Goal: Task Accomplishment & Management: Manage account settings

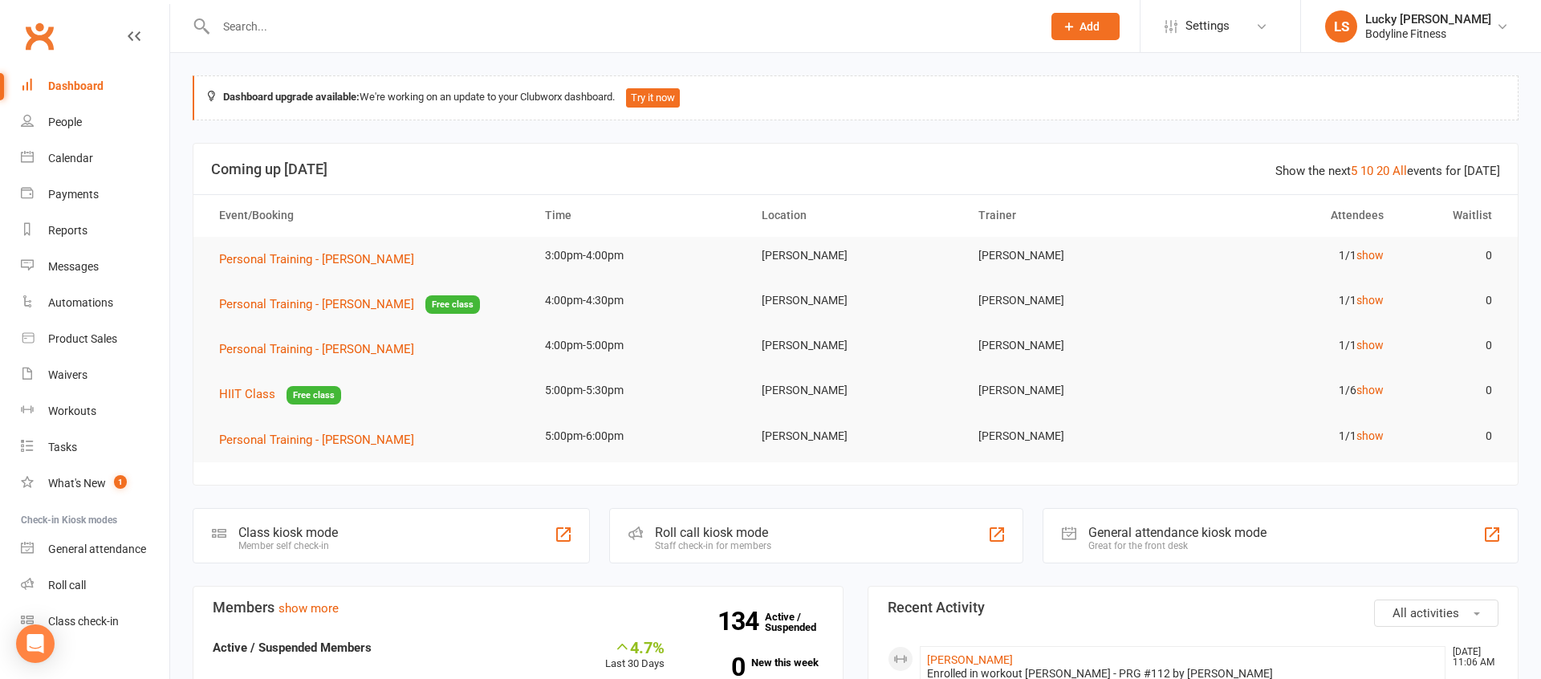
click at [245, 20] on input "text" at bounding box center [621, 26] width 820 height 22
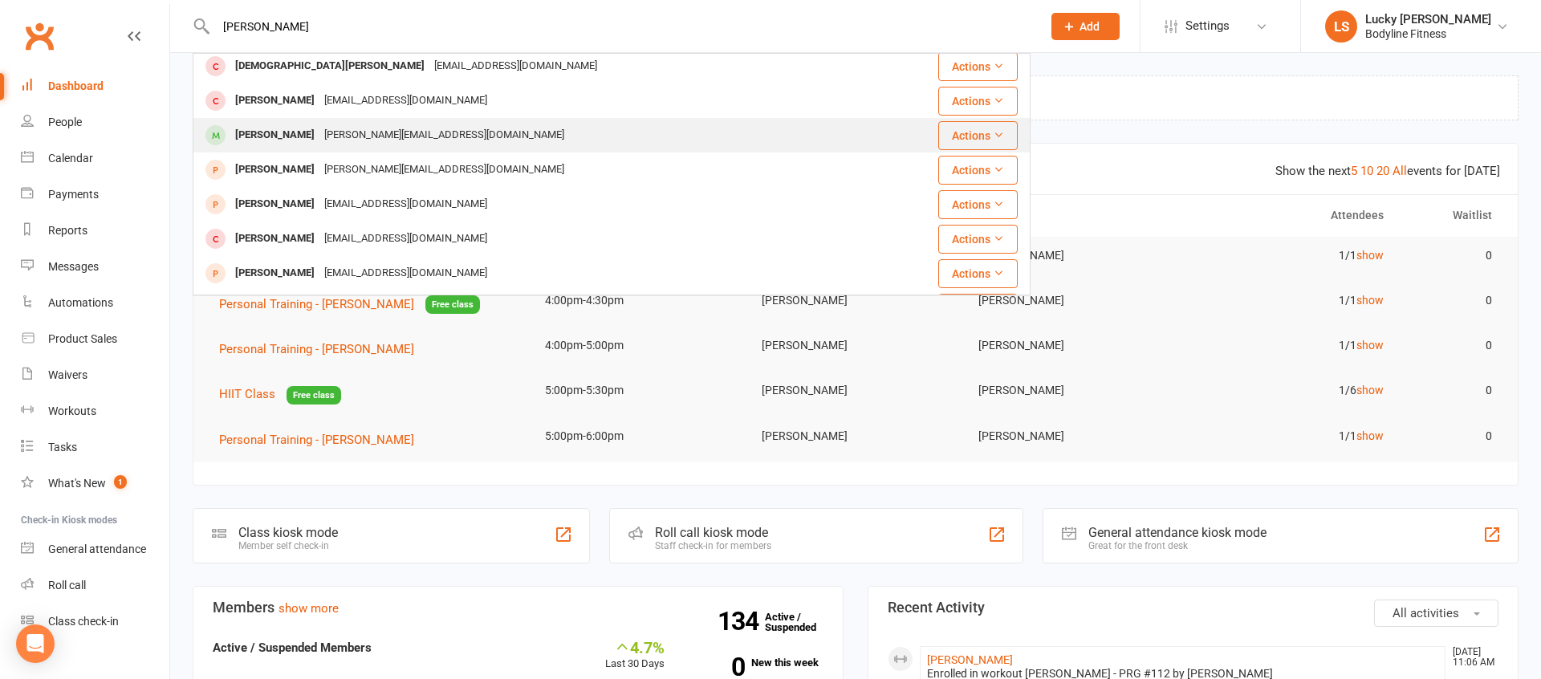
scroll to position [312, 0]
type input "[PERSON_NAME]"
click at [284, 133] on div "[PERSON_NAME]" at bounding box center [274, 138] width 89 height 23
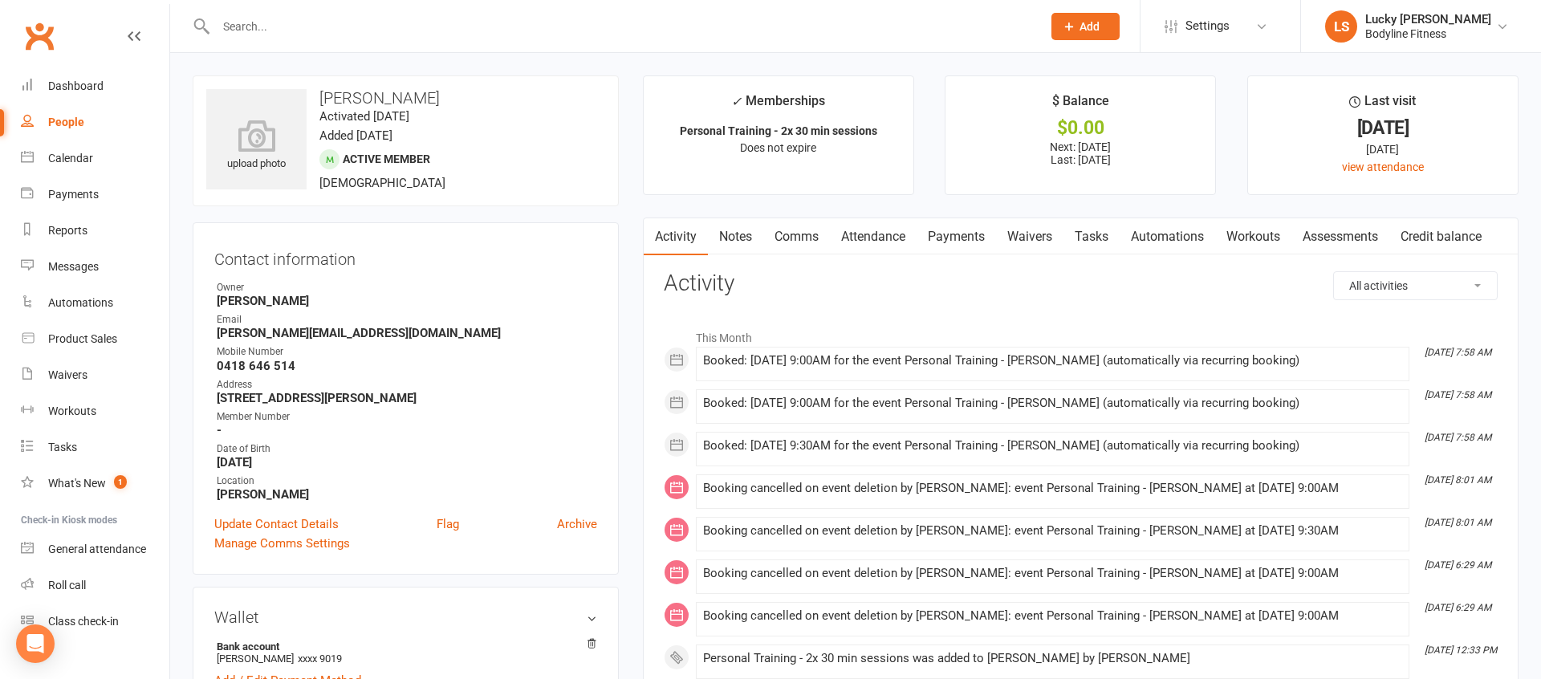
click at [954, 233] on link "Payments" at bounding box center [956, 236] width 79 height 37
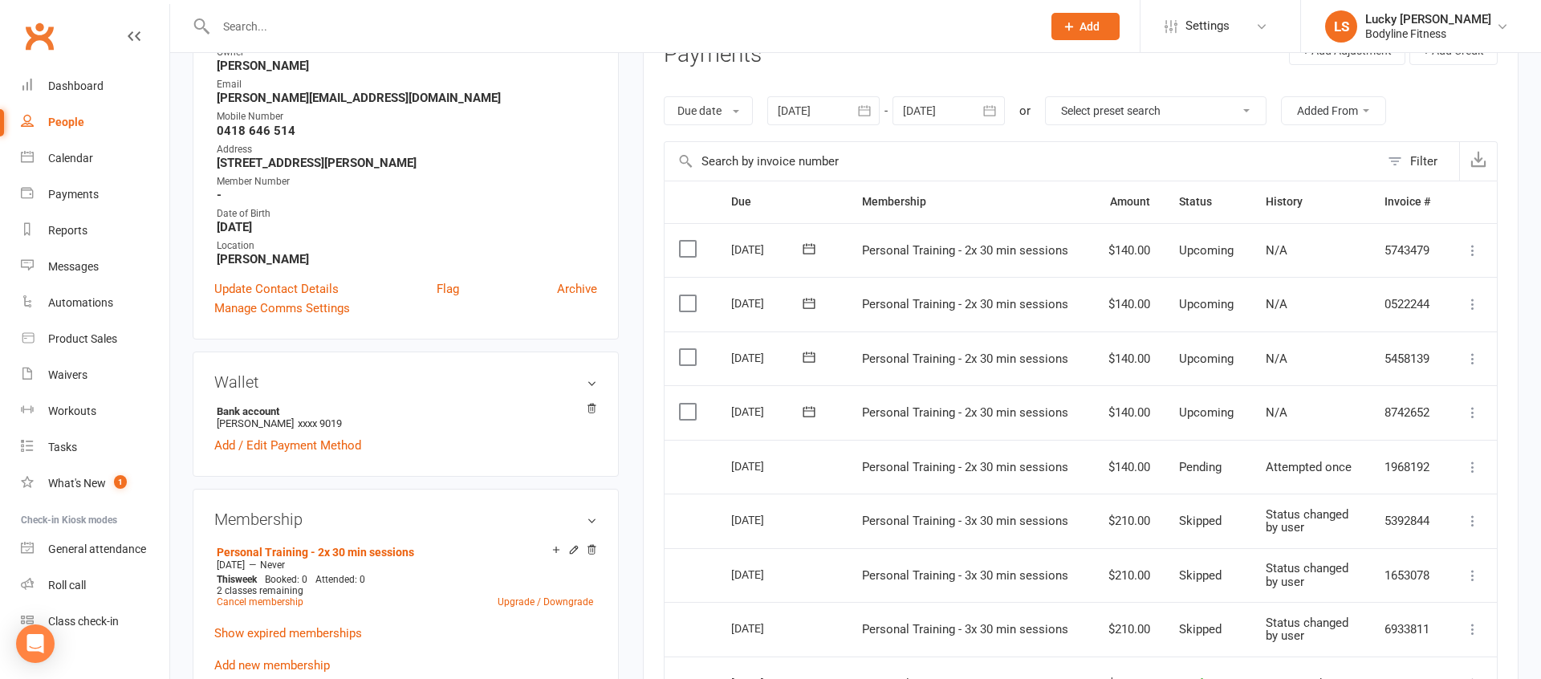
scroll to position [236, 0]
click at [1475, 409] on icon at bounding box center [1473, 412] width 16 height 16
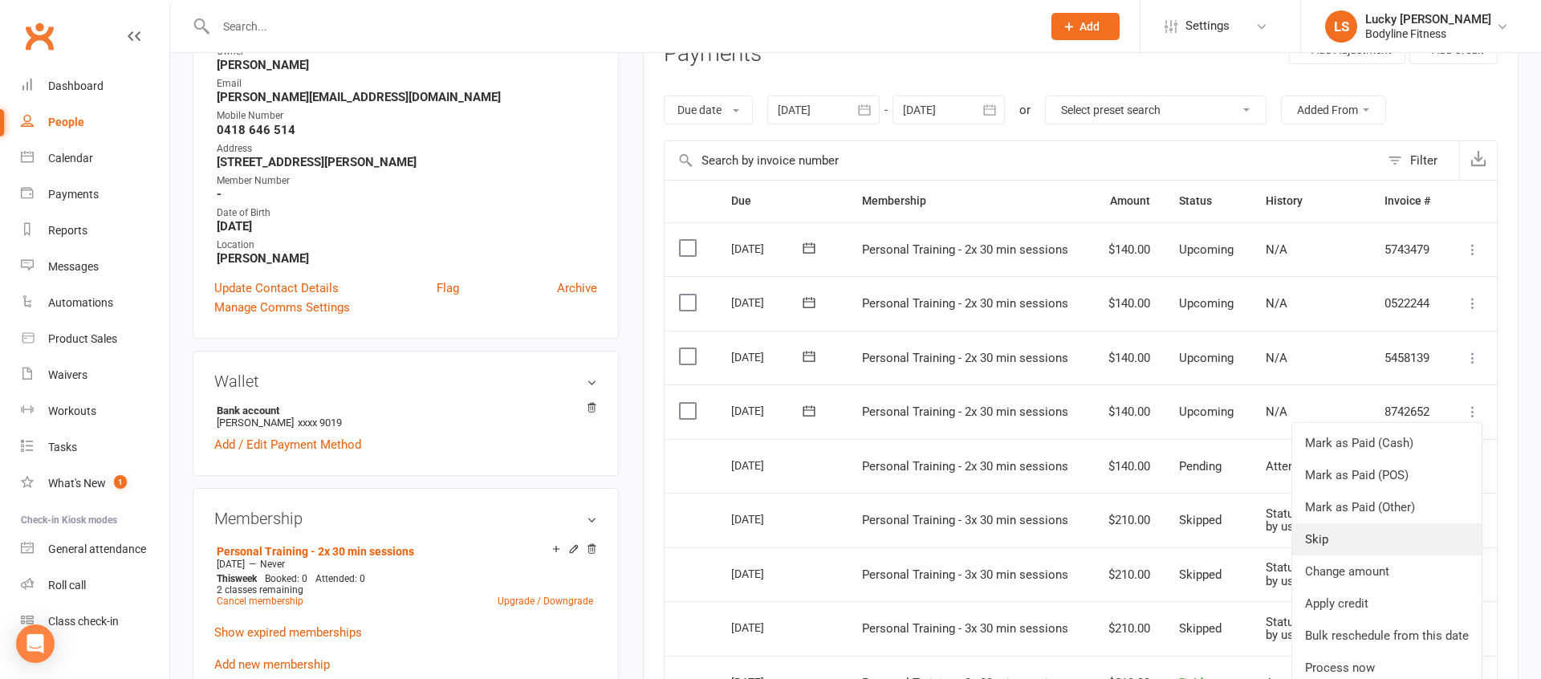
click at [1314, 539] on link "Skip" at bounding box center [1386, 539] width 189 height 32
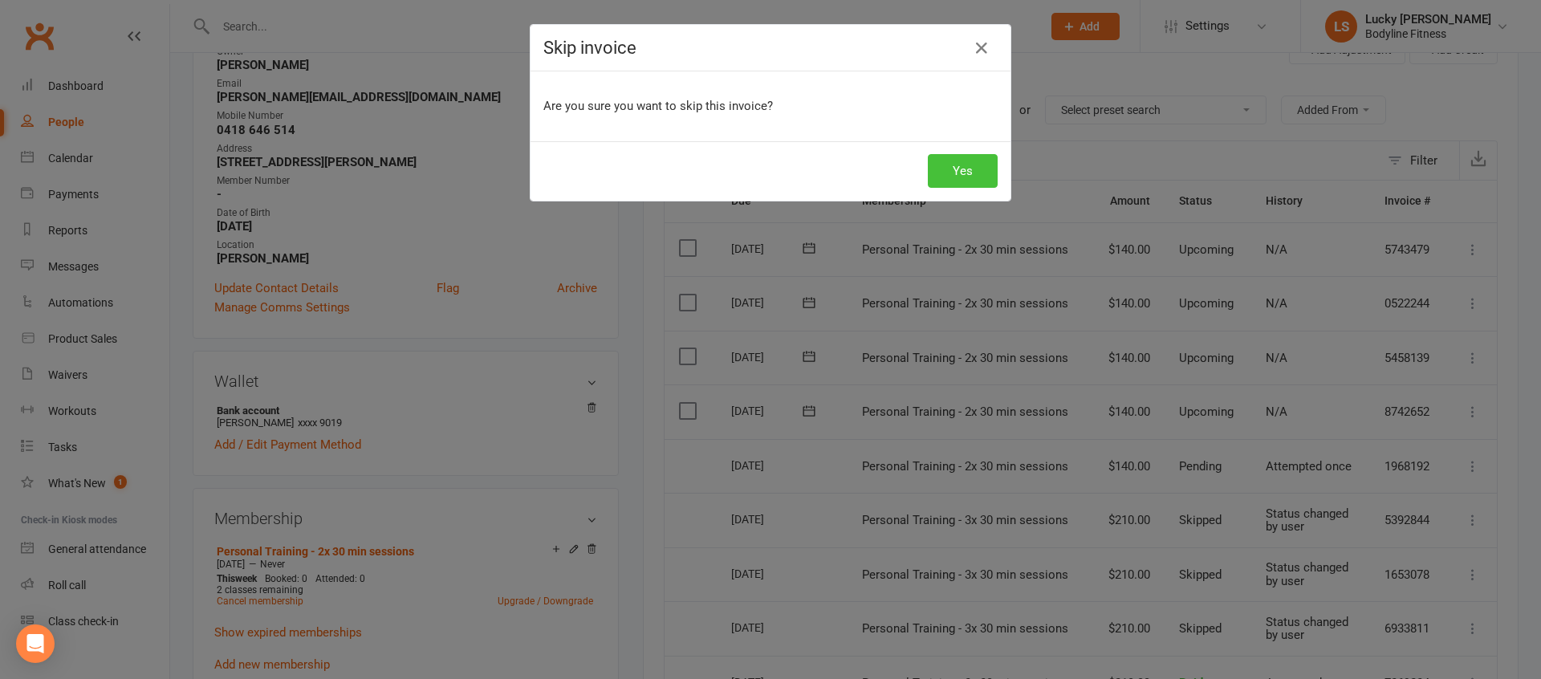
click at [948, 168] on button "Yes" at bounding box center [963, 171] width 70 height 34
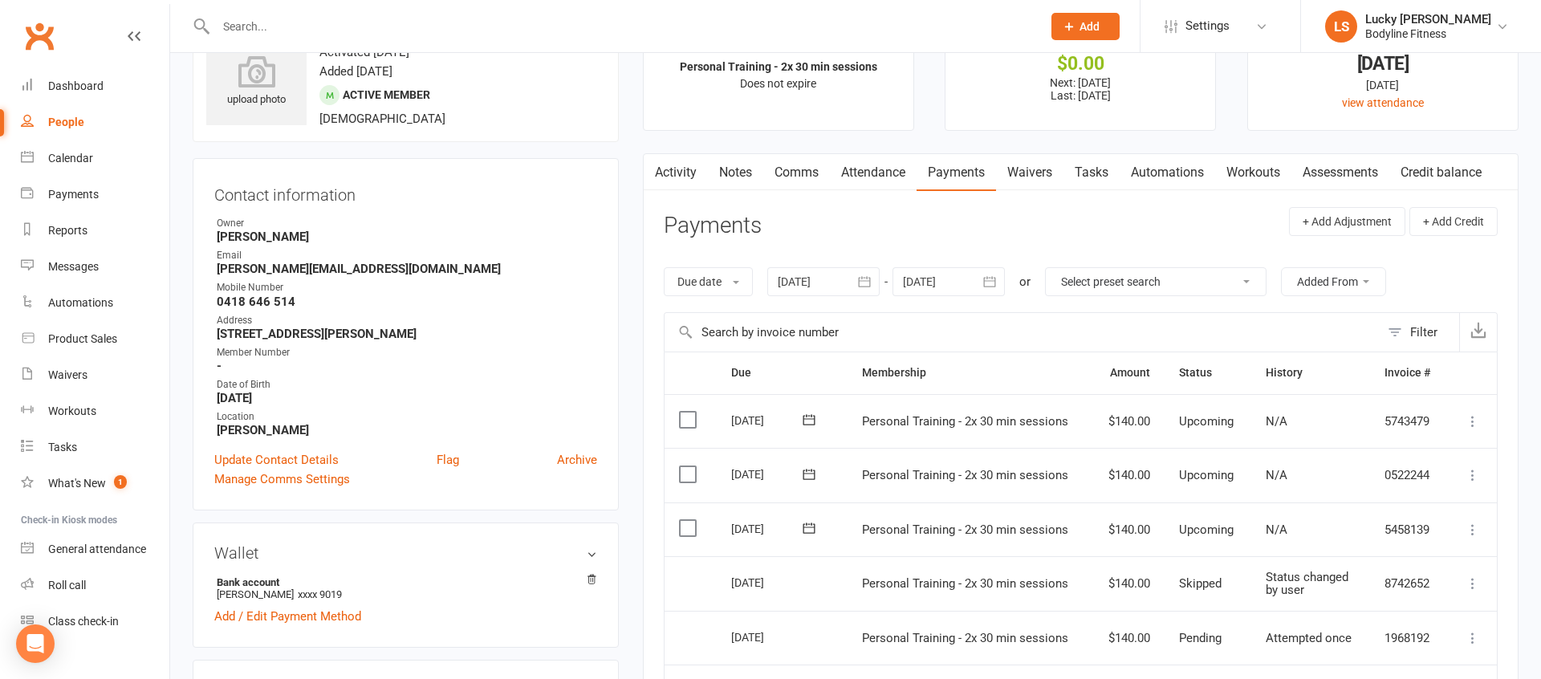
scroll to position [0, 0]
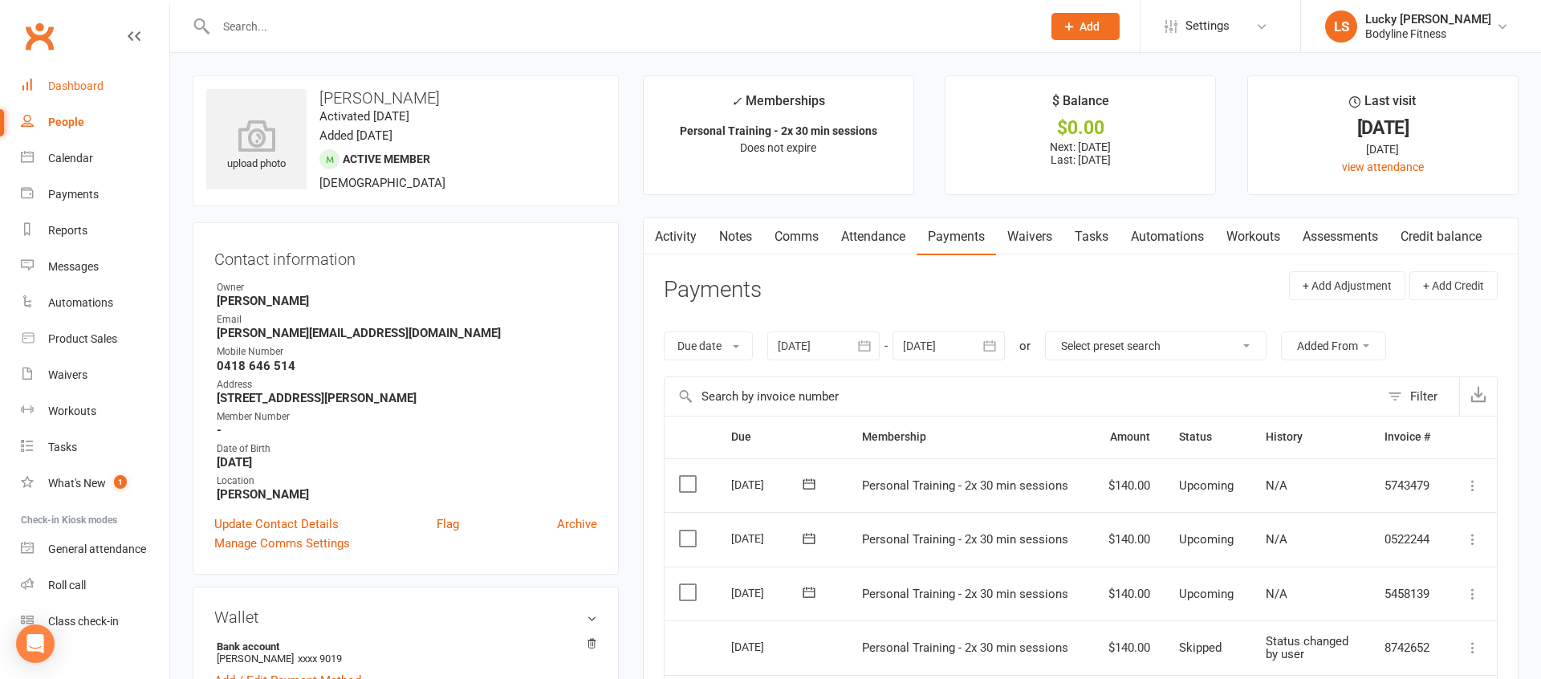
drag, startPoint x: 77, startPoint y: 91, endPoint x: 88, endPoint y: 94, distance: 11.7
click at [77, 91] on div "Dashboard" at bounding box center [75, 85] width 55 height 13
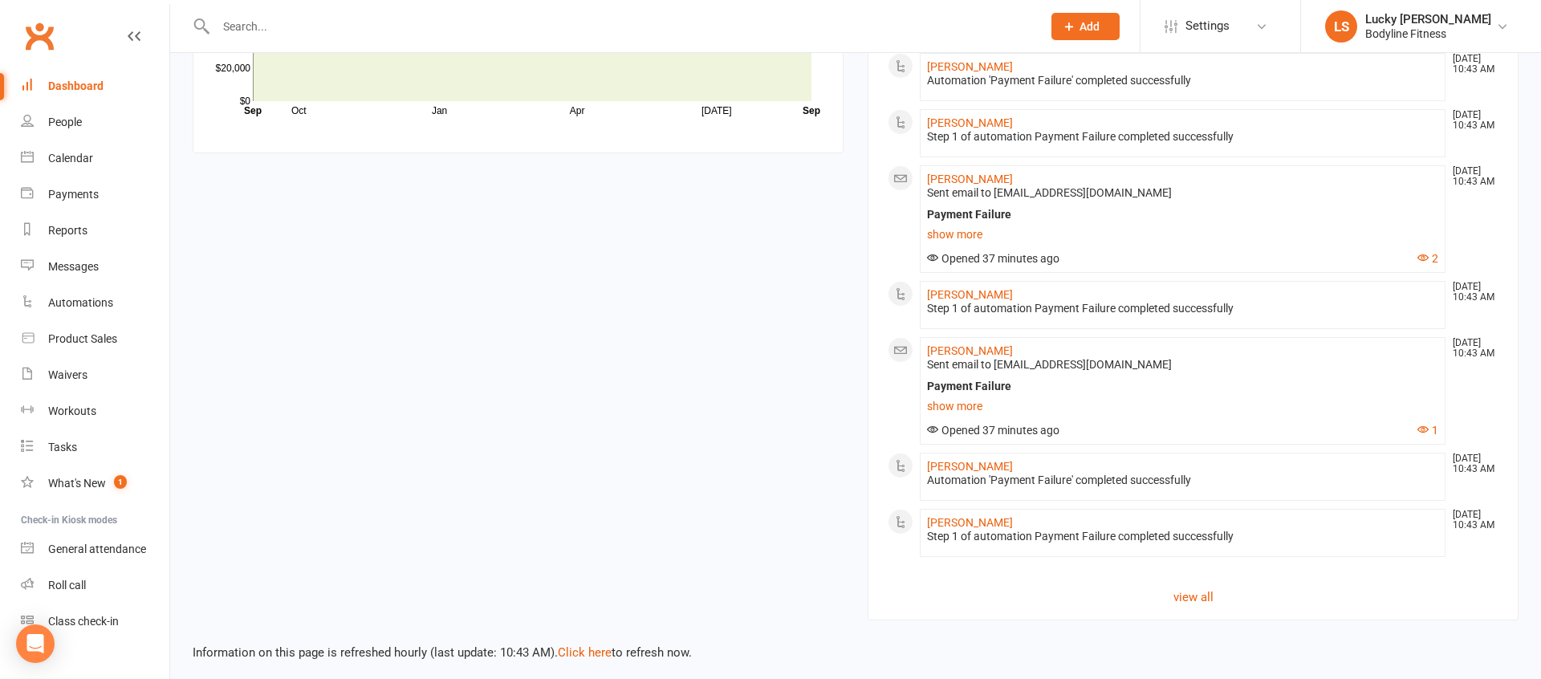
scroll to position [1509, 0]
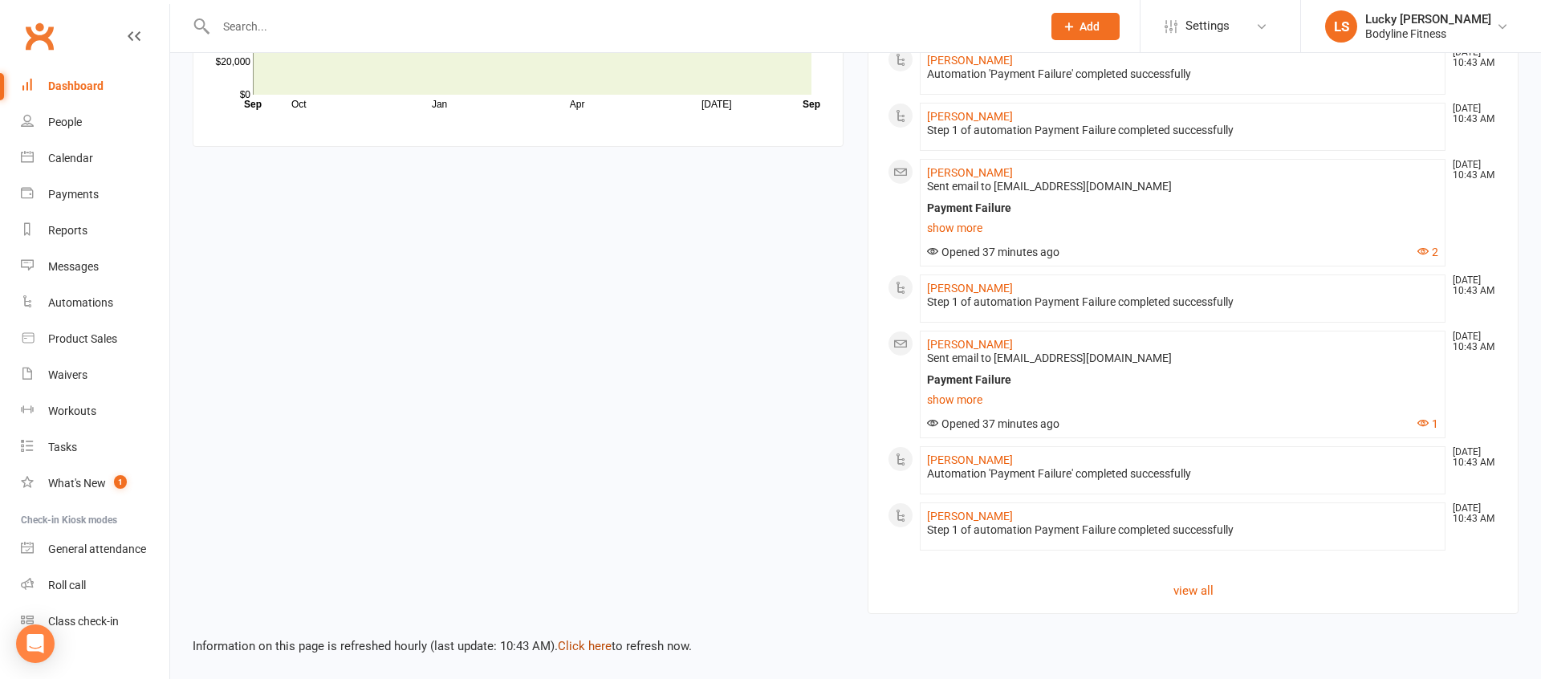
drag, startPoint x: 572, startPoint y: 645, endPoint x: 629, endPoint y: 593, distance: 76.7
click at [572, 645] on link "Click here" at bounding box center [585, 646] width 54 height 14
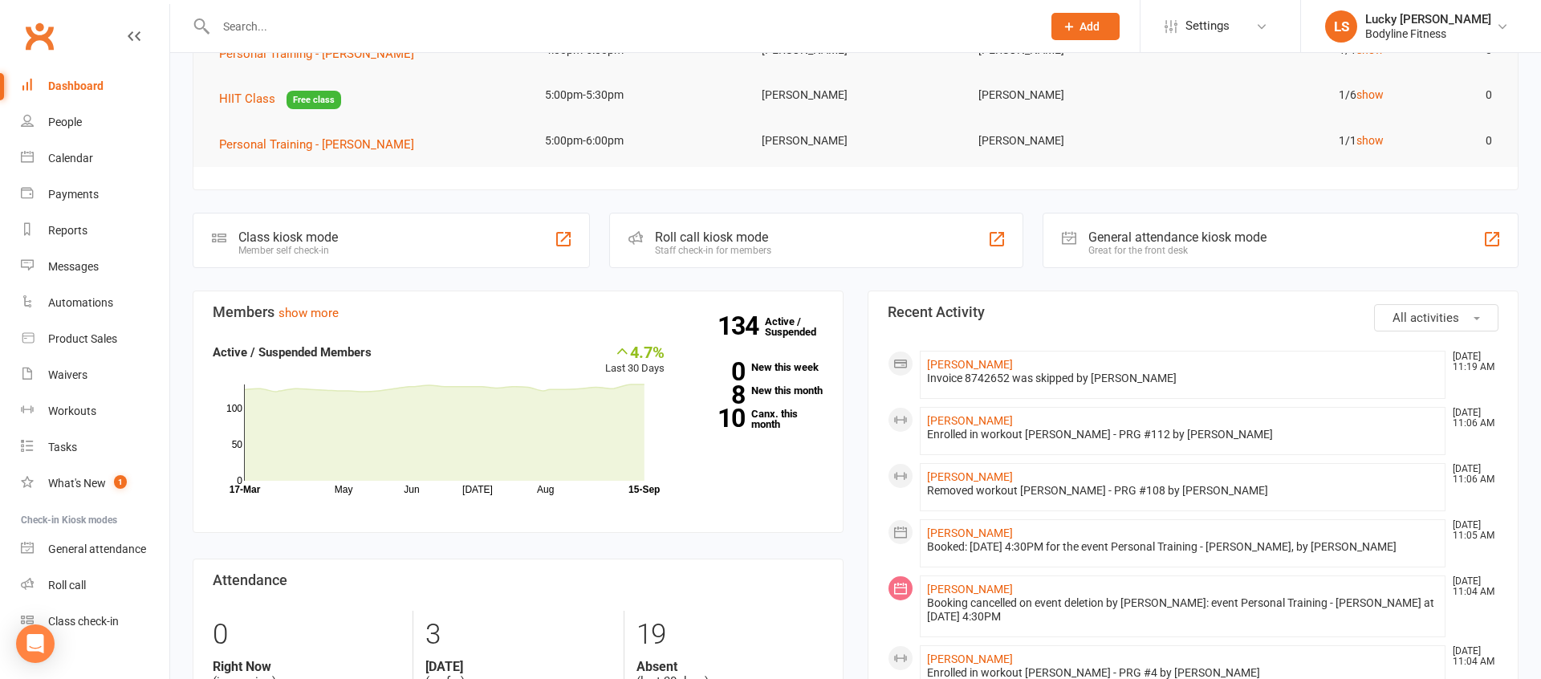
scroll to position [226, 0]
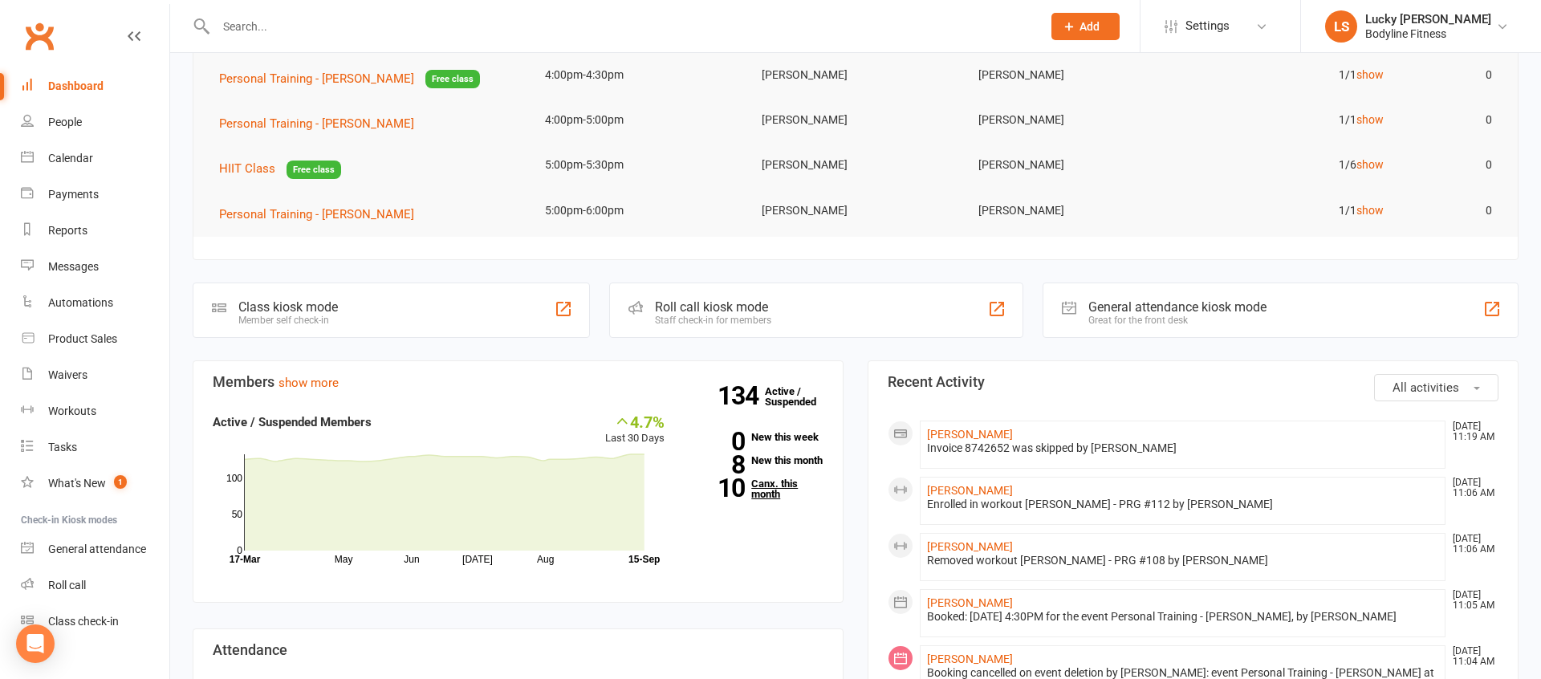
click at [766, 498] on link "10 Canx. this month" at bounding box center [756, 488] width 135 height 21
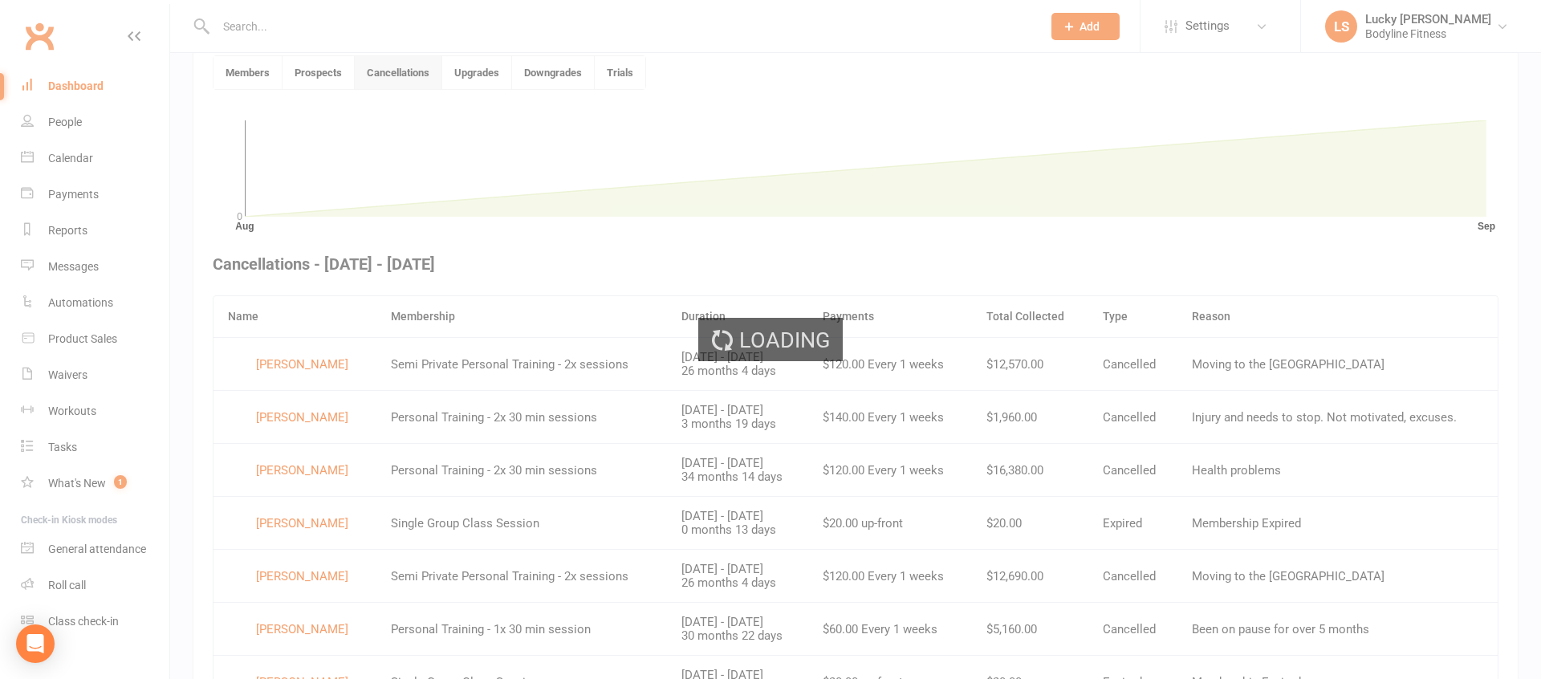
scroll to position [438, 0]
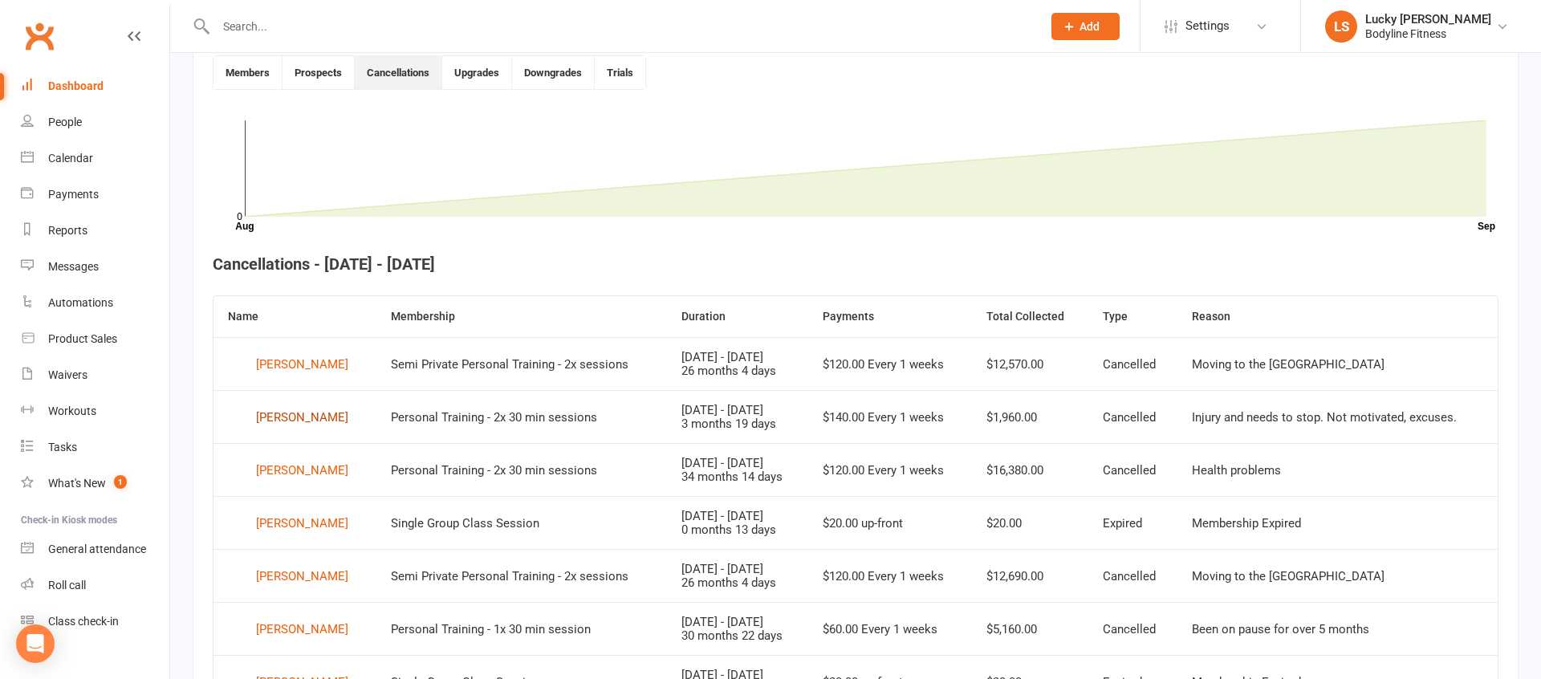
click at [317, 417] on div "[PERSON_NAME]" at bounding box center [302, 417] width 92 height 24
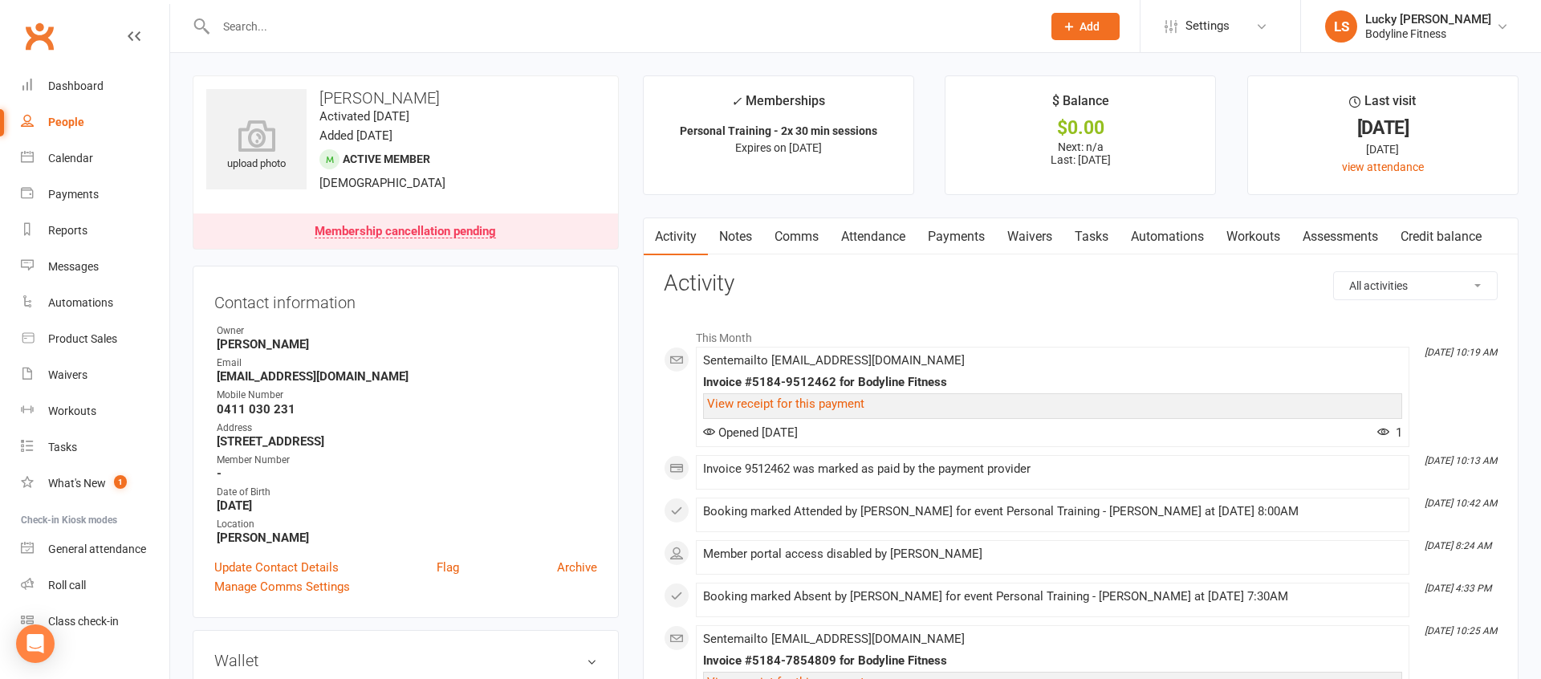
click at [982, 241] on link "Payments" at bounding box center [956, 236] width 79 height 37
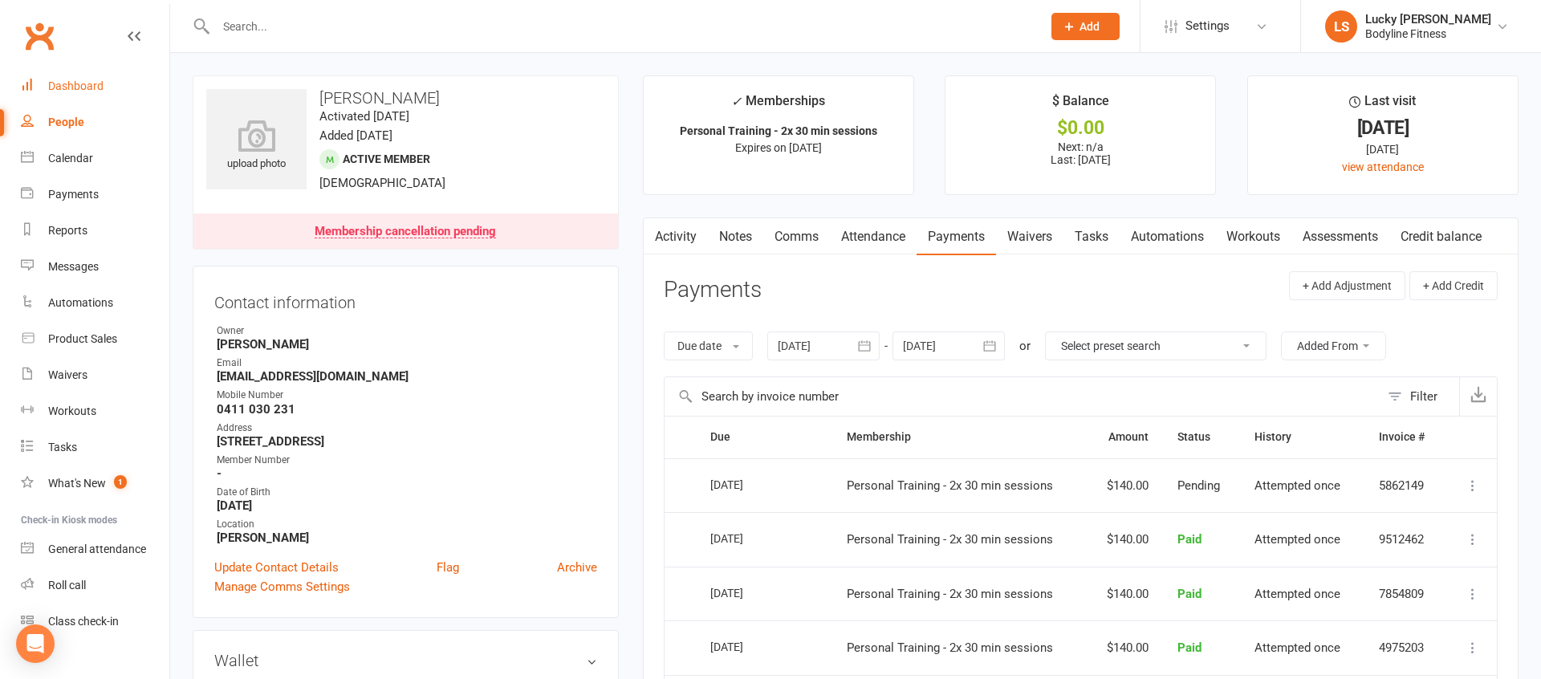
click at [73, 85] on div "Dashboard" at bounding box center [75, 85] width 55 height 13
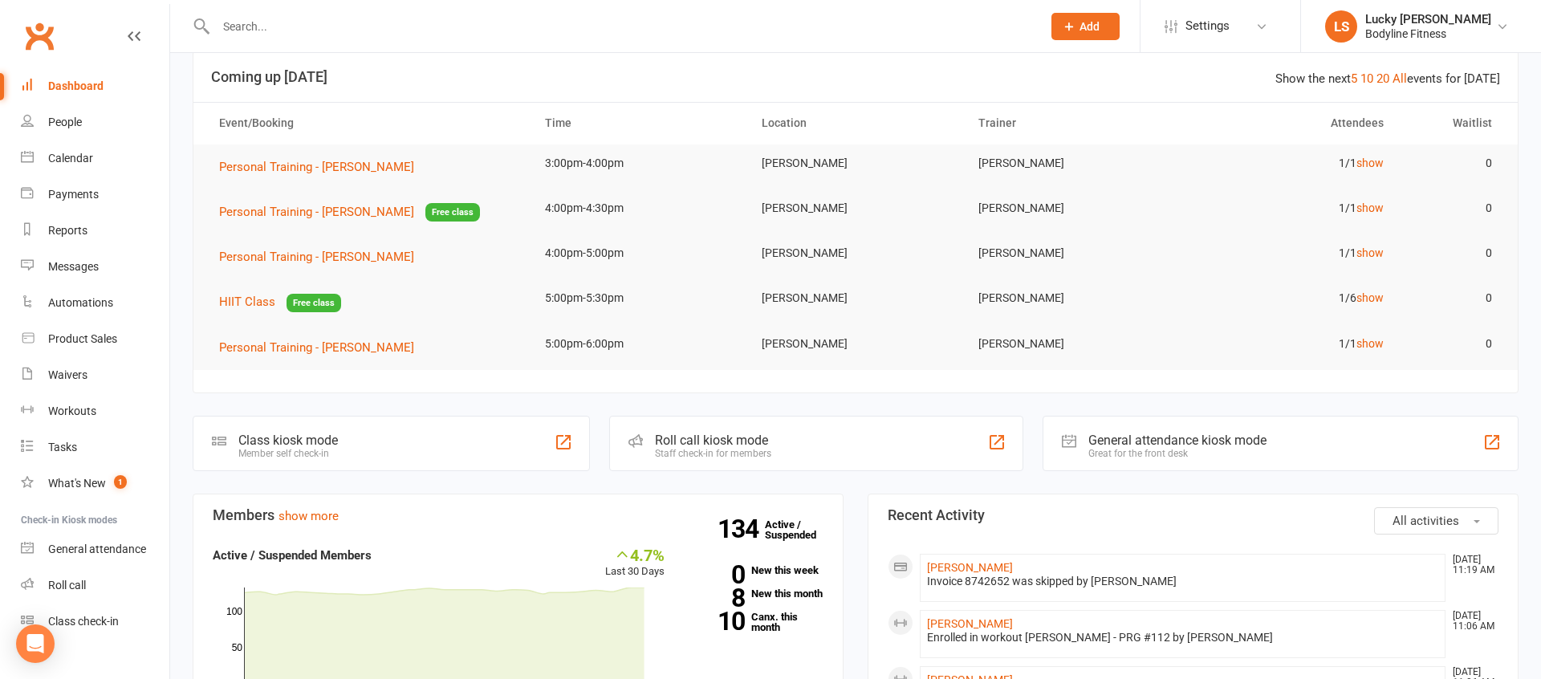
scroll to position [181, 0]
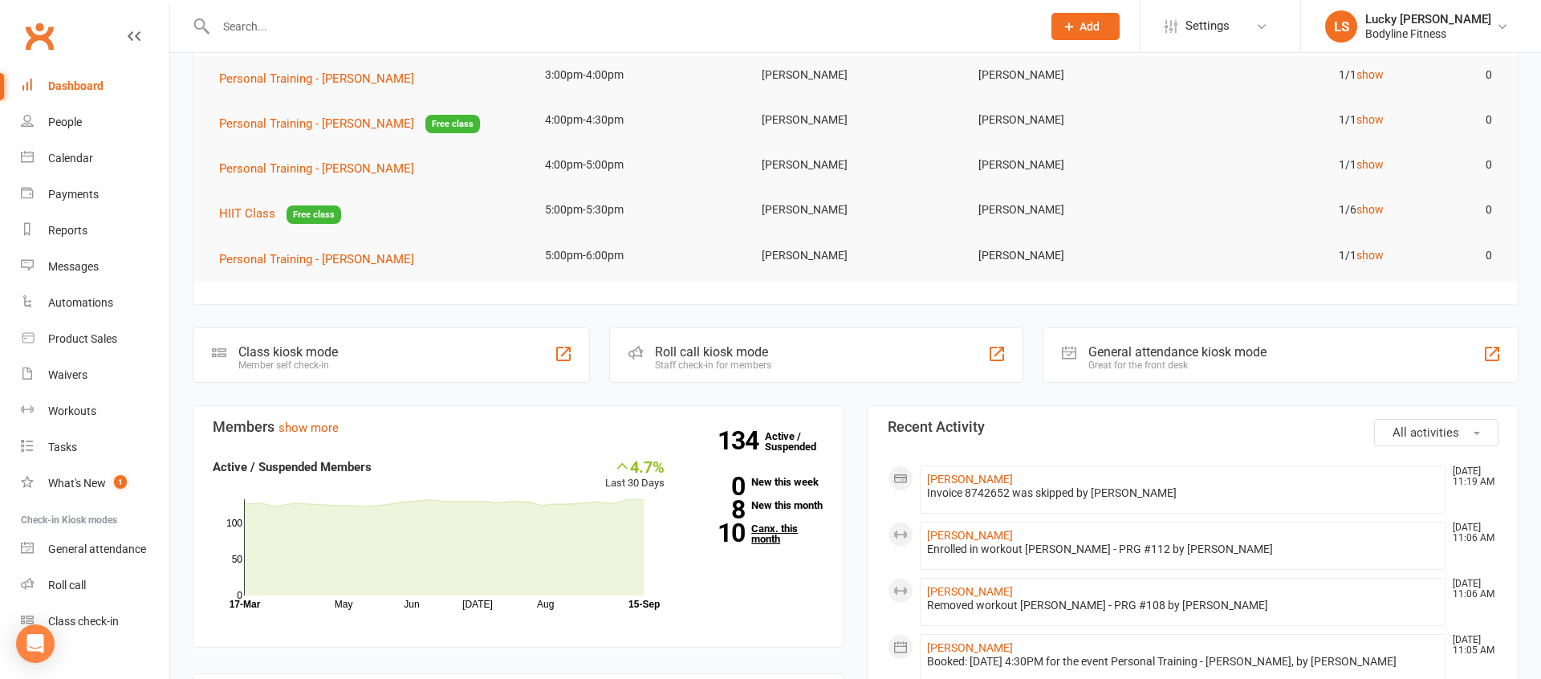
click at [757, 543] on link "10 Canx. this month" at bounding box center [756, 533] width 135 height 21
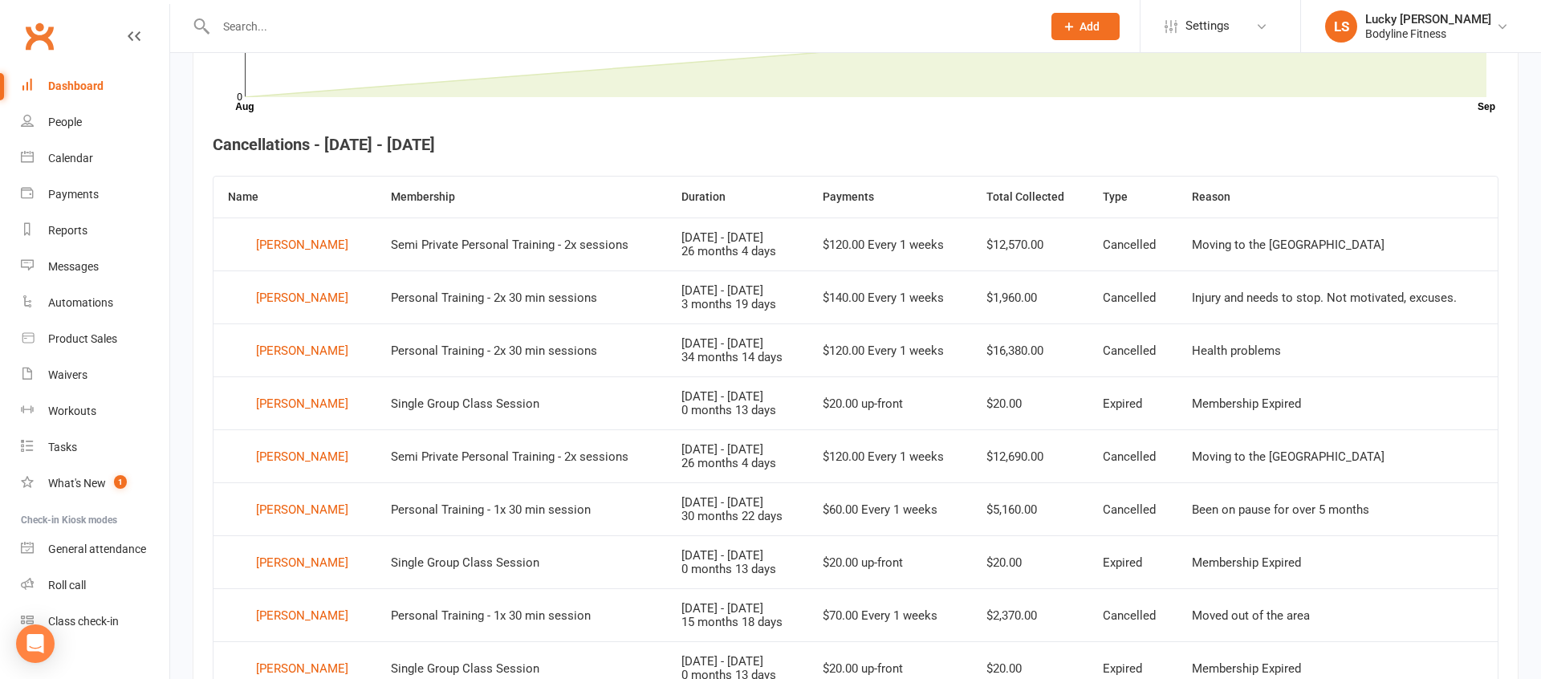
scroll to position [567, 0]
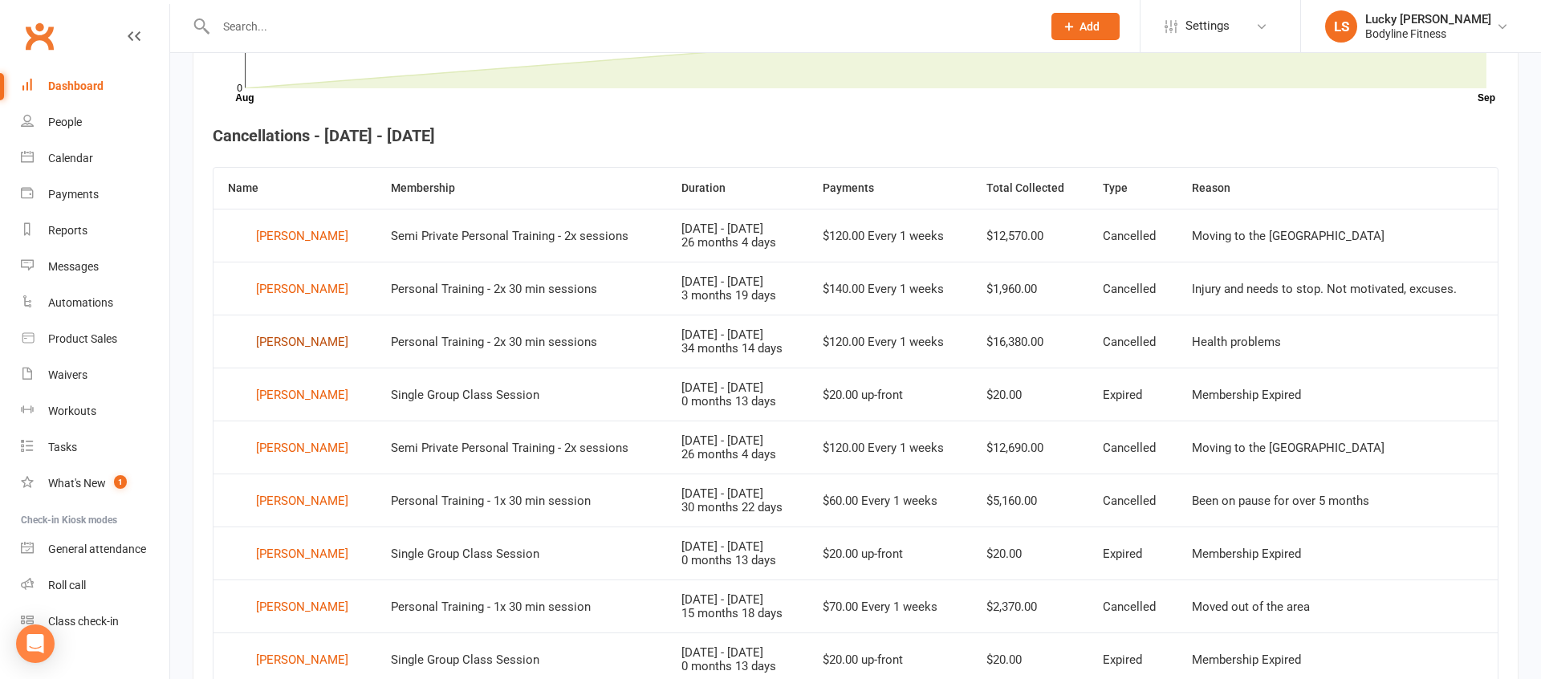
click at [278, 339] on div "[PERSON_NAME]" at bounding box center [302, 342] width 92 height 24
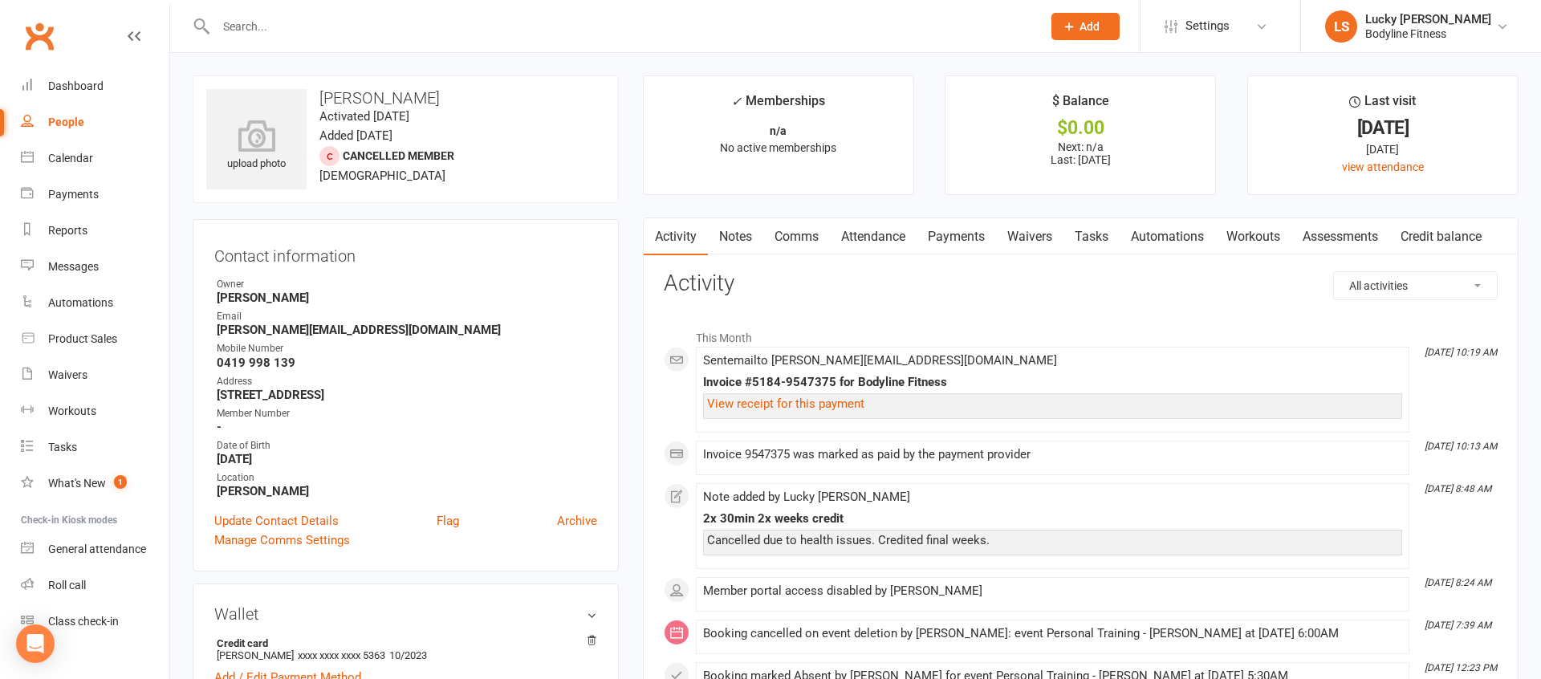
click at [947, 232] on link "Payments" at bounding box center [956, 236] width 79 height 37
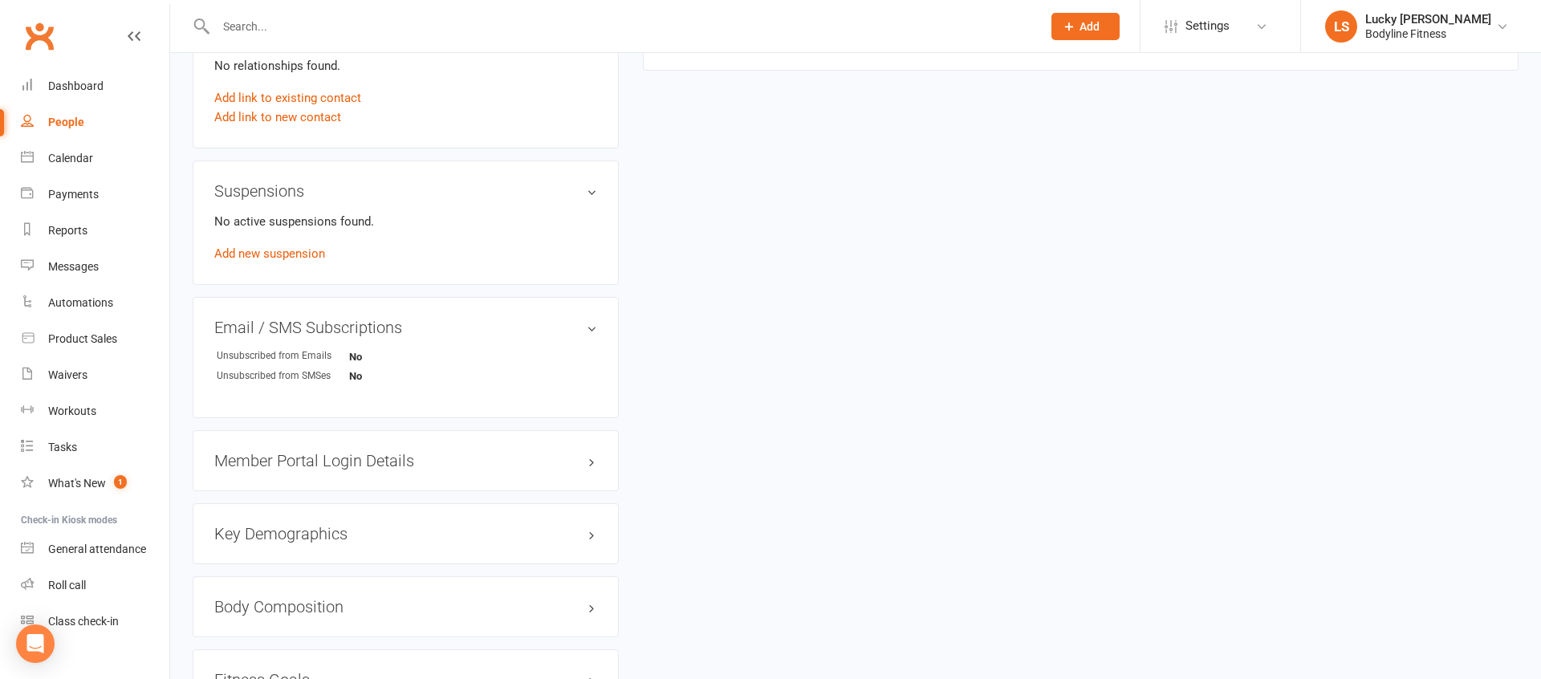
scroll to position [894, 0]
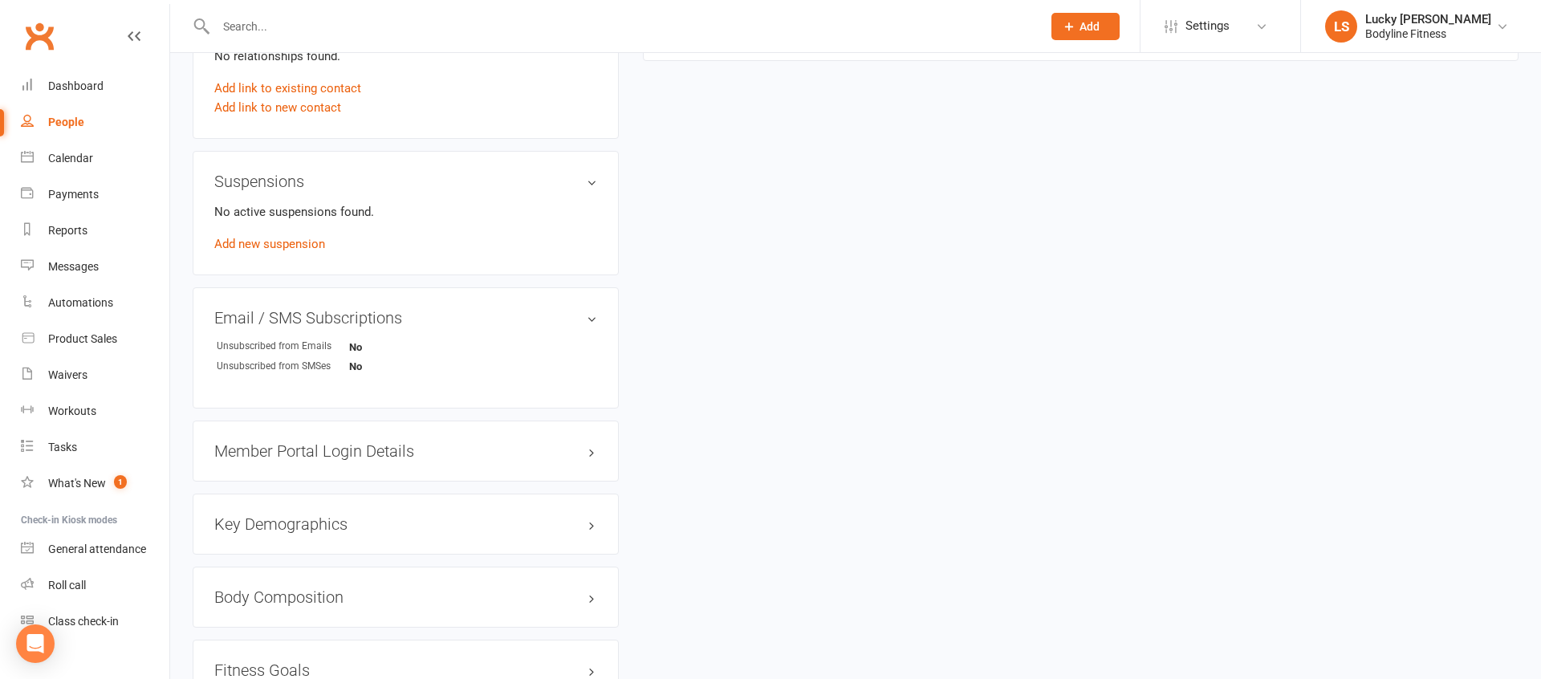
click at [398, 450] on h3 "Member Portal Login Details" at bounding box center [405, 451] width 383 height 18
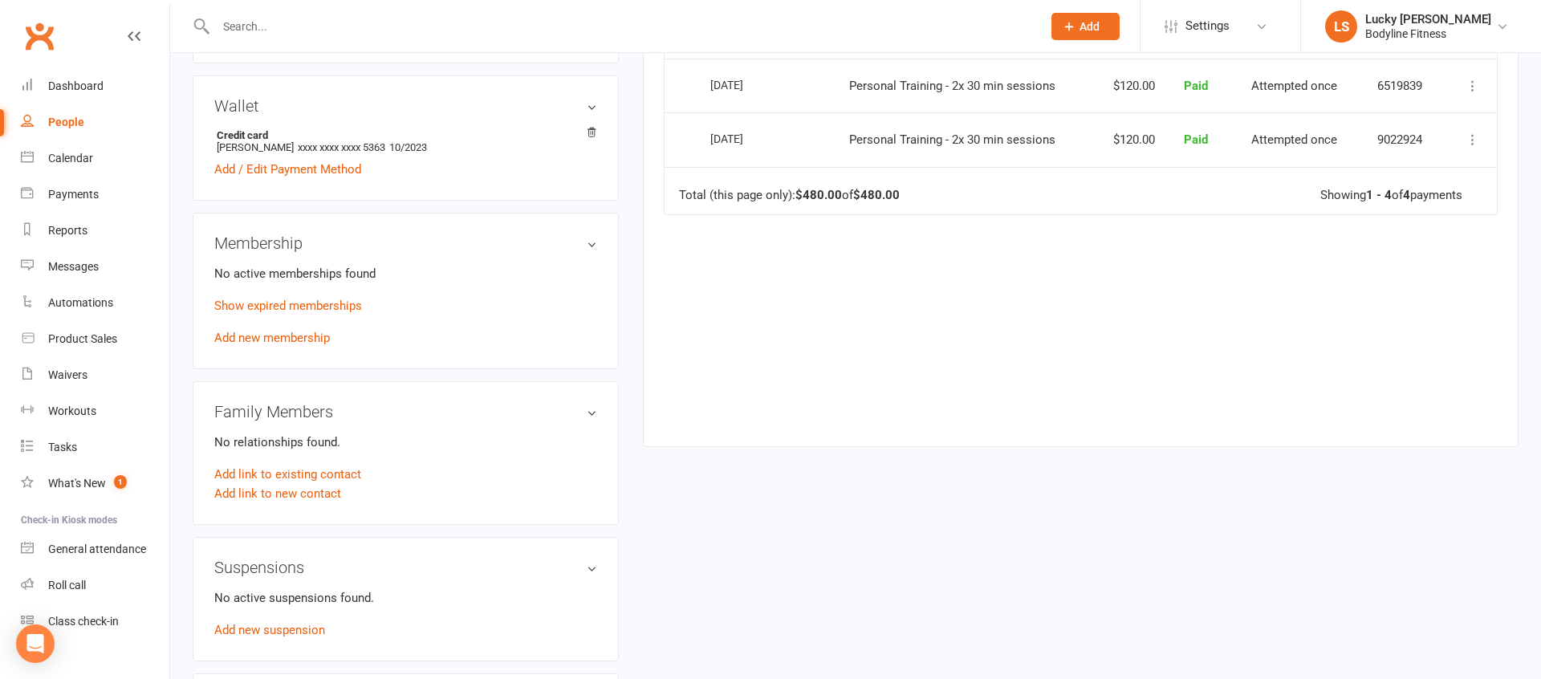
scroll to position [0, 0]
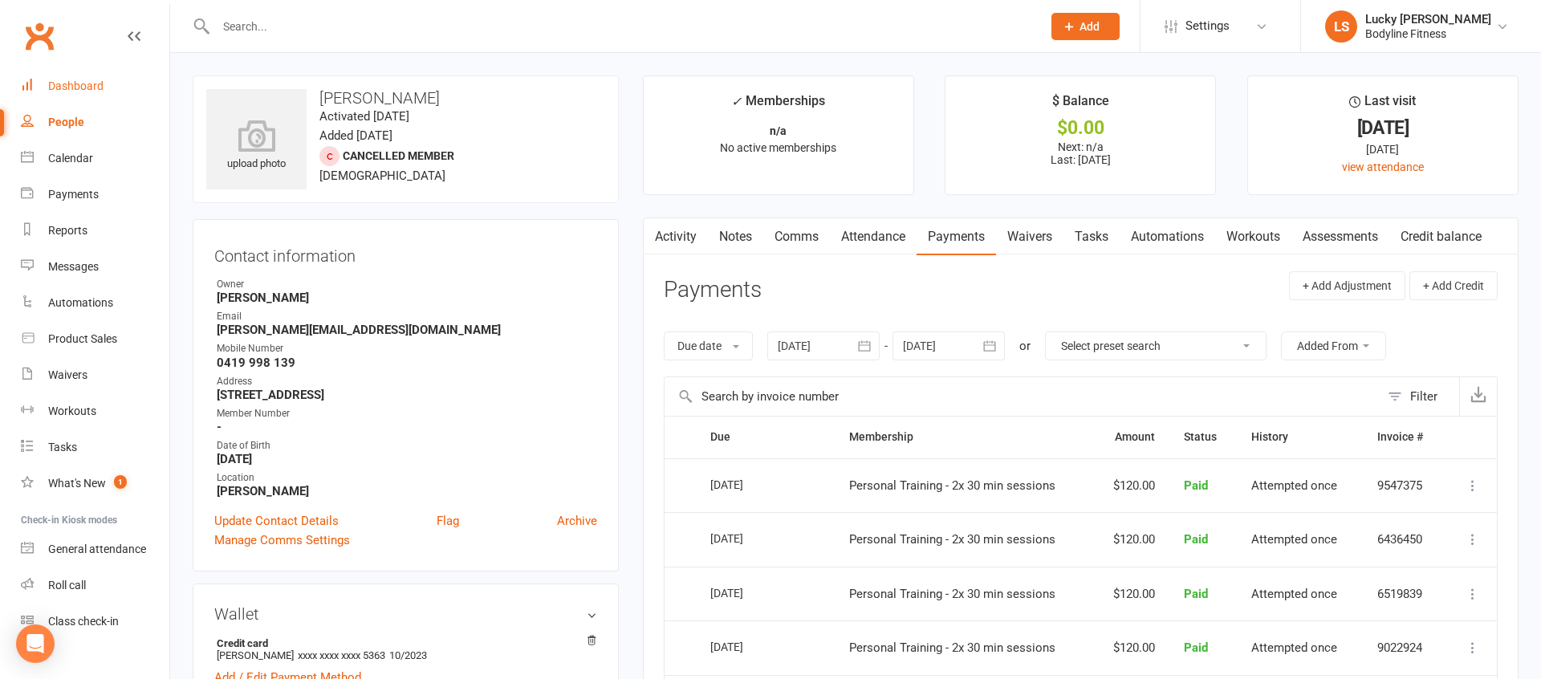
click at [73, 79] on div "Dashboard" at bounding box center [75, 85] width 55 height 13
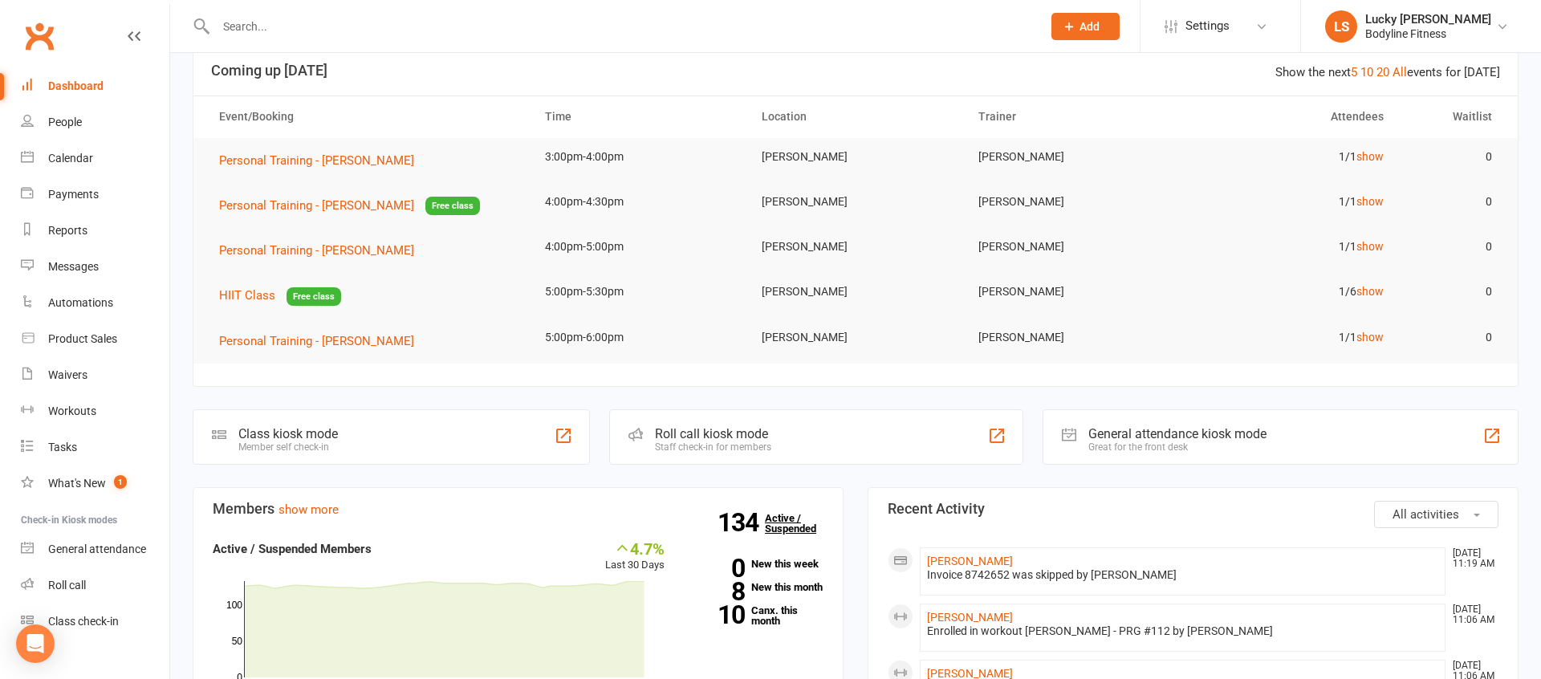
scroll to position [181, 0]
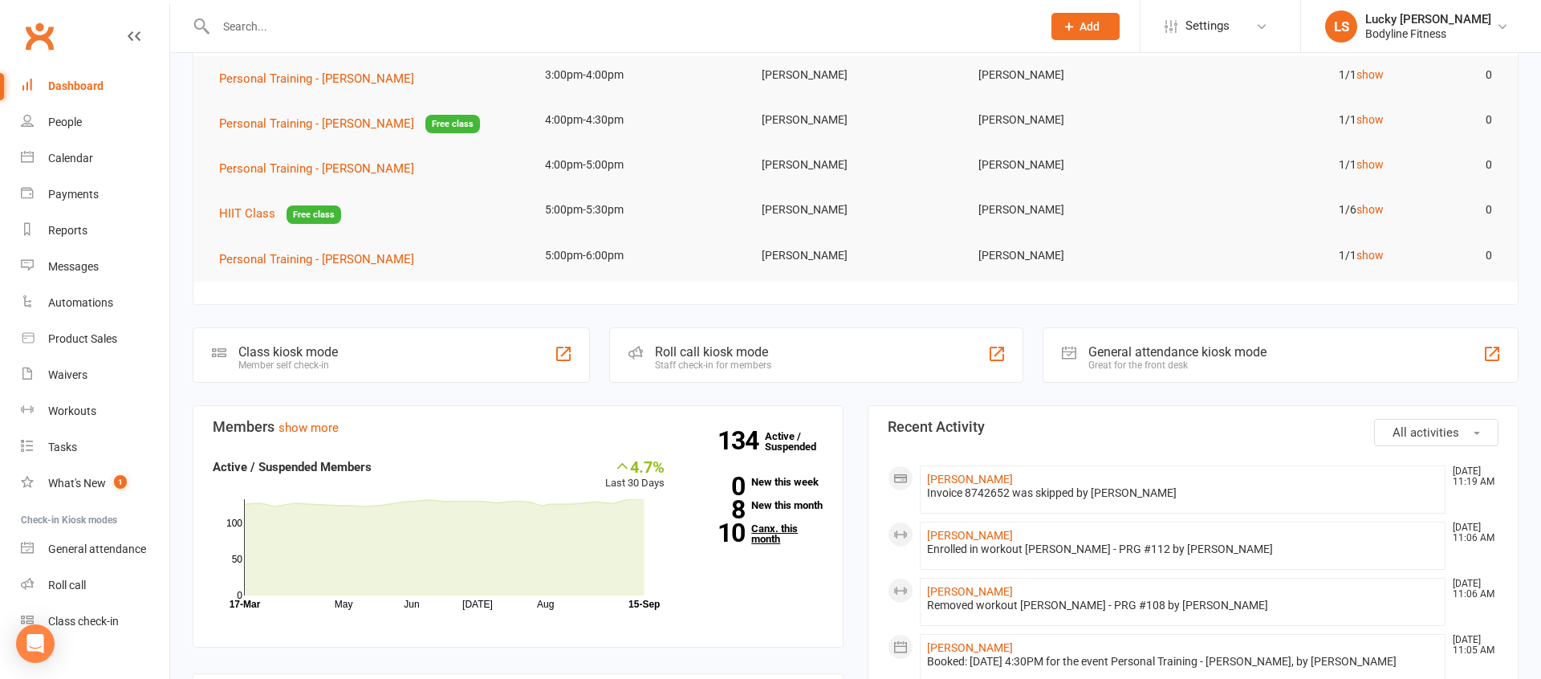
click at [758, 544] on link "10 Canx. this month" at bounding box center [756, 533] width 135 height 21
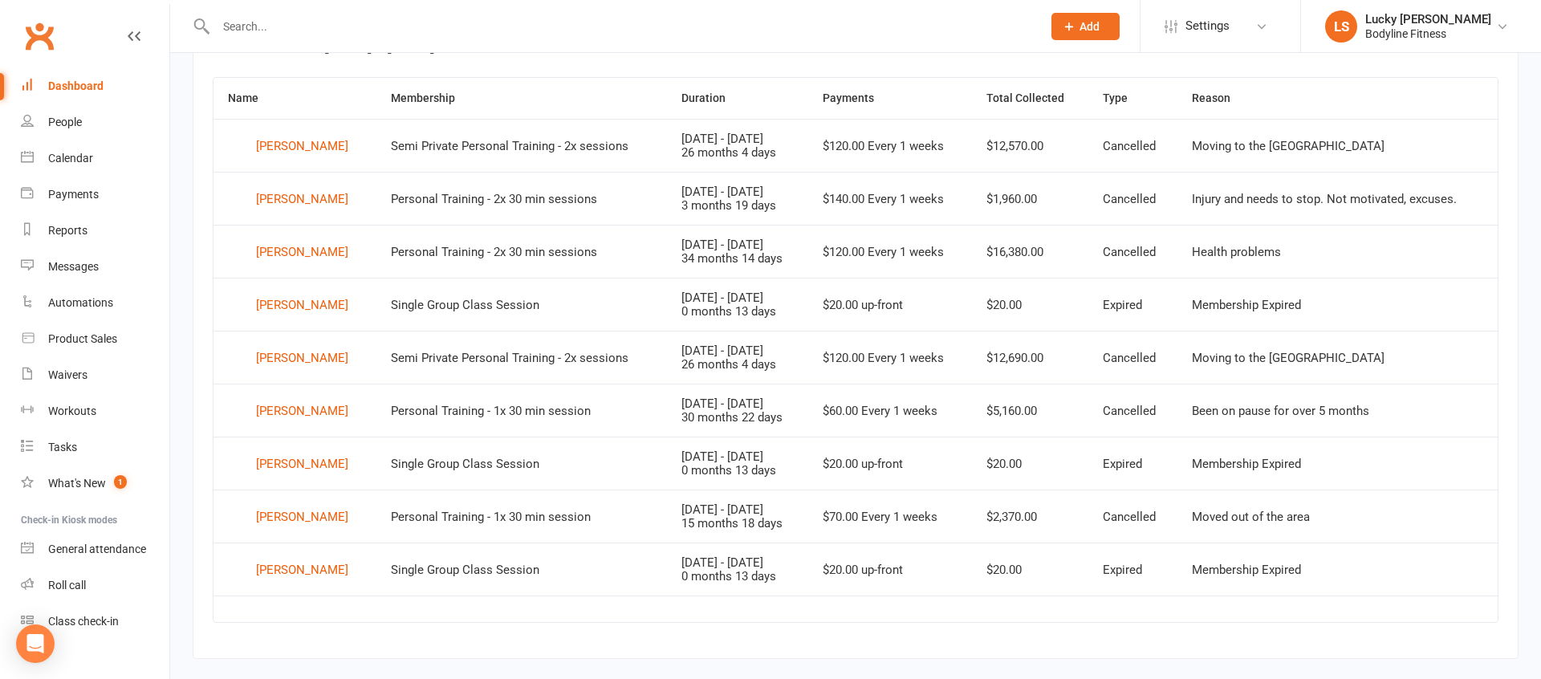
scroll to position [657, 0]
click at [317, 410] on div "[PERSON_NAME]" at bounding box center [302, 410] width 92 height 24
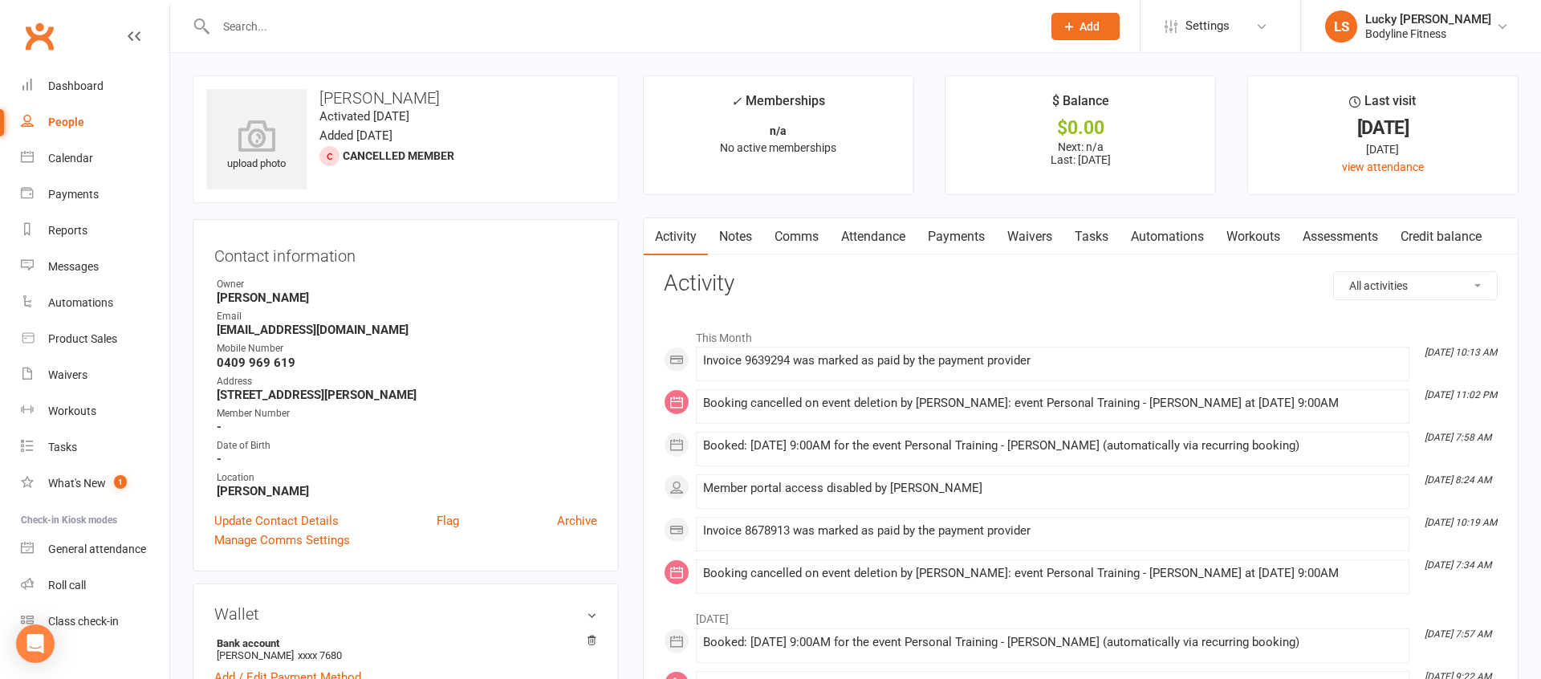
click at [954, 239] on link "Payments" at bounding box center [956, 236] width 79 height 37
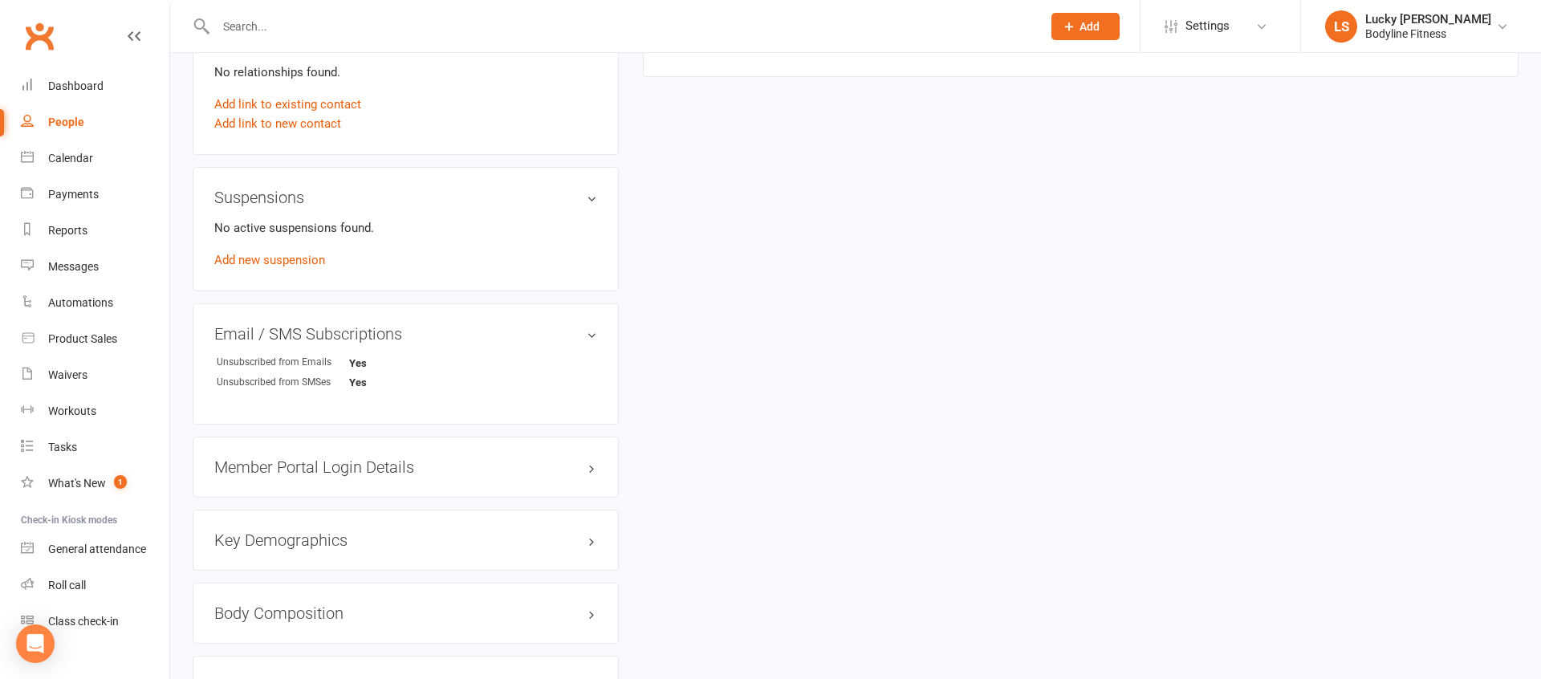
scroll to position [909, 0]
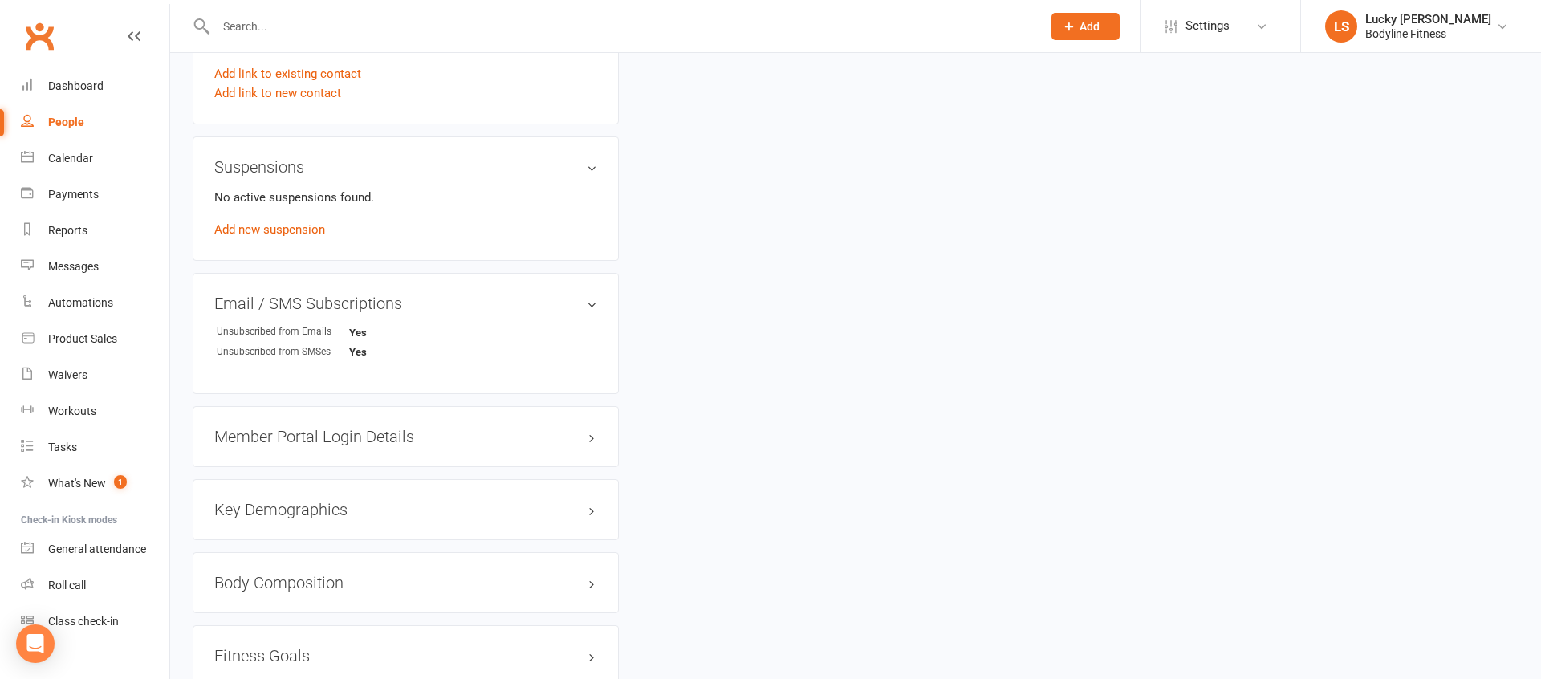
click at [358, 437] on h3 "Member Portal Login Details" at bounding box center [405, 437] width 383 height 18
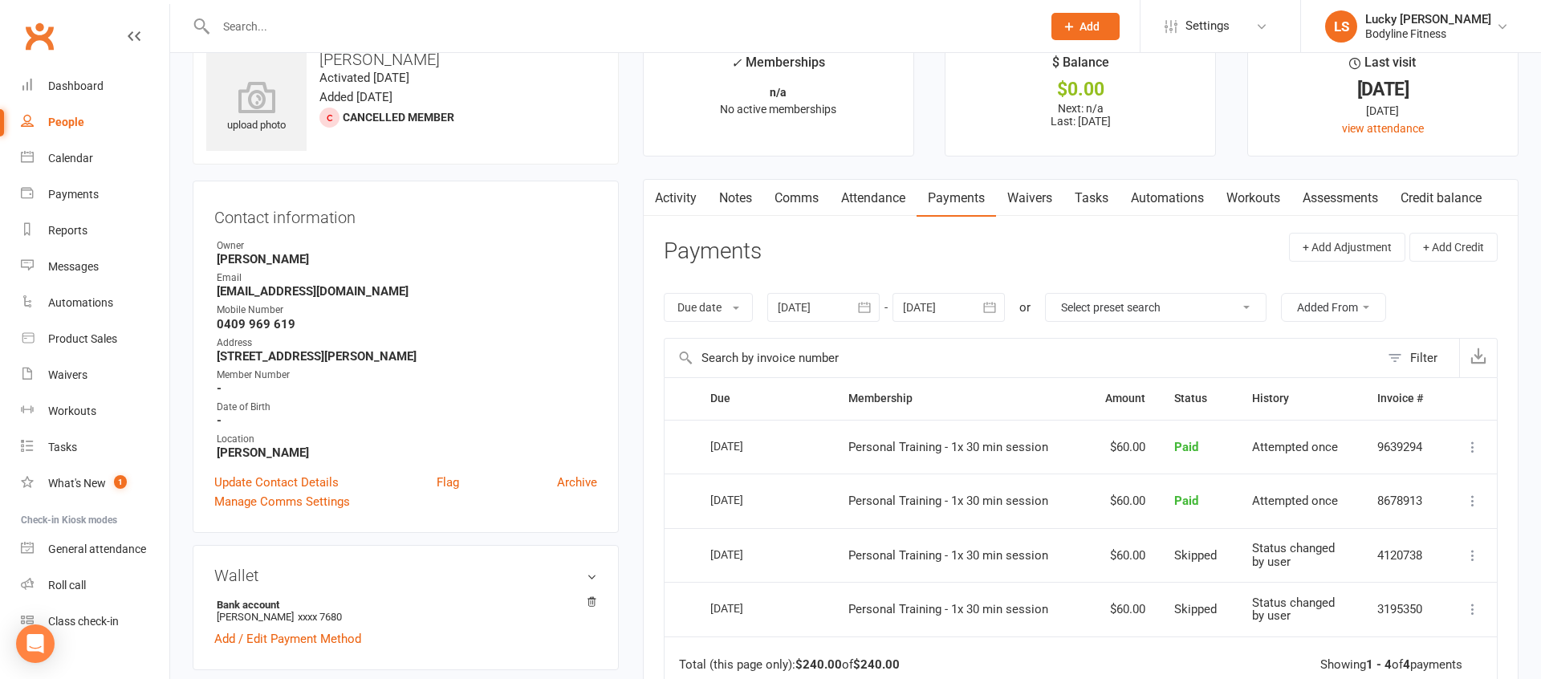
scroll to position [0, 0]
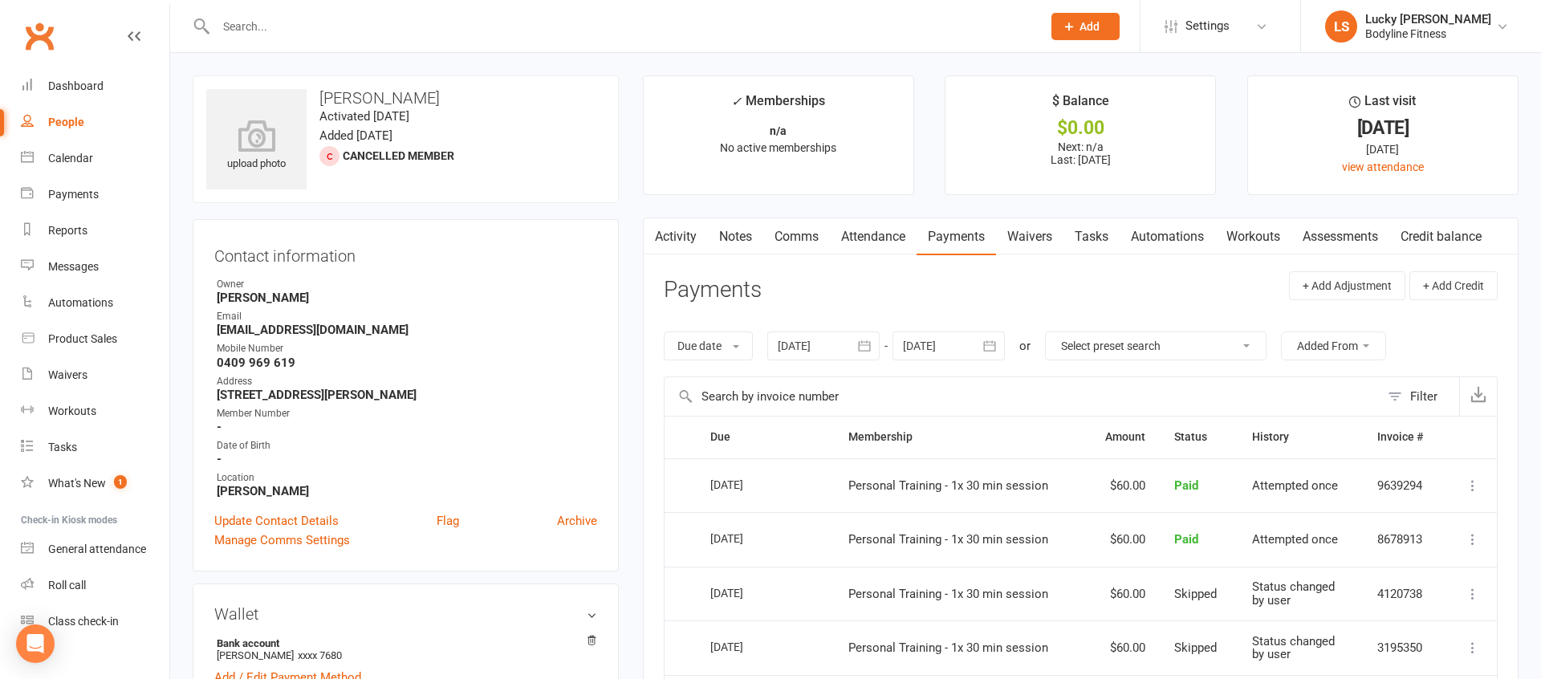
click at [676, 236] on link "Activity" at bounding box center [676, 236] width 64 height 37
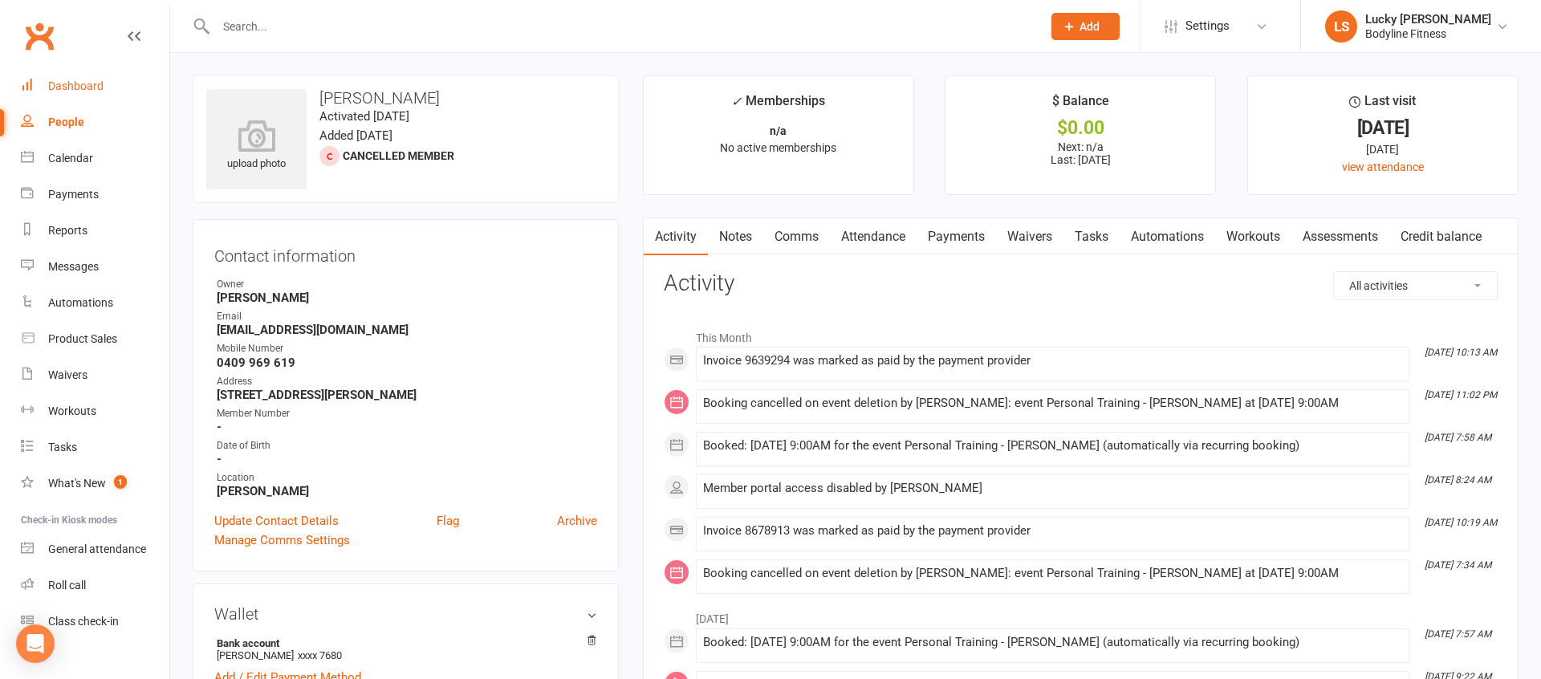
click at [71, 91] on div "Dashboard" at bounding box center [75, 85] width 55 height 13
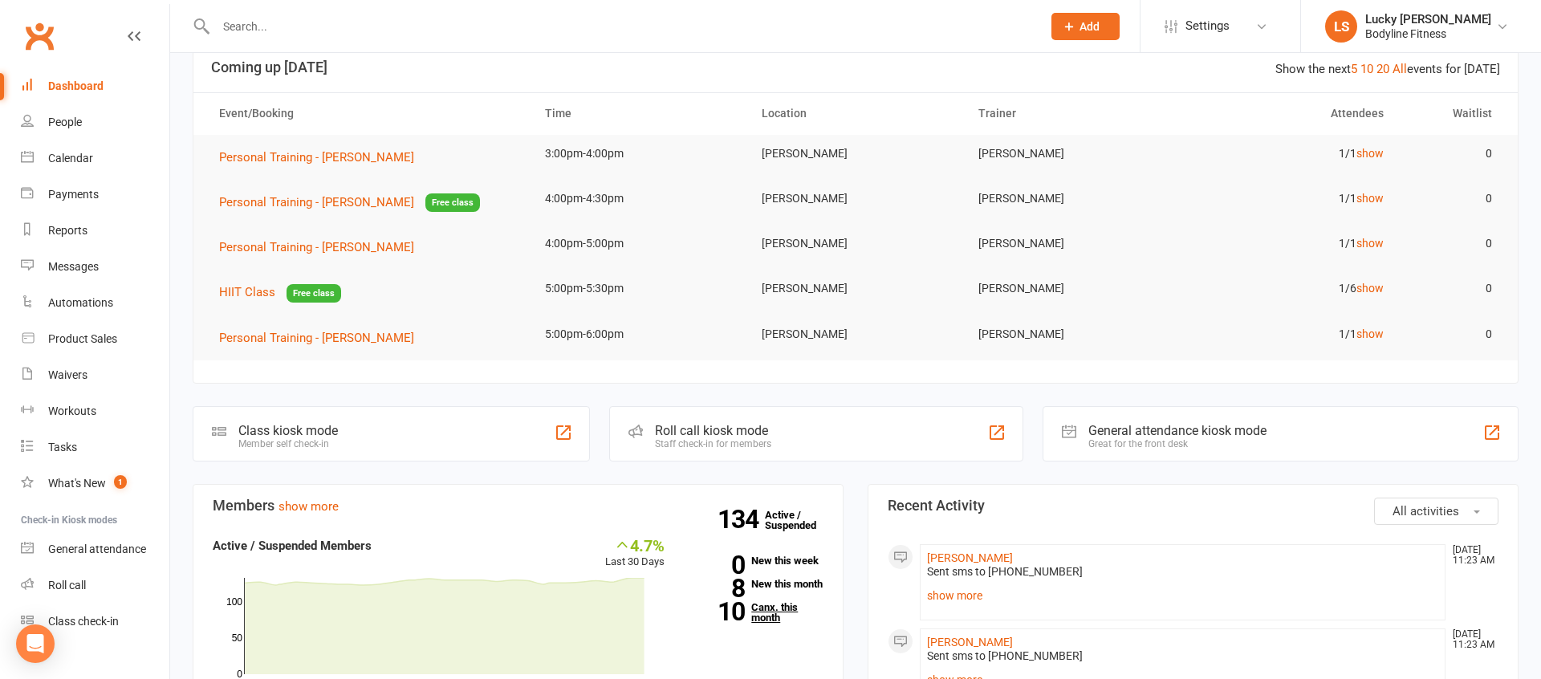
scroll to position [105, 0]
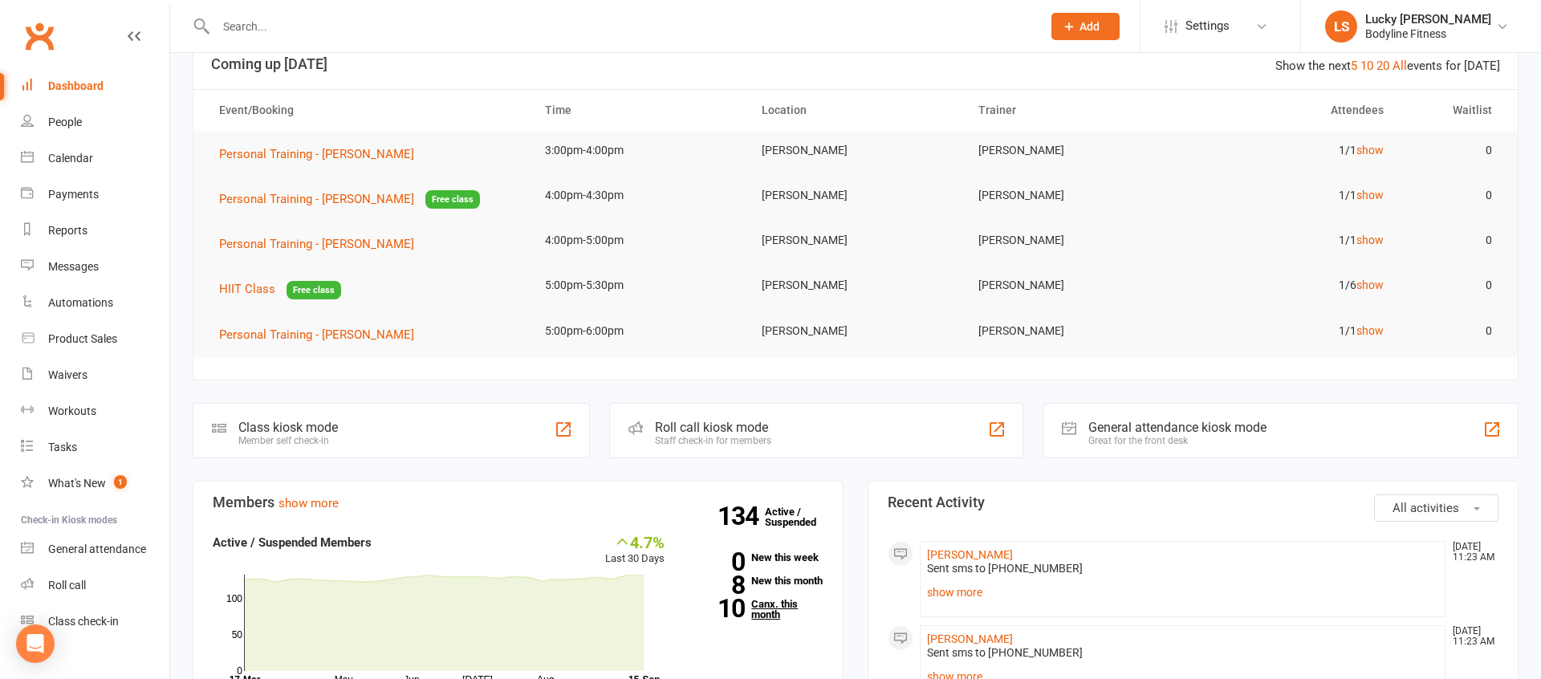
click at [768, 619] on link "10 Canx. this month" at bounding box center [756, 609] width 135 height 21
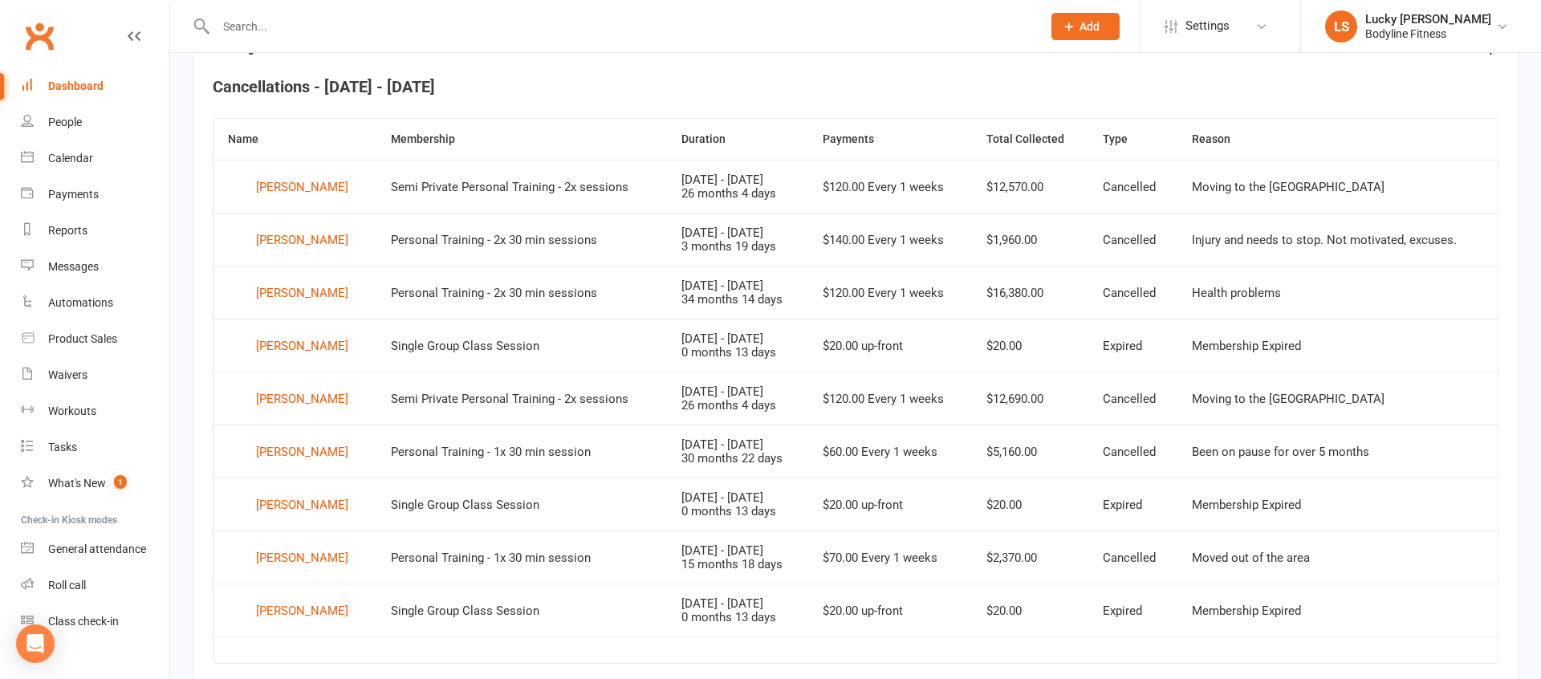
scroll to position [620, 0]
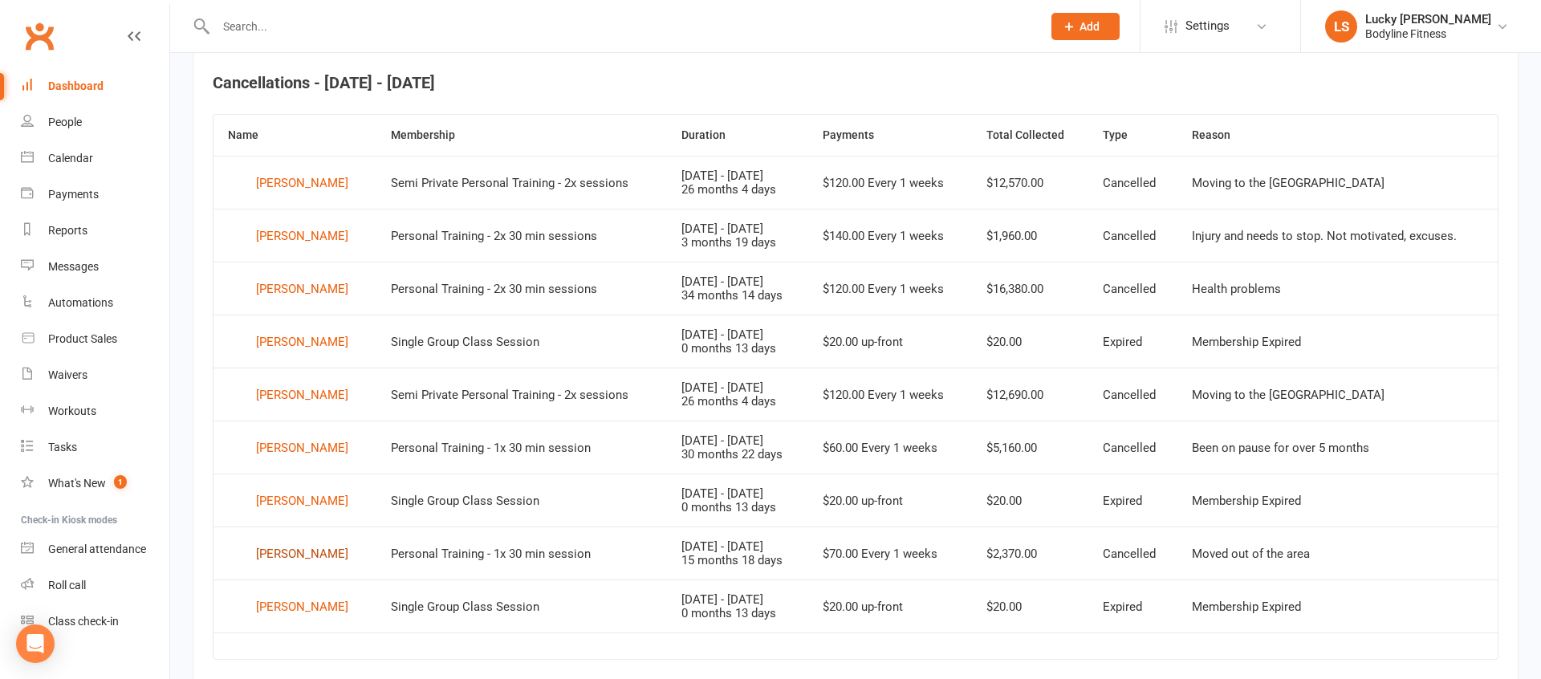
click at [301, 554] on div "[PERSON_NAME]" at bounding box center [302, 554] width 92 height 24
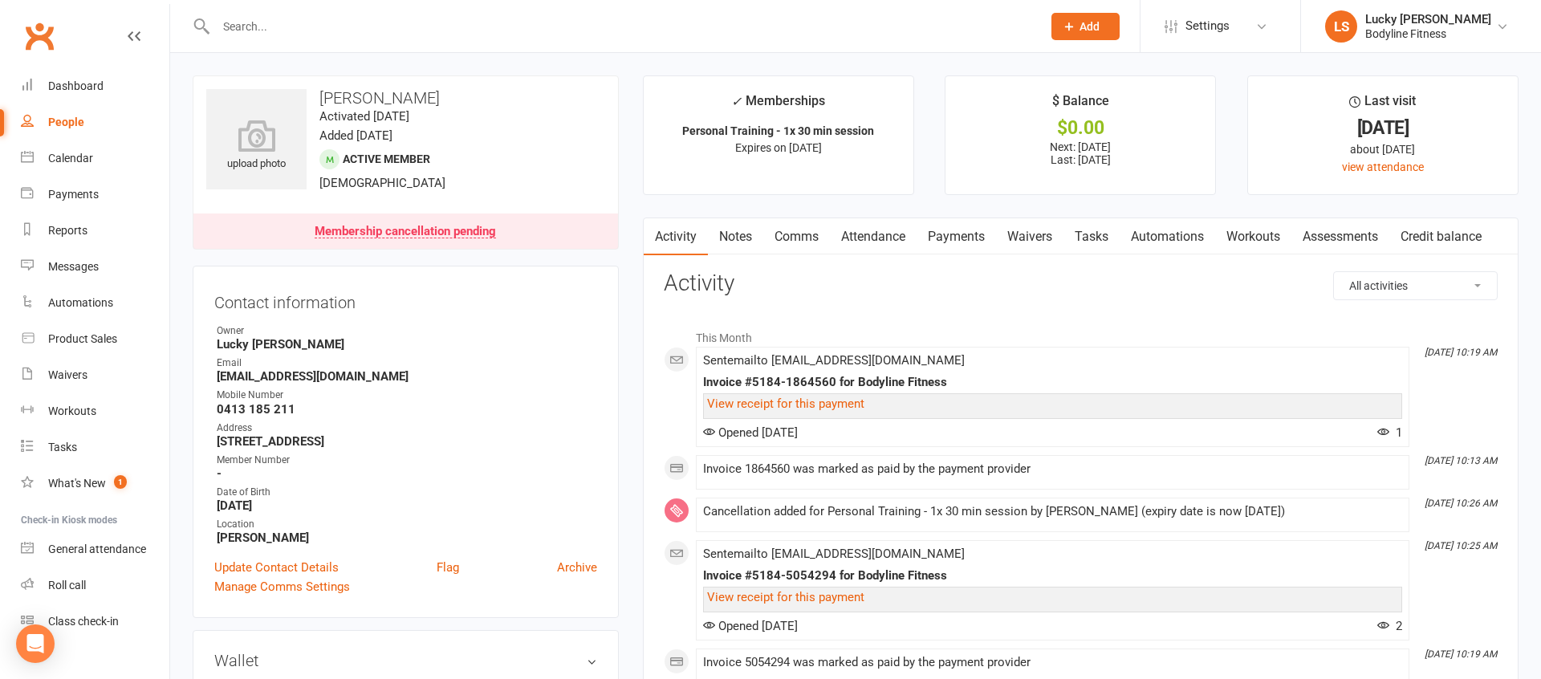
click at [956, 230] on link "Payments" at bounding box center [956, 236] width 79 height 37
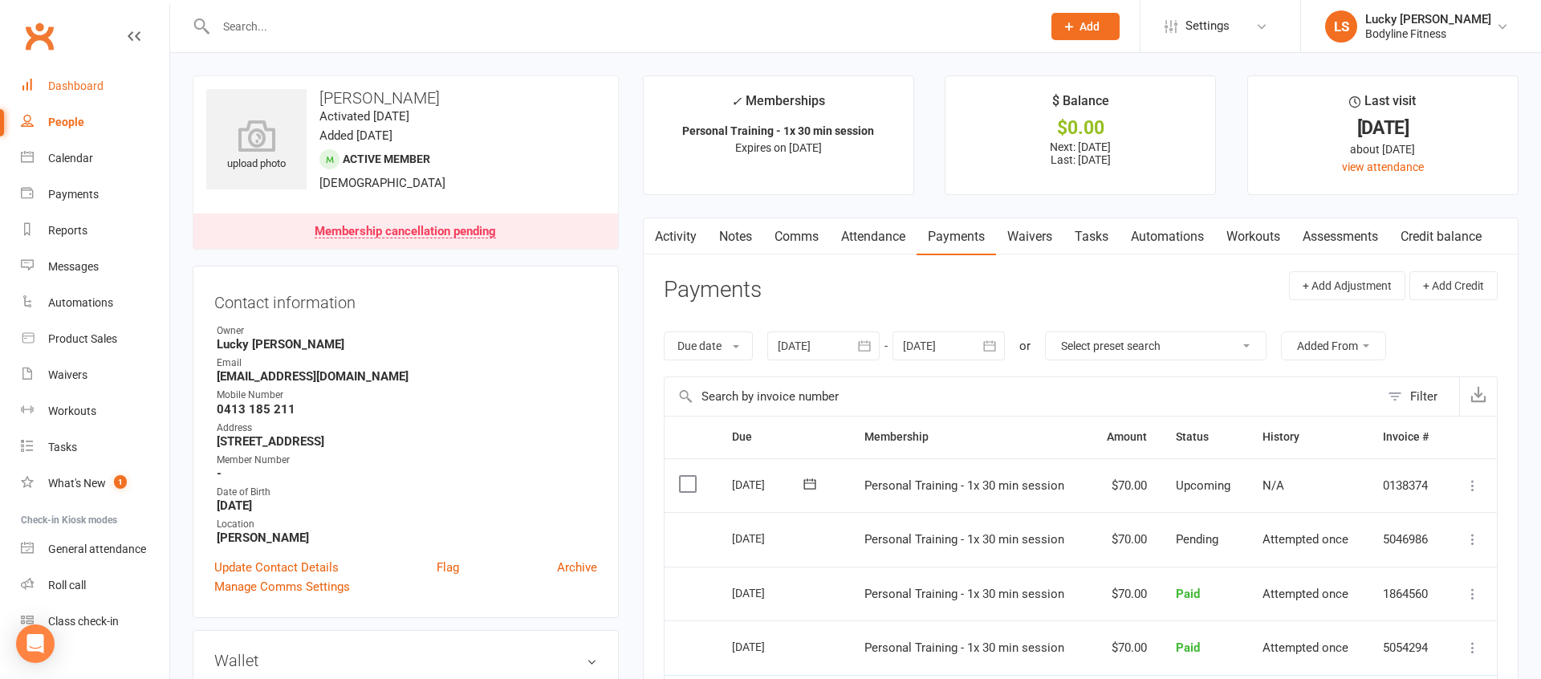
click at [79, 86] on div "Dashboard" at bounding box center [75, 85] width 55 height 13
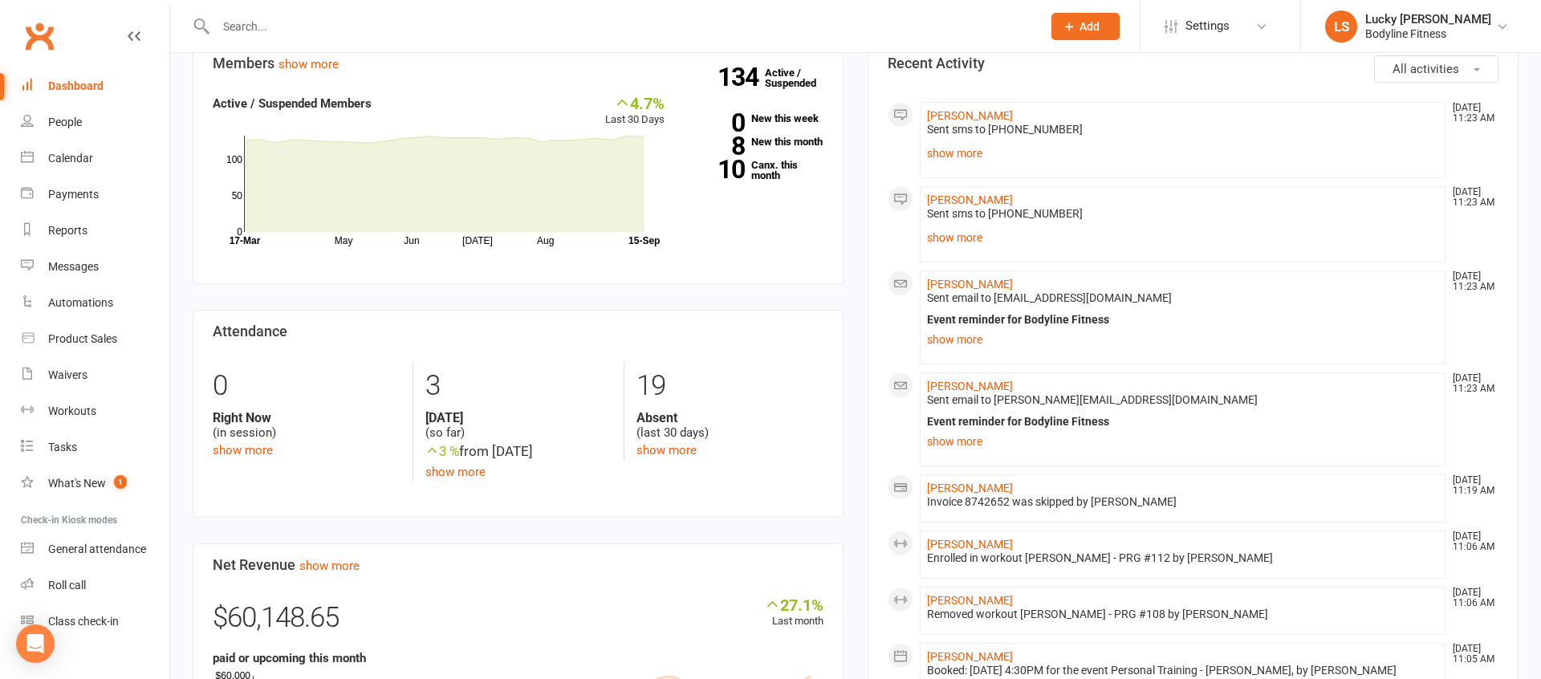
scroll to position [573, 0]
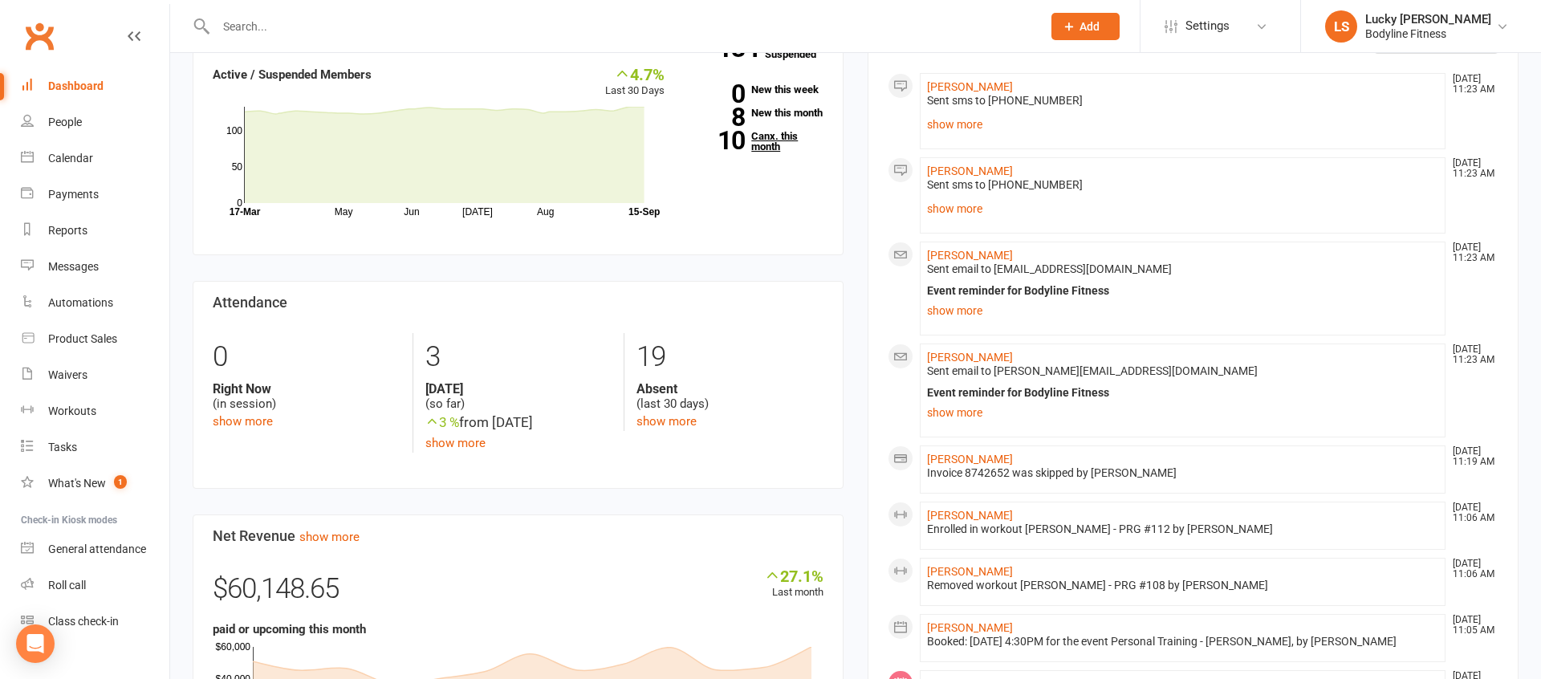
click at [760, 152] on link "10 Canx. this month" at bounding box center [756, 141] width 135 height 21
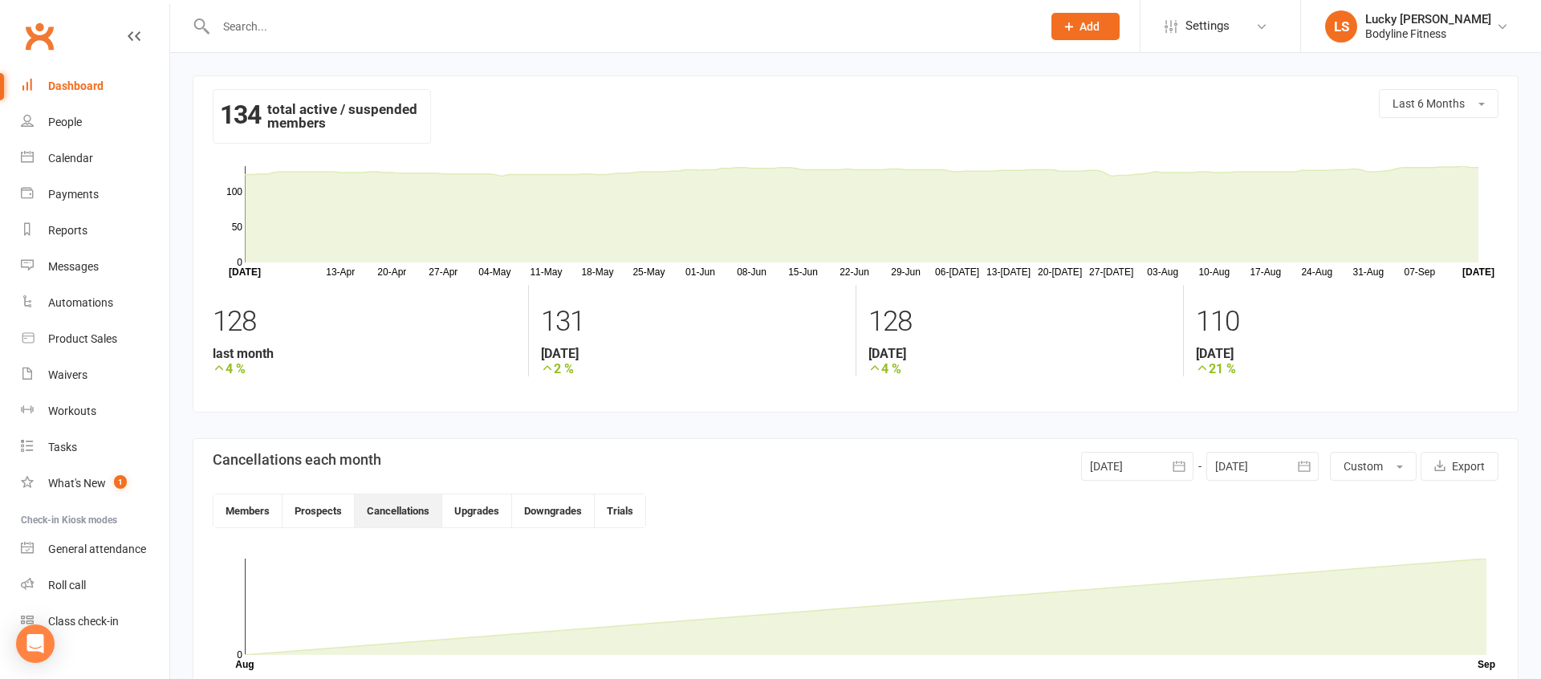
click at [83, 84] on div "Dashboard" at bounding box center [75, 85] width 55 height 13
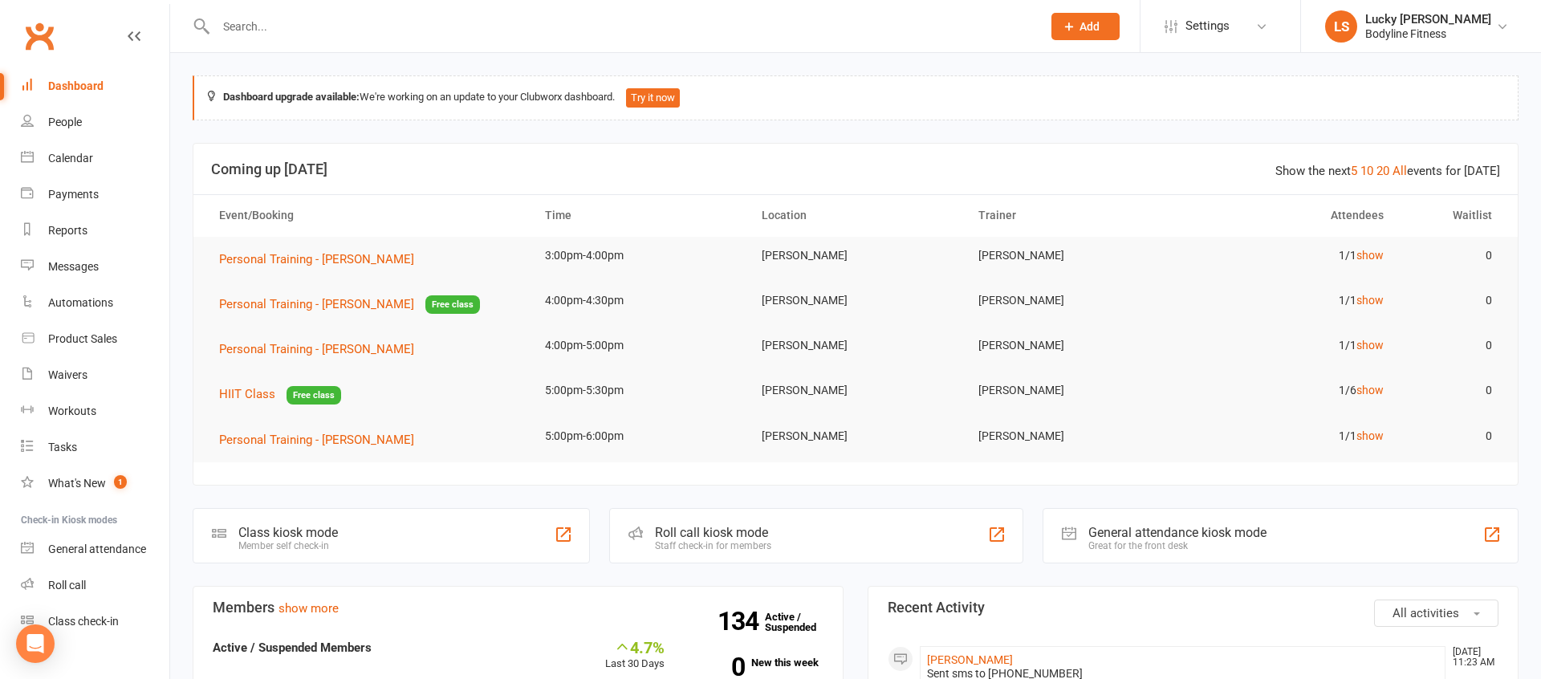
click at [79, 147] on link "Calendar" at bounding box center [95, 158] width 148 height 36
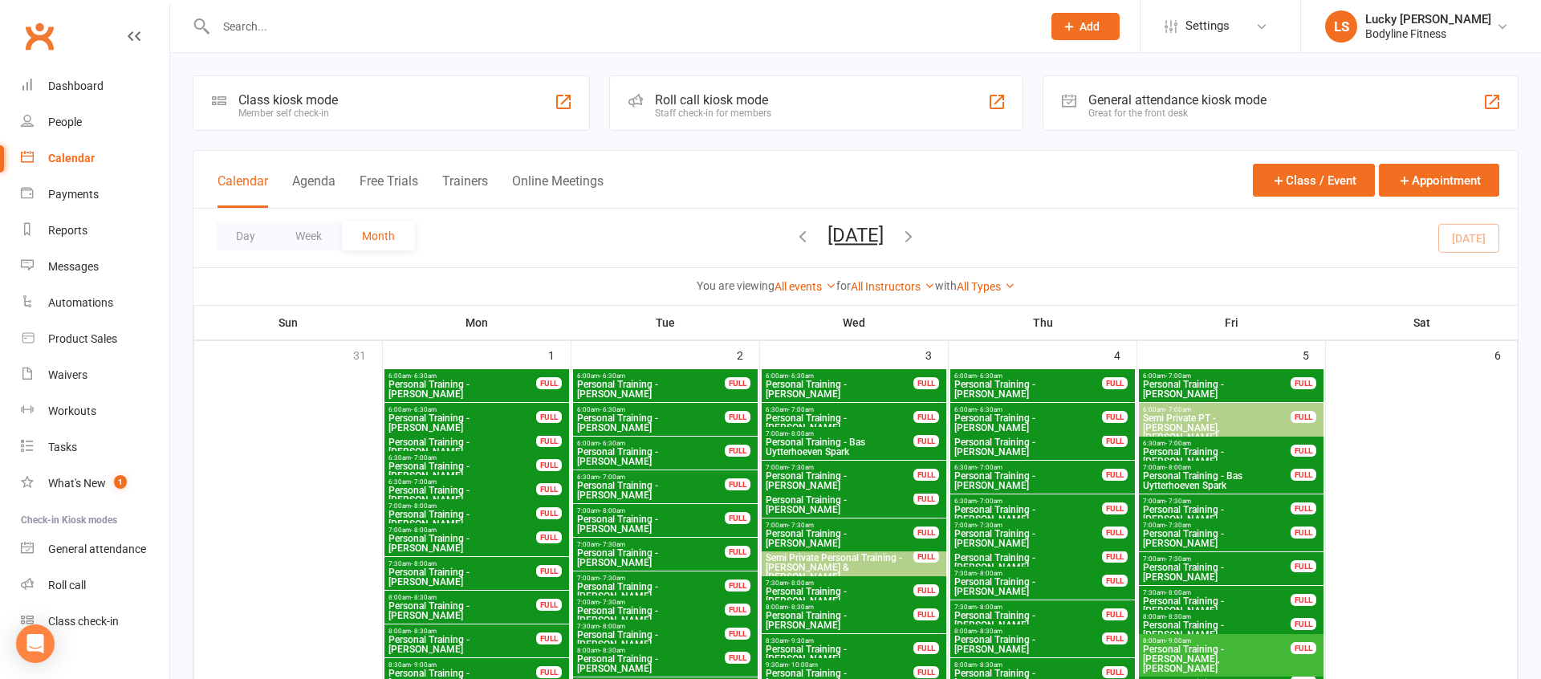
click at [307, 237] on button "Week" at bounding box center [308, 236] width 67 height 29
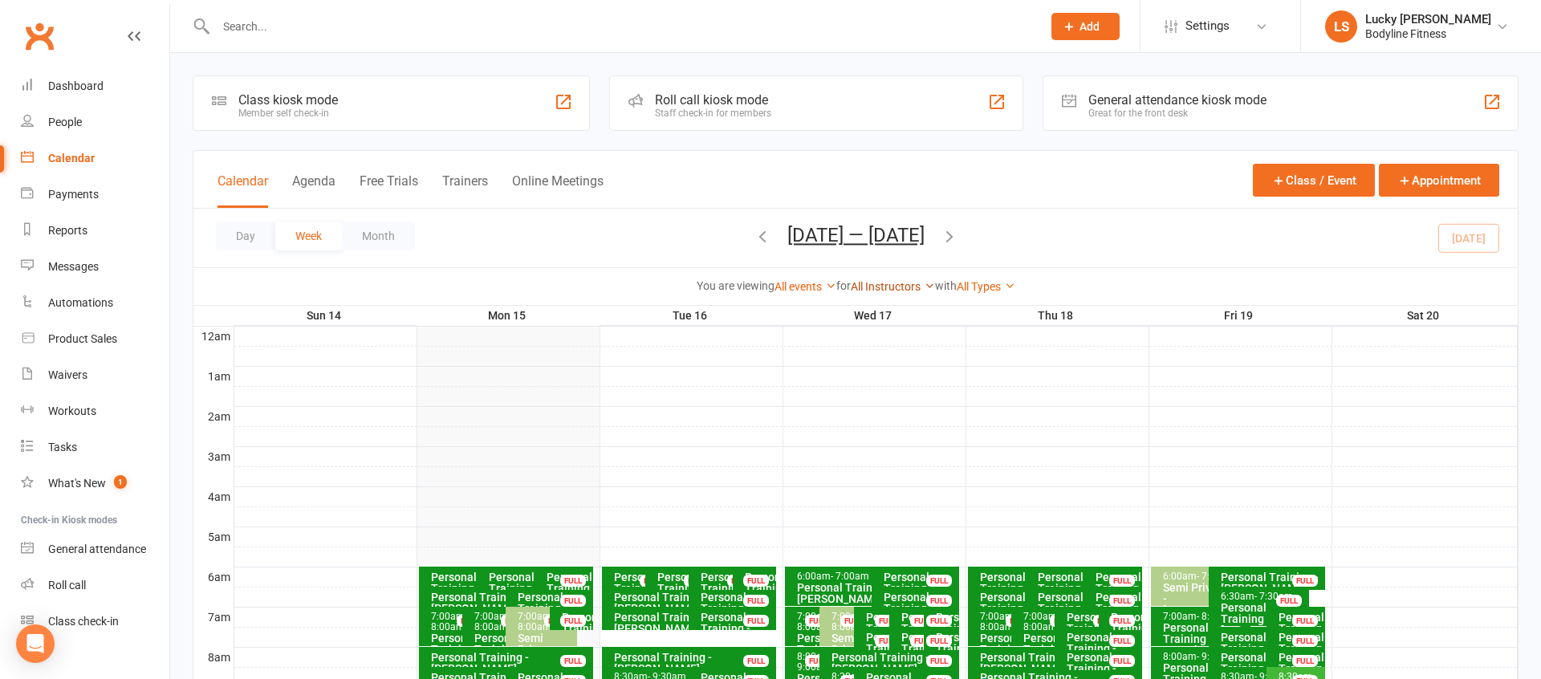
click at [881, 286] on link "All Instructors" at bounding box center [893, 286] width 84 height 13
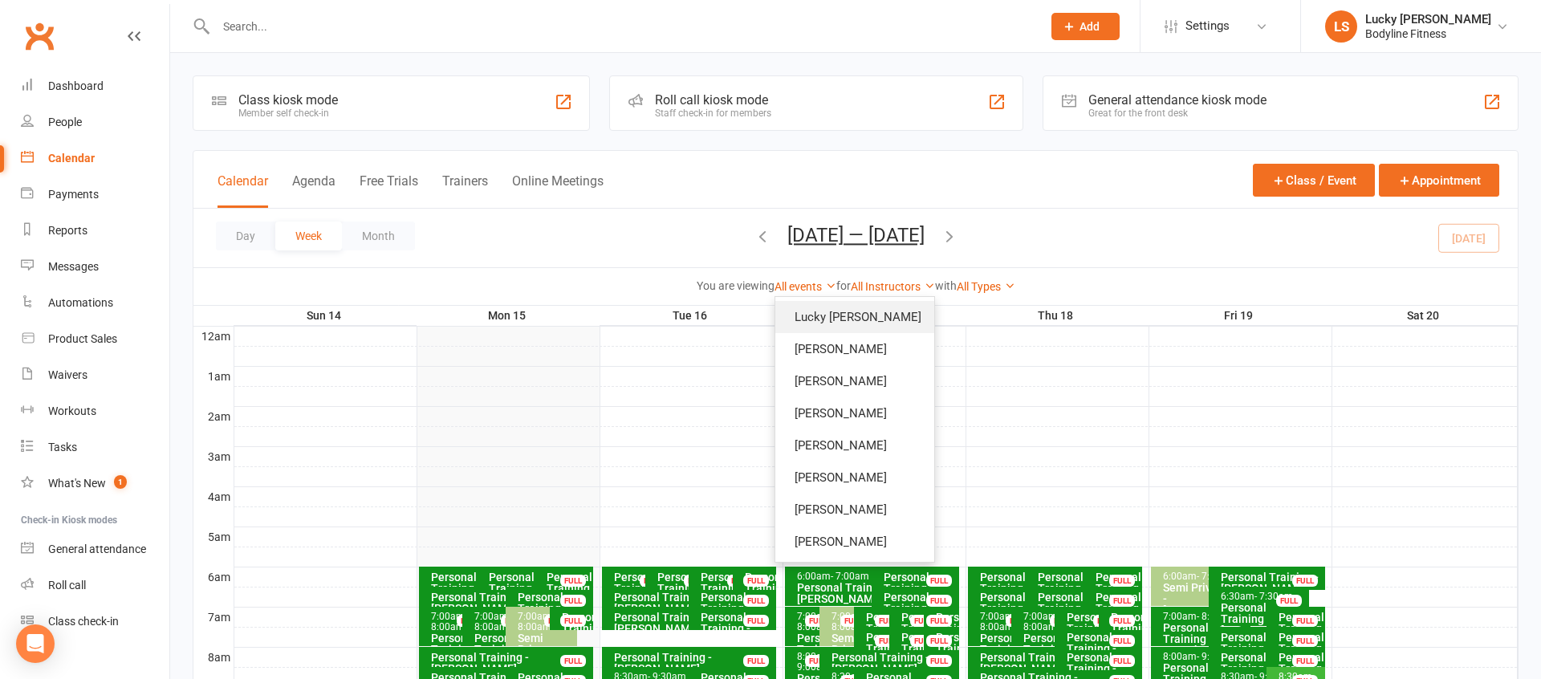
click at [881, 313] on link "Lucky [PERSON_NAME]" at bounding box center [854, 317] width 159 height 32
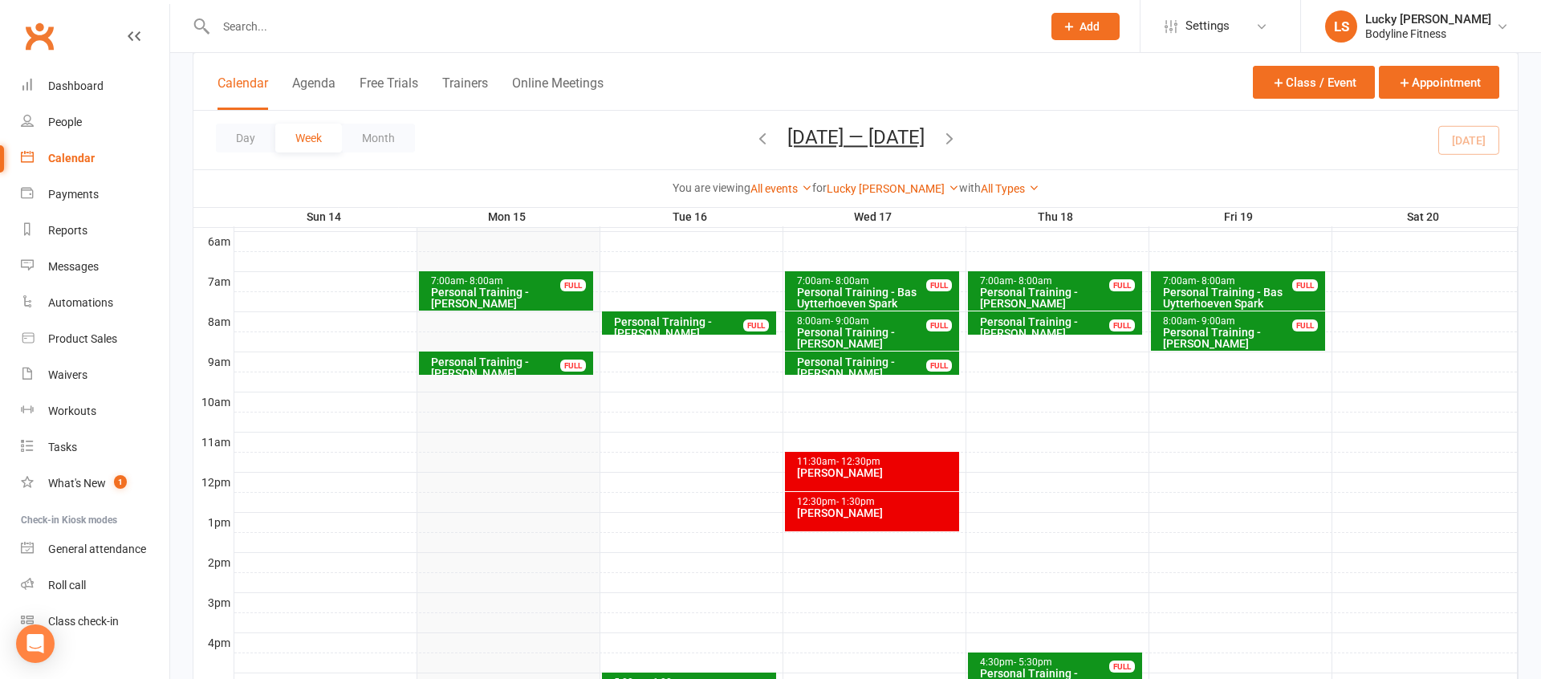
scroll to position [331, 0]
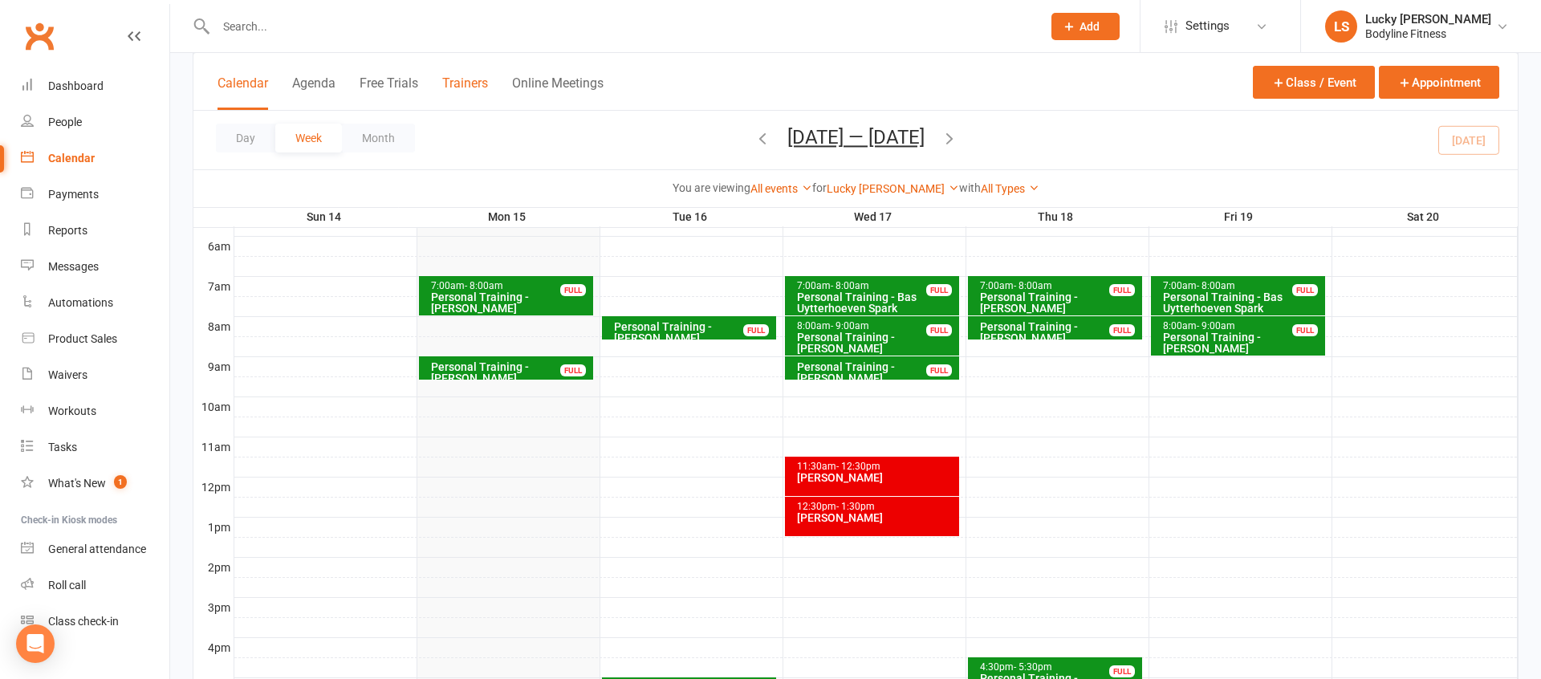
click at [467, 86] on button "Trainers" at bounding box center [465, 92] width 46 height 35
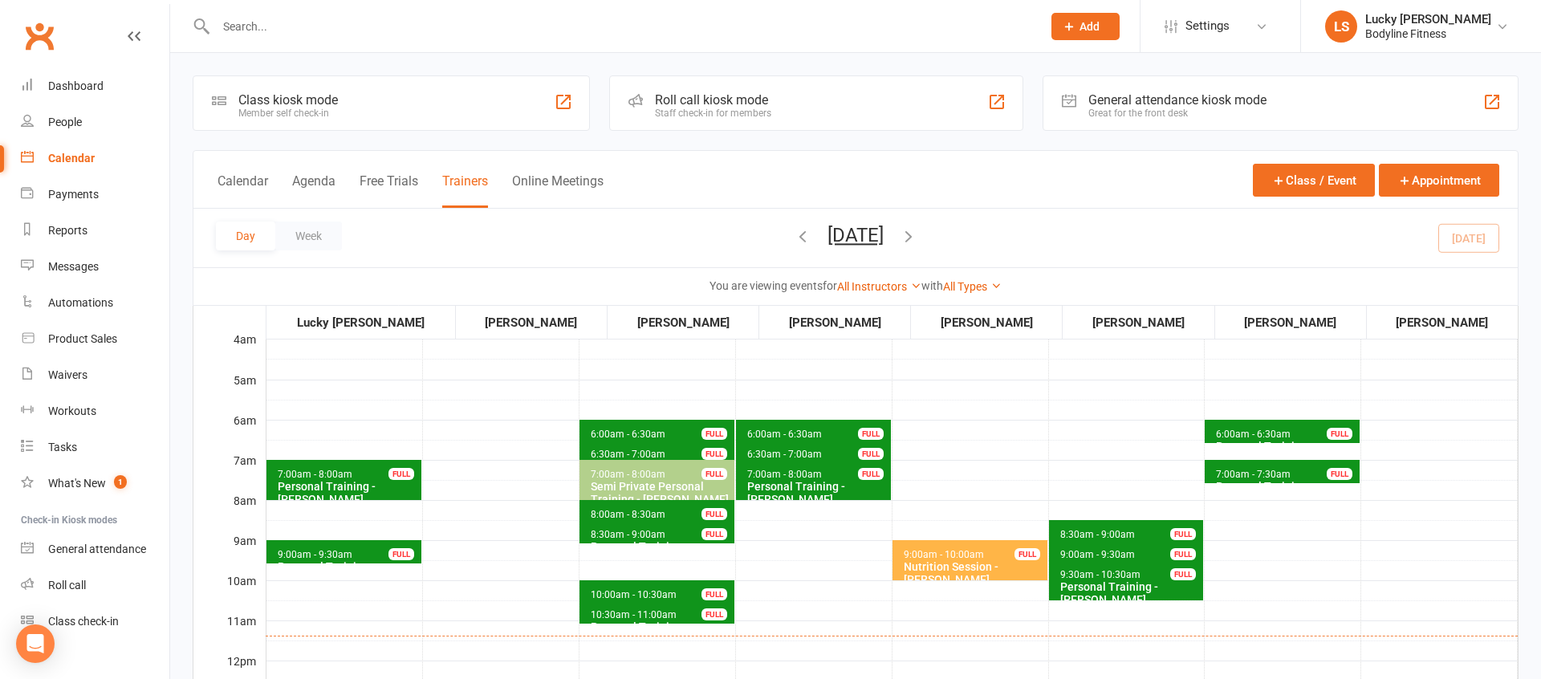
click at [881, 238] on button "[DATE]" at bounding box center [856, 235] width 56 height 22
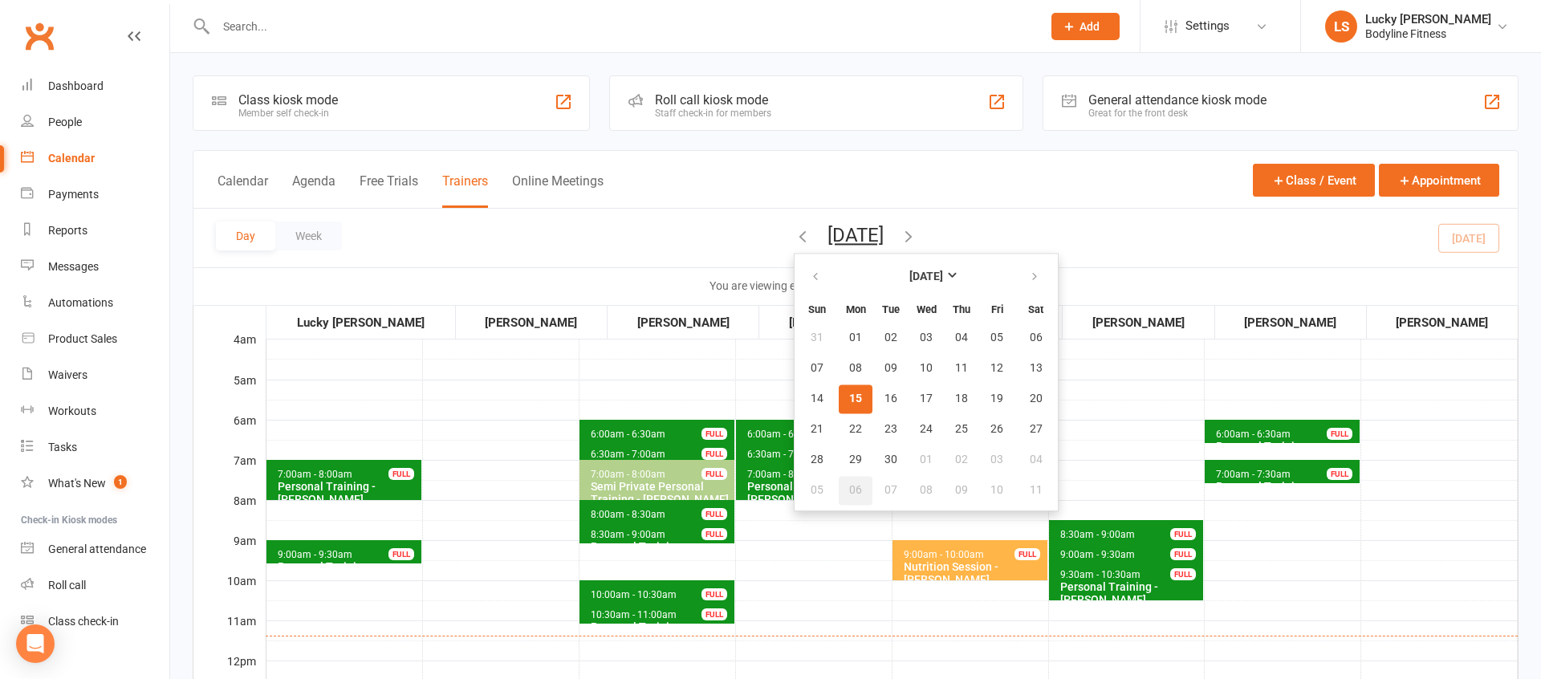
click at [839, 500] on button "06" at bounding box center [856, 490] width 34 height 29
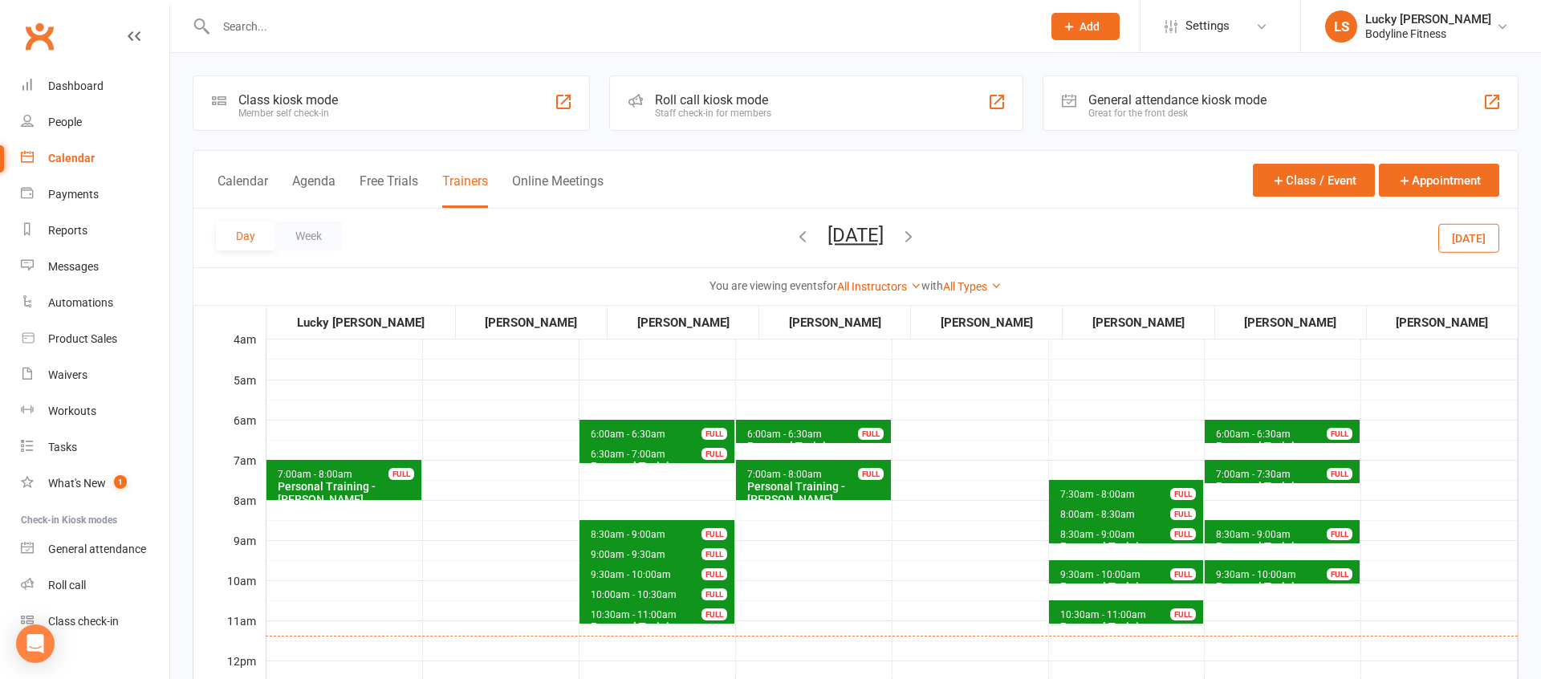
click at [1256, 474] on span "7:00am - 7:30am" at bounding box center [1253, 474] width 76 height 11
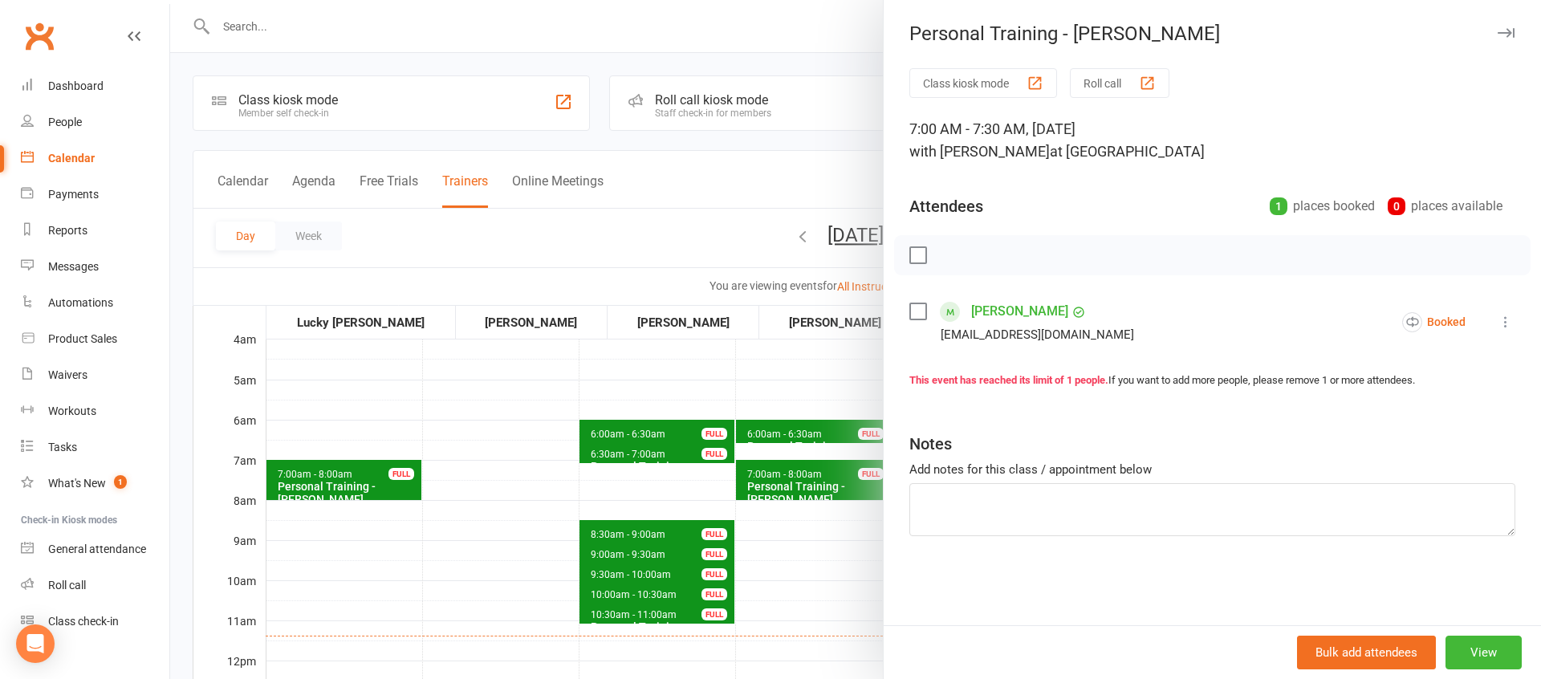
click at [832, 383] on div at bounding box center [855, 339] width 1371 height 679
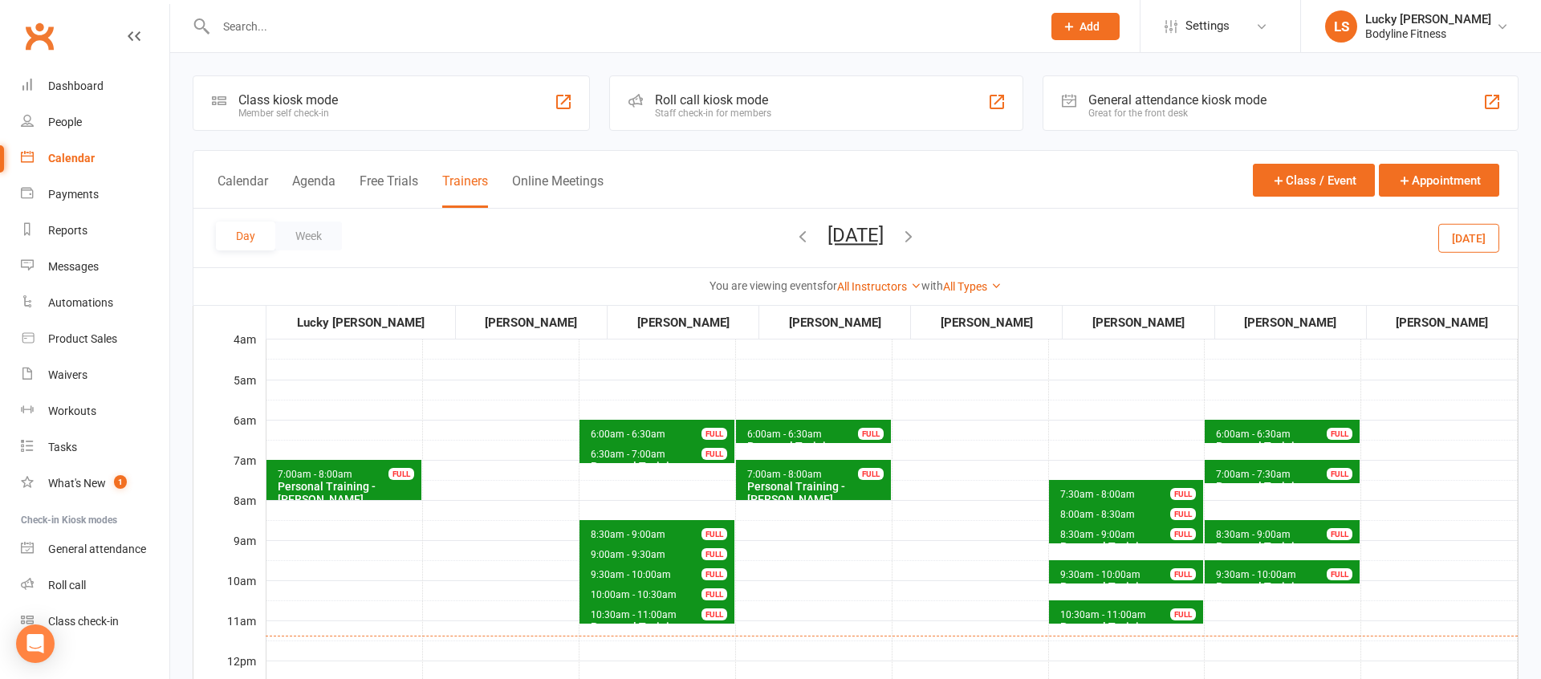
click at [1291, 430] on span "6:00am - 6:30am Personal Training - [PERSON_NAME] FULL" at bounding box center [1282, 431] width 155 height 23
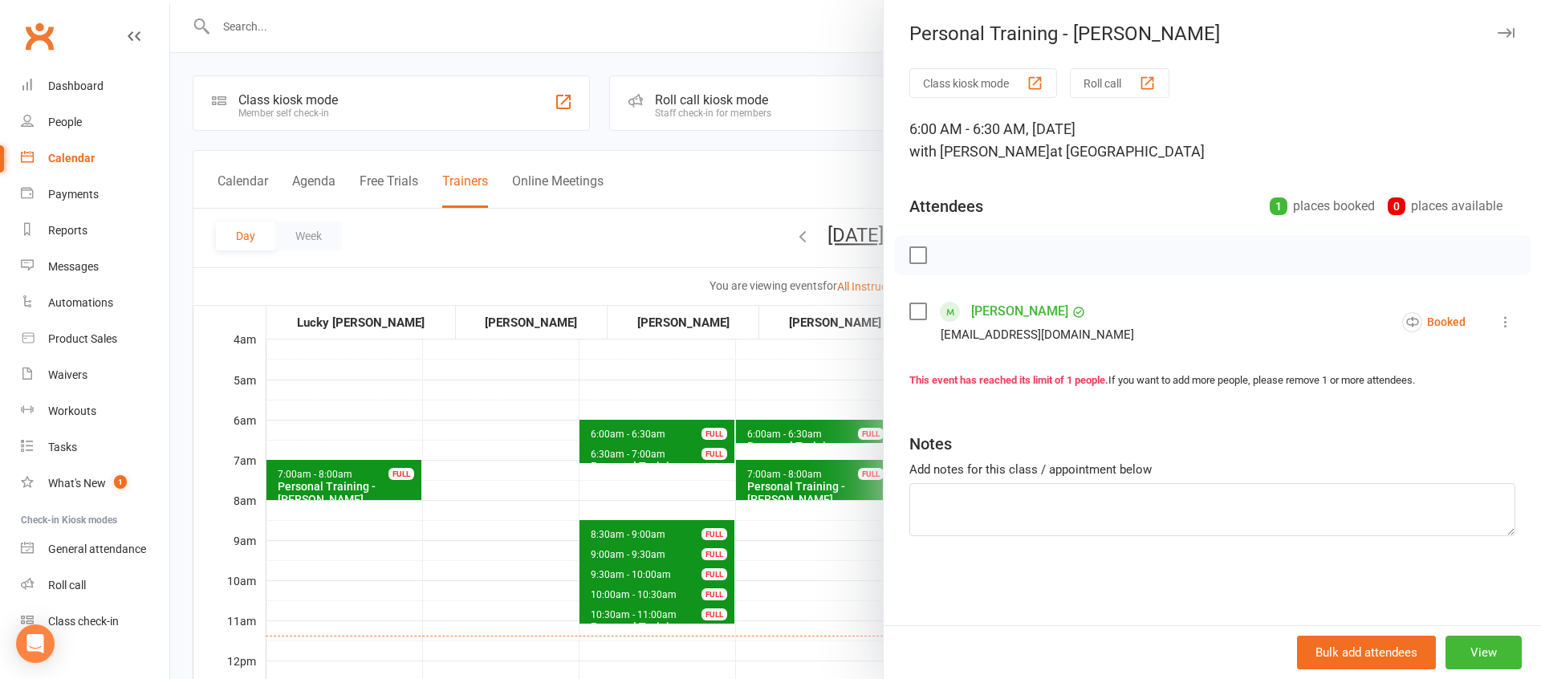
click at [843, 391] on div at bounding box center [855, 339] width 1371 height 679
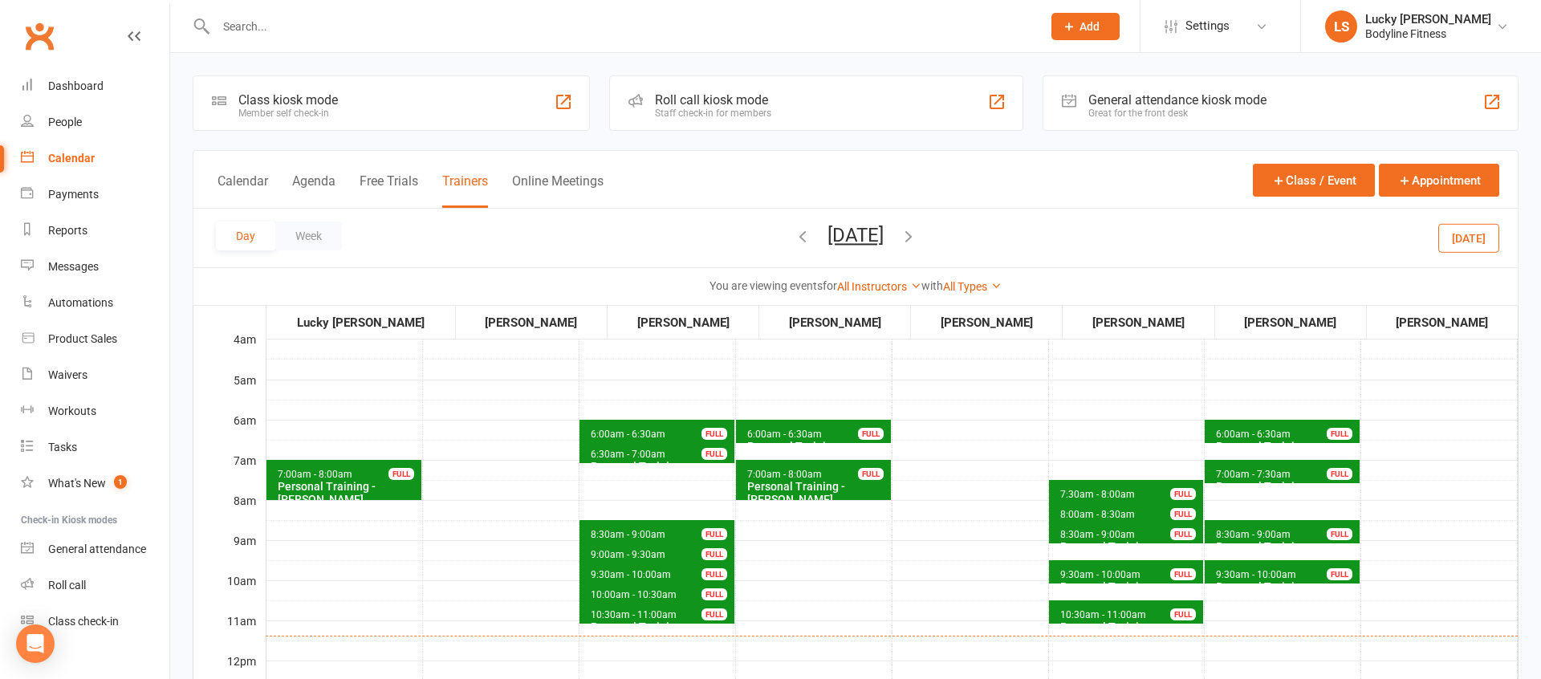
click at [1235, 535] on span "8:30am - 9:00am" at bounding box center [1253, 534] width 76 height 11
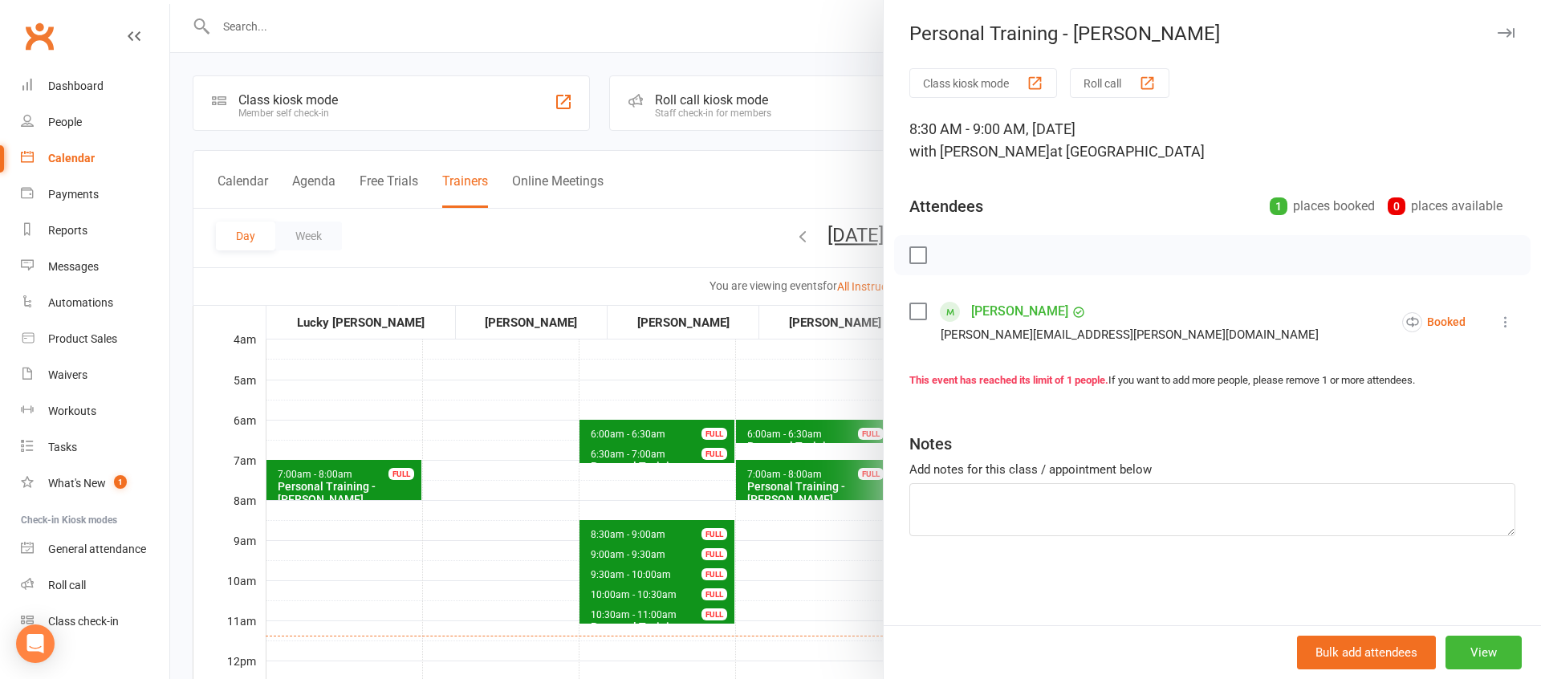
click at [847, 580] on div at bounding box center [855, 339] width 1371 height 679
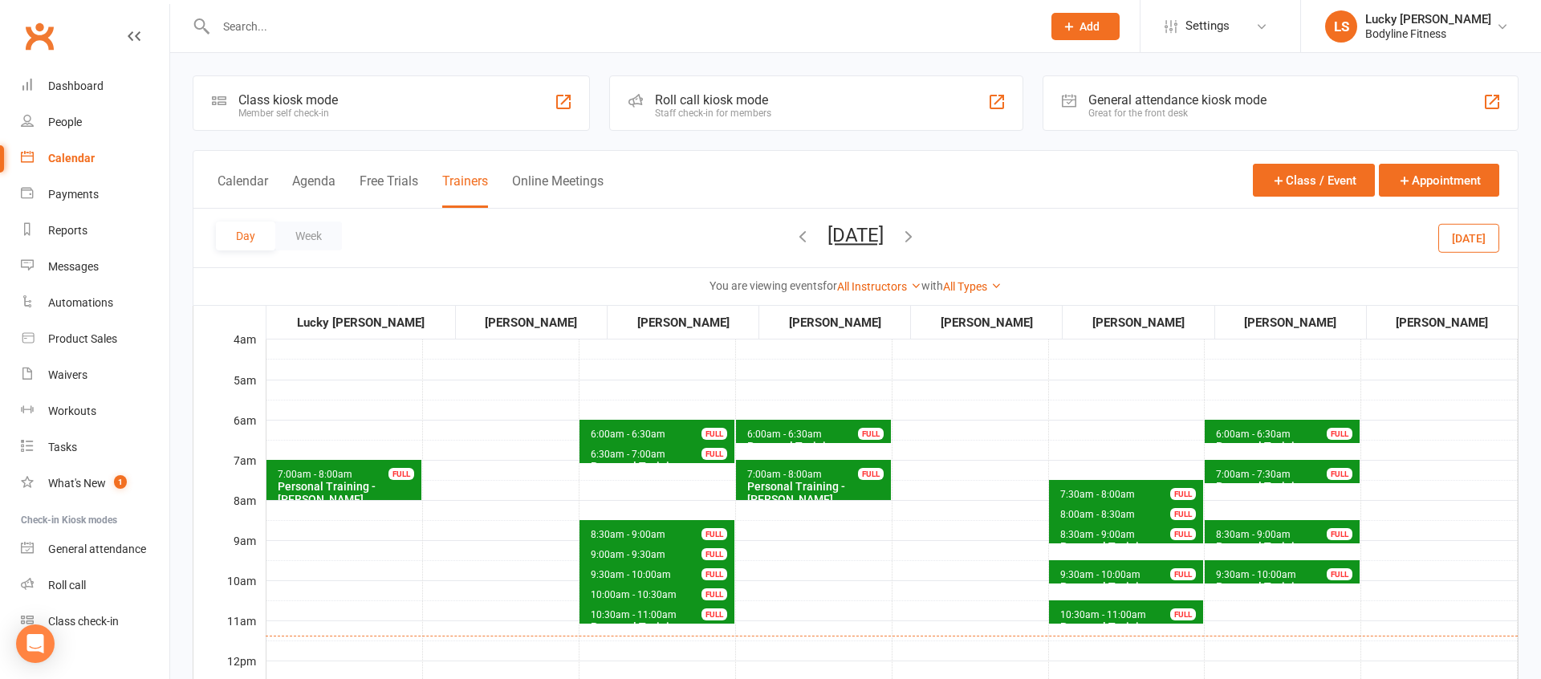
click at [1242, 574] on span "9:30am - 10:00am" at bounding box center [1256, 574] width 82 height 11
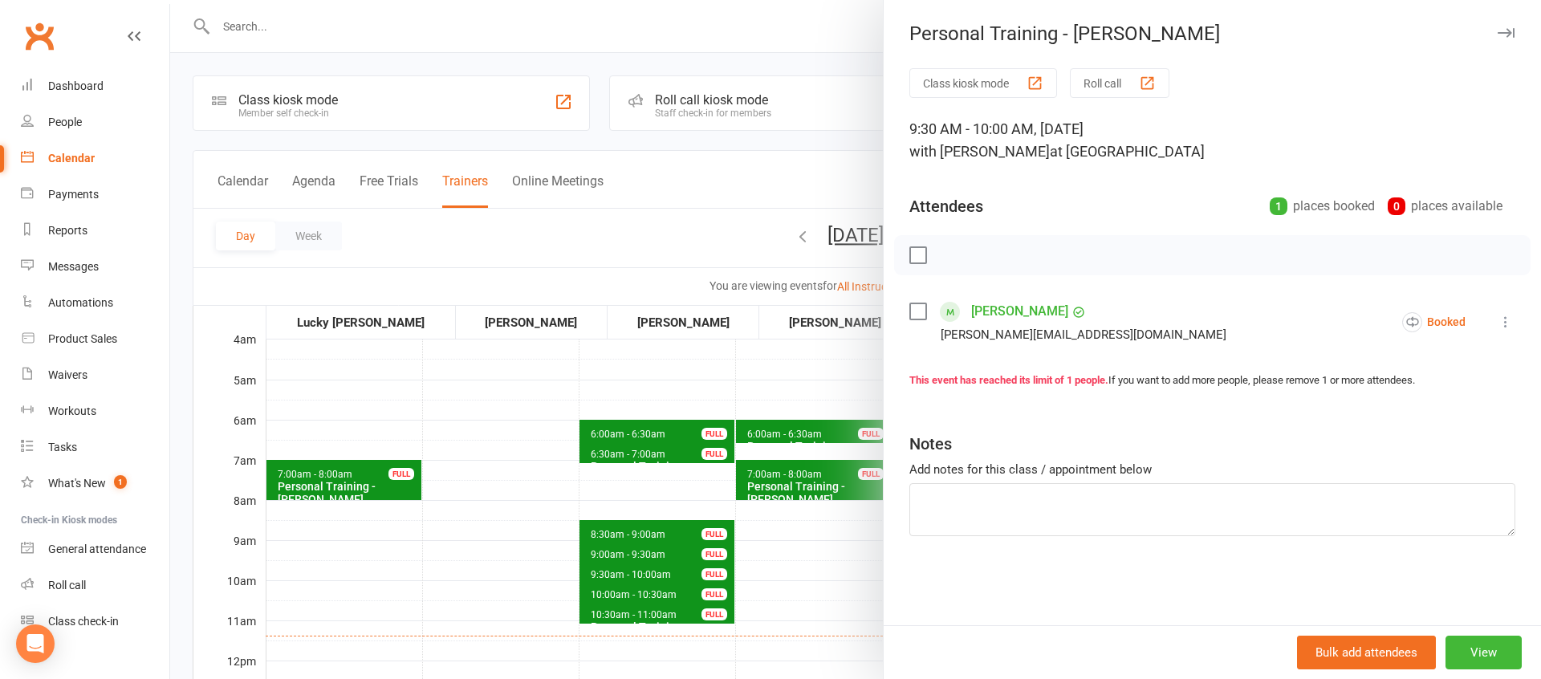
click at [828, 588] on div at bounding box center [855, 339] width 1371 height 679
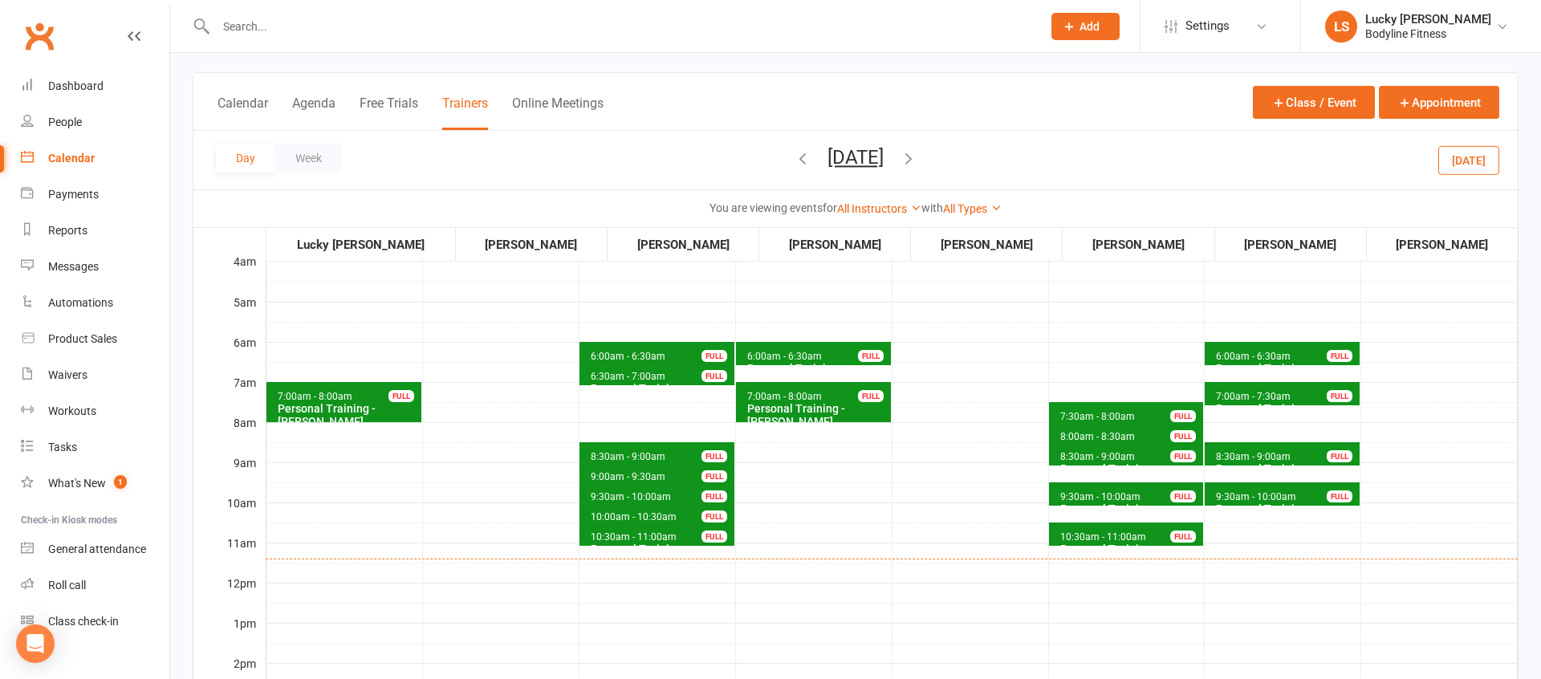
scroll to position [80, 0]
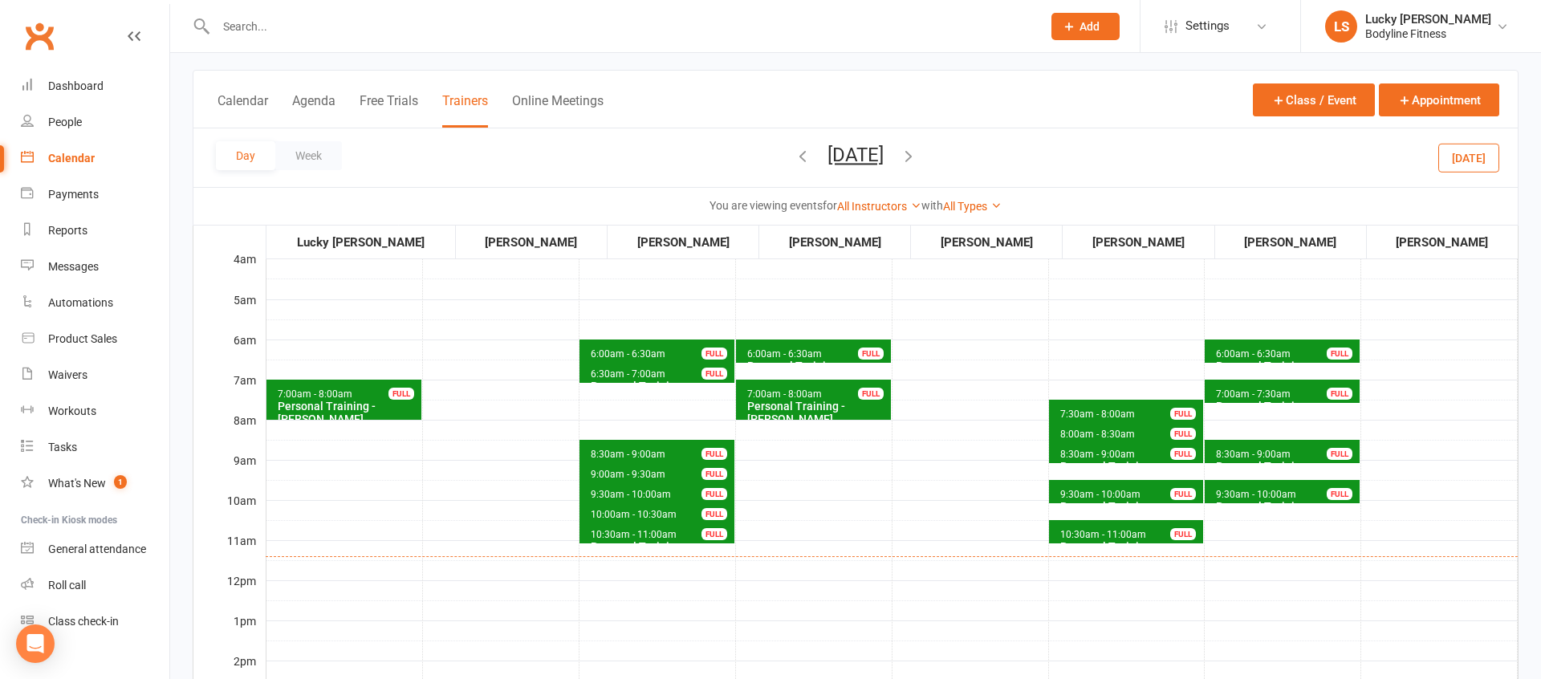
click at [1113, 454] on span "8:30am - 9:00am" at bounding box center [1098, 454] width 76 height 11
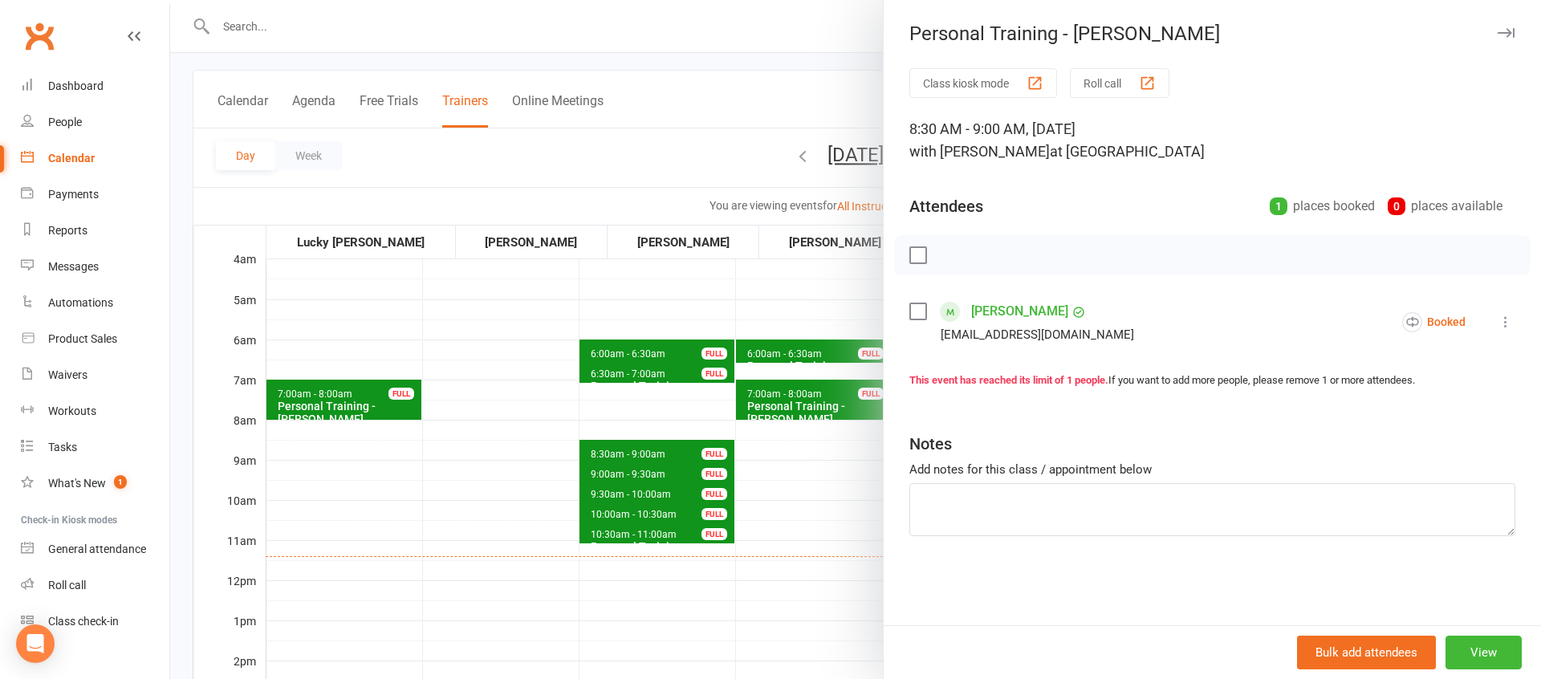
click at [844, 499] on div at bounding box center [855, 339] width 1371 height 679
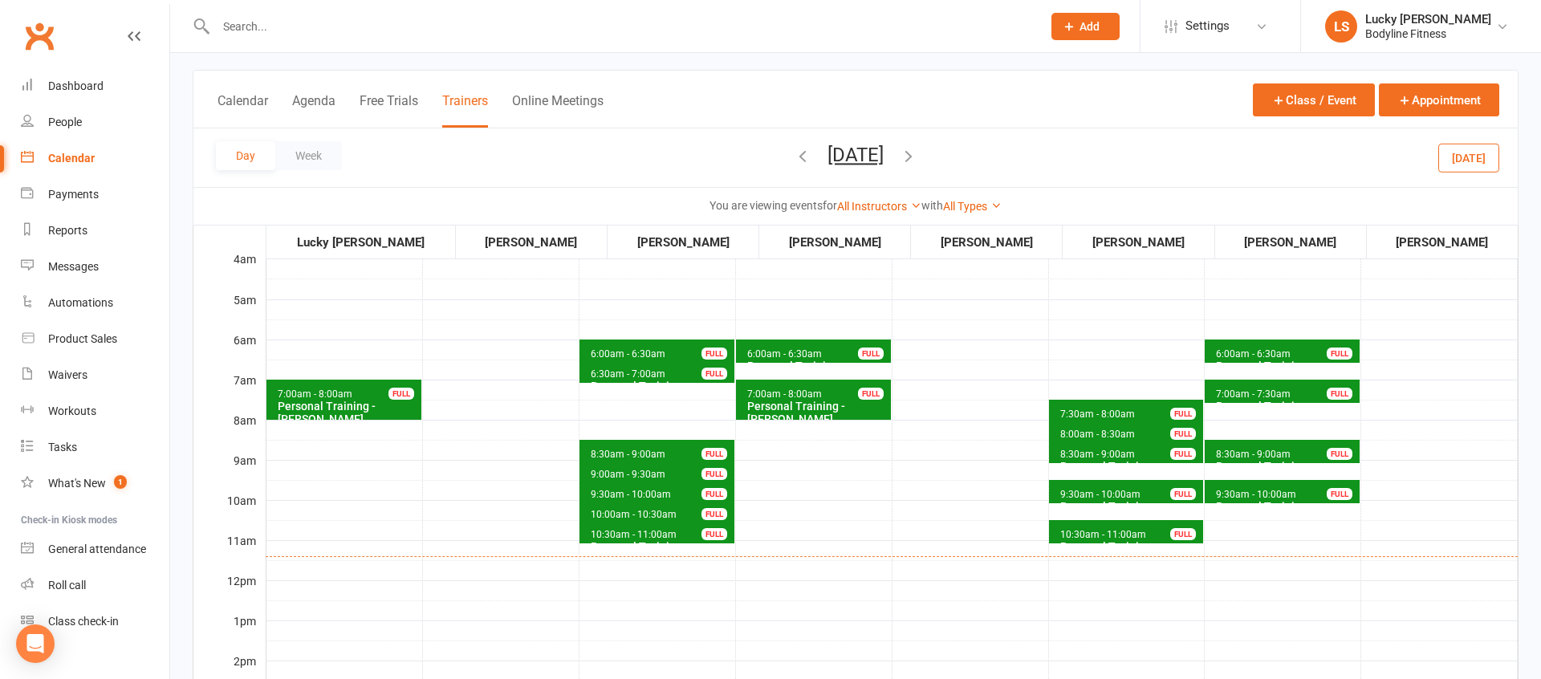
click at [1107, 433] on span "8:00am - 8:30am" at bounding box center [1098, 434] width 76 height 11
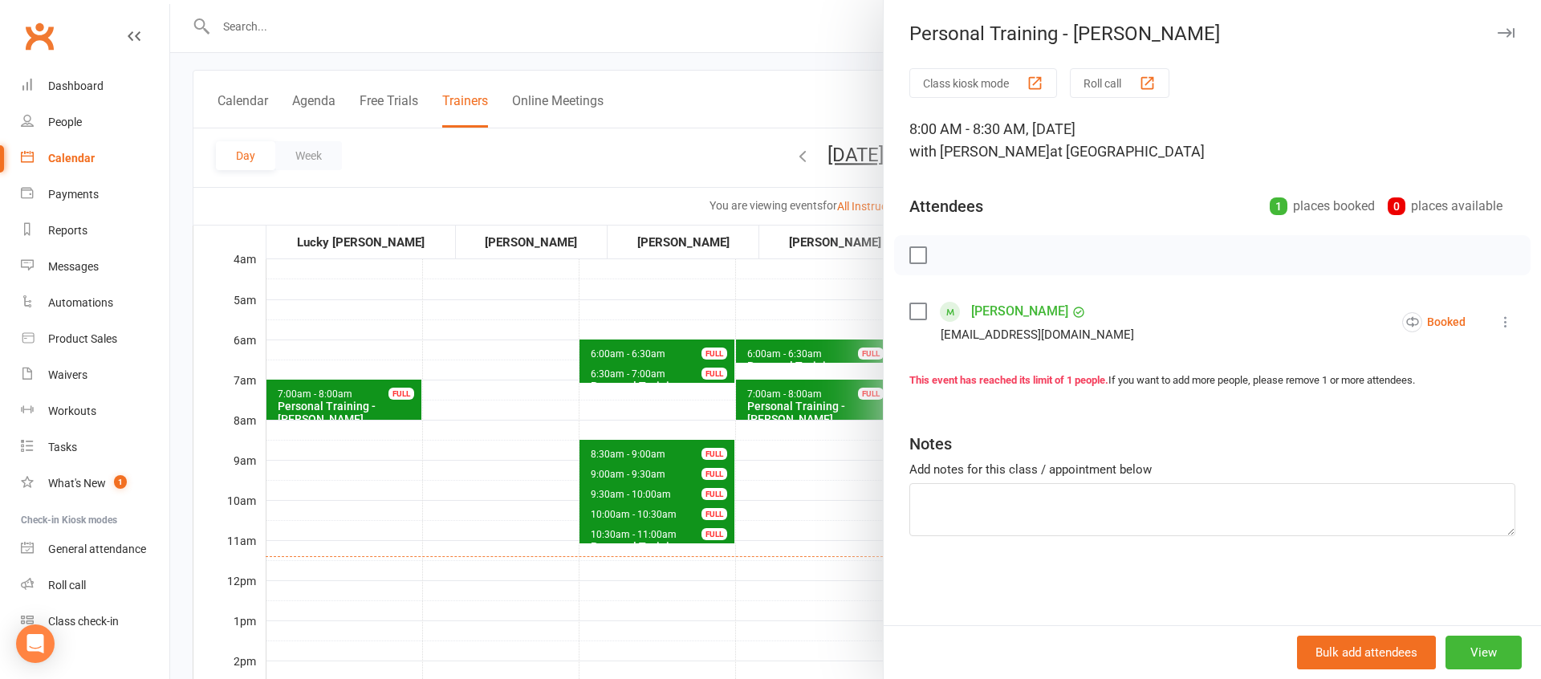
click at [808, 503] on div at bounding box center [855, 339] width 1371 height 679
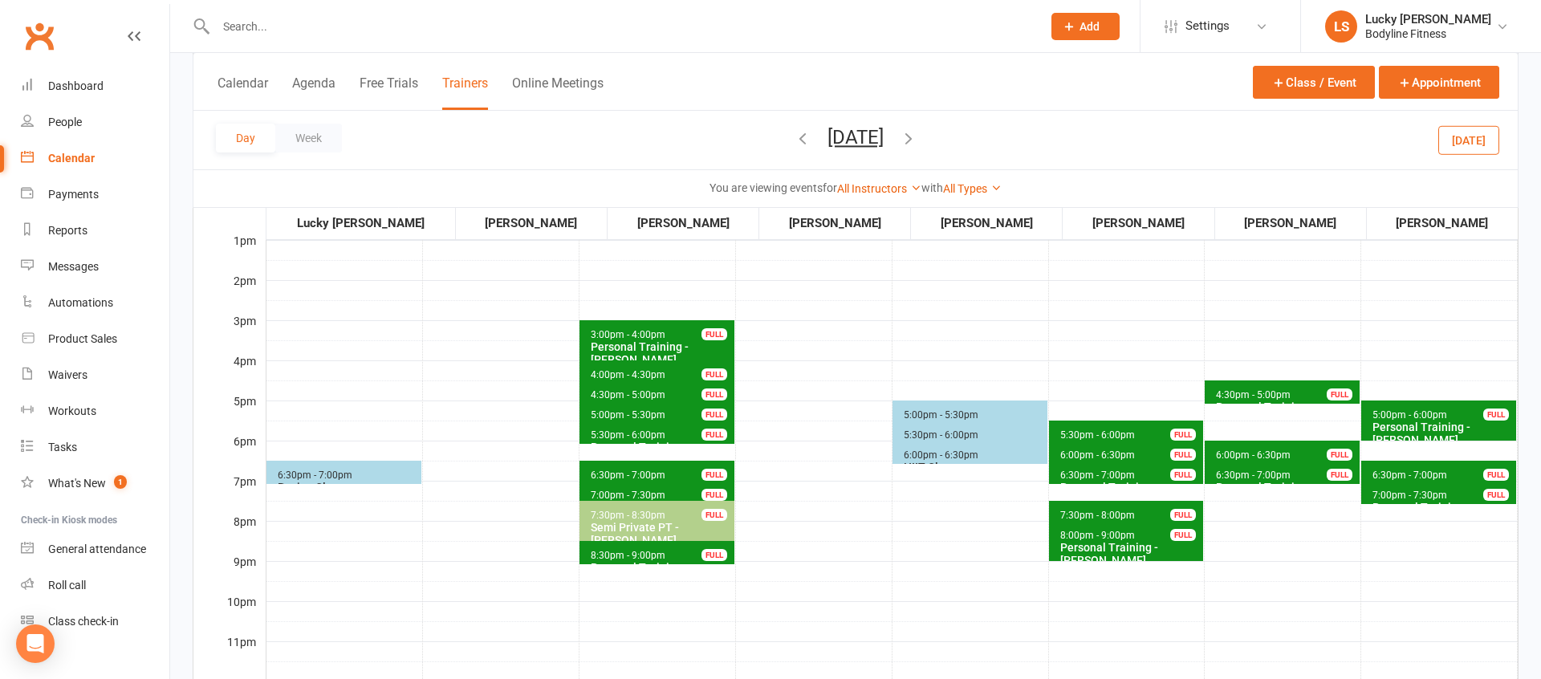
scroll to position [462, 0]
click at [1260, 397] on span "4:30pm - 5:00pm" at bounding box center [1253, 394] width 76 height 11
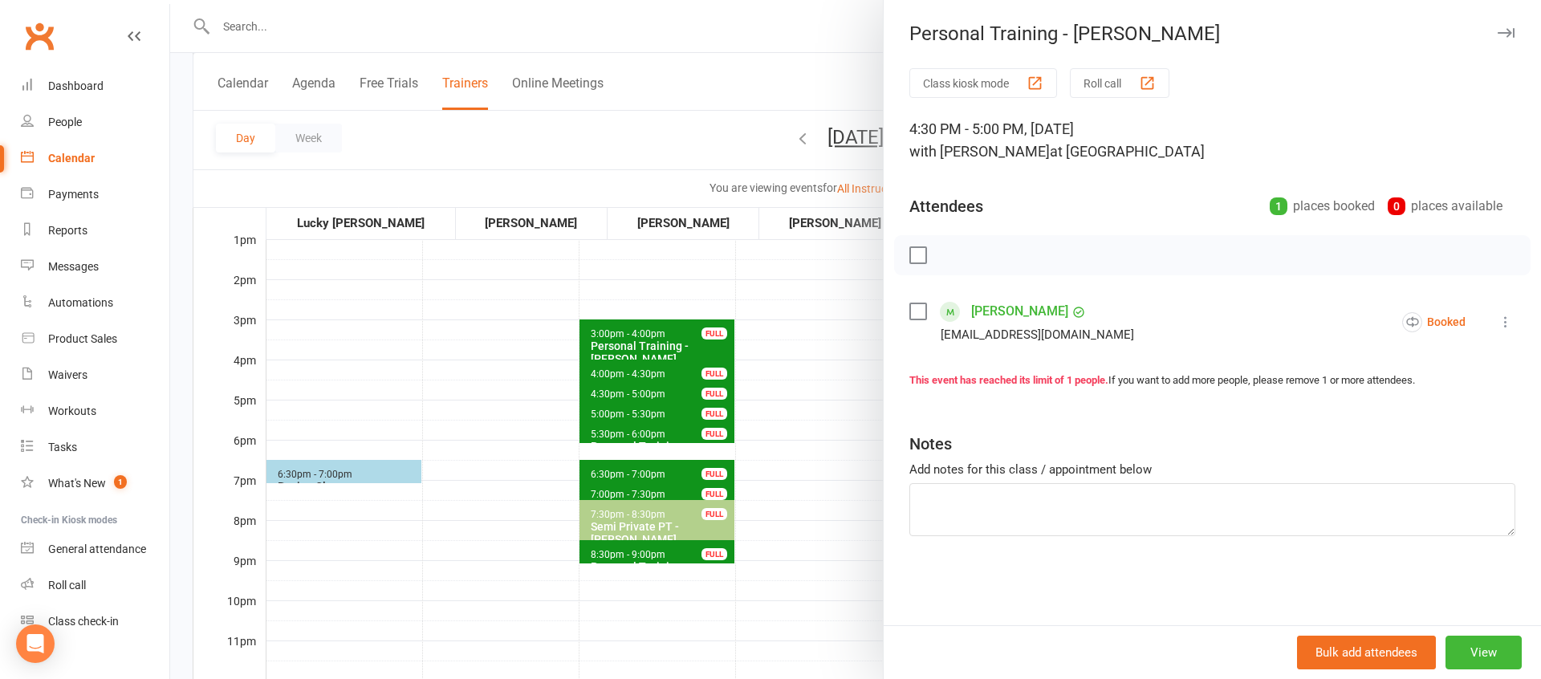
click at [798, 384] on div at bounding box center [855, 339] width 1371 height 679
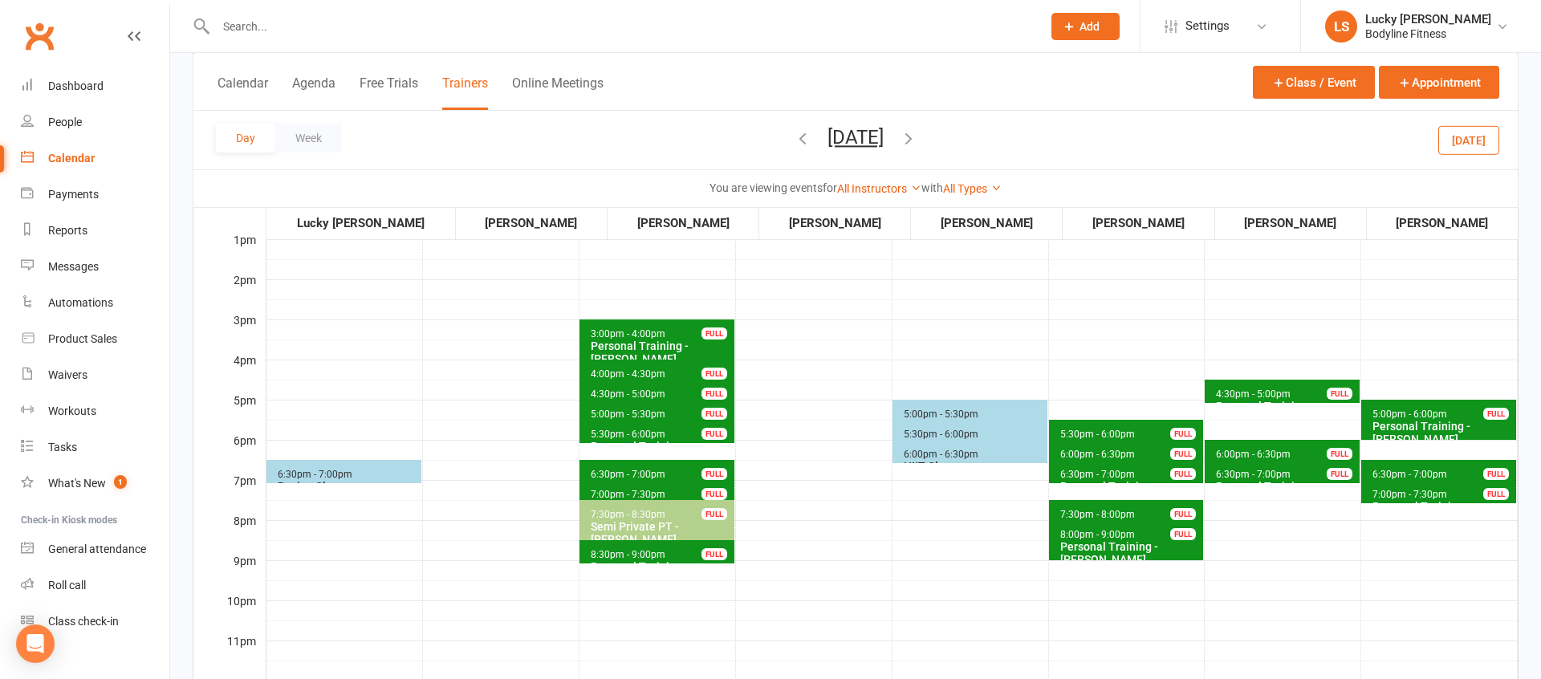
click at [1233, 452] on span "6:00pm - 6:30pm" at bounding box center [1253, 454] width 76 height 11
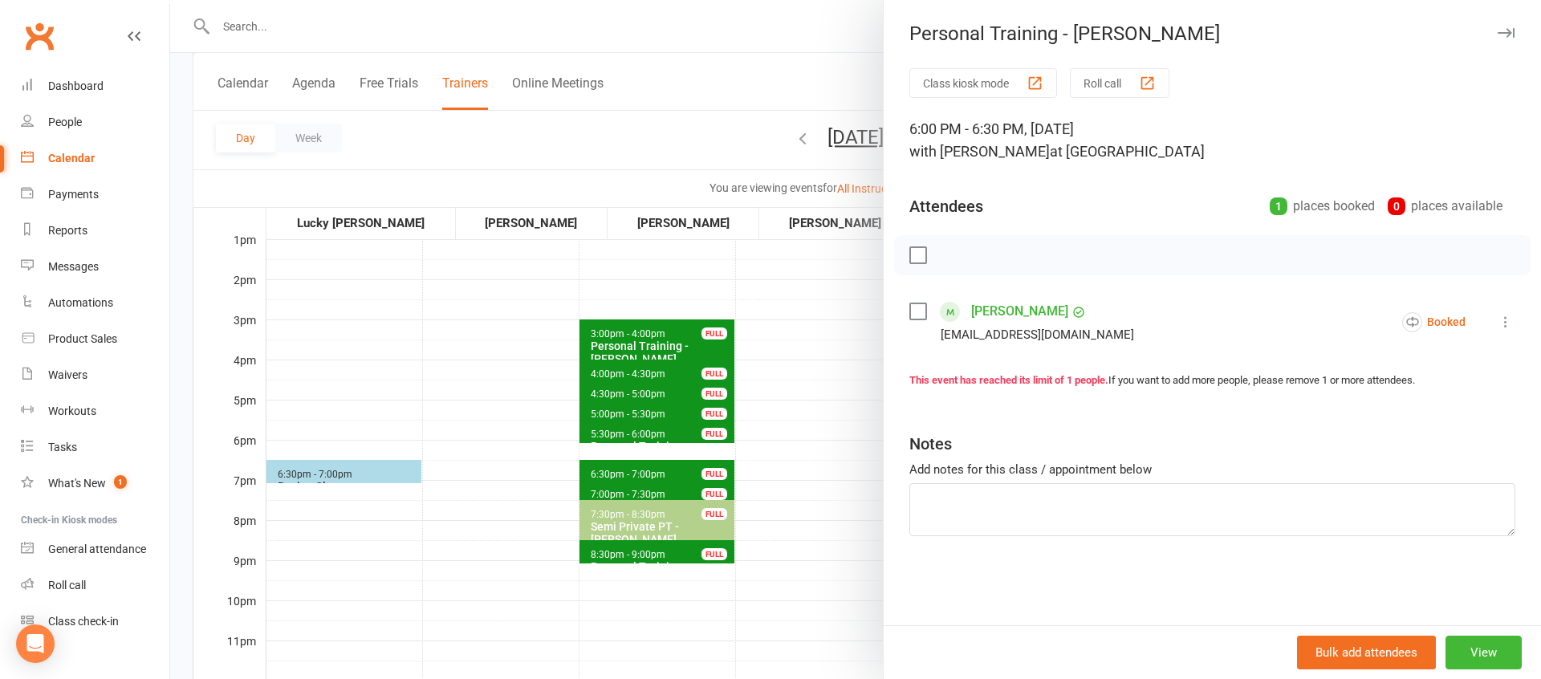
drag, startPoint x: 765, startPoint y: 466, endPoint x: 1174, endPoint y: 483, distance: 409.7
click at [773, 466] on div at bounding box center [855, 339] width 1371 height 679
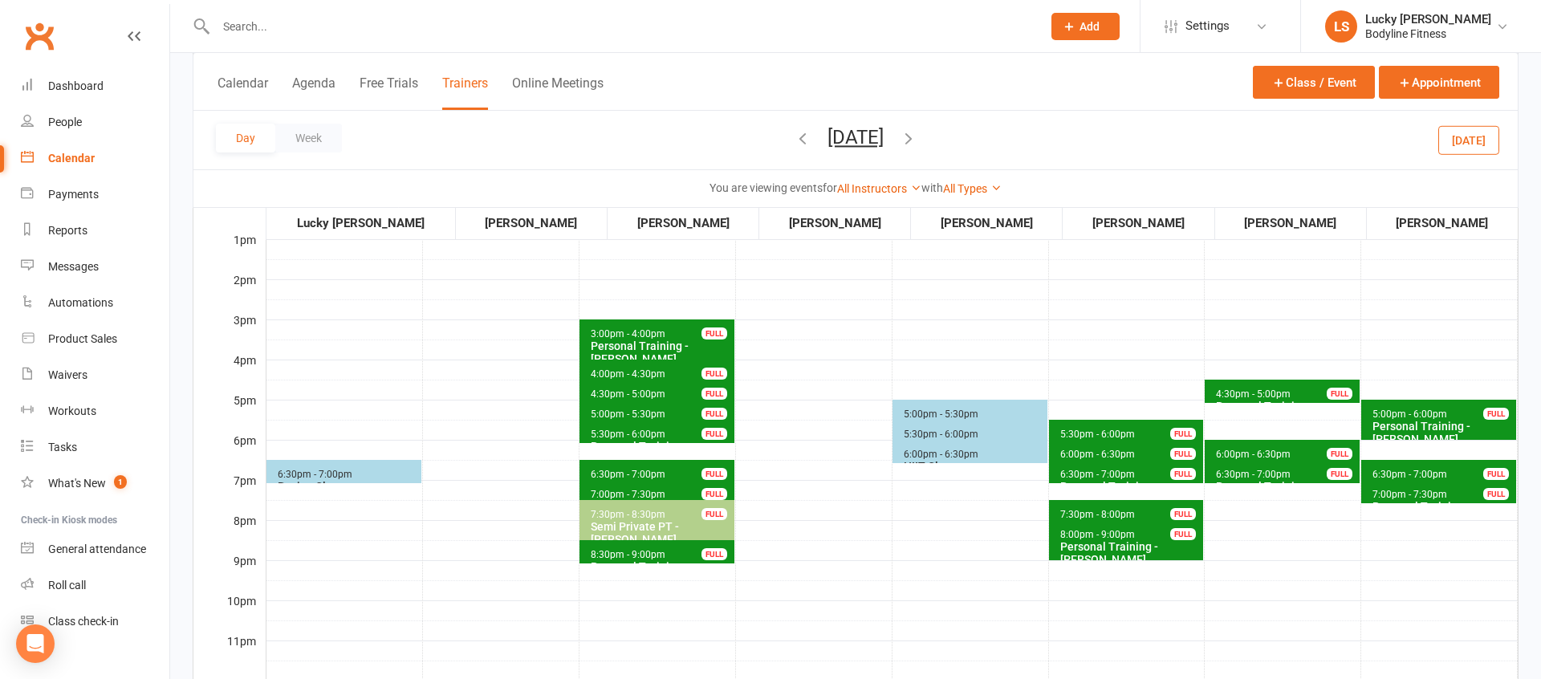
click at [1232, 473] on span "6:30pm - 7:00pm" at bounding box center [1253, 474] width 76 height 11
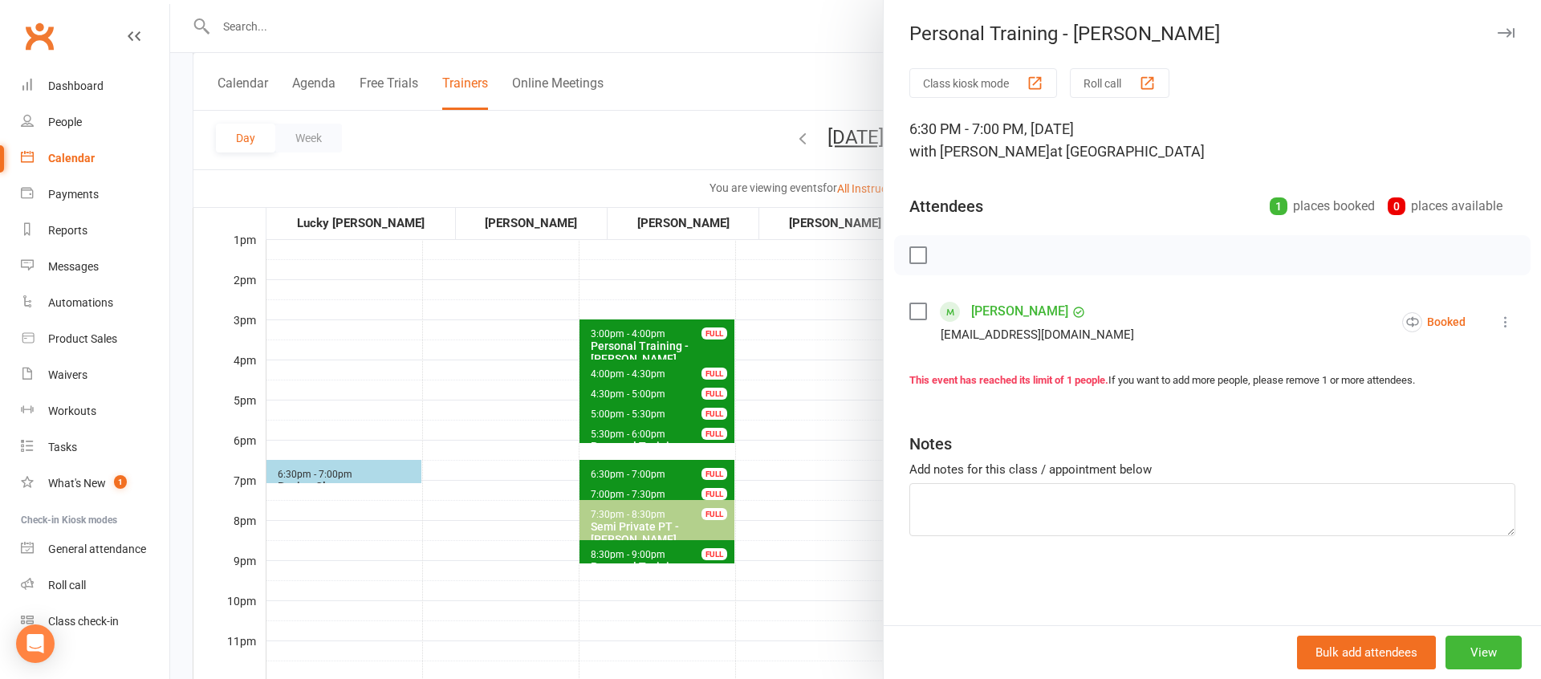
click at [840, 493] on div at bounding box center [855, 339] width 1371 height 679
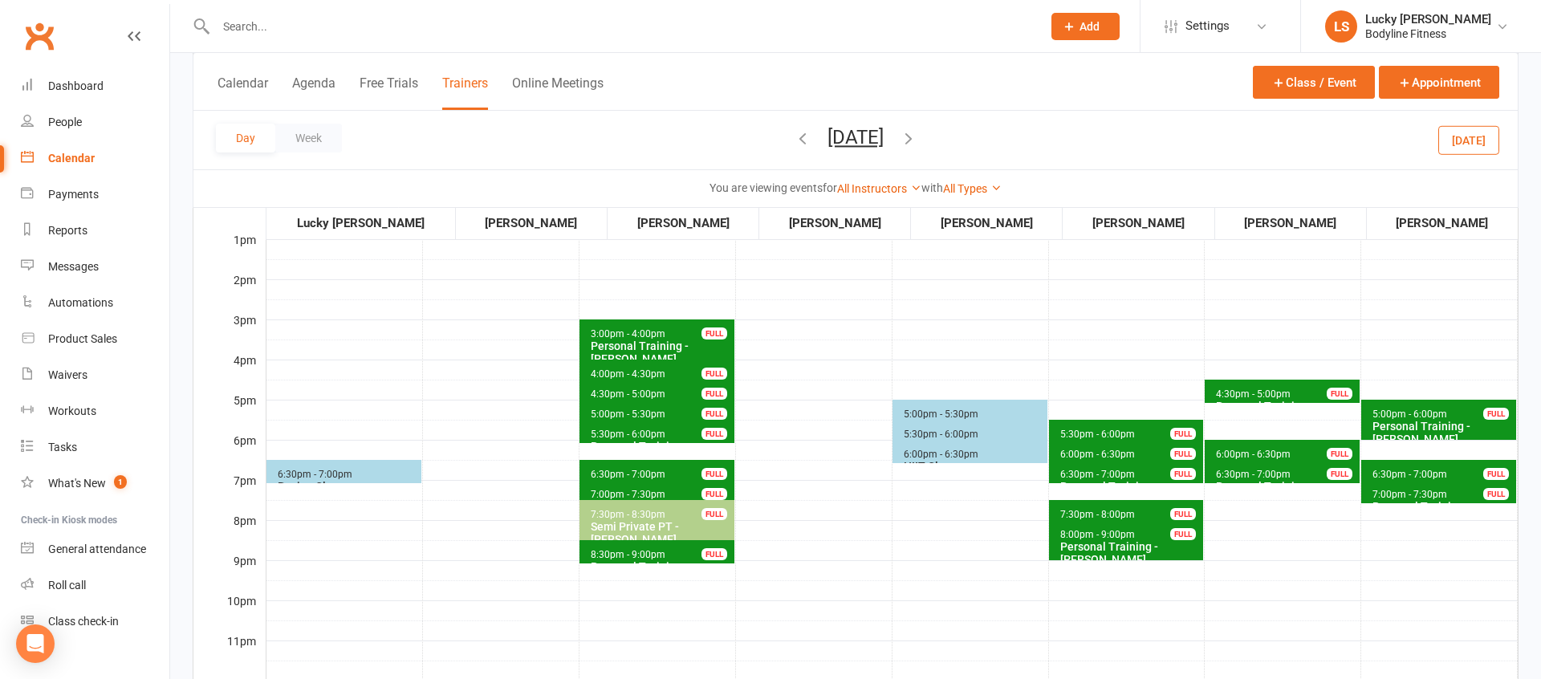
click at [1245, 451] on span "6:00pm - 6:30pm" at bounding box center [1253, 454] width 76 height 11
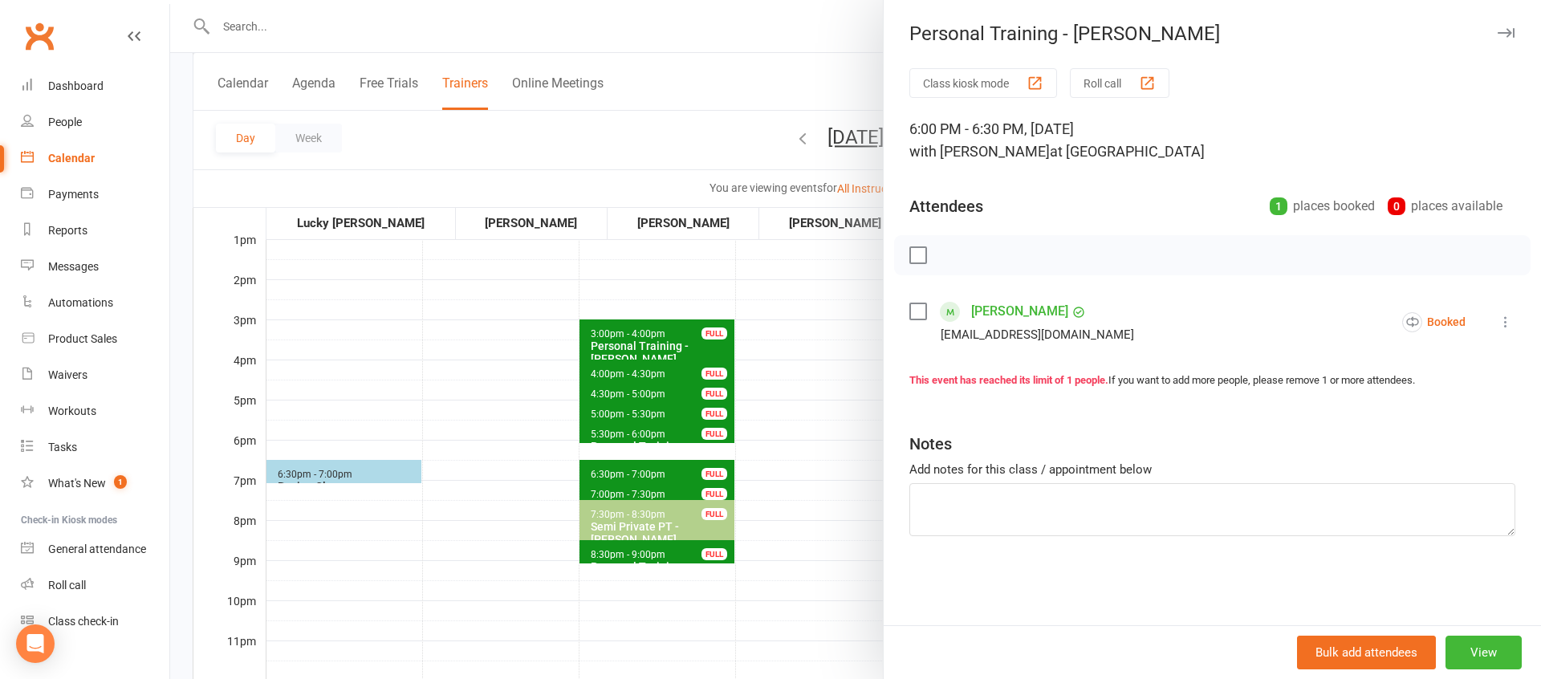
click at [799, 415] on div at bounding box center [855, 339] width 1371 height 679
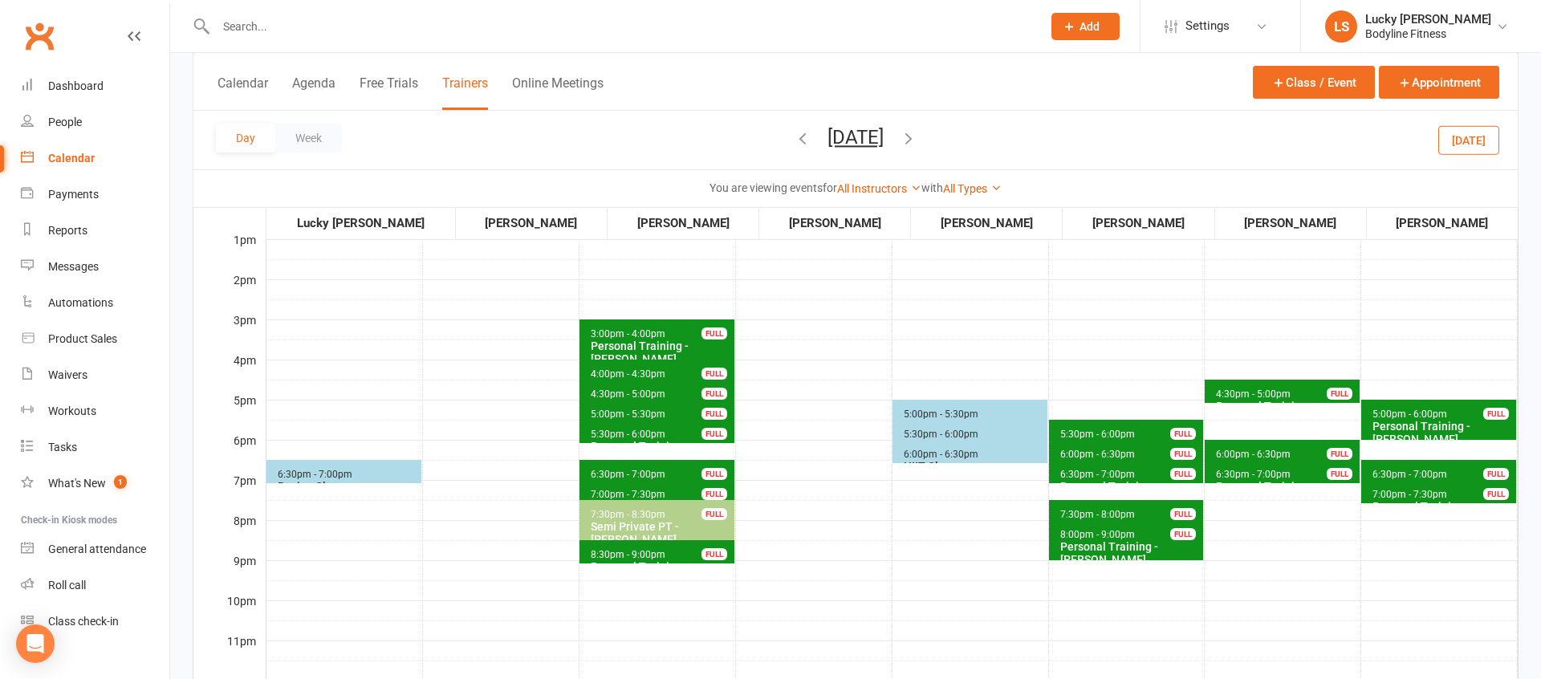
click at [877, 140] on button "[DATE]" at bounding box center [856, 137] width 56 height 22
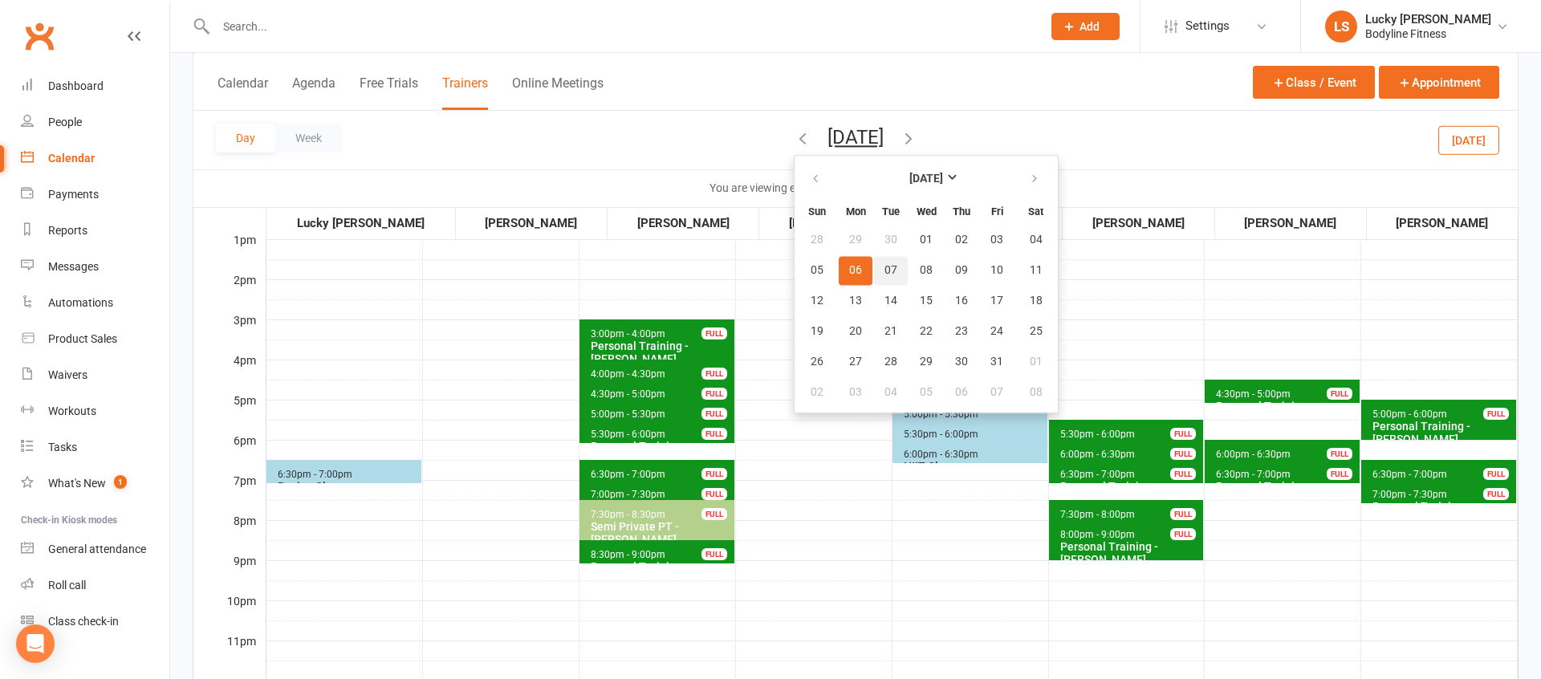
click at [885, 268] on span "07" at bounding box center [891, 270] width 13 height 13
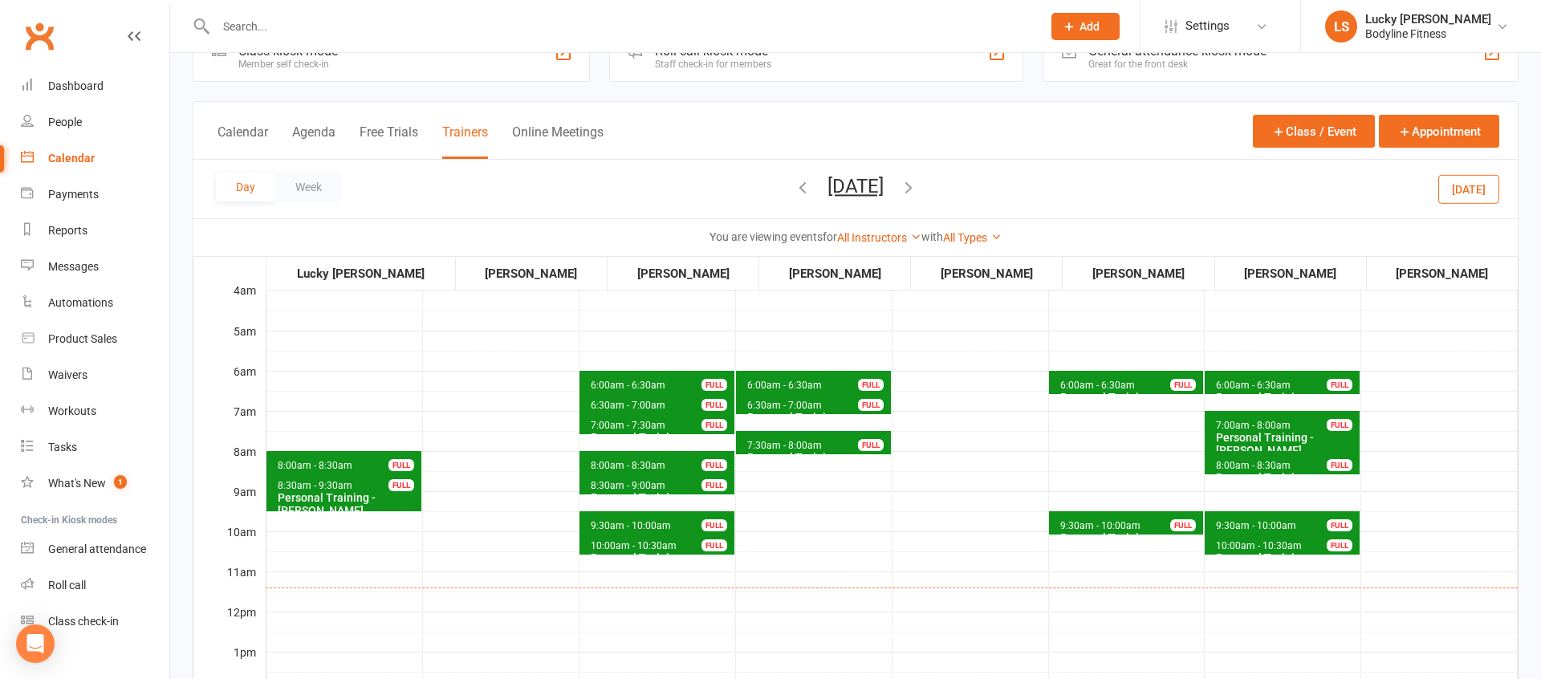
scroll to position [42, 0]
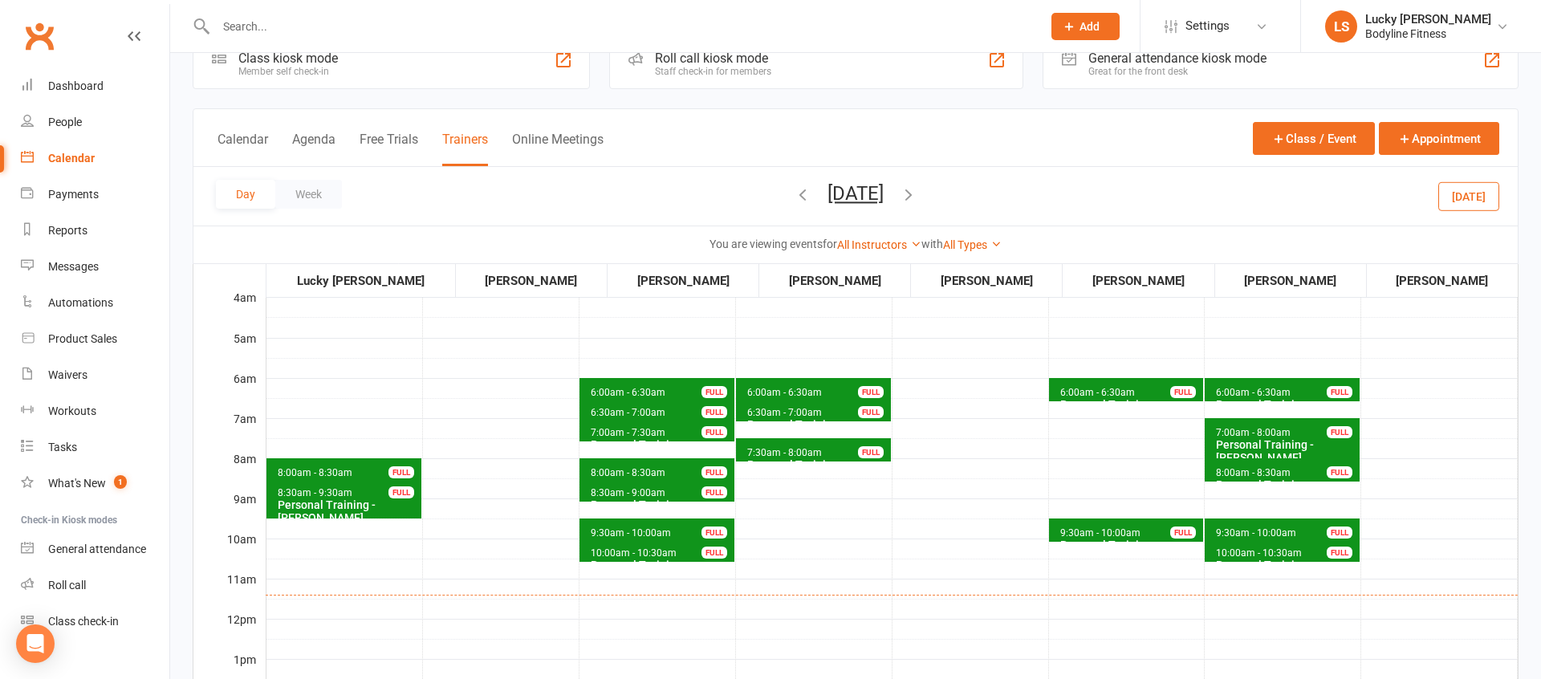
click at [1239, 388] on span "6:00am - 6:30am" at bounding box center [1253, 392] width 76 height 11
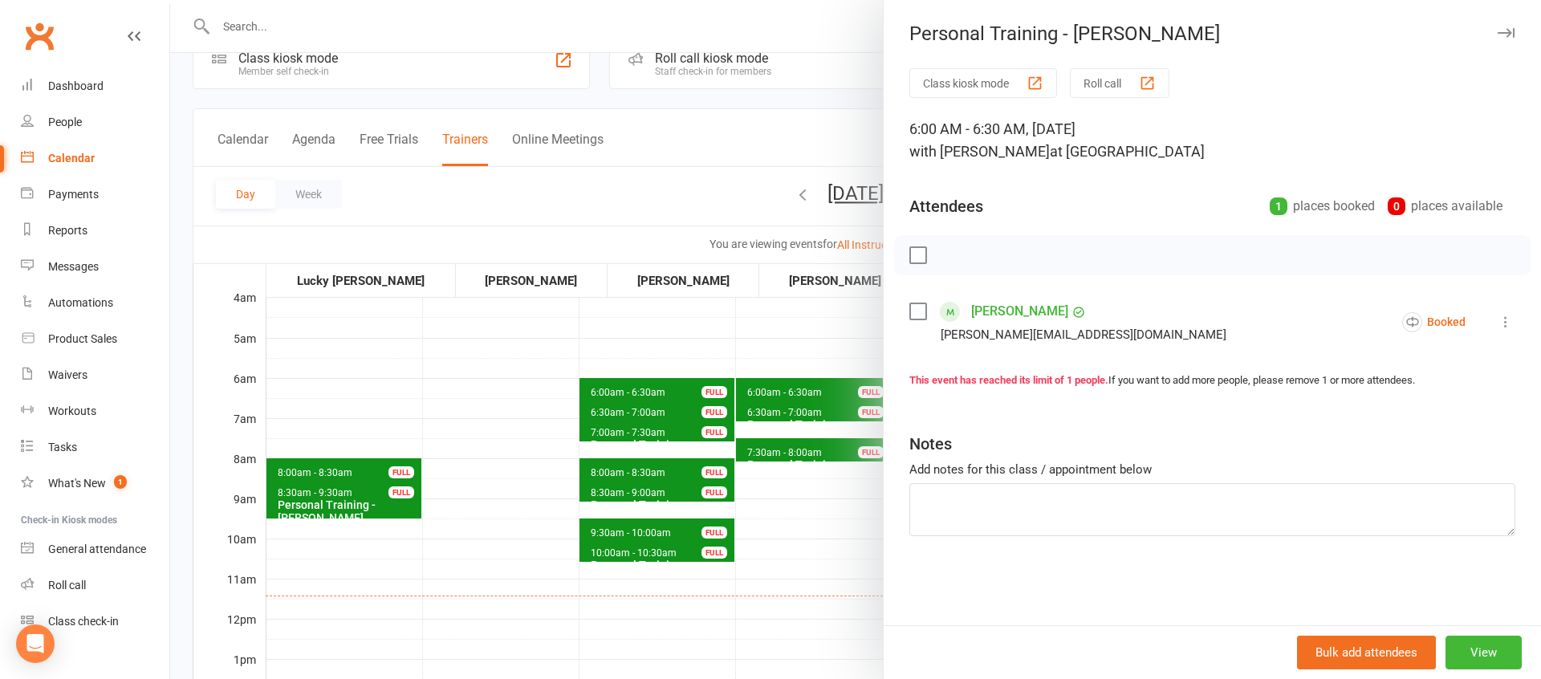
click at [784, 534] on div at bounding box center [855, 339] width 1371 height 679
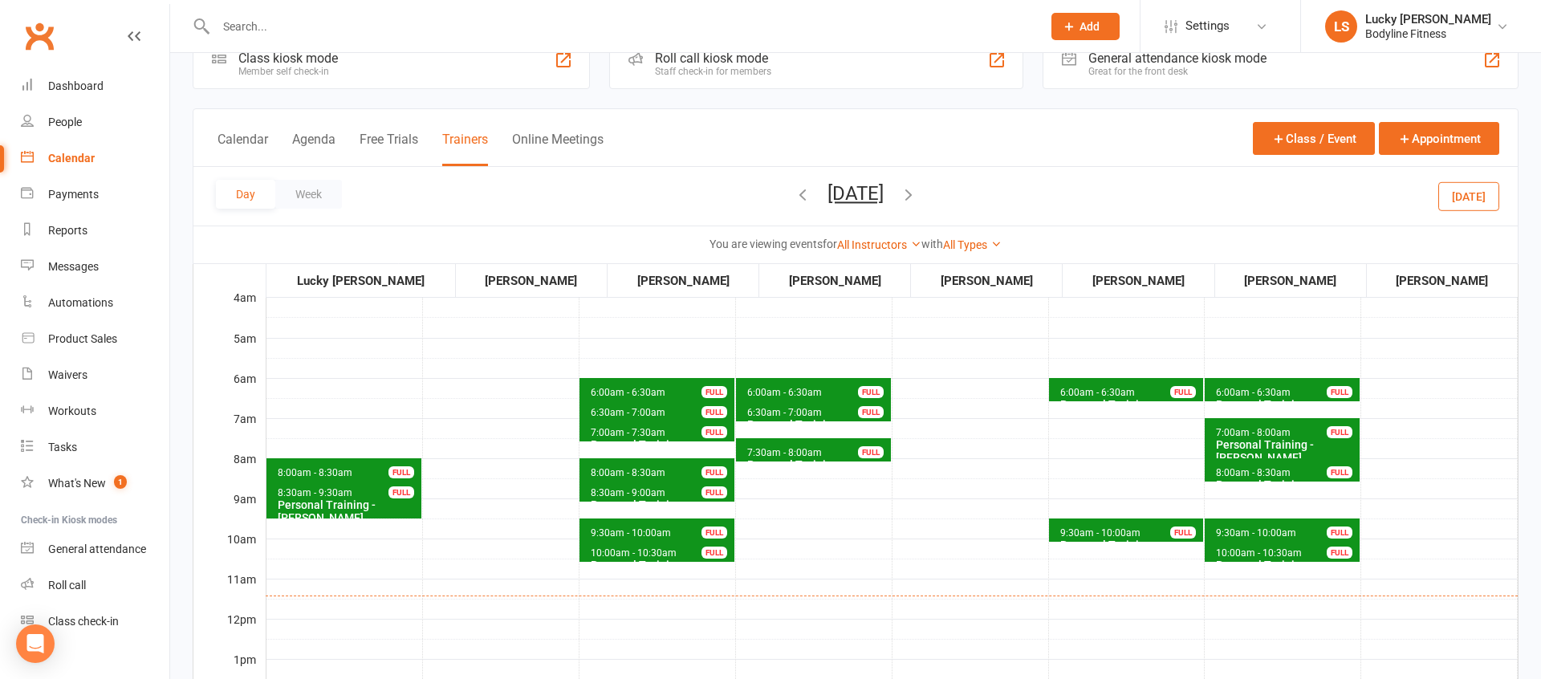
click at [1116, 391] on span "6:00am - 6:30am" at bounding box center [1098, 392] width 76 height 11
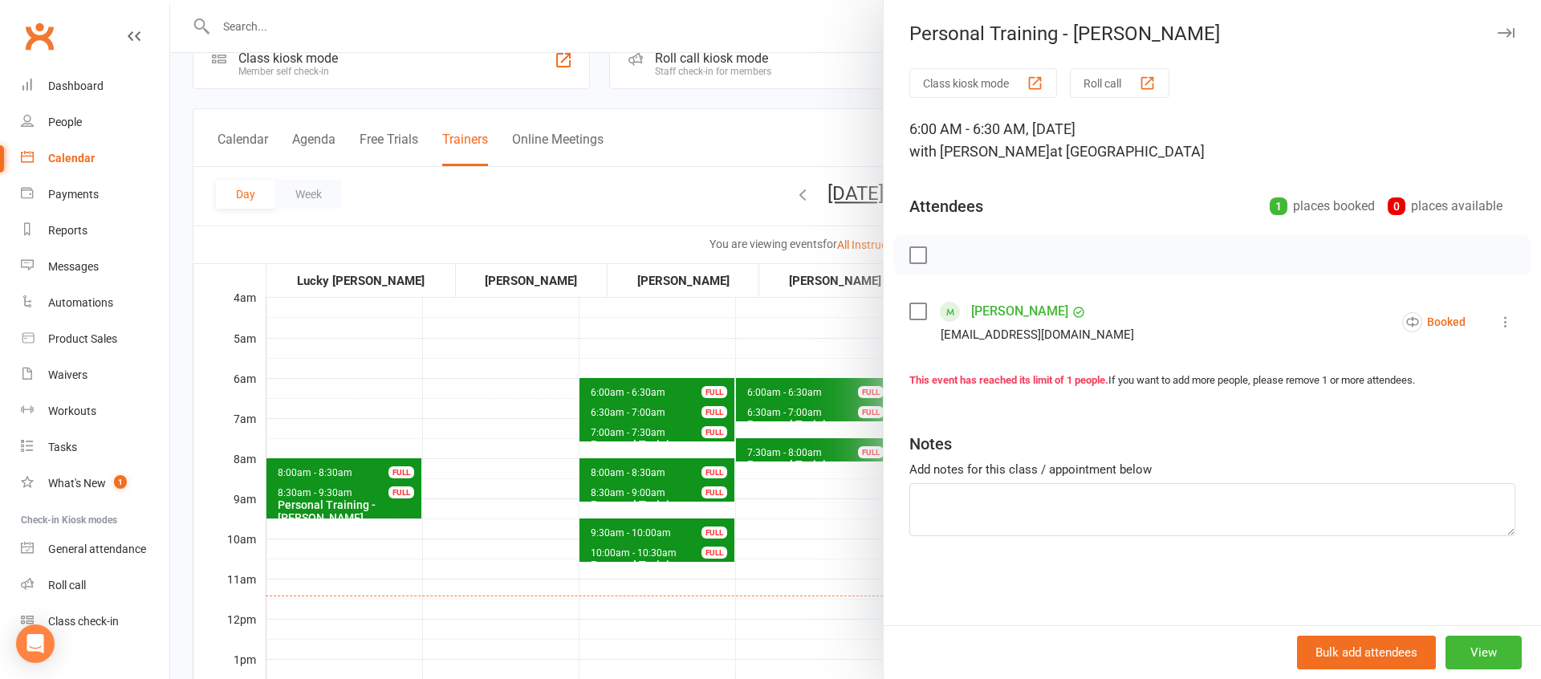
click at [818, 564] on div at bounding box center [855, 339] width 1371 height 679
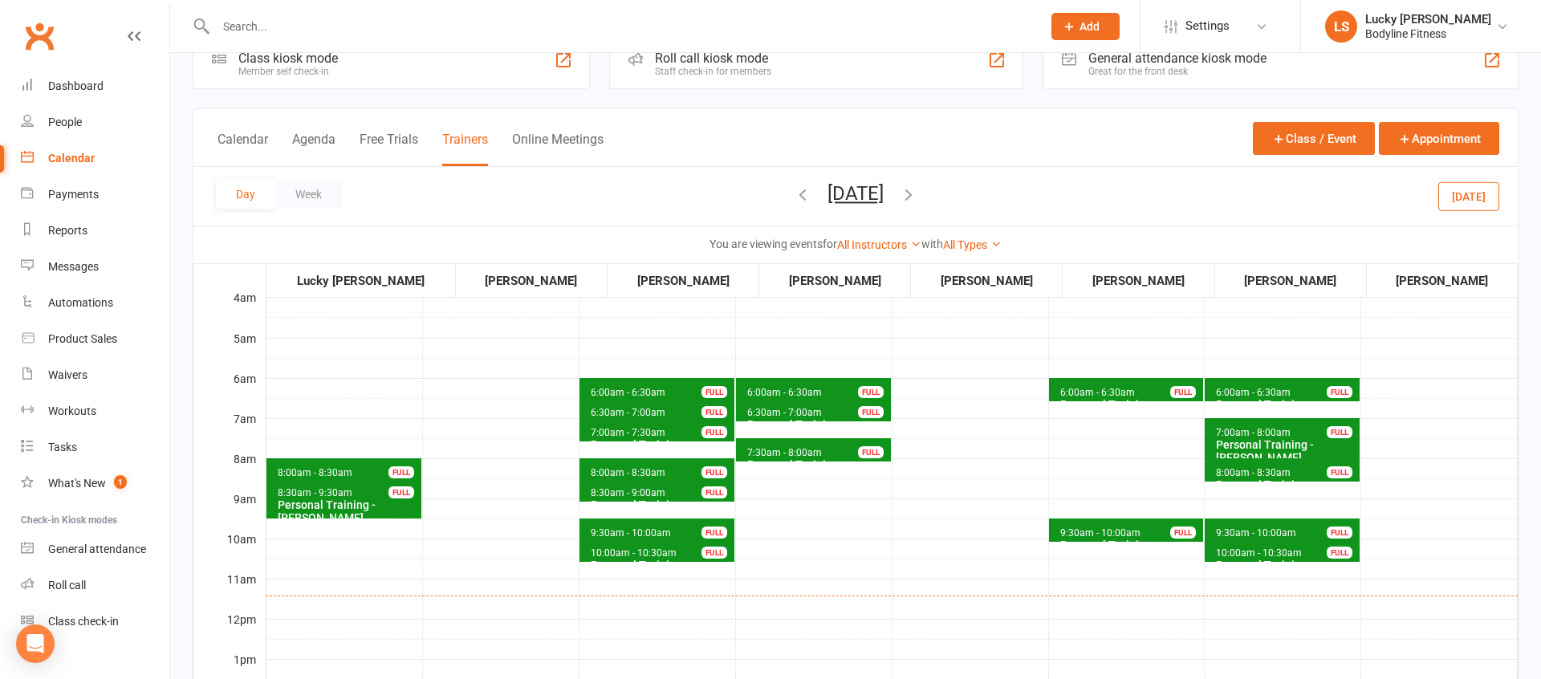
click at [1222, 471] on span "8:00am - 8:30am" at bounding box center [1253, 472] width 76 height 11
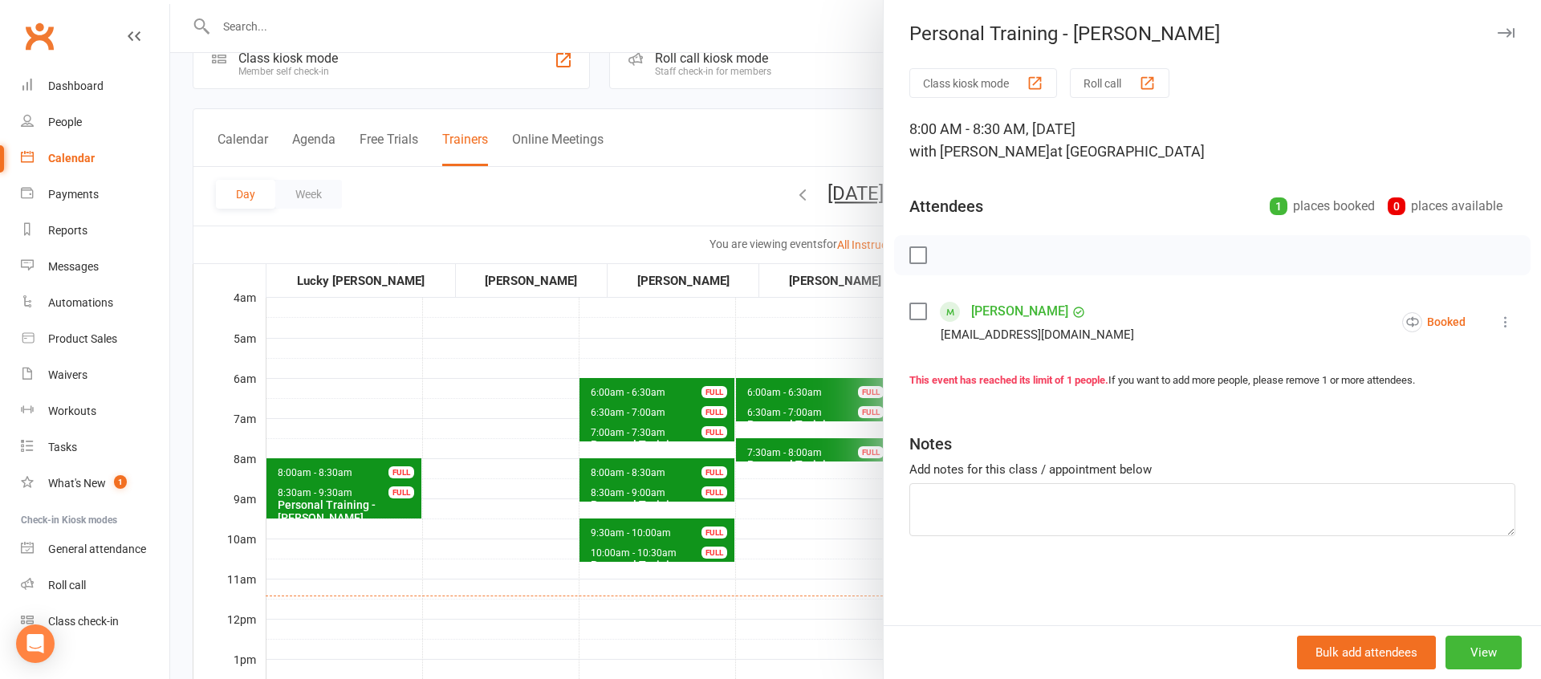
click at [841, 530] on div at bounding box center [855, 339] width 1371 height 679
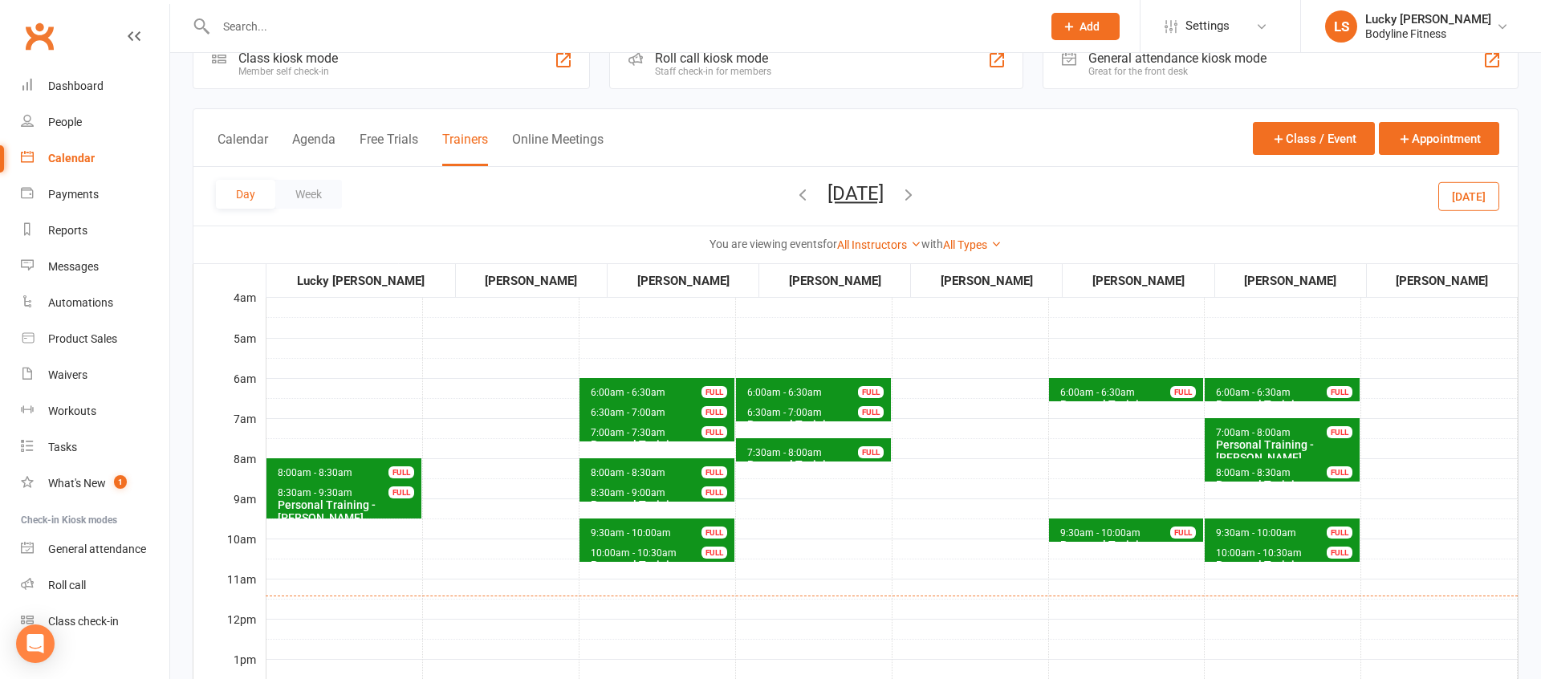
click at [1133, 530] on span "9:30am - 10:00am" at bounding box center [1101, 532] width 82 height 11
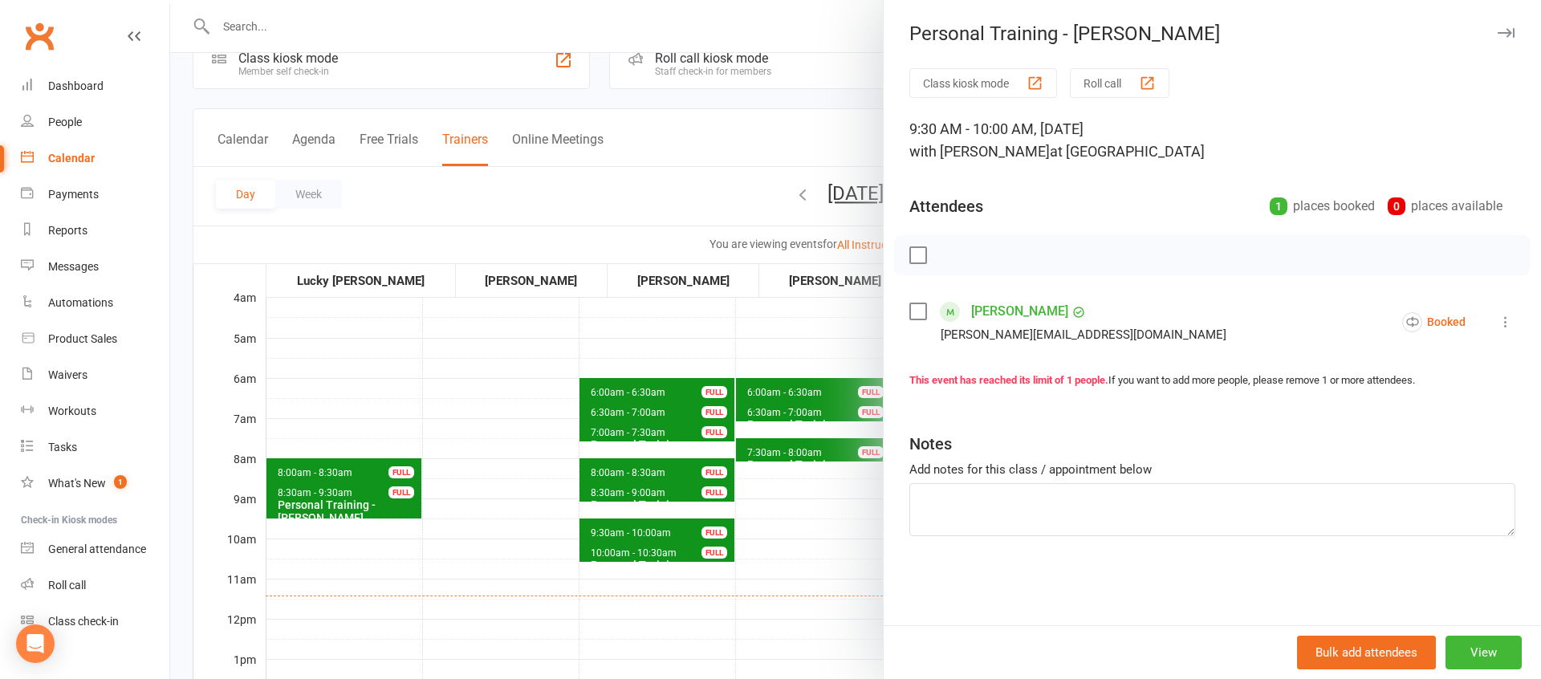
click at [817, 531] on div at bounding box center [855, 339] width 1371 height 679
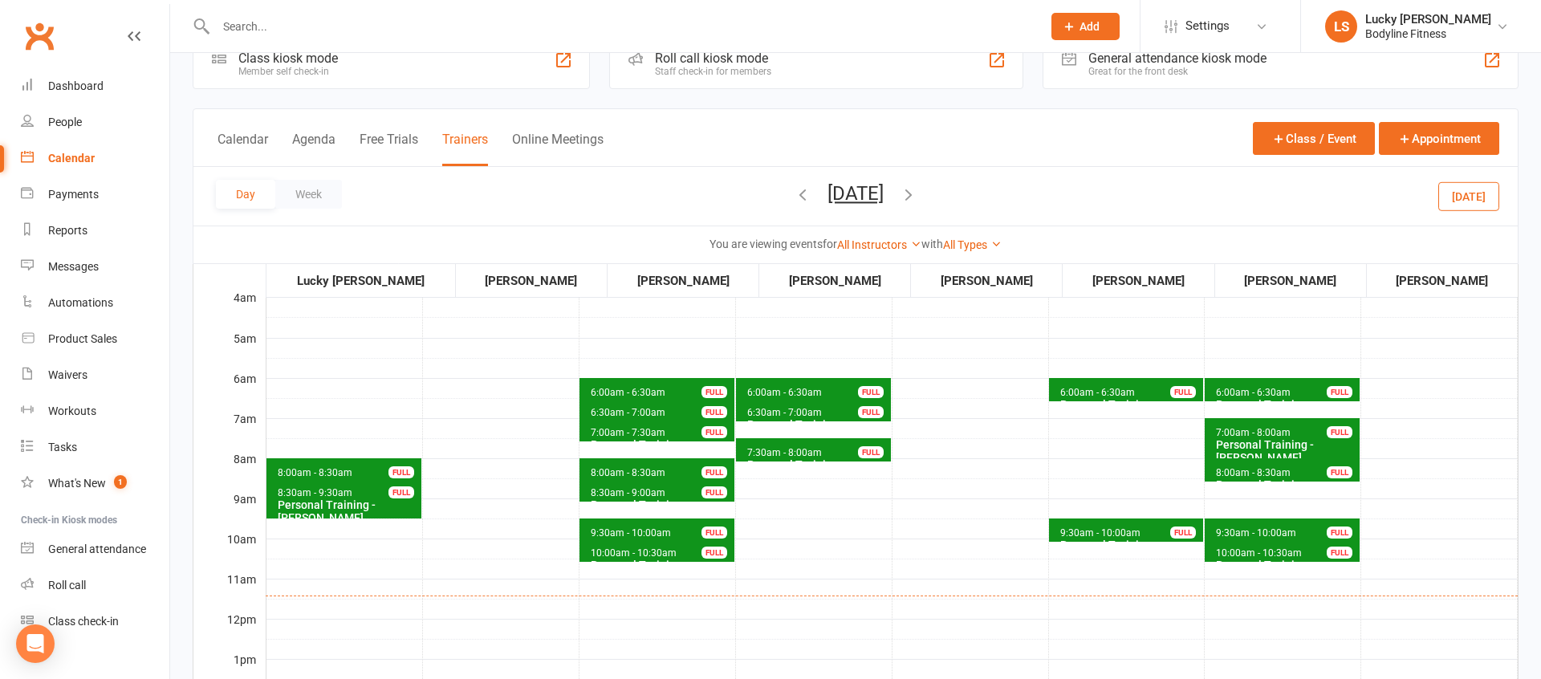
click at [1271, 531] on span "9:30am - 10:00am" at bounding box center [1256, 532] width 82 height 11
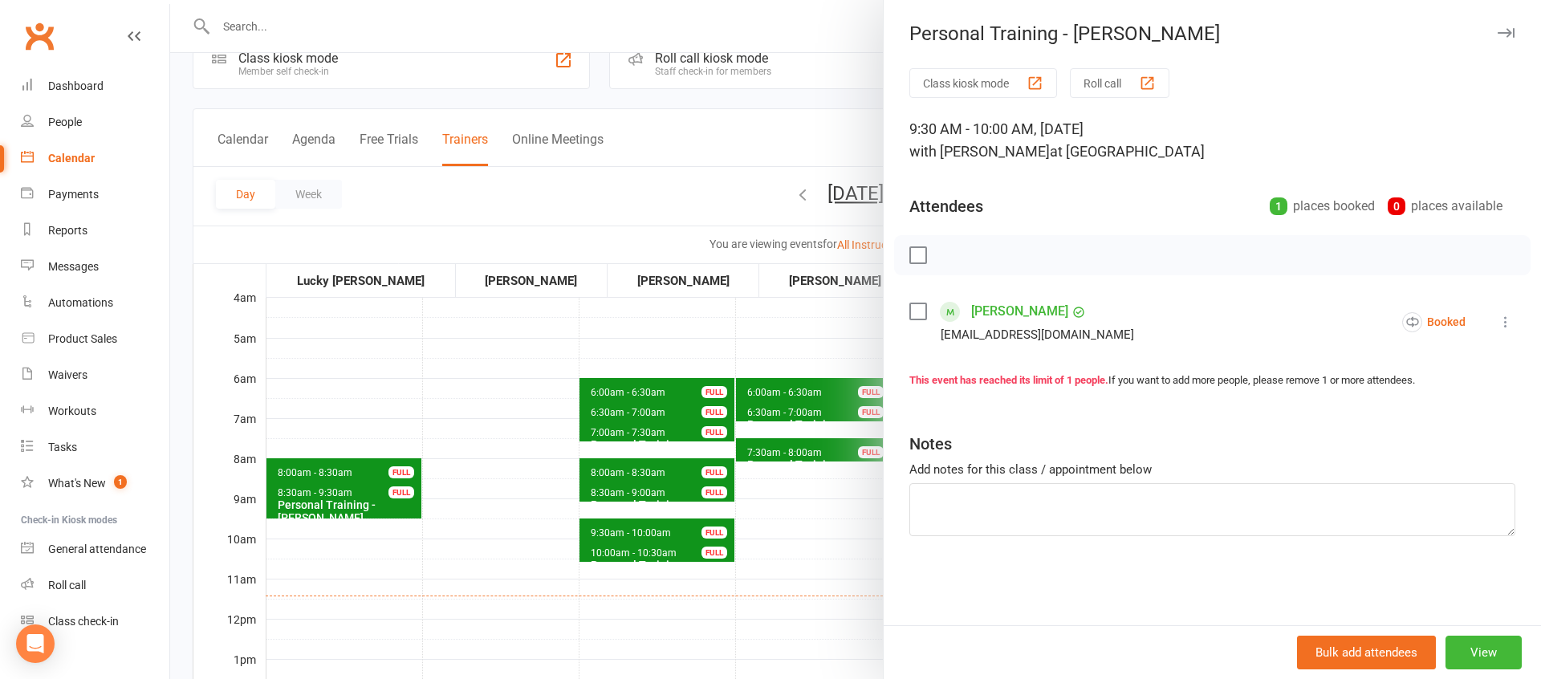
drag, startPoint x: 844, startPoint y: 573, endPoint x: 1109, endPoint y: 584, distance: 264.3
click at [845, 573] on div at bounding box center [855, 339] width 1371 height 679
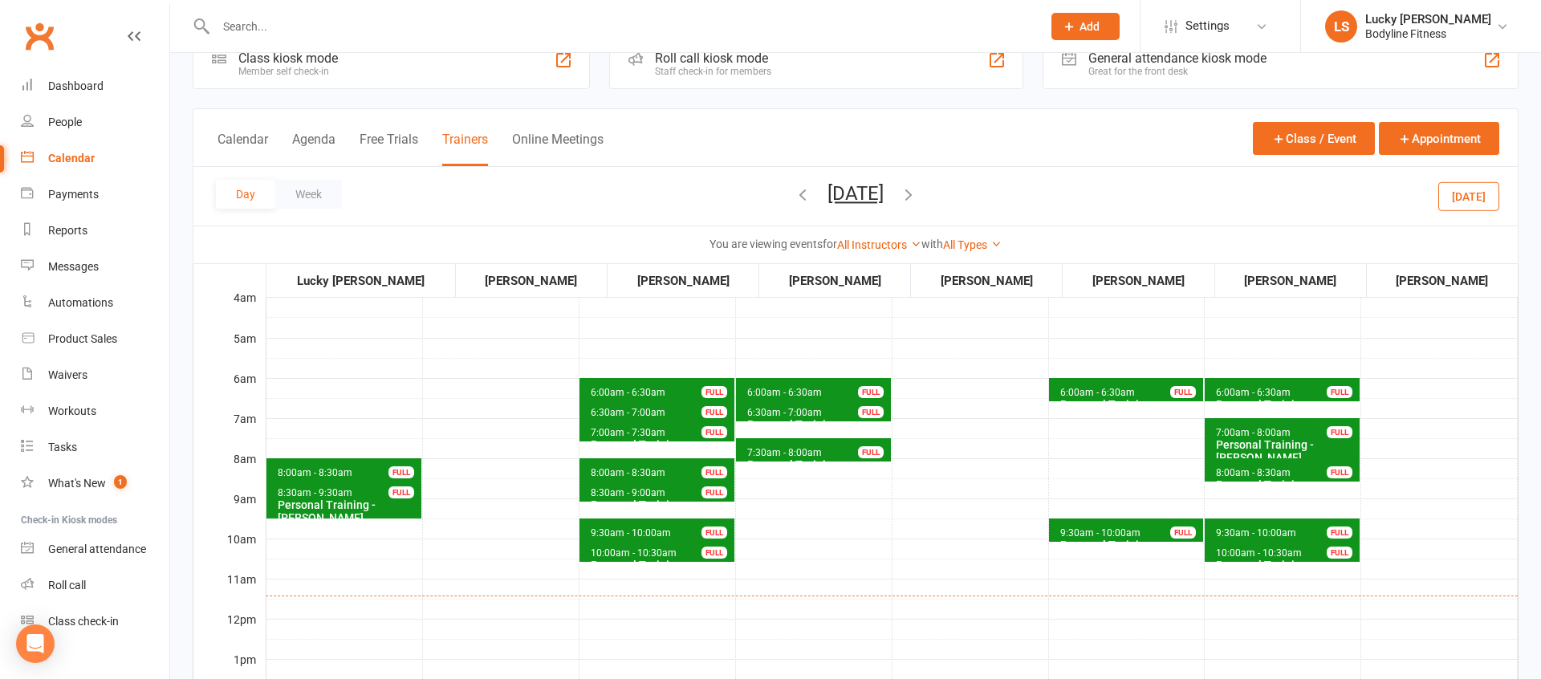
click at [1228, 542] on span "10:00am - 10:30am Personal Training - [PERSON_NAME] FULL" at bounding box center [1282, 550] width 155 height 23
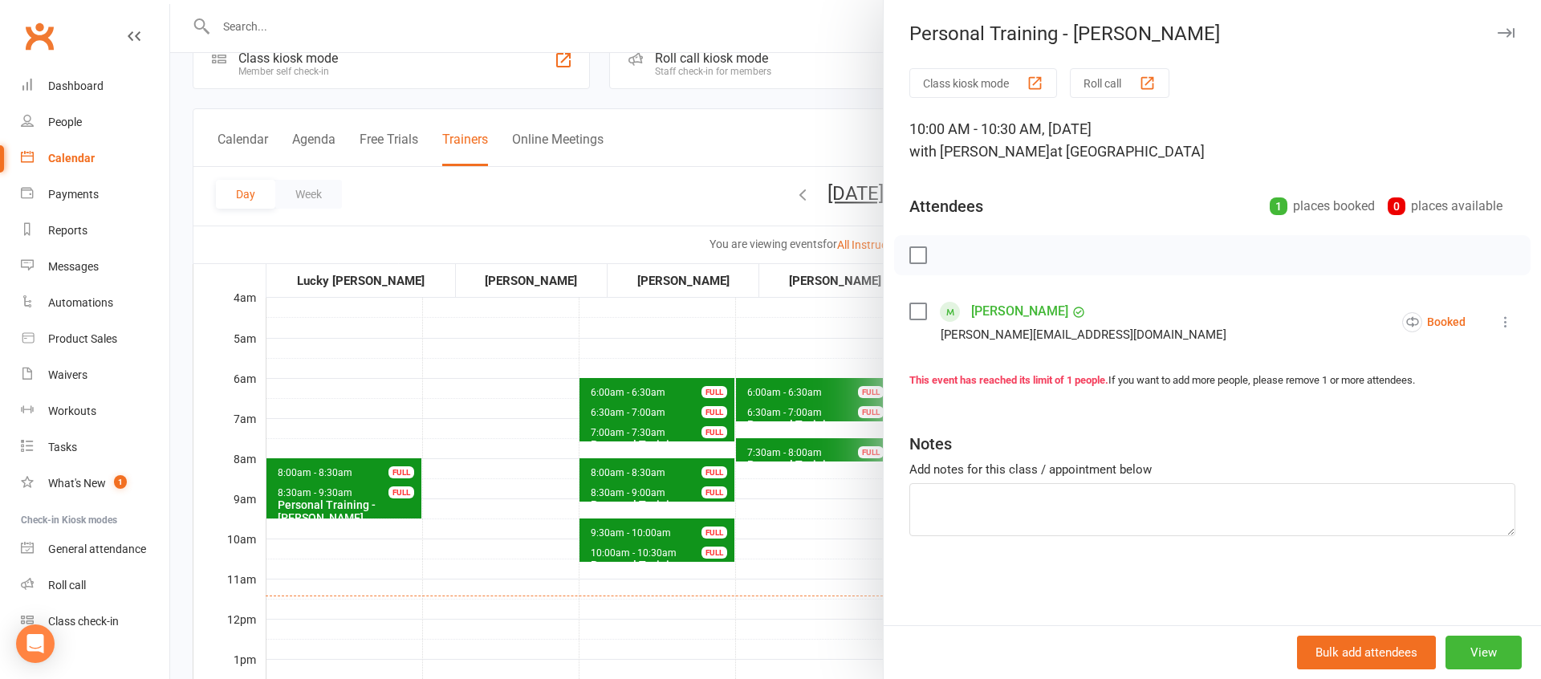
drag, startPoint x: 849, startPoint y: 571, endPoint x: 865, endPoint y: 568, distance: 16.2
click at [849, 571] on div at bounding box center [855, 339] width 1371 height 679
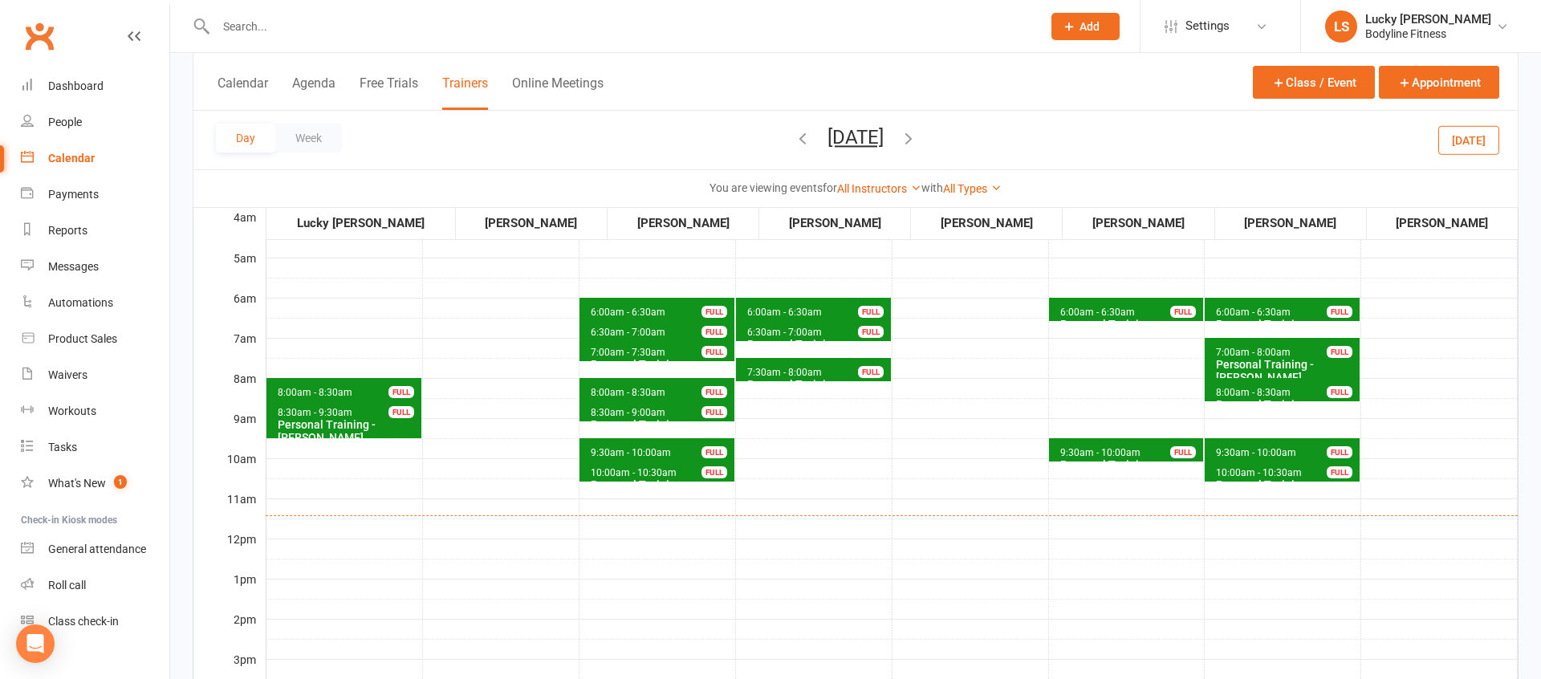
scroll to position [114, 0]
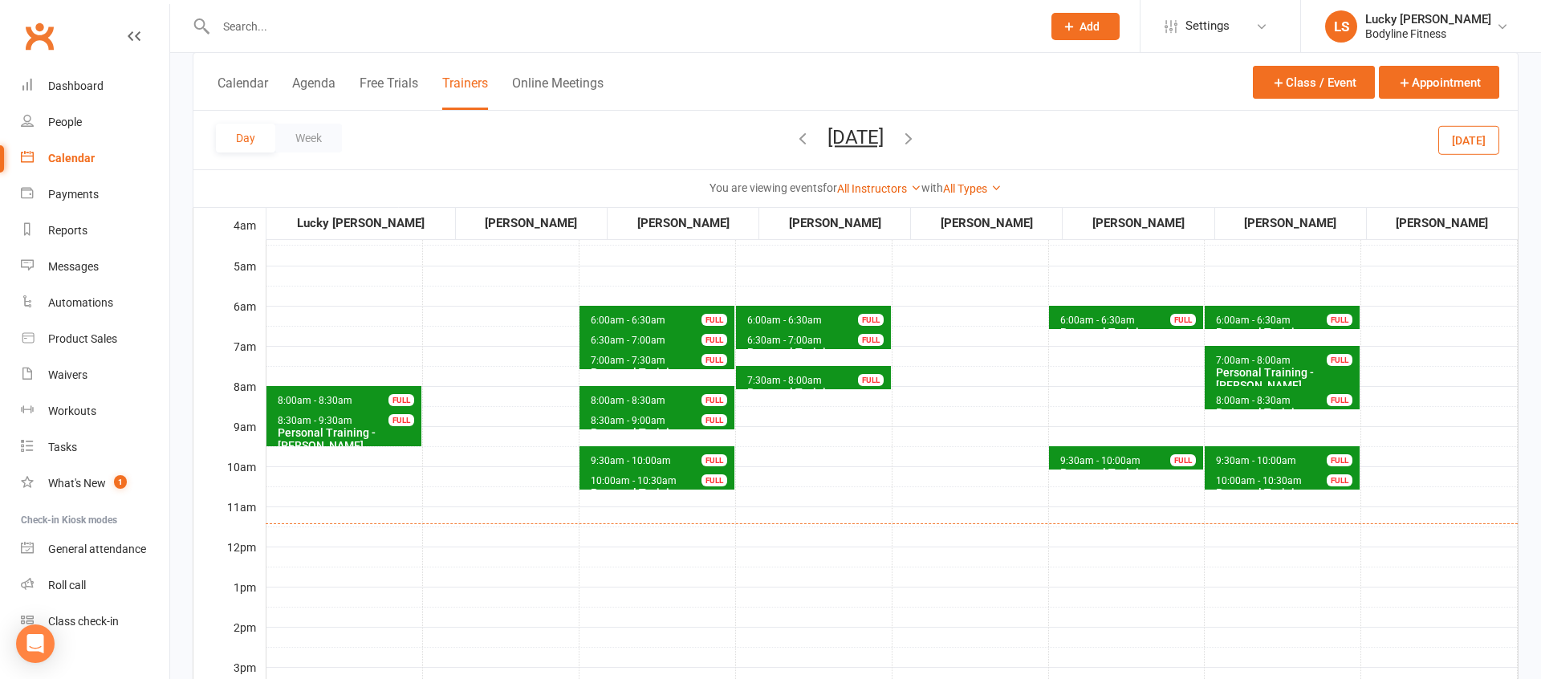
click at [1253, 396] on span "8:00am - 8:30am" at bounding box center [1253, 400] width 76 height 11
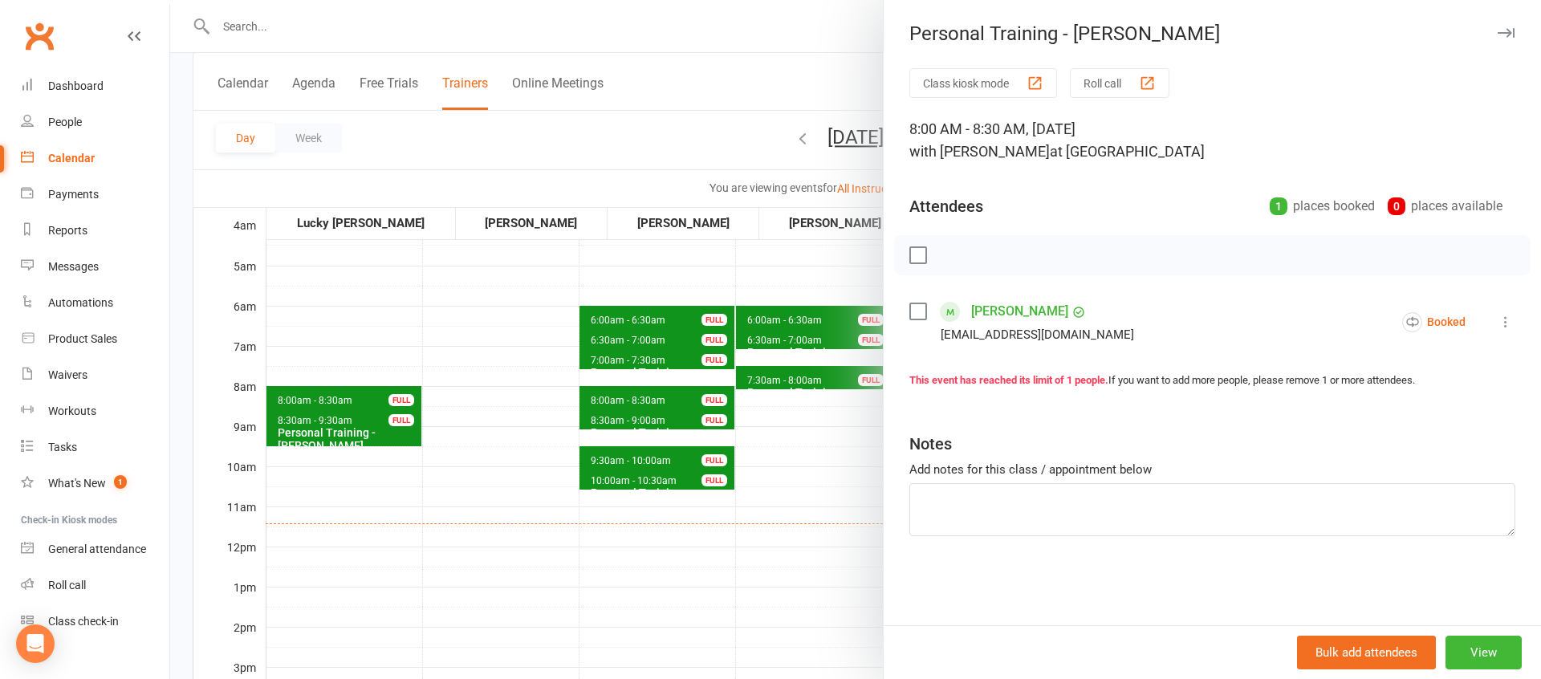
click at [808, 491] on div at bounding box center [855, 339] width 1371 height 679
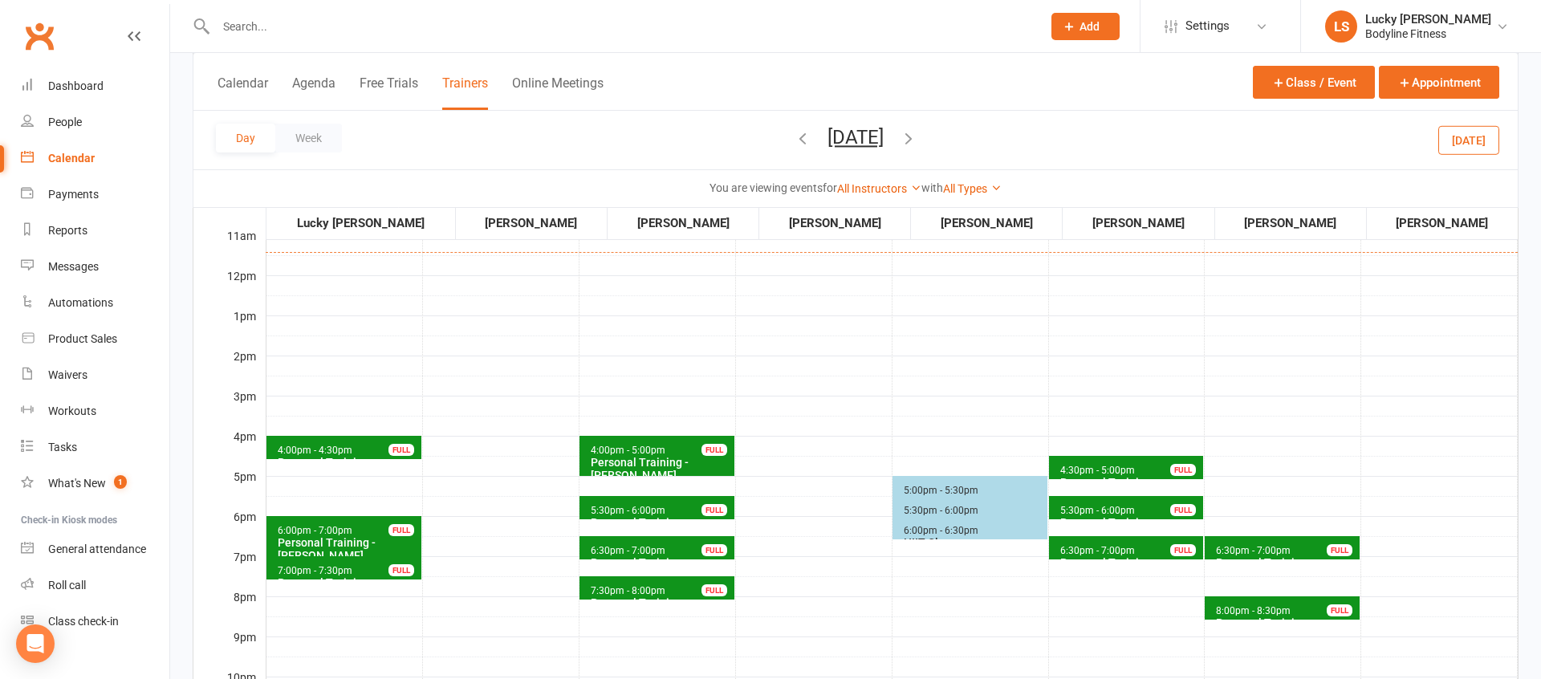
scroll to position [453, 0]
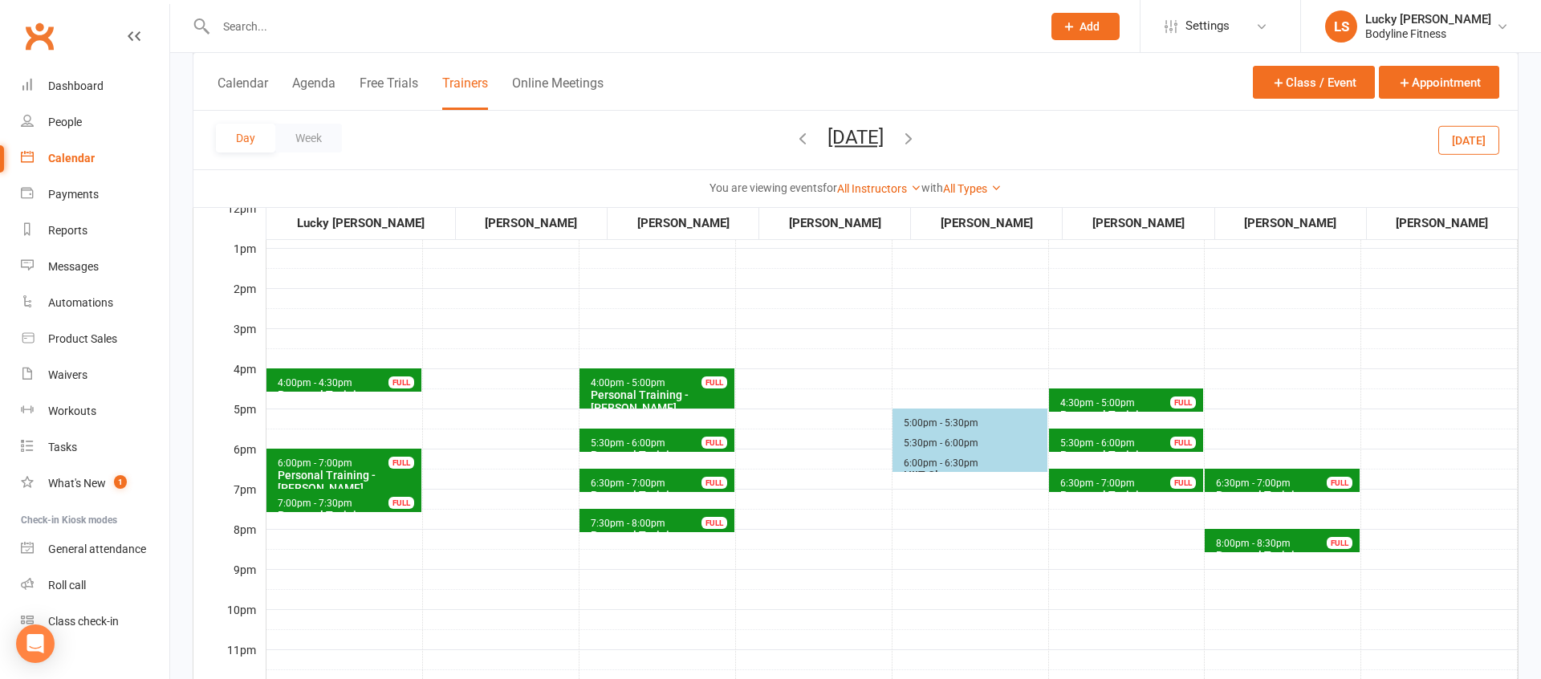
click at [1251, 482] on span "6:30pm - 7:00pm" at bounding box center [1253, 483] width 76 height 11
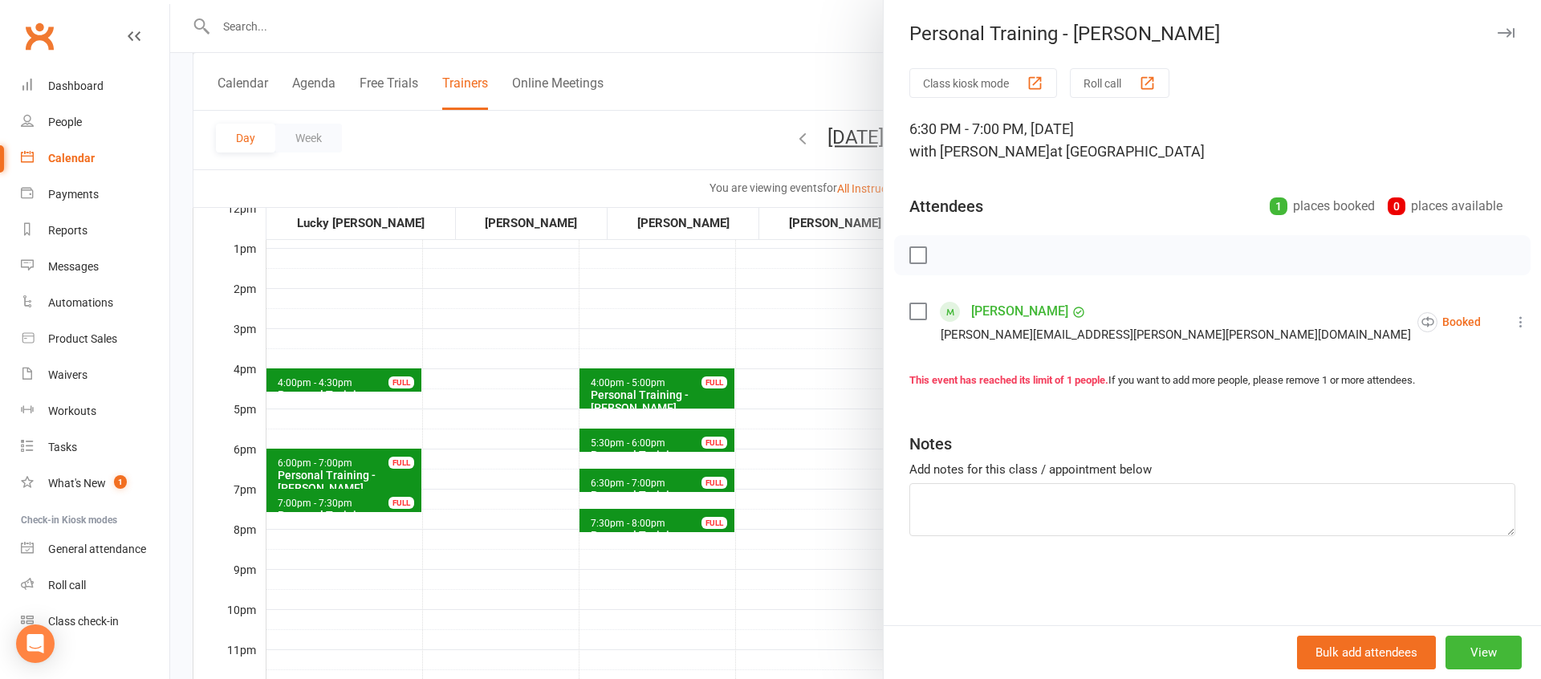
click at [788, 515] on div at bounding box center [855, 339] width 1371 height 679
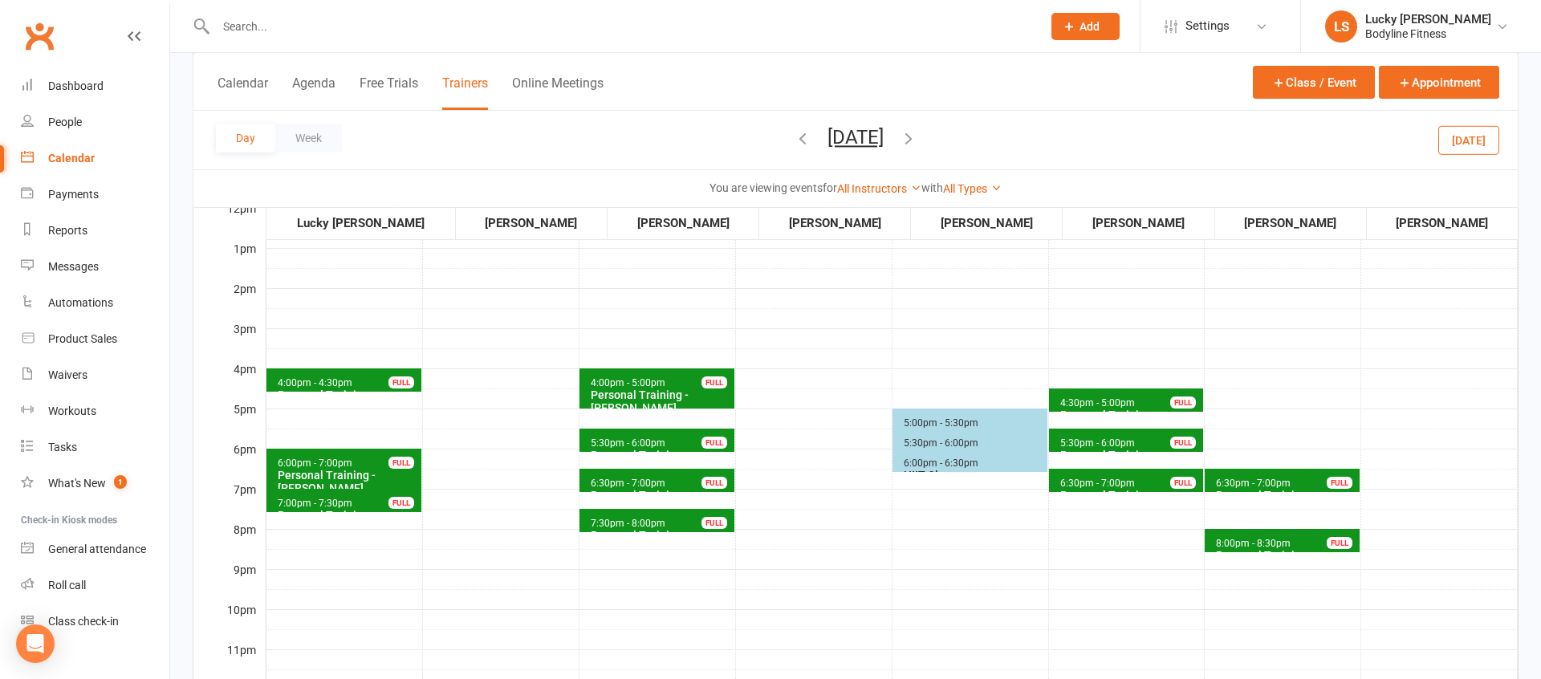
click at [661, 484] on span "6:30pm - 7:00pm" at bounding box center [628, 483] width 76 height 11
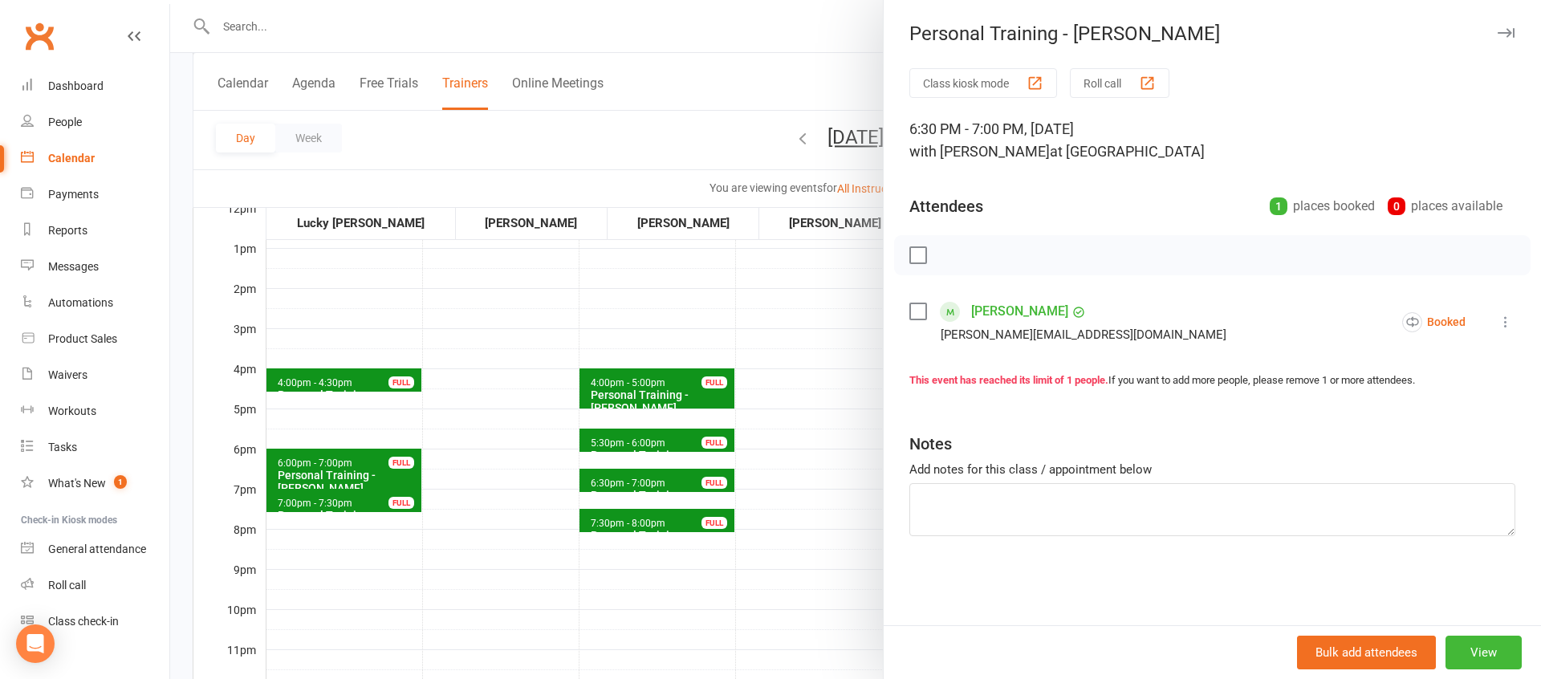
click at [773, 515] on div at bounding box center [855, 339] width 1371 height 679
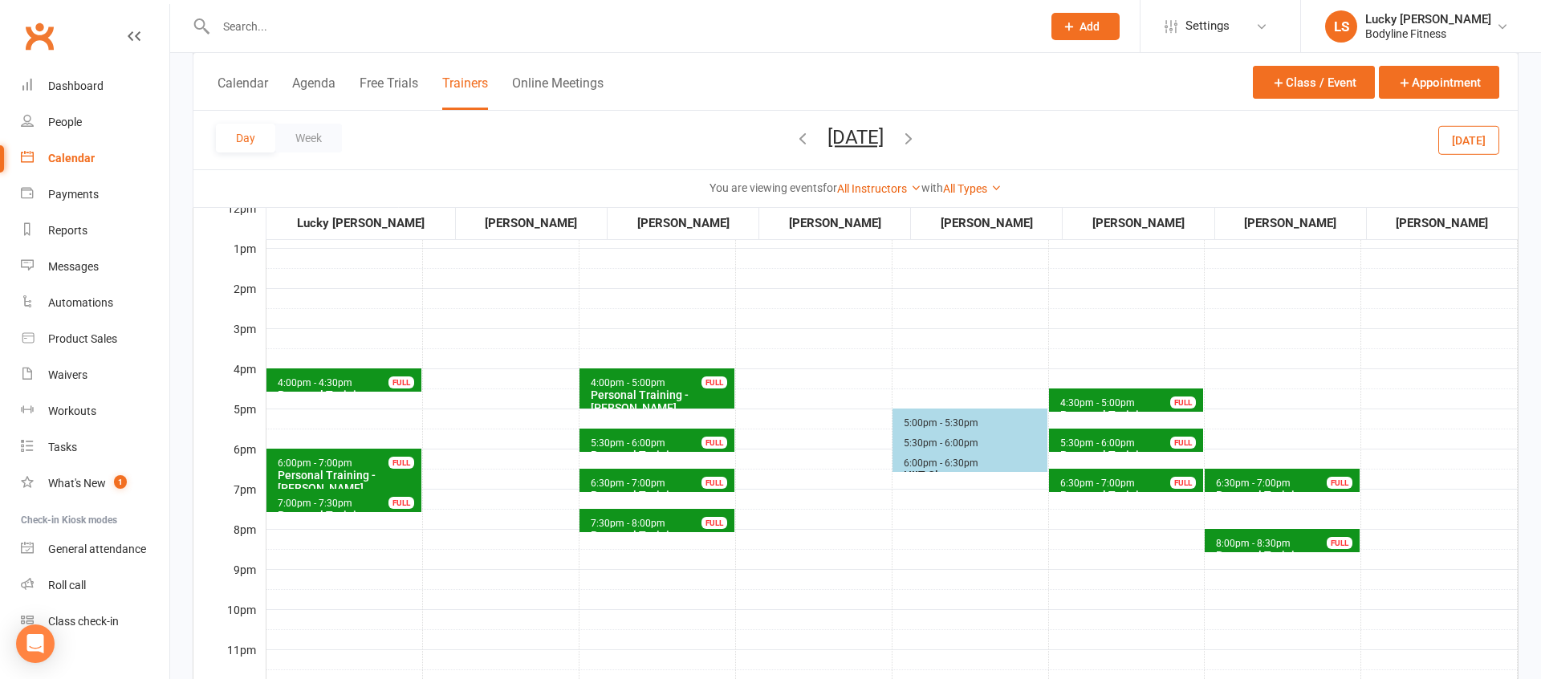
click at [1222, 543] on span "8:00pm - 8:30pm" at bounding box center [1253, 543] width 76 height 11
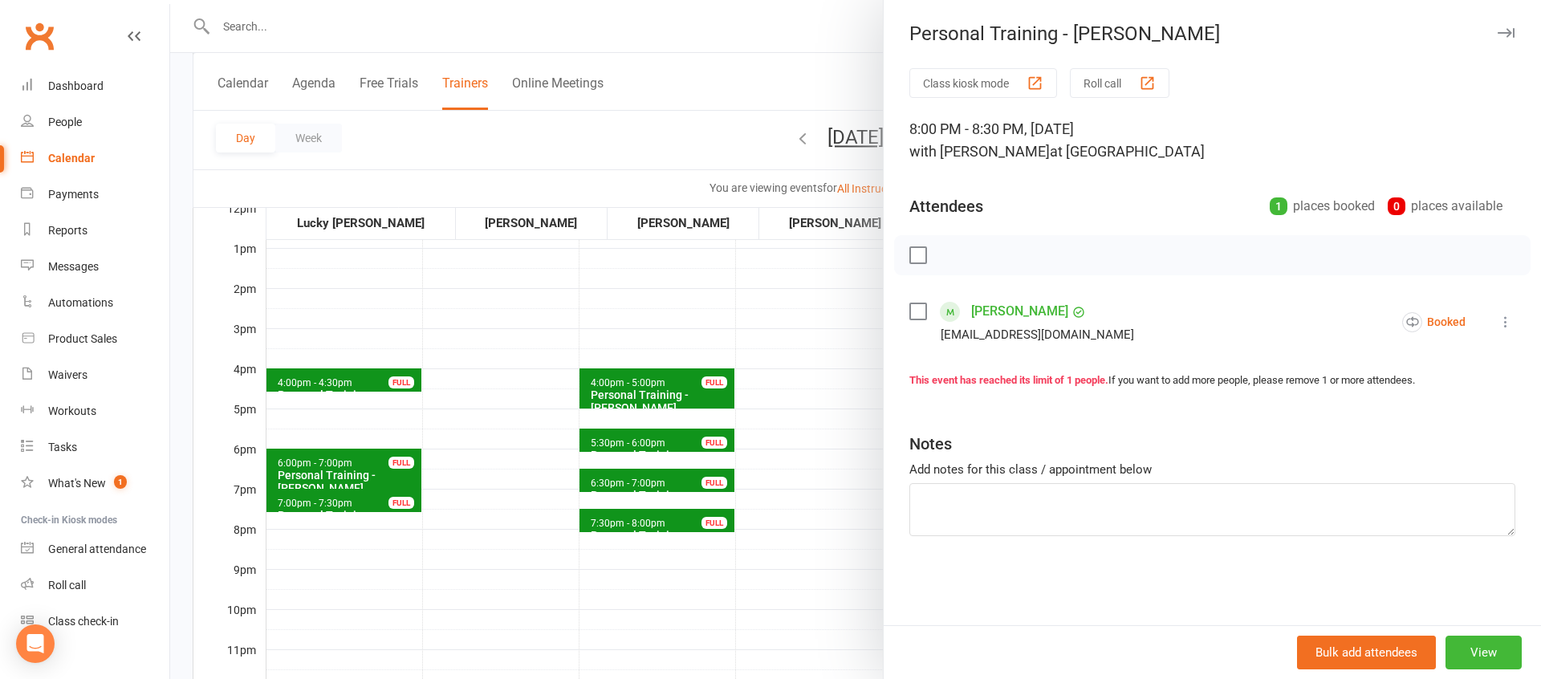
click at [829, 571] on div at bounding box center [855, 339] width 1371 height 679
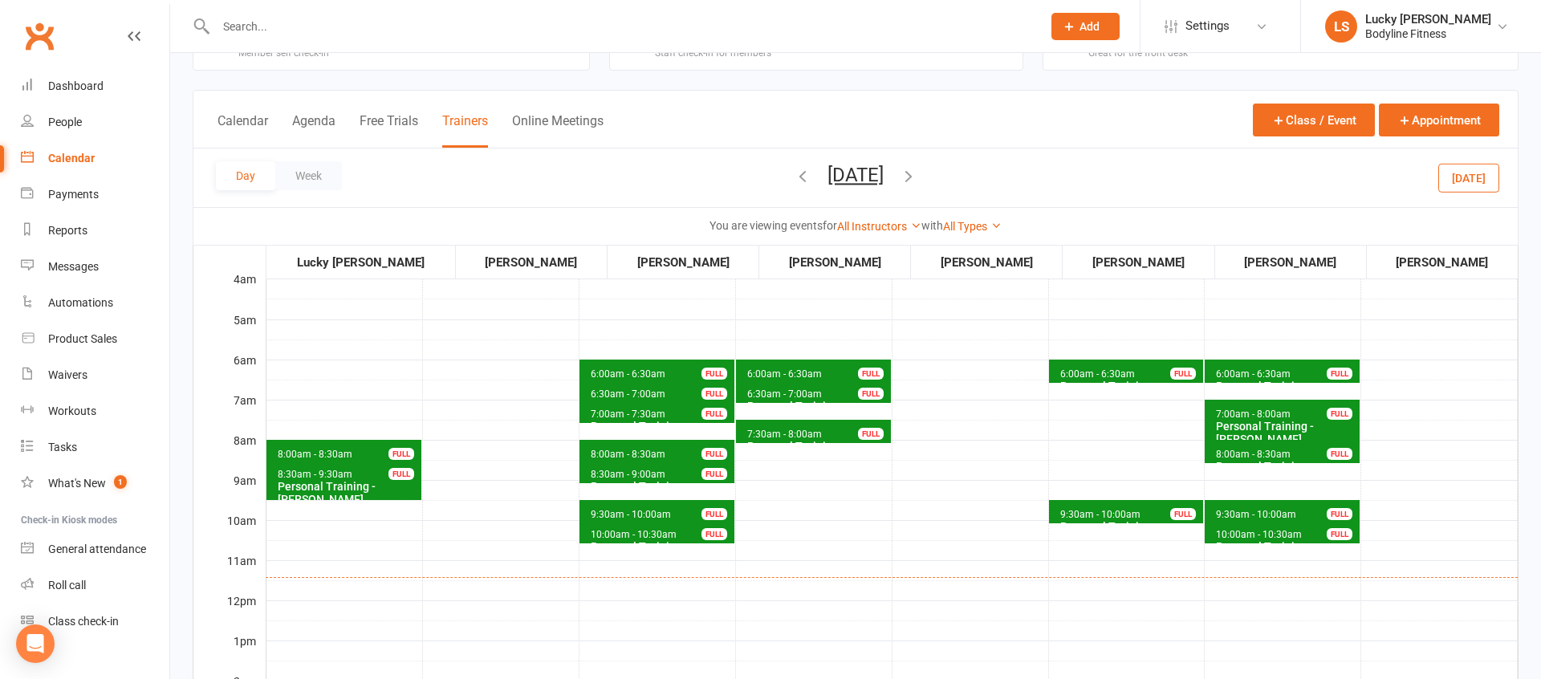
scroll to position [56, 0]
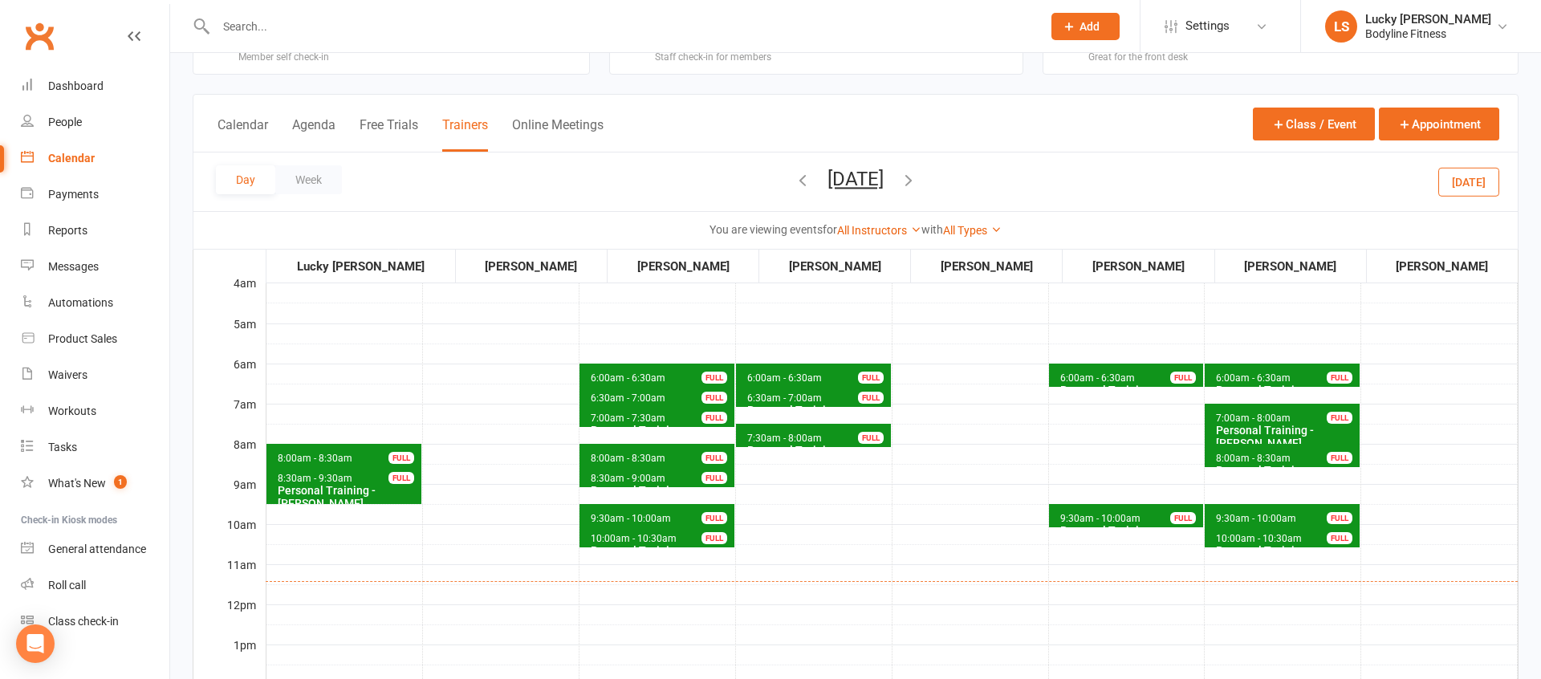
click at [881, 181] on button "[DATE]" at bounding box center [856, 179] width 56 height 22
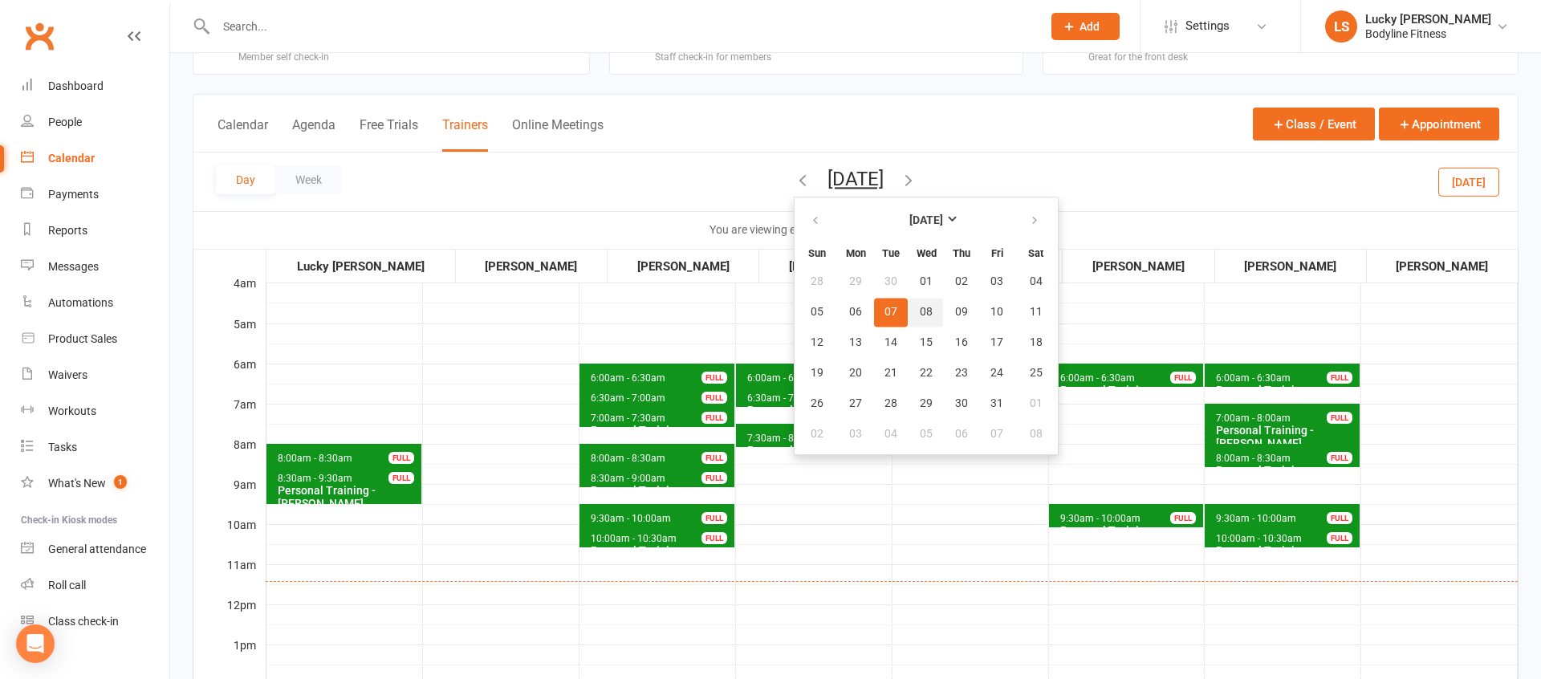
click at [920, 312] on span "08" at bounding box center [926, 312] width 13 height 13
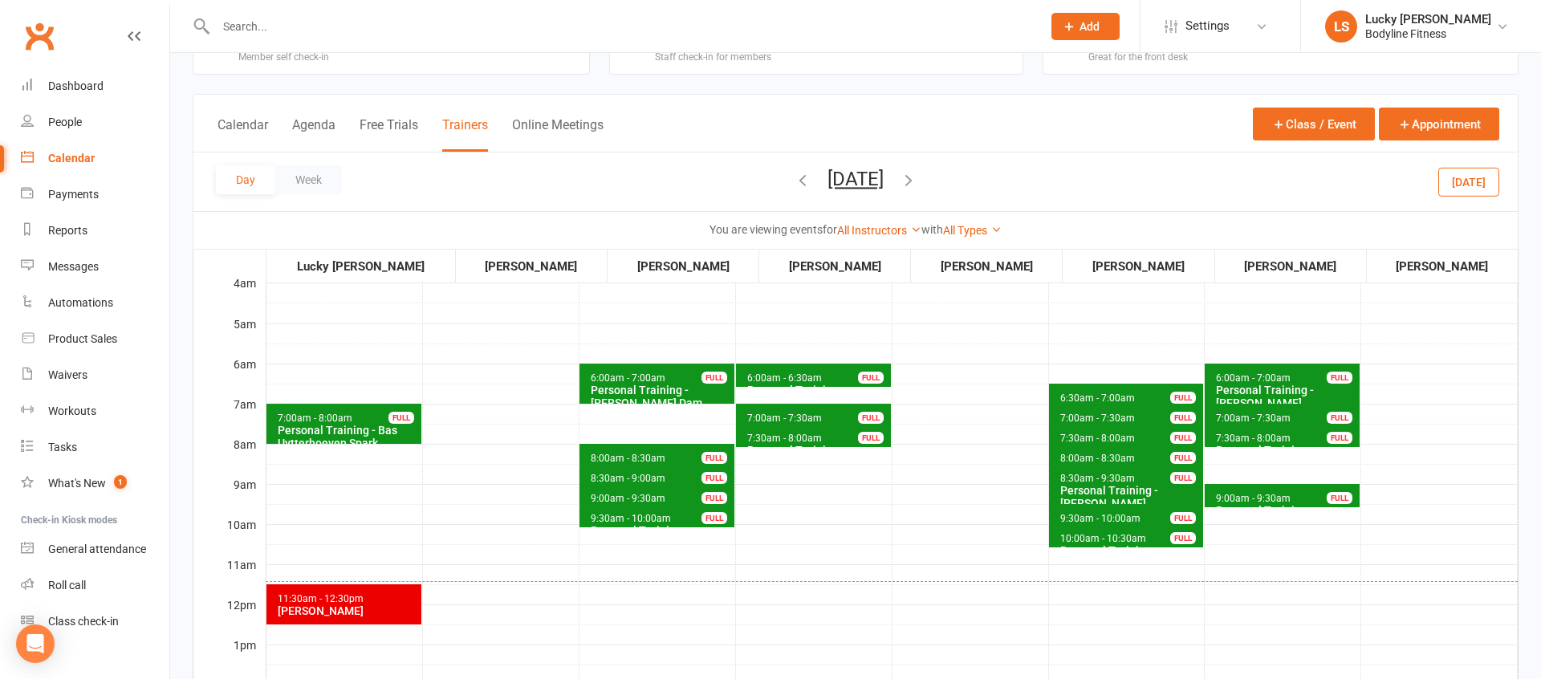
click at [1237, 411] on span "7:00am - 7:30am Personal Training - [PERSON_NAME] FULL" at bounding box center [1282, 415] width 155 height 23
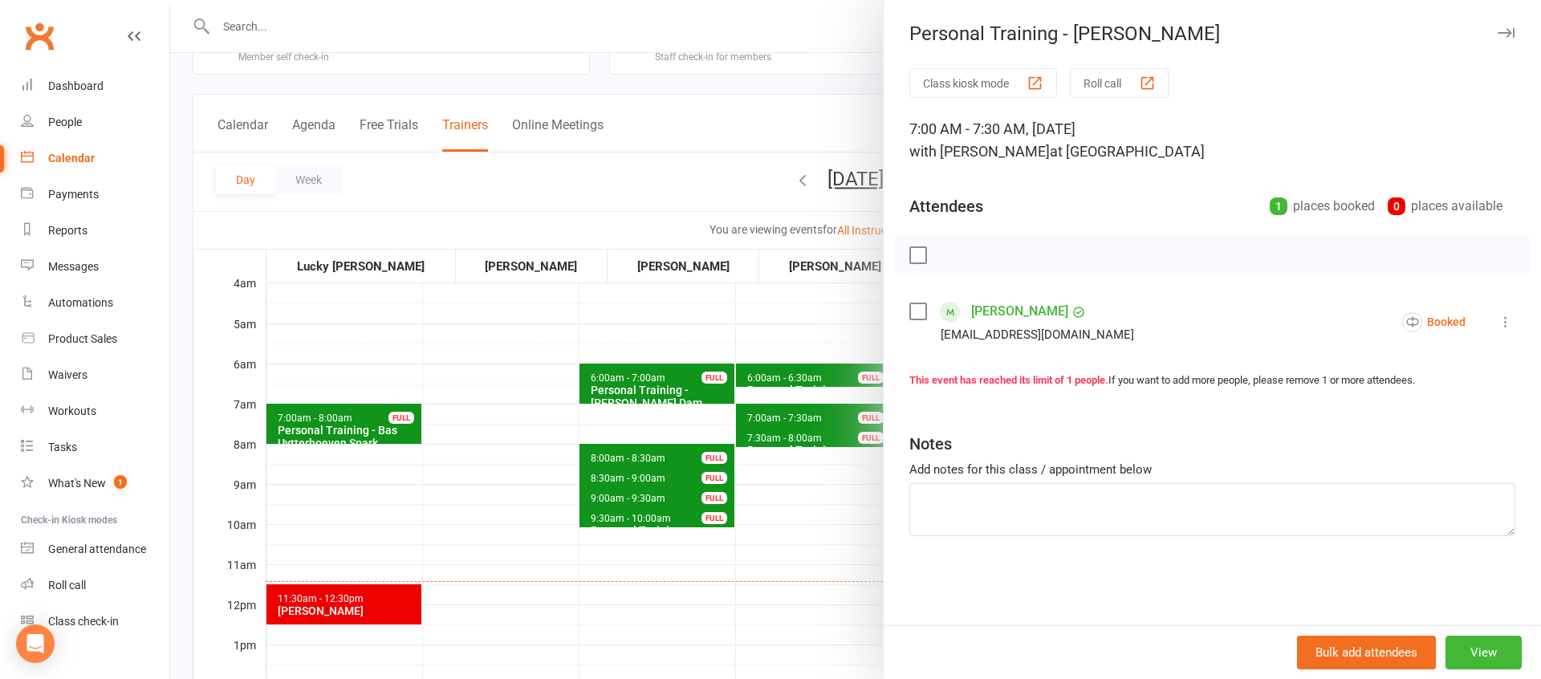
click at [860, 481] on div at bounding box center [855, 339] width 1371 height 679
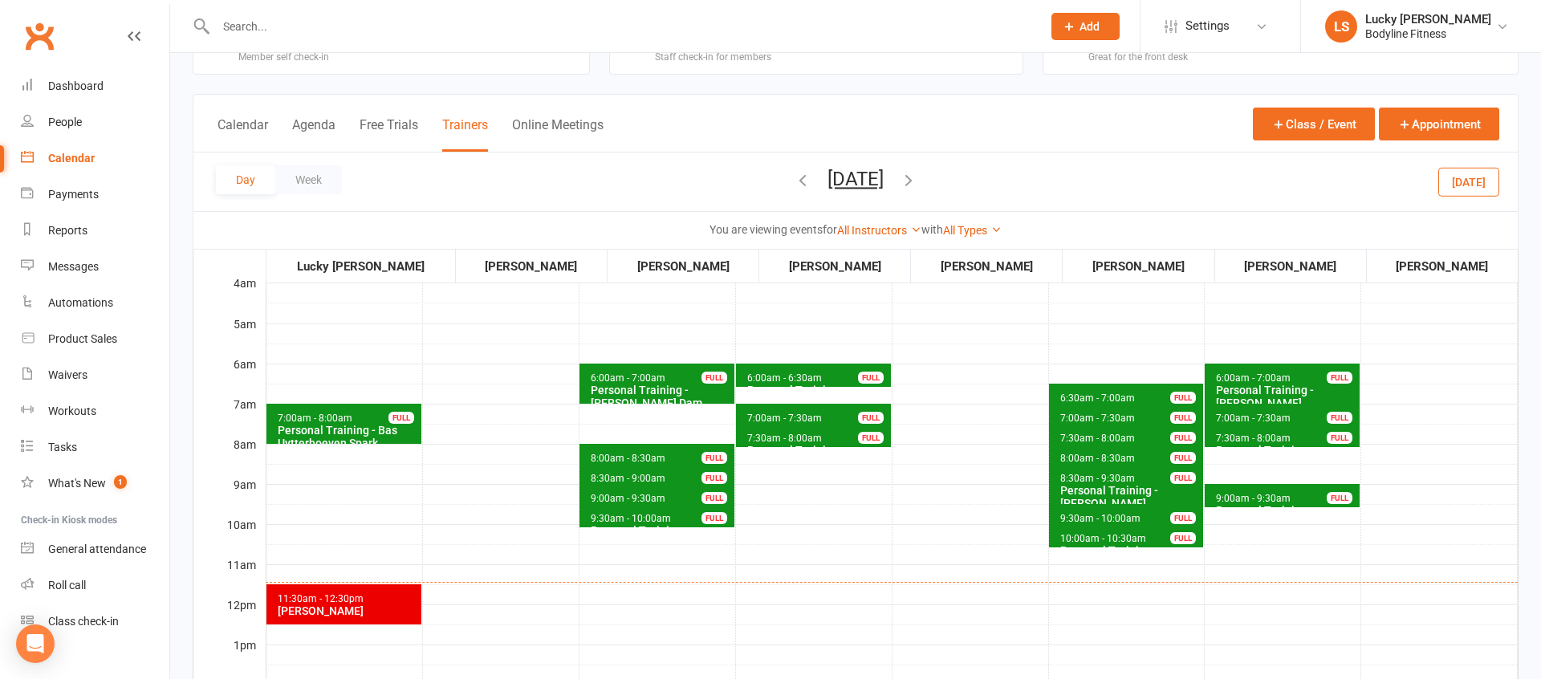
click at [832, 177] on button "[DATE]" at bounding box center [856, 179] width 56 height 22
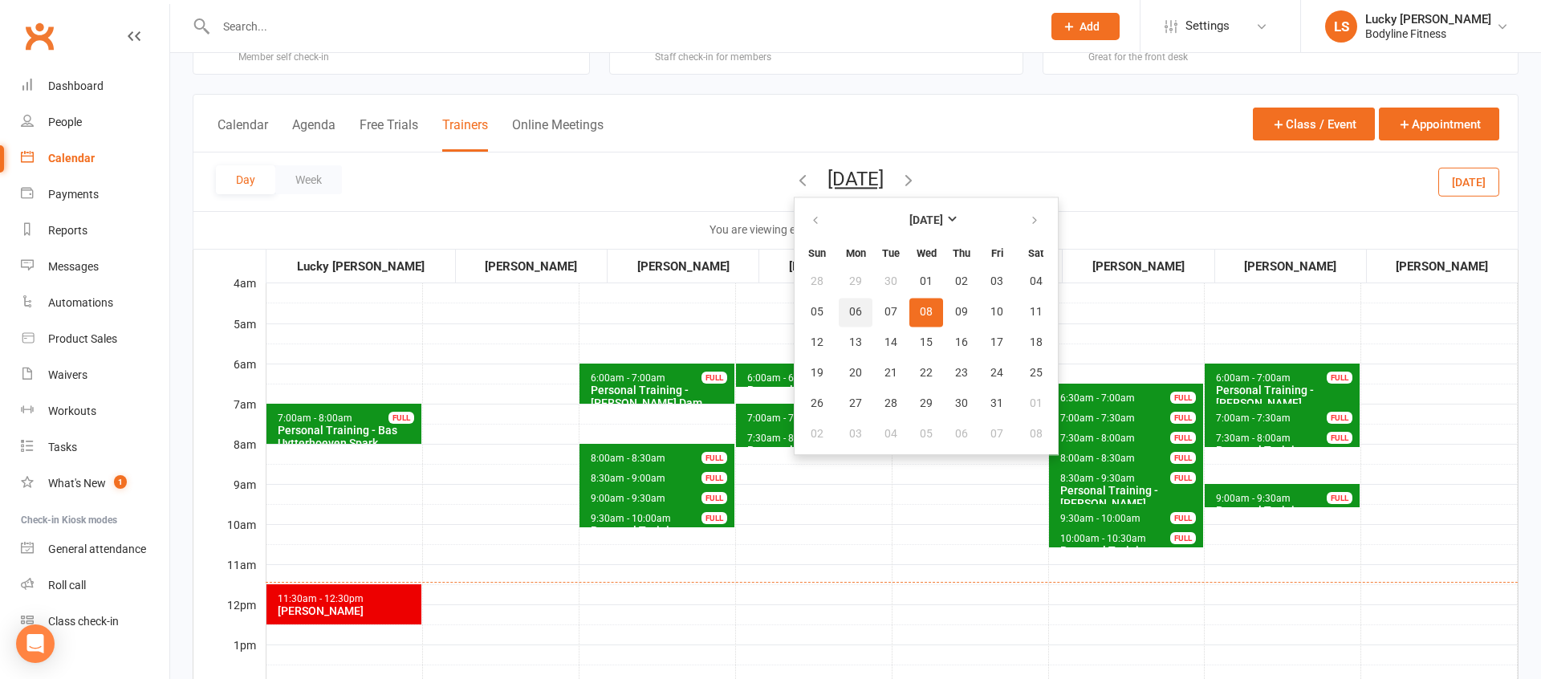
click at [839, 307] on button "06" at bounding box center [856, 312] width 34 height 29
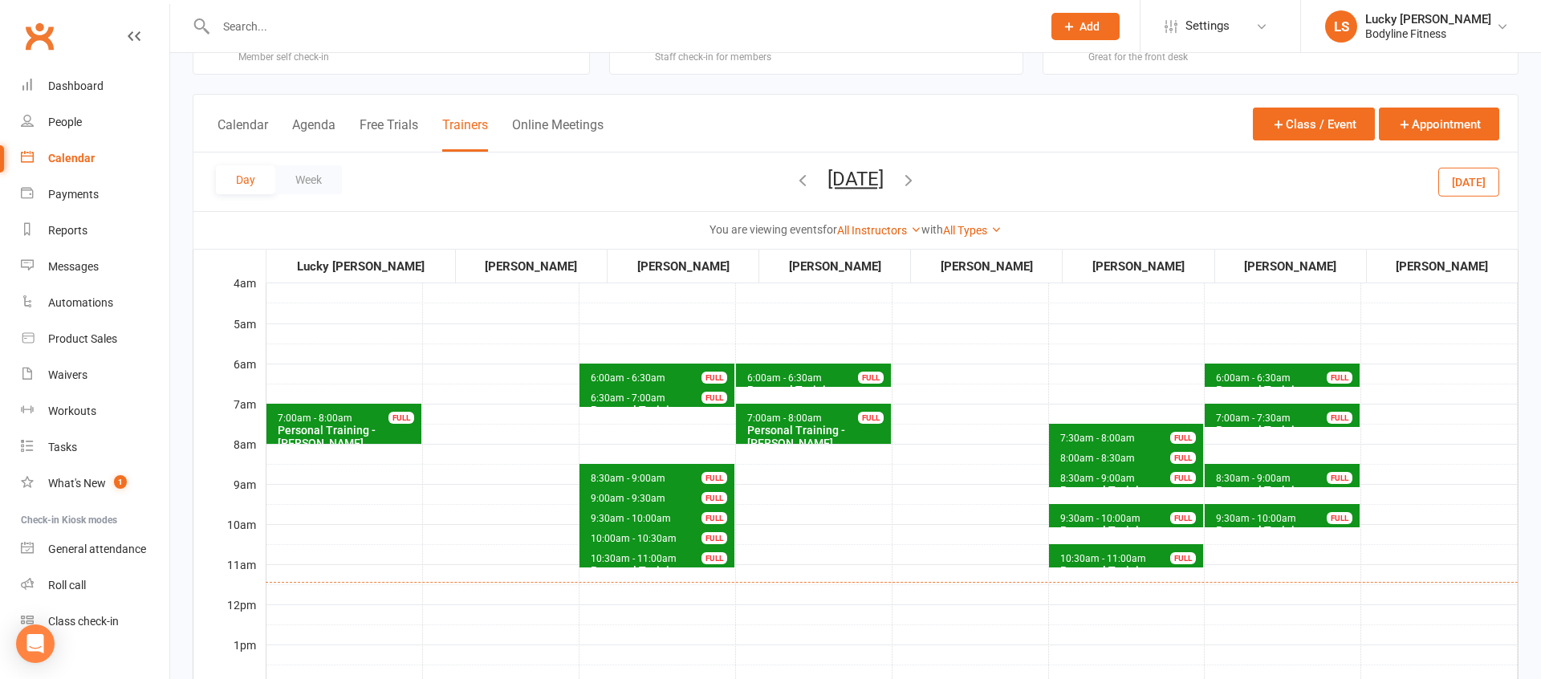
click at [884, 179] on button "[DATE]" at bounding box center [856, 179] width 56 height 22
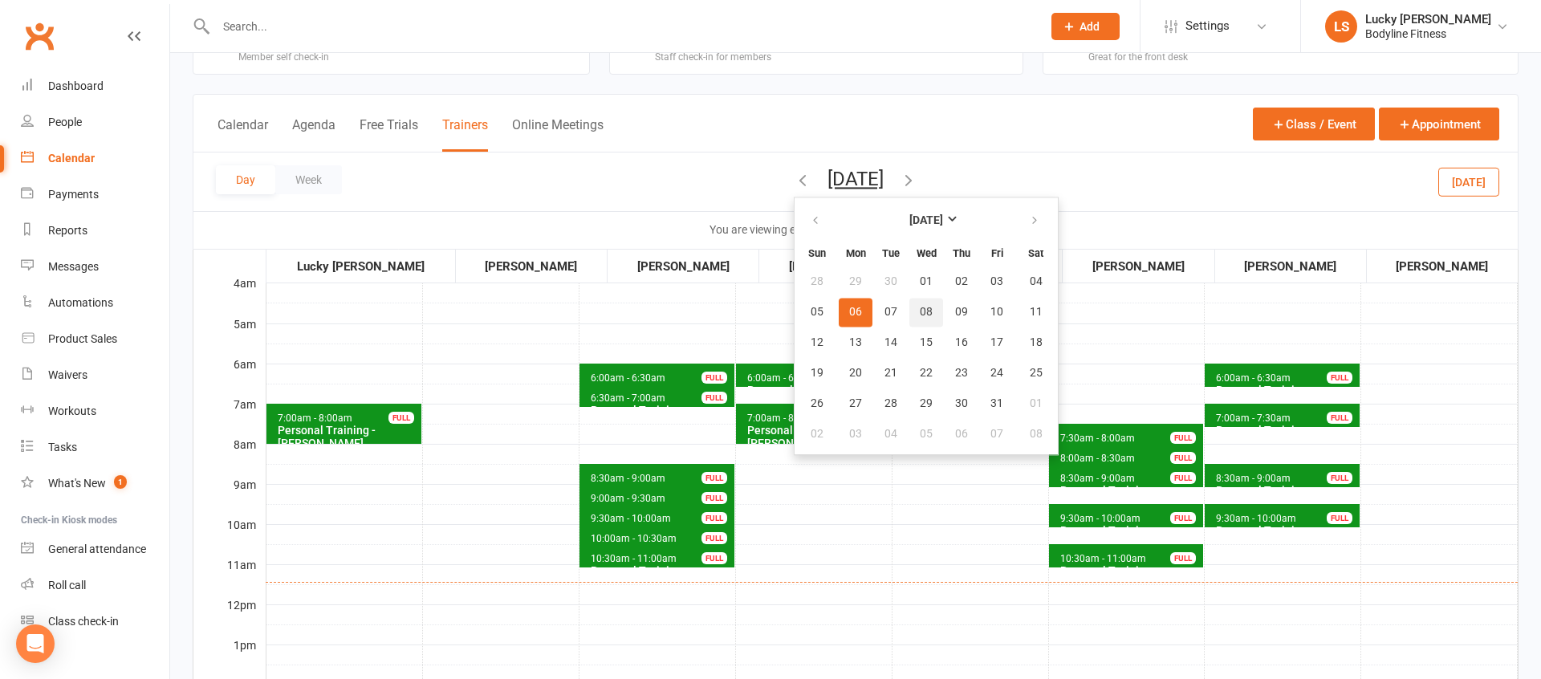
click at [920, 314] on span "08" at bounding box center [926, 312] width 13 height 13
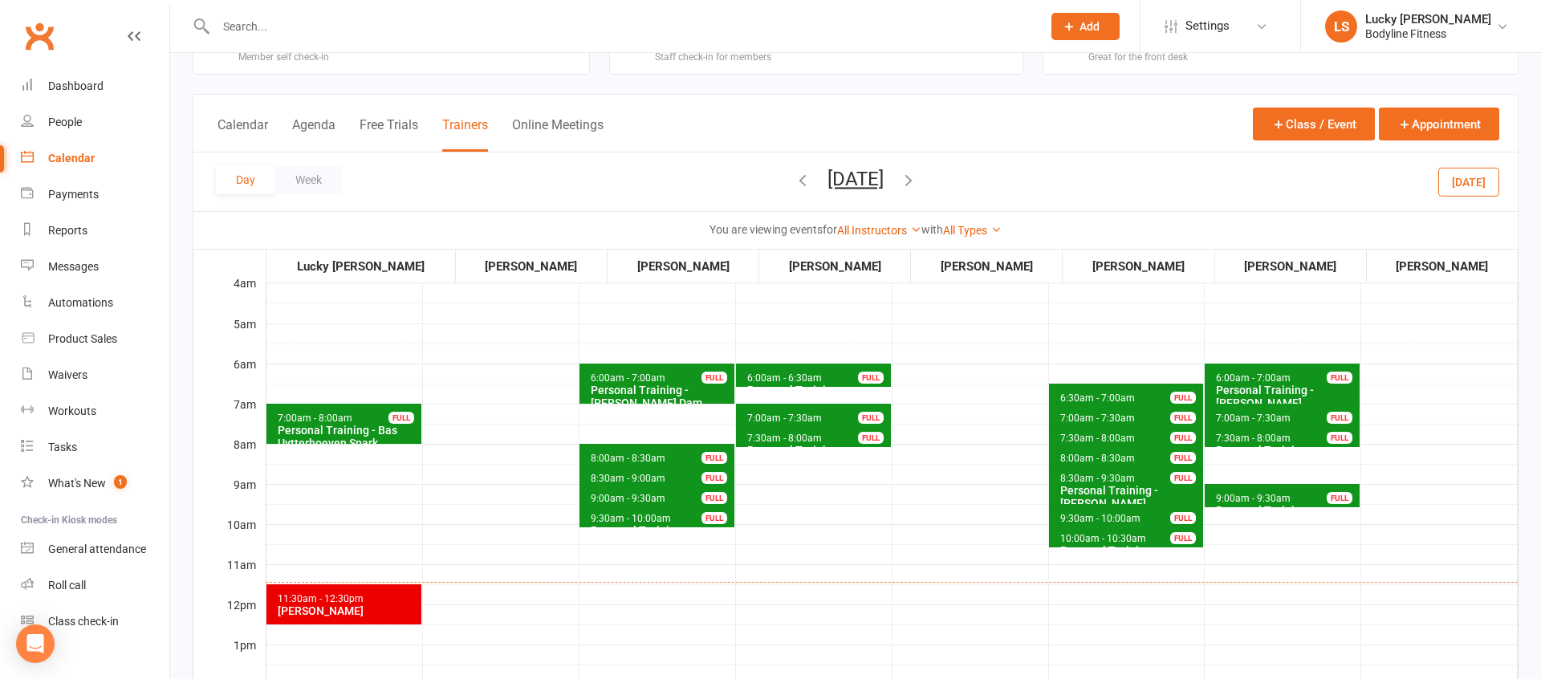
click at [1231, 419] on span "7:00am - 7:30am" at bounding box center [1253, 418] width 76 height 11
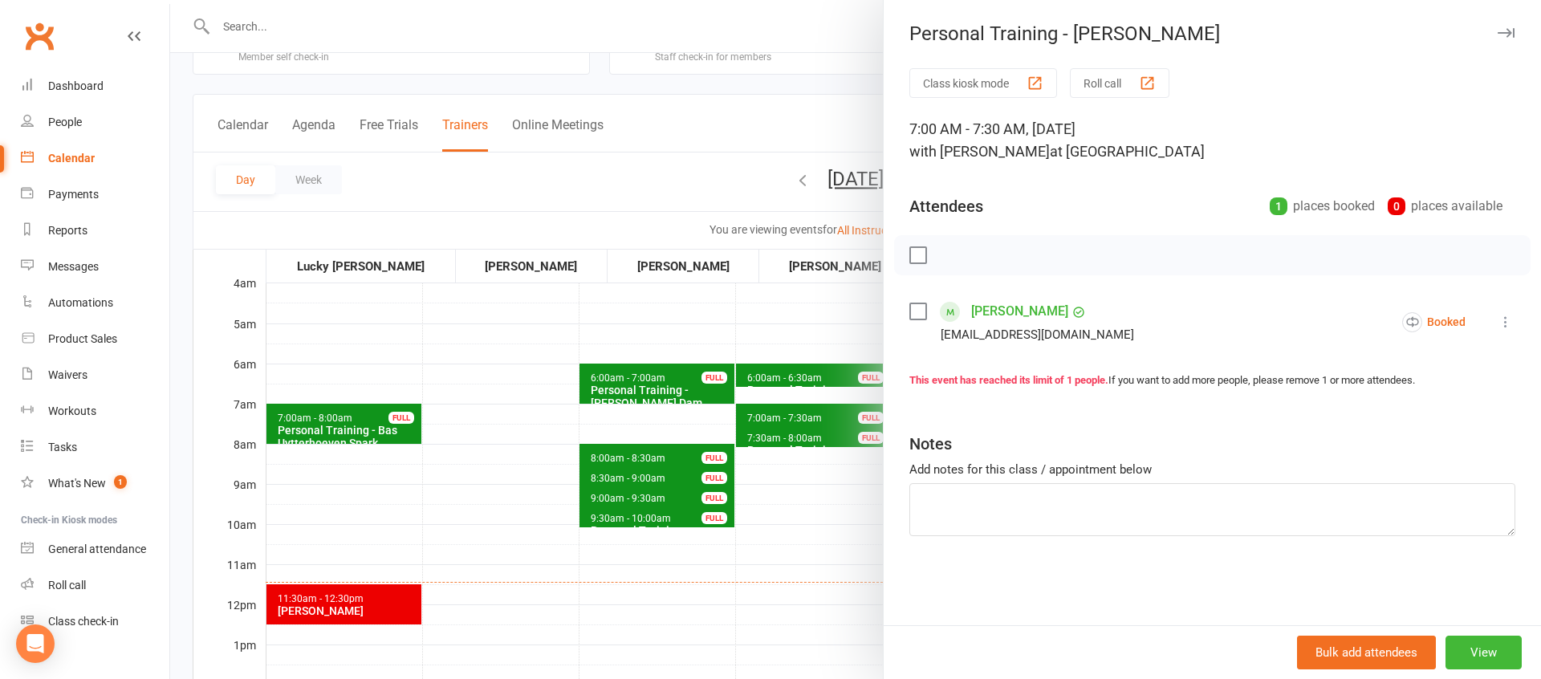
drag, startPoint x: 816, startPoint y: 543, endPoint x: 865, endPoint y: 531, distance: 50.6
click at [820, 543] on div at bounding box center [855, 339] width 1371 height 679
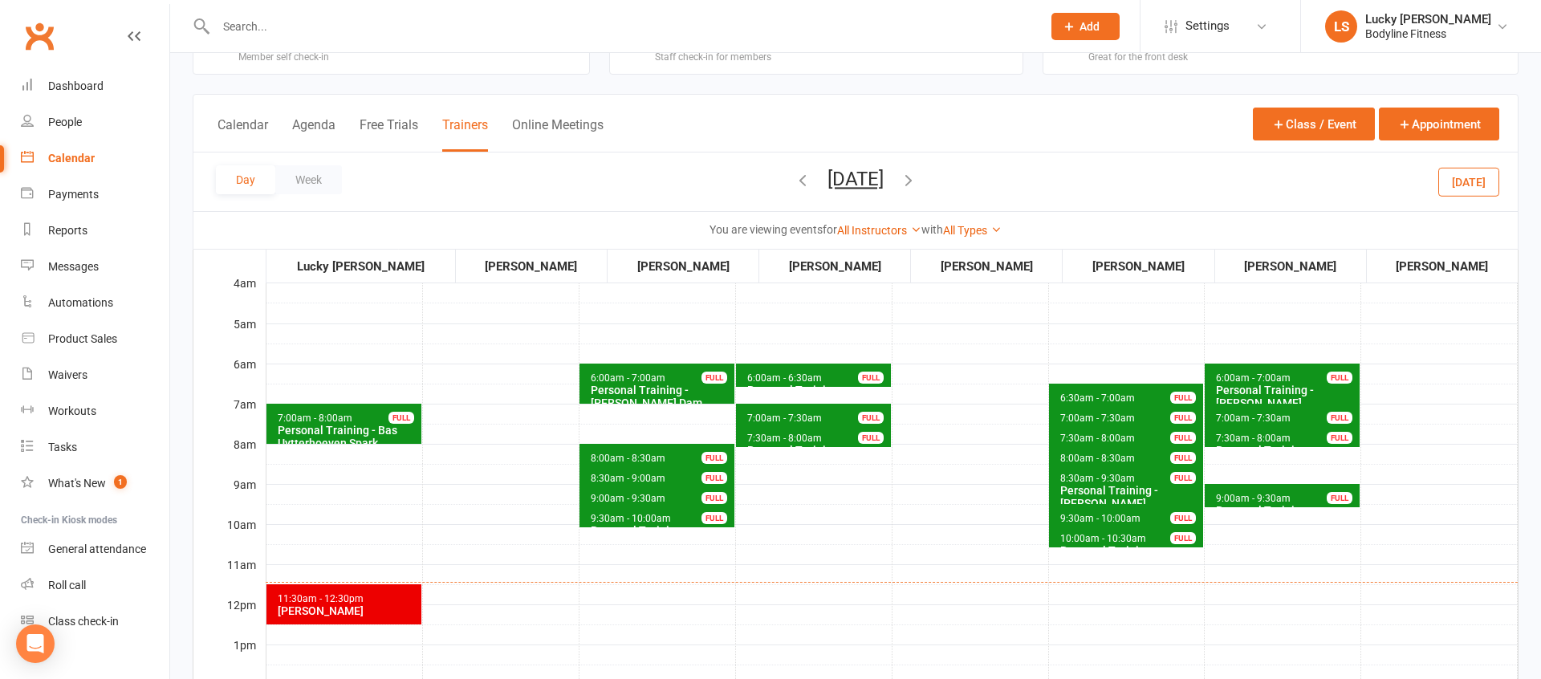
click at [1237, 437] on span "7:30am - 8:00am" at bounding box center [1253, 438] width 76 height 11
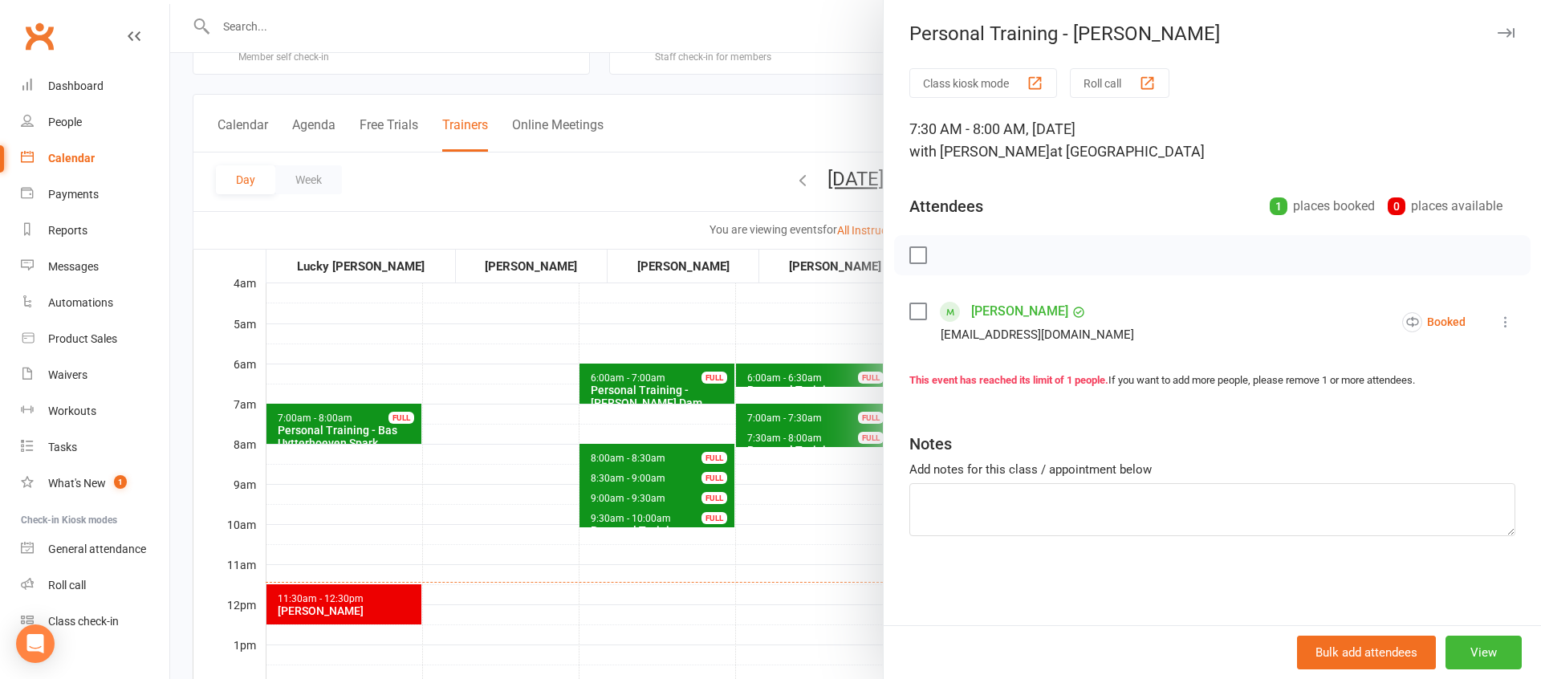
click at [820, 528] on div at bounding box center [855, 339] width 1371 height 679
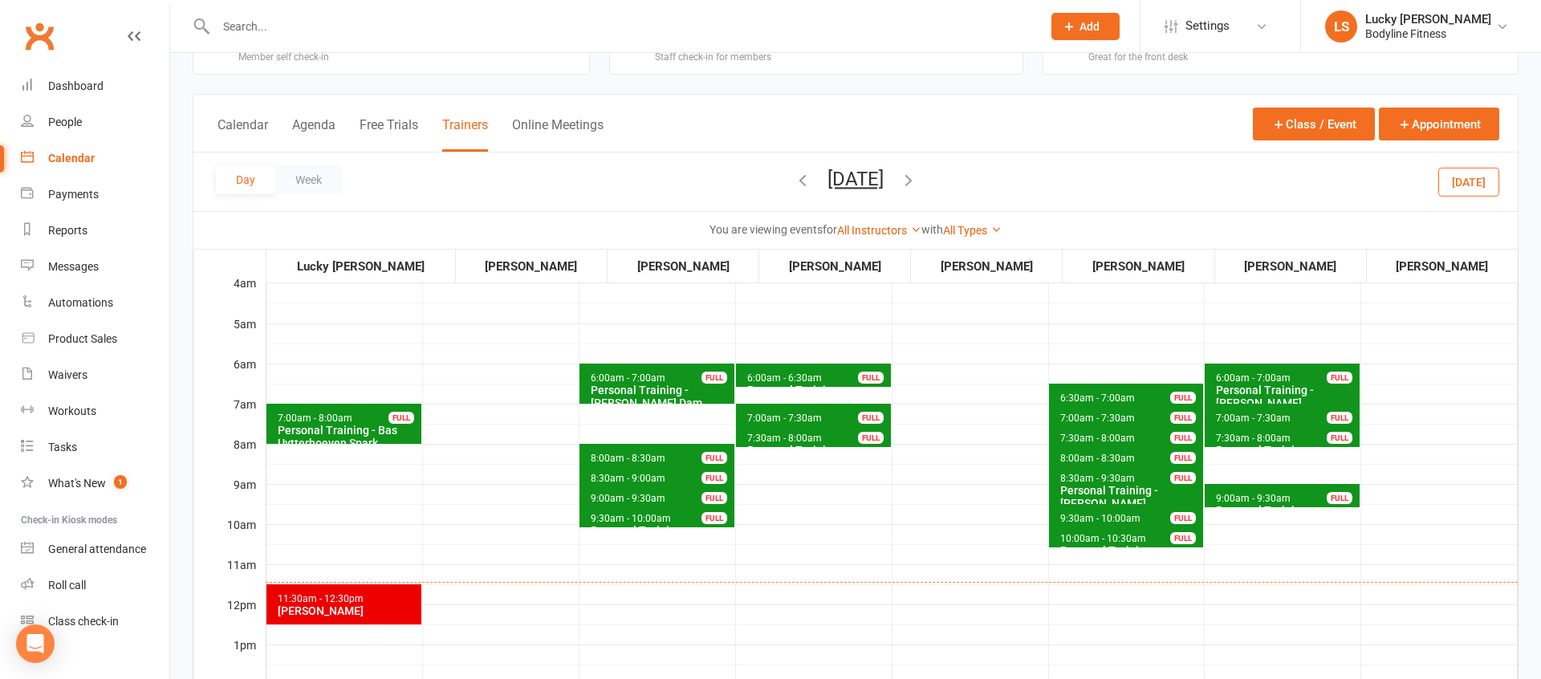
click at [884, 180] on button "[DATE]" at bounding box center [856, 179] width 56 height 22
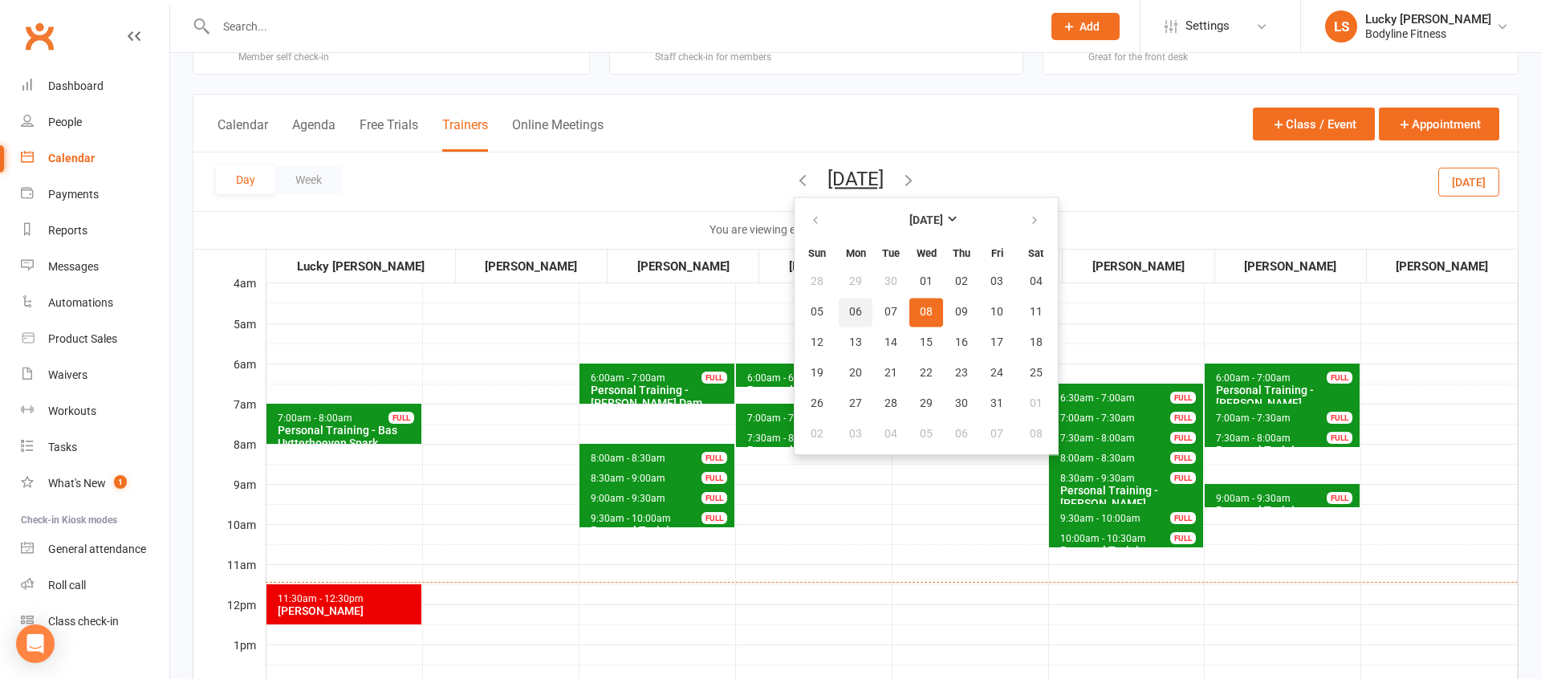
click at [849, 307] on span "06" at bounding box center [855, 312] width 13 height 13
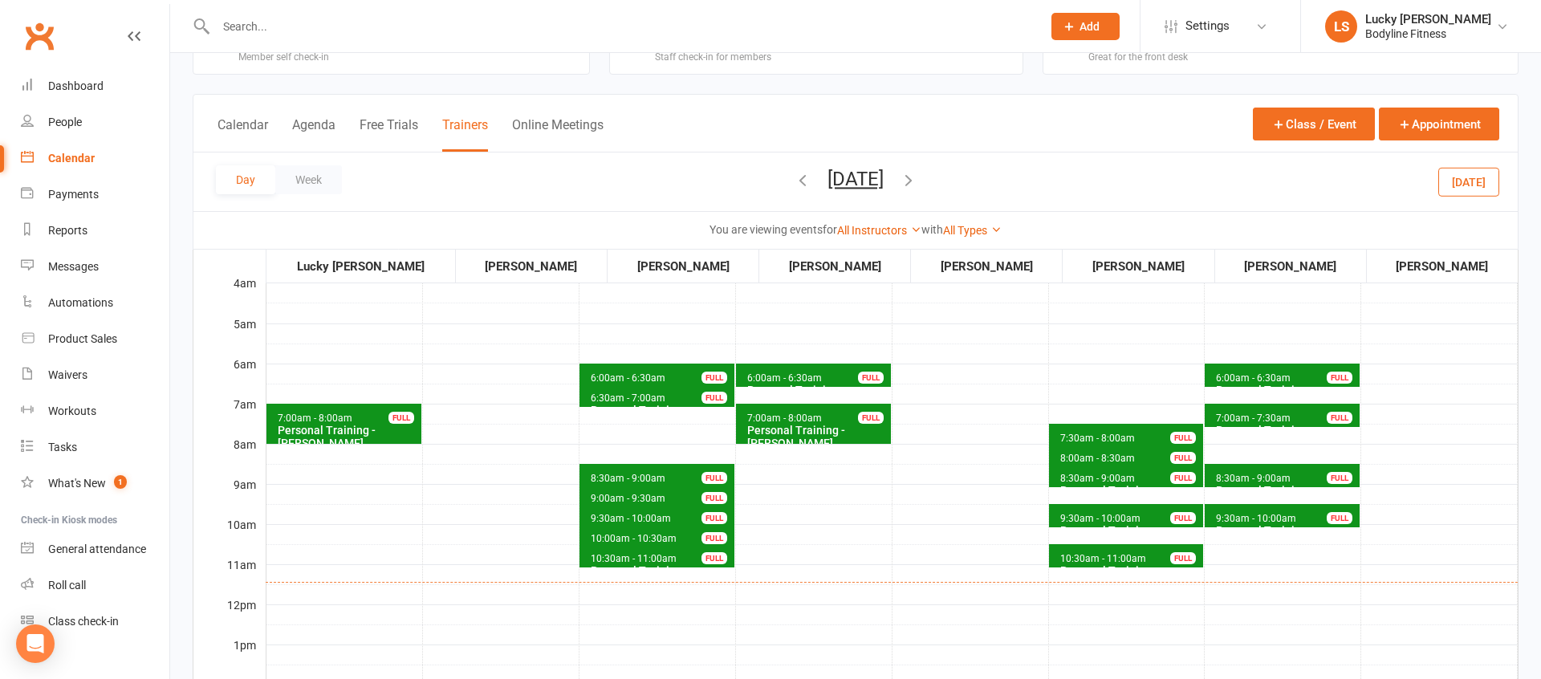
click at [1245, 473] on span "8:30am - 9:00am" at bounding box center [1253, 478] width 76 height 11
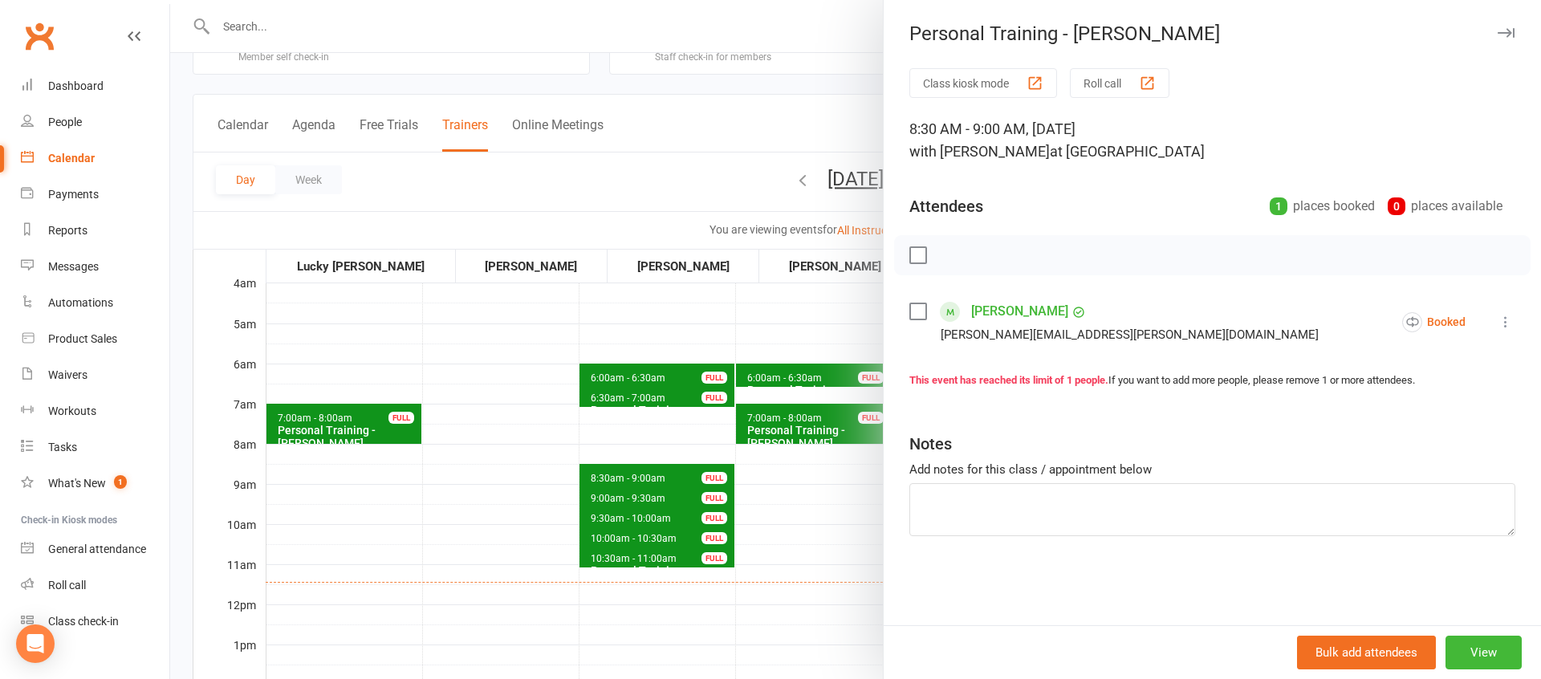
drag, startPoint x: 803, startPoint y: 507, endPoint x: 831, endPoint y: 494, distance: 29.8
click at [807, 505] on div at bounding box center [855, 339] width 1371 height 679
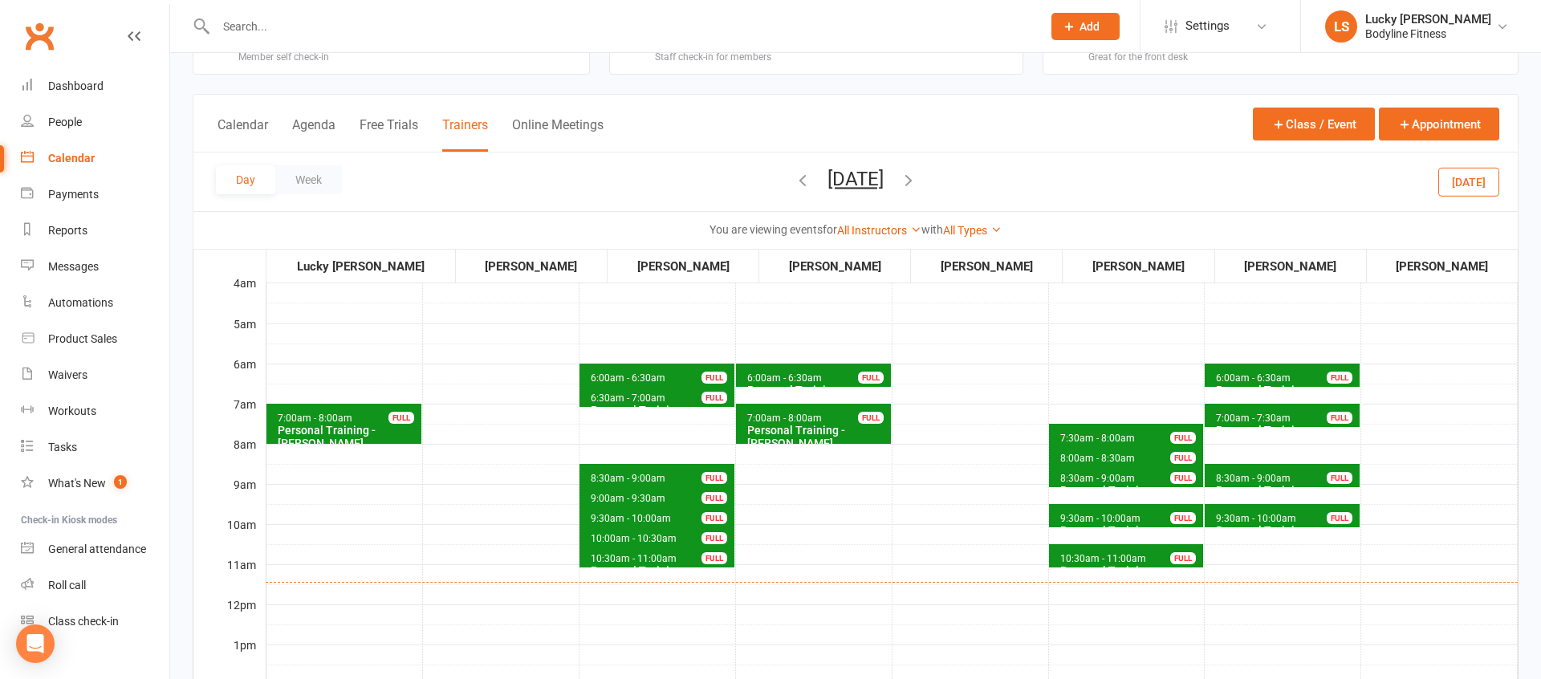
click at [1242, 414] on span "7:00am - 7:30am" at bounding box center [1253, 418] width 76 height 11
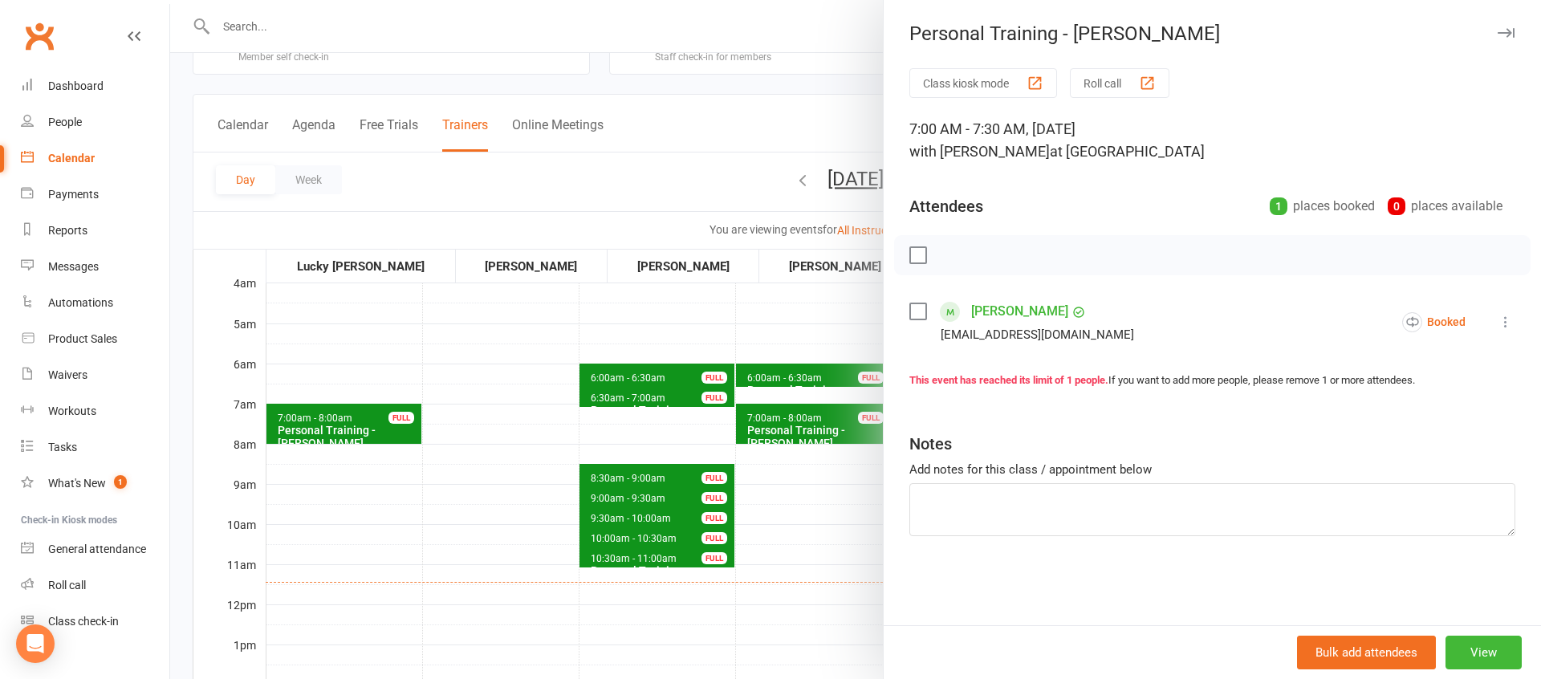
click at [844, 494] on div at bounding box center [855, 339] width 1371 height 679
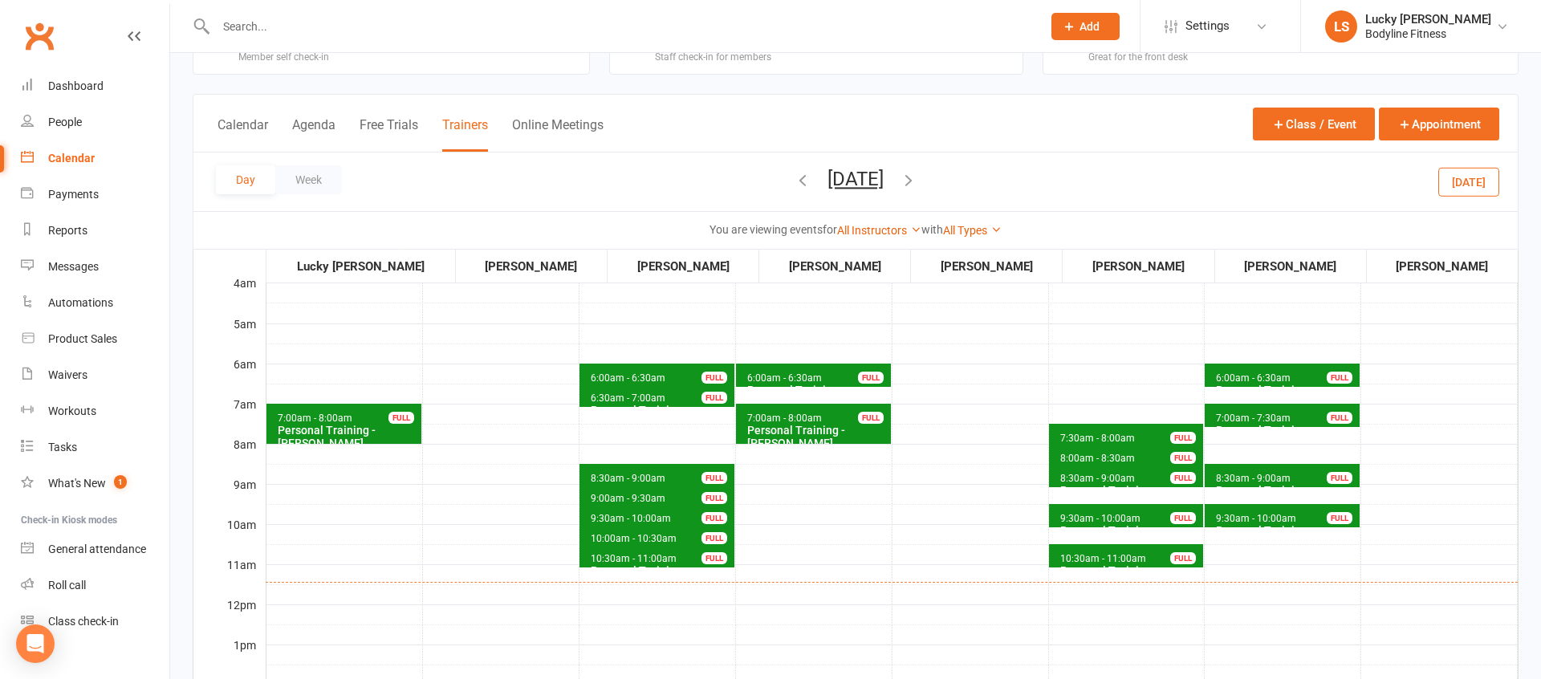
click at [1242, 511] on span "9:30am - 10:00am Personal Training - [PERSON_NAME] FULL" at bounding box center [1282, 515] width 155 height 23
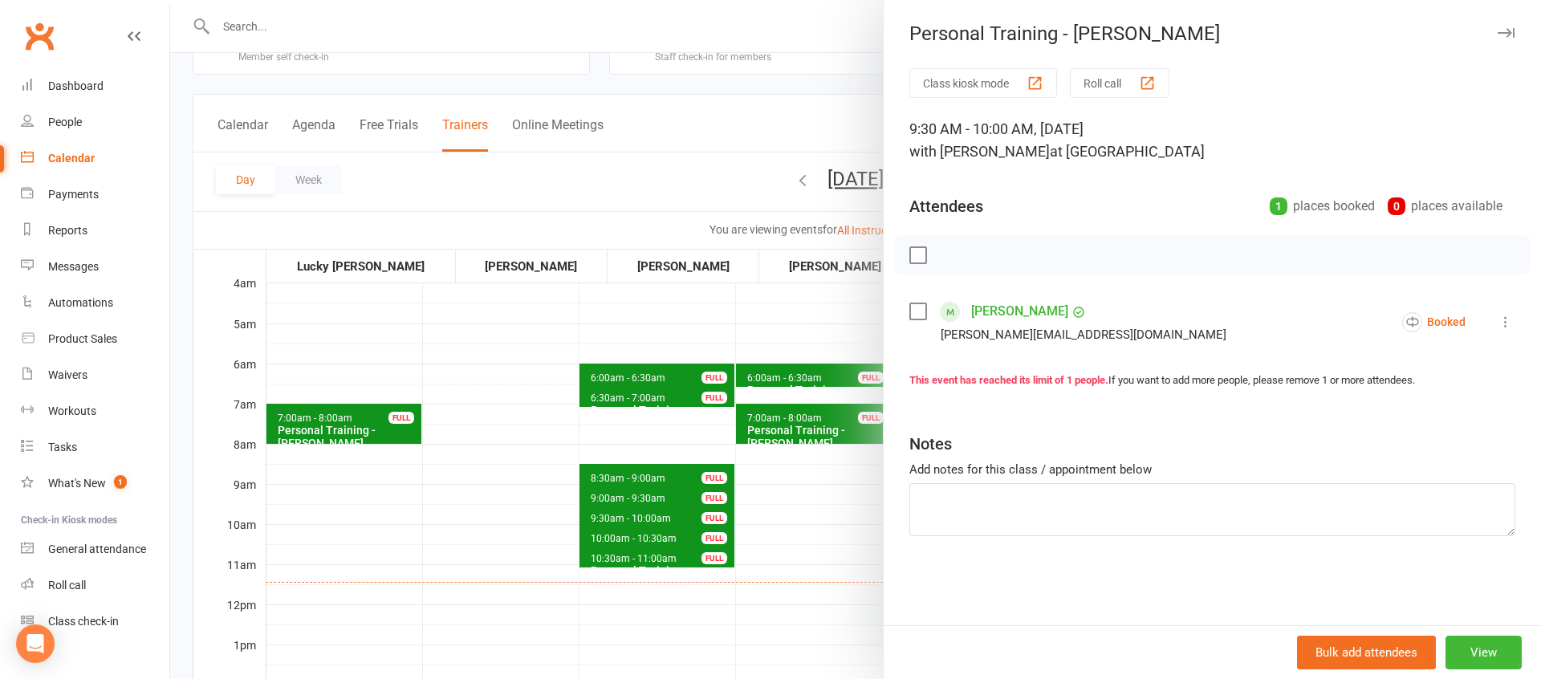
drag, startPoint x: 807, startPoint y: 486, endPoint x: 1100, endPoint y: 494, distance: 293.1
click at [812, 485] on div at bounding box center [855, 339] width 1371 height 679
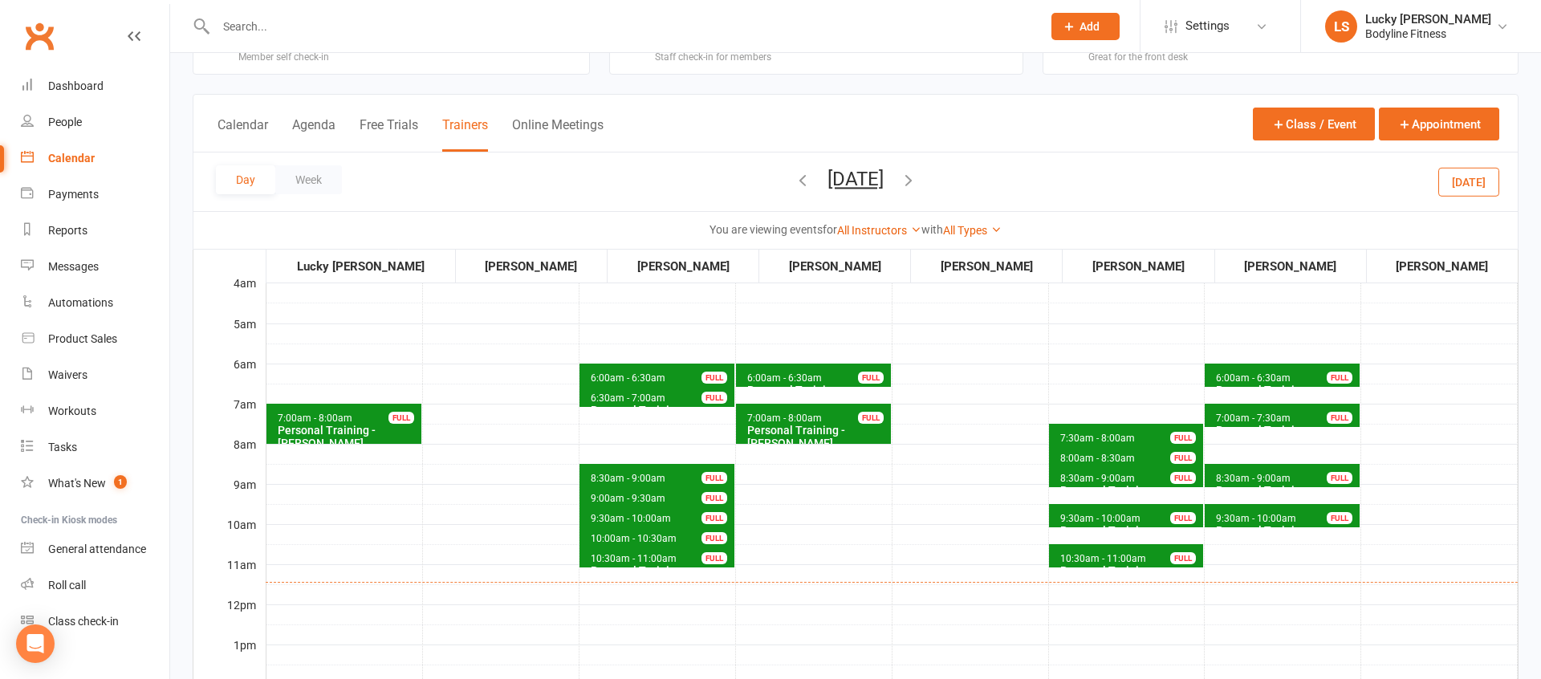
click at [917, 176] on icon "button" at bounding box center [909, 180] width 18 height 18
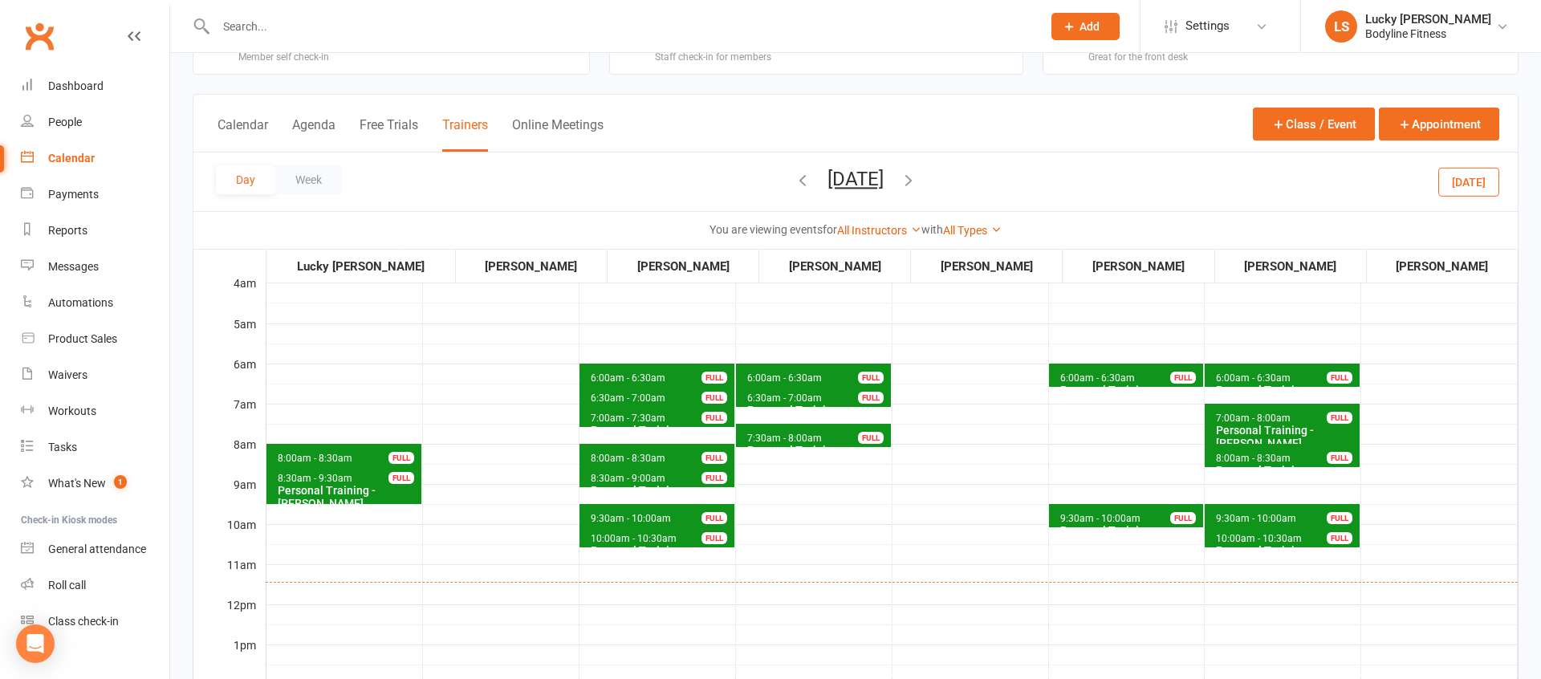
click at [1275, 454] on span "8:00am - 8:30am" at bounding box center [1253, 458] width 76 height 11
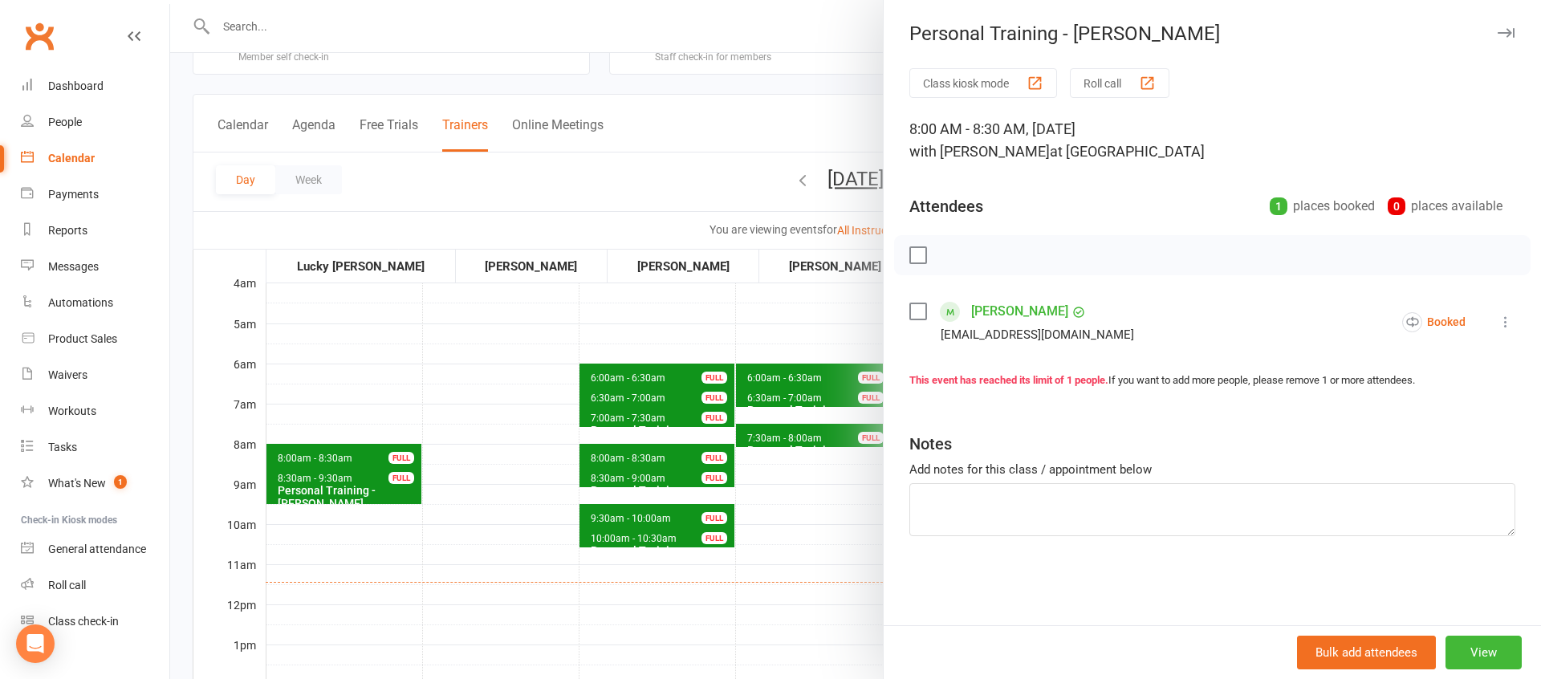
click at [848, 504] on div at bounding box center [855, 339] width 1371 height 679
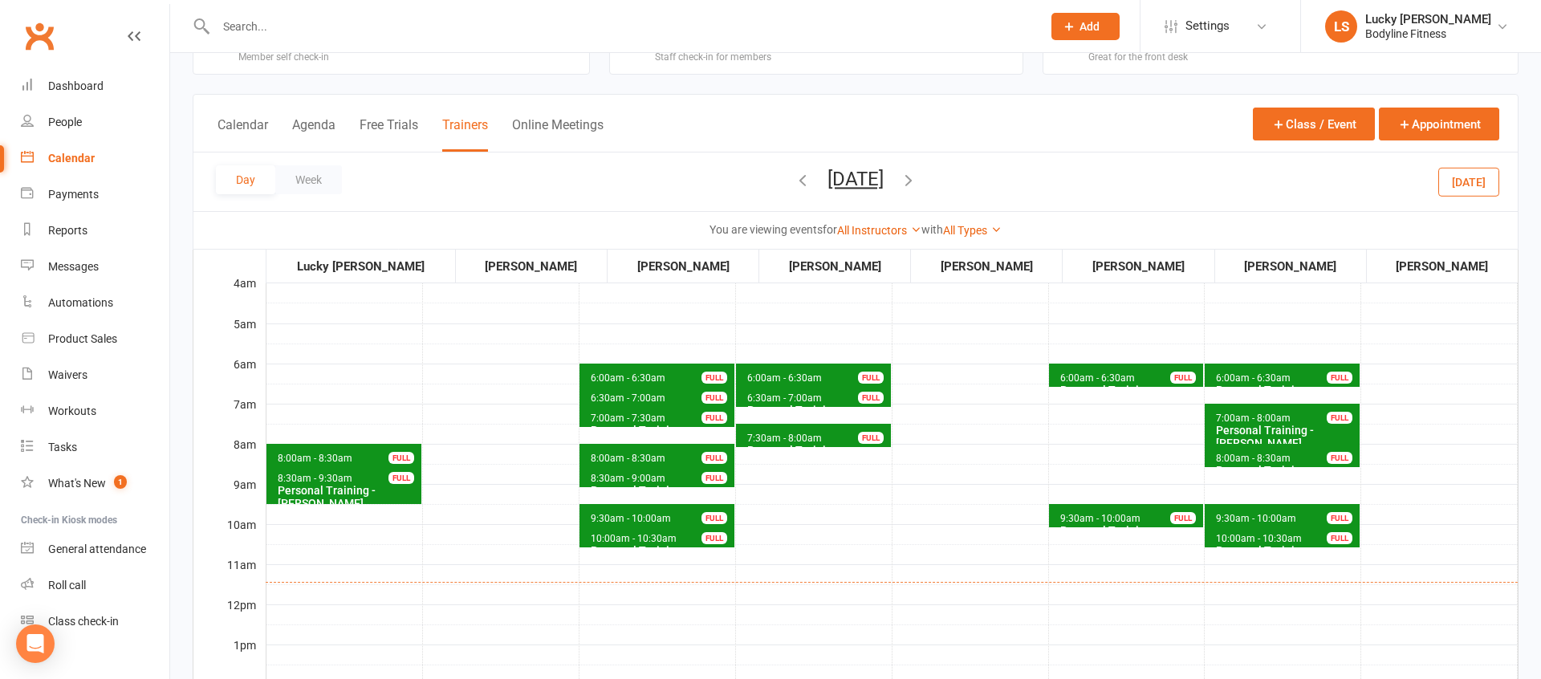
click at [917, 179] on icon "button" at bounding box center [909, 180] width 18 height 18
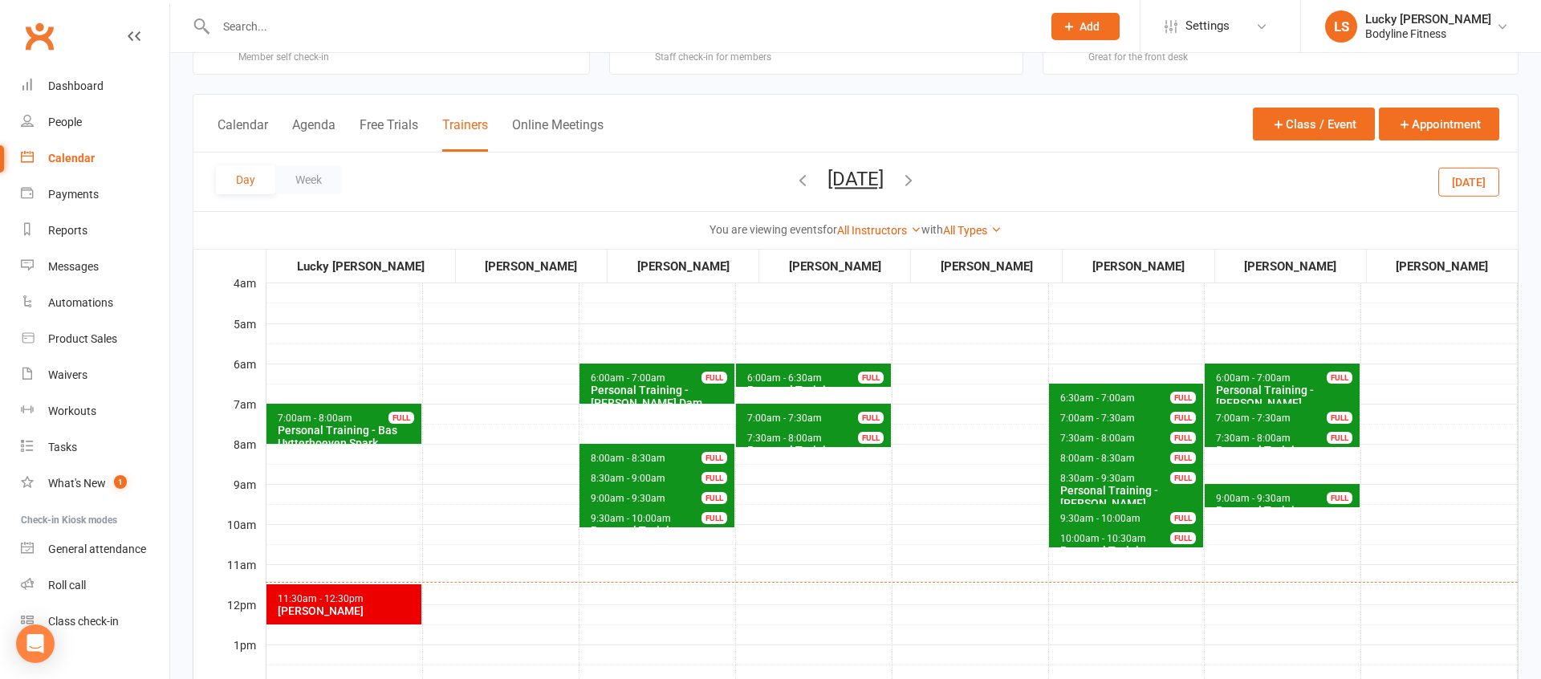
click at [1243, 437] on span "7:30am - 8:00am" at bounding box center [1253, 438] width 76 height 11
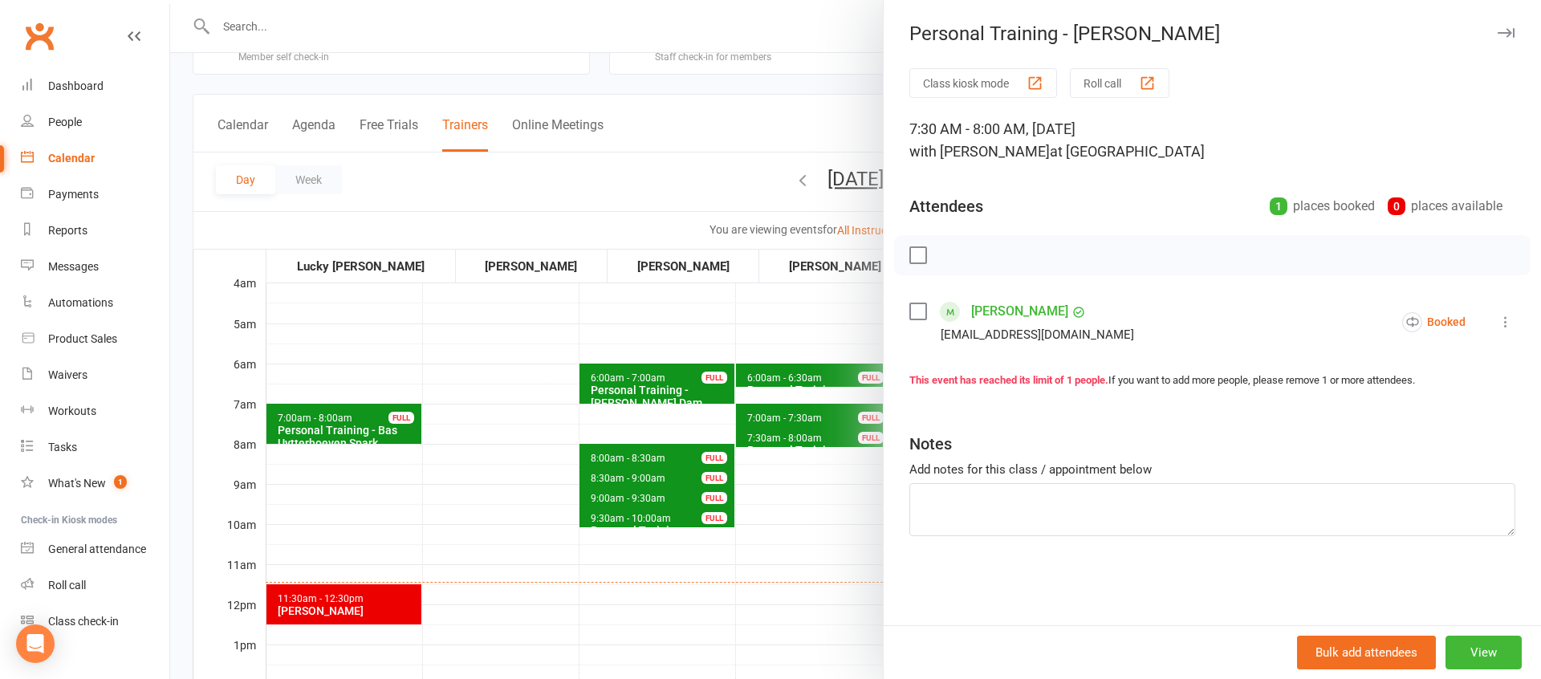
drag, startPoint x: 799, startPoint y: 520, endPoint x: 808, endPoint y: 517, distance: 9.4
click at [802, 519] on div at bounding box center [855, 339] width 1371 height 679
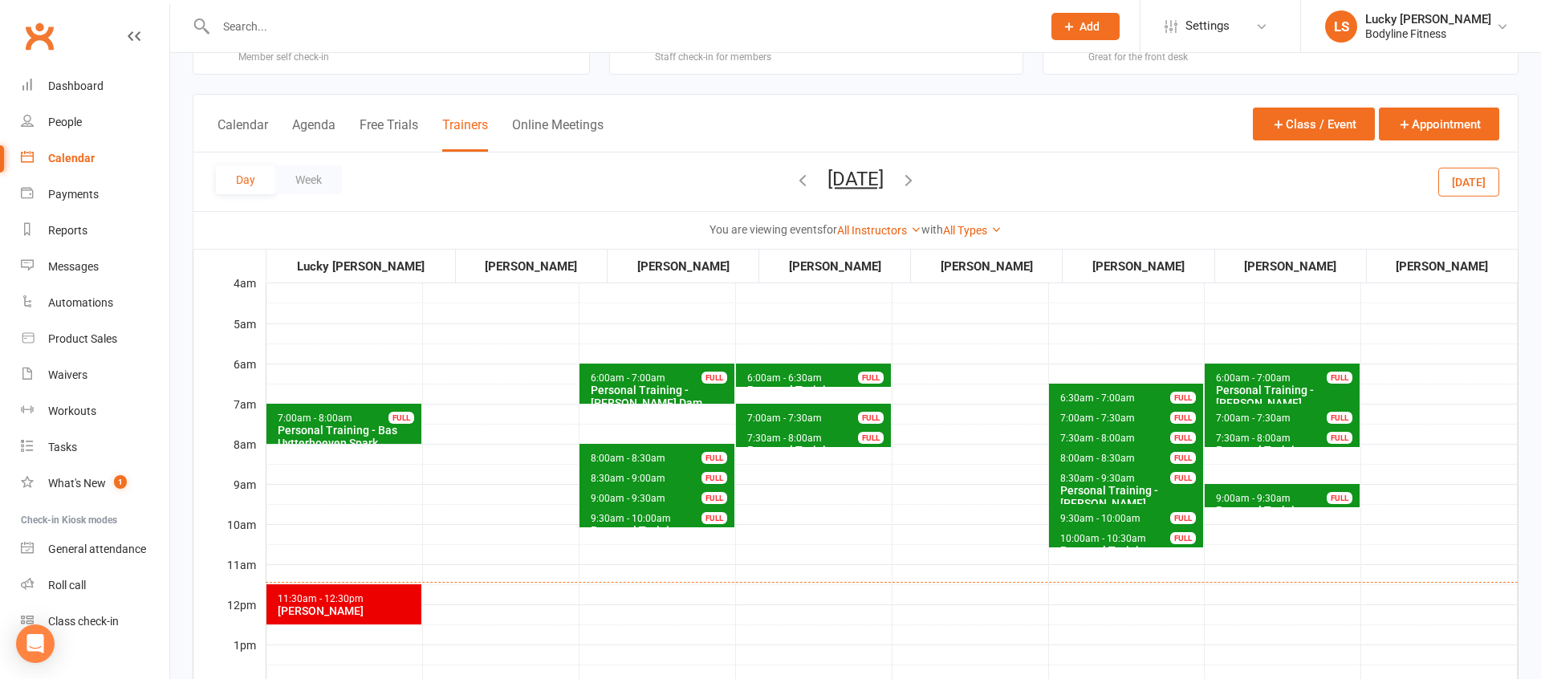
click at [917, 178] on icon "button" at bounding box center [909, 180] width 18 height 18
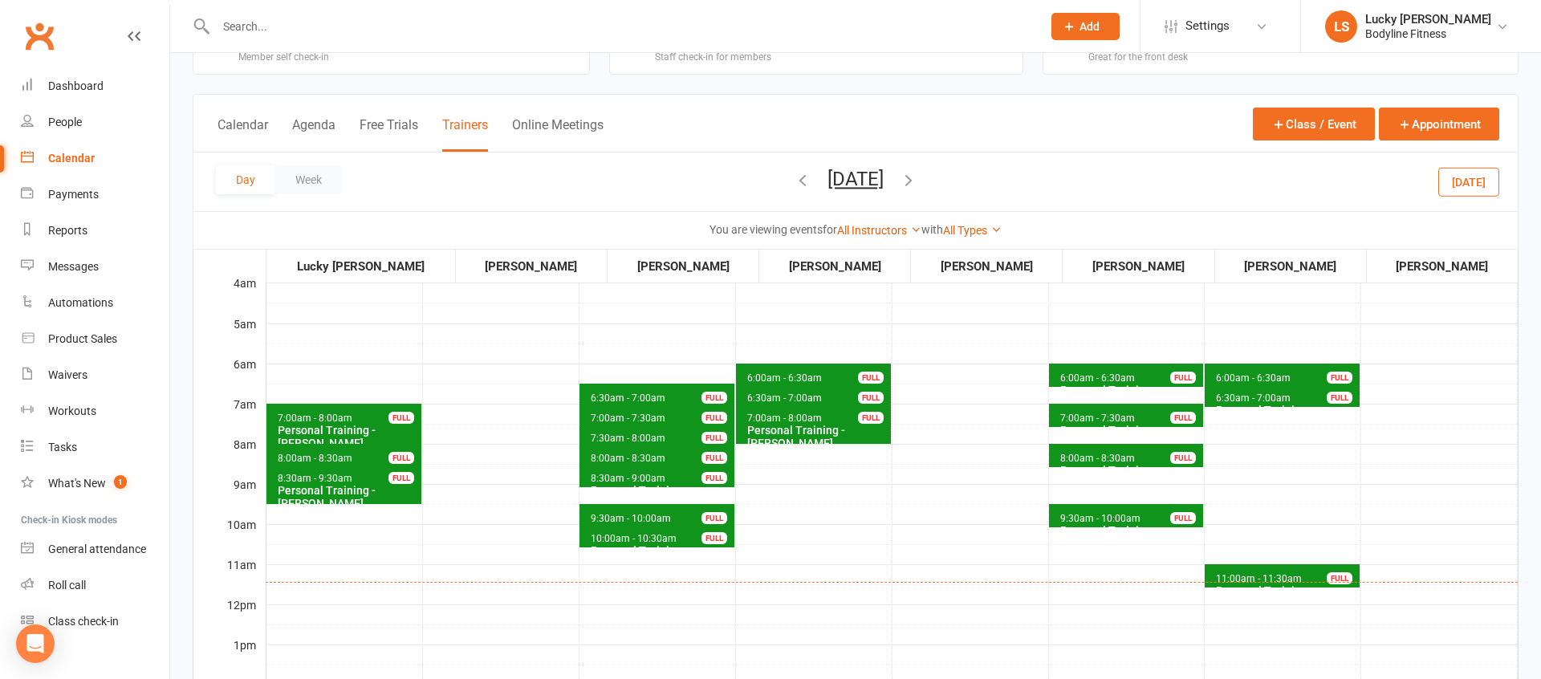
click at [1230, 397] on span "6:30am - 7:00am" at bounding box center [1253, 398] width 76 height 11
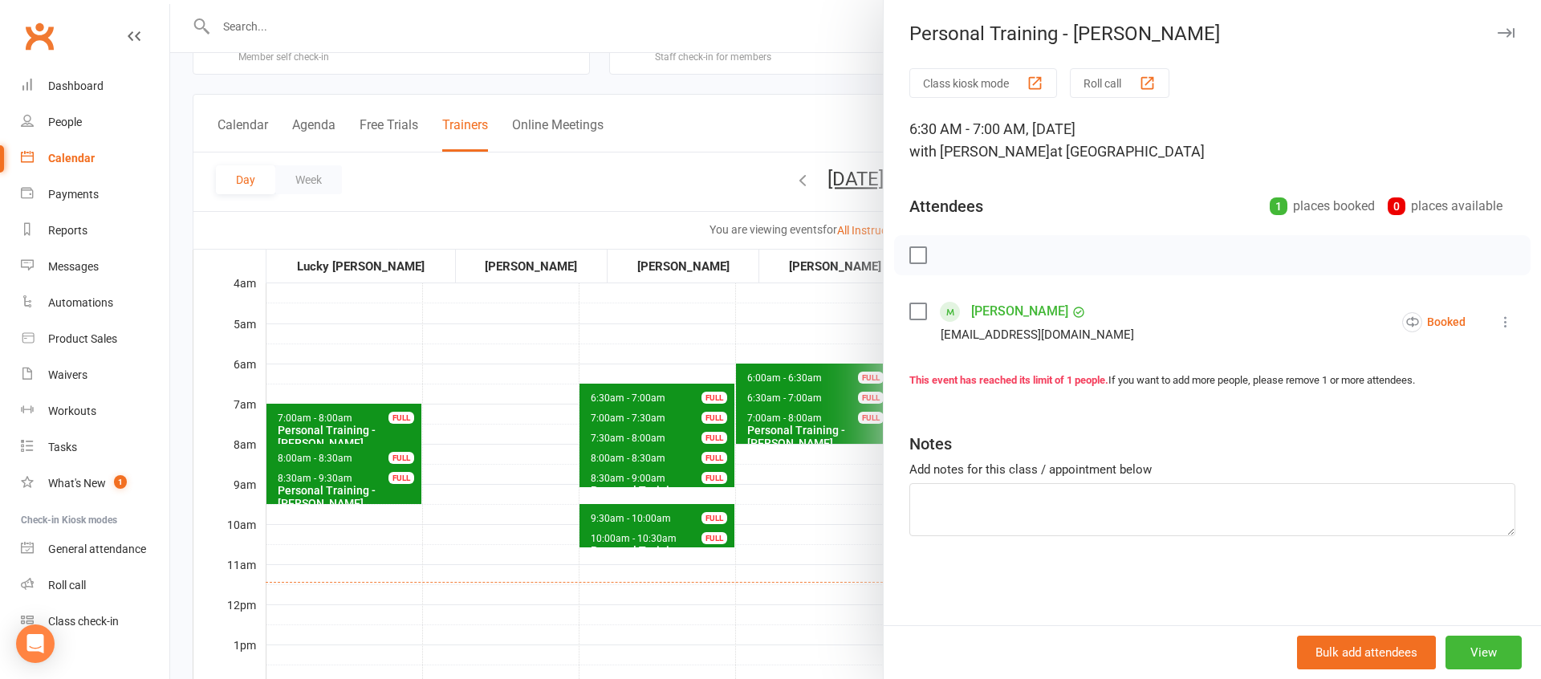
click at [792, 526] on div at bounding box center [855, 339] width 1371 height 679
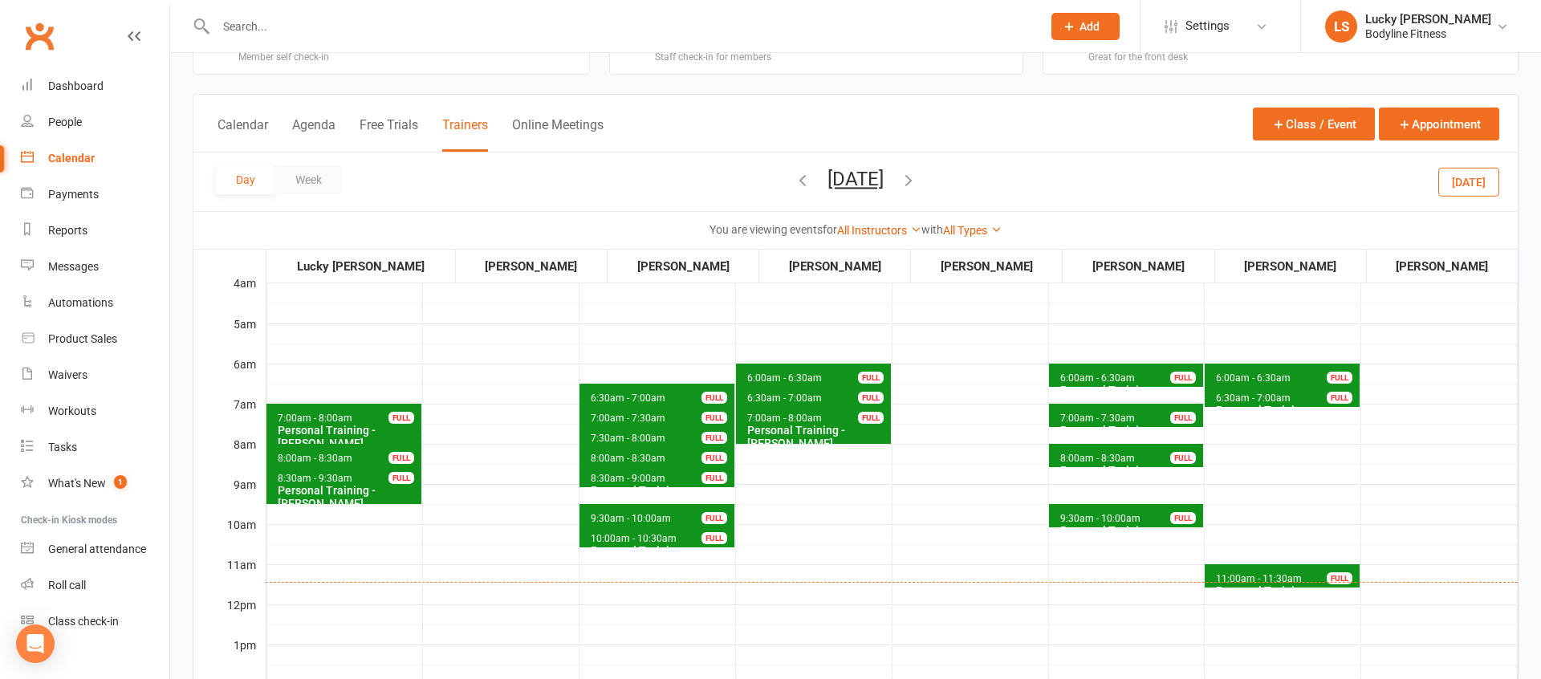
click at [1244, 377] on span "6:00am - 6:30am" at bounding box center [1253, 377] width 76 height 11
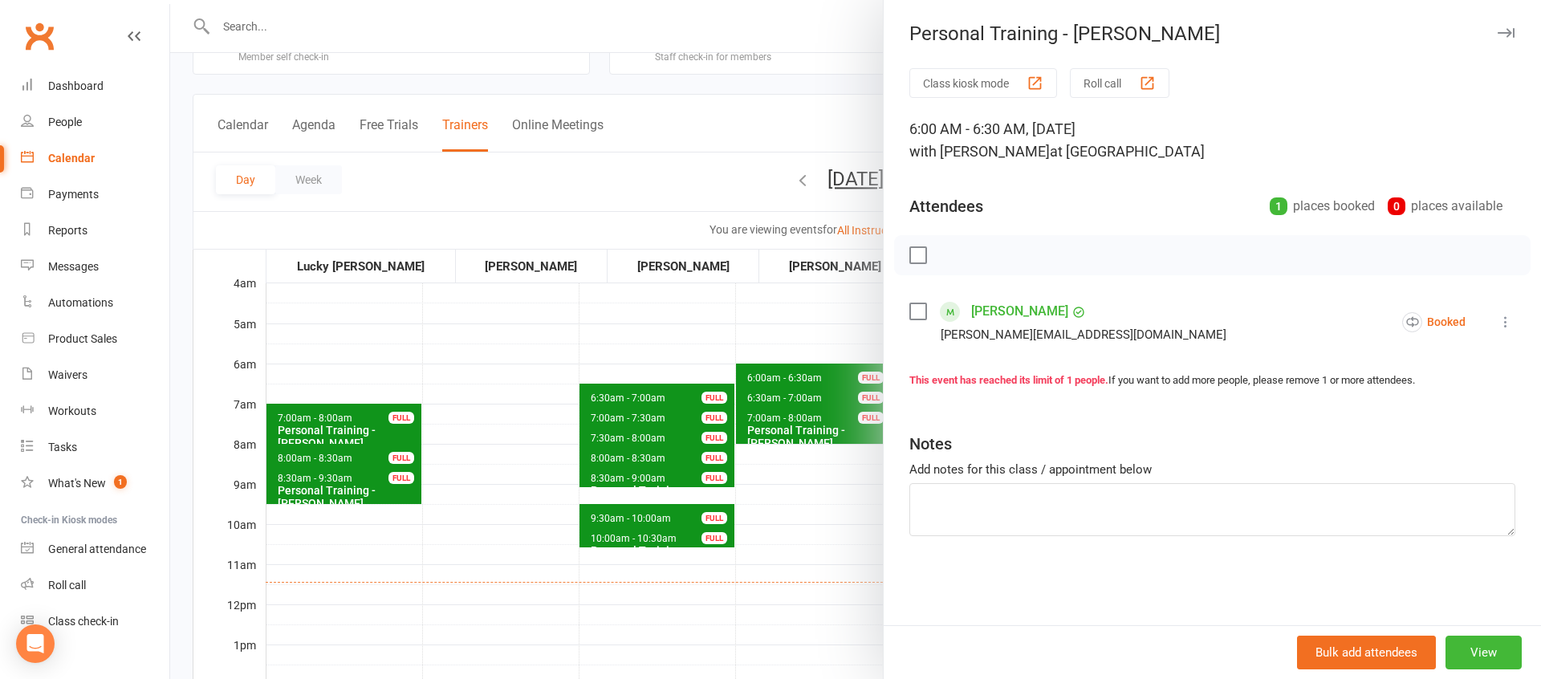
click at [824, 511] on div at bounding box center [855, 339] width 1371 height 679
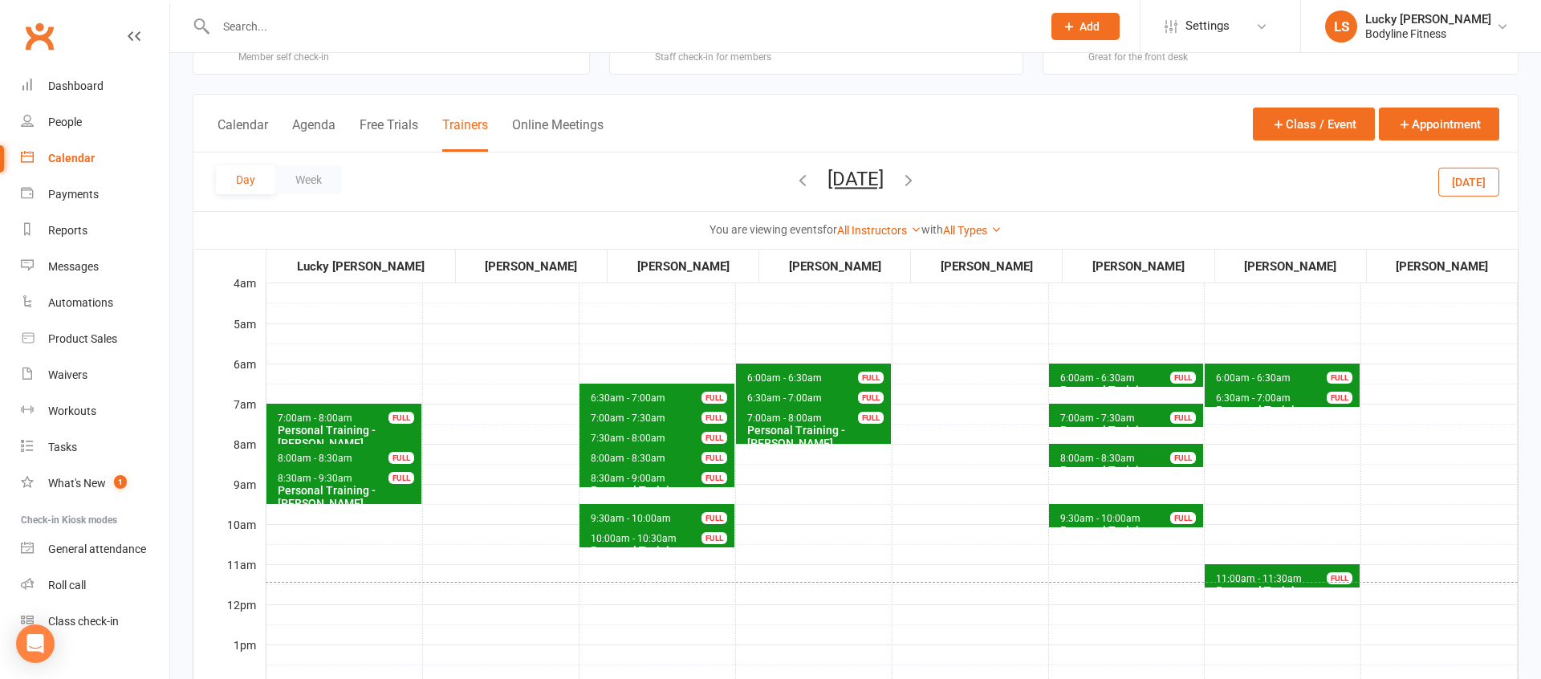
click at [884, 186] on button "[DATE]" at bounding box center [856, 179] width 56 height 22
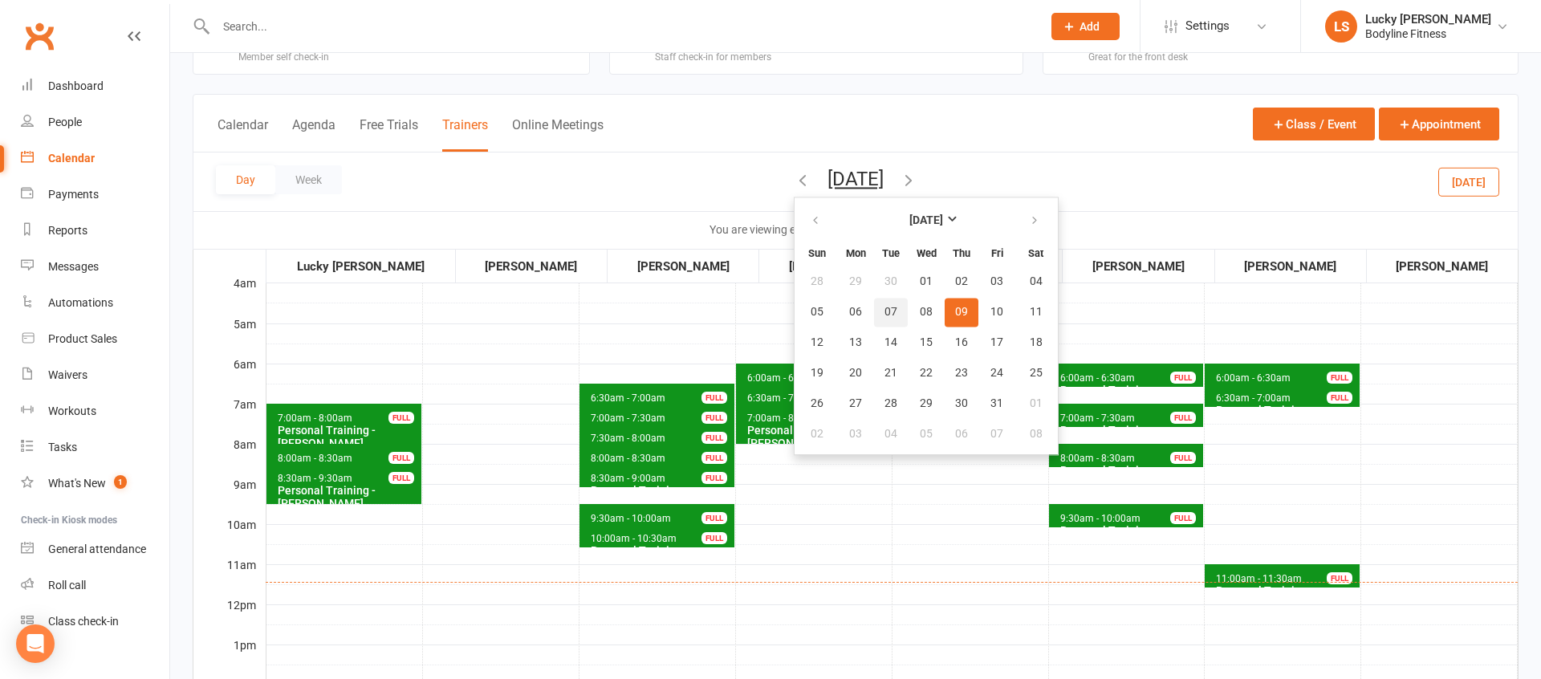
click at [885, 311] on span "07" at bounding box center [891, 312] width 13 height 13
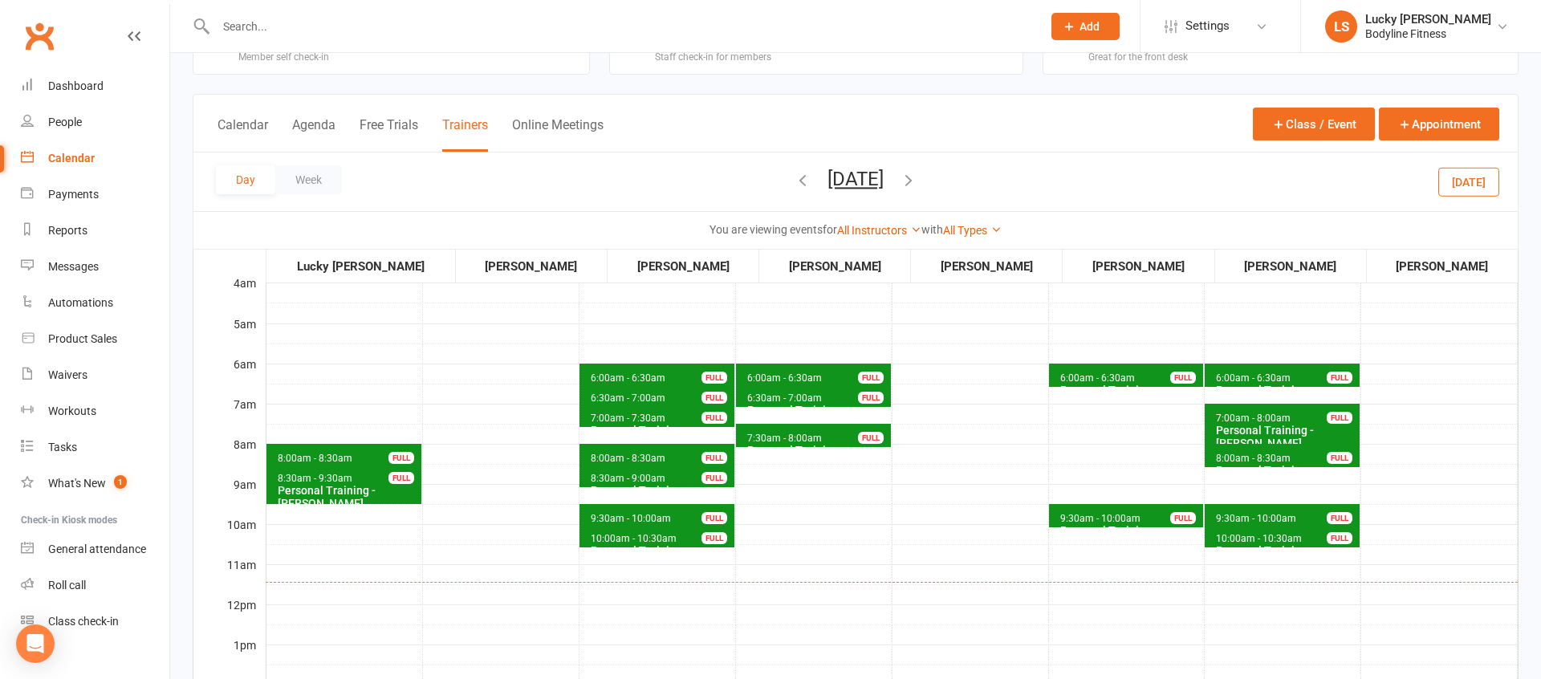
click at [1235, 376] on span "6:00am - 6:30am" at bounding box center [1253, 377] width 76 height 11
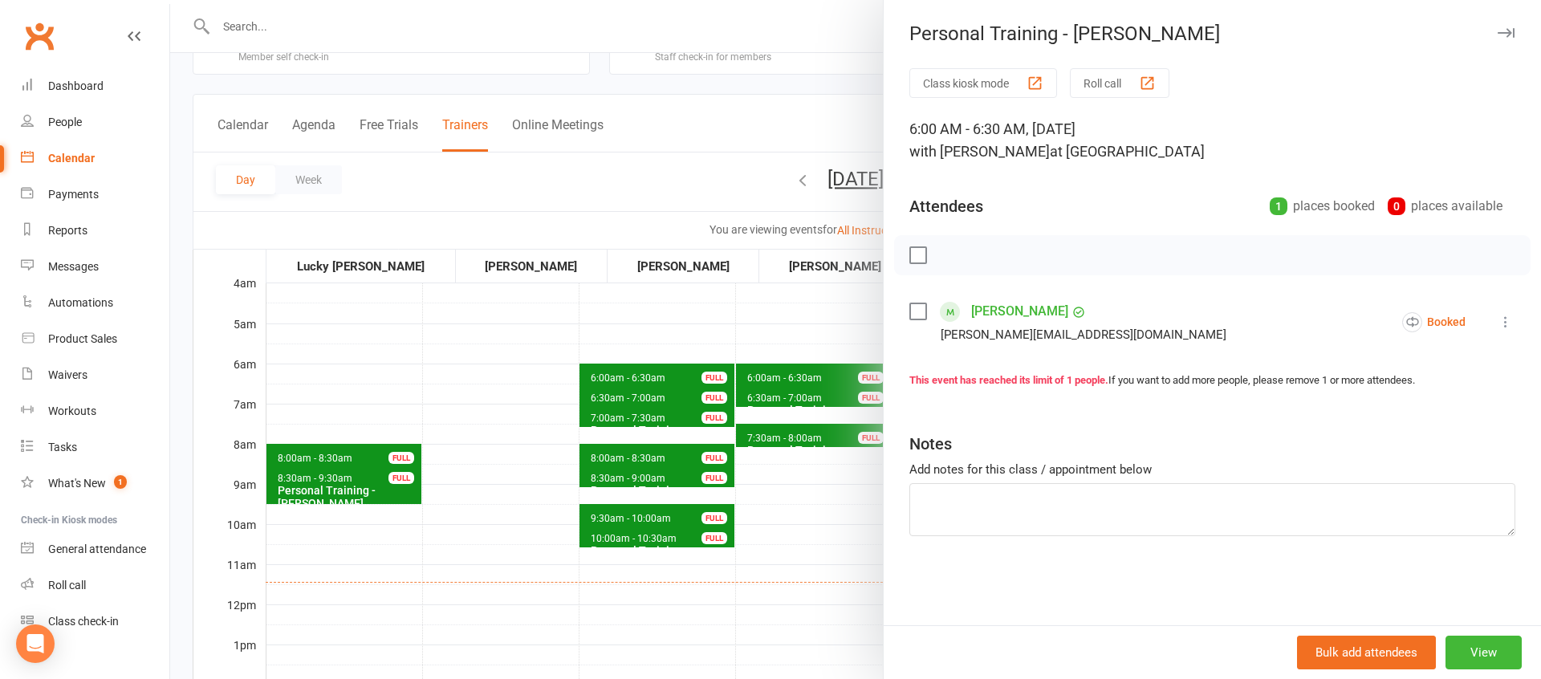
click at [833, 560] on div at bounding box center [855, 339] width 1371 height 679
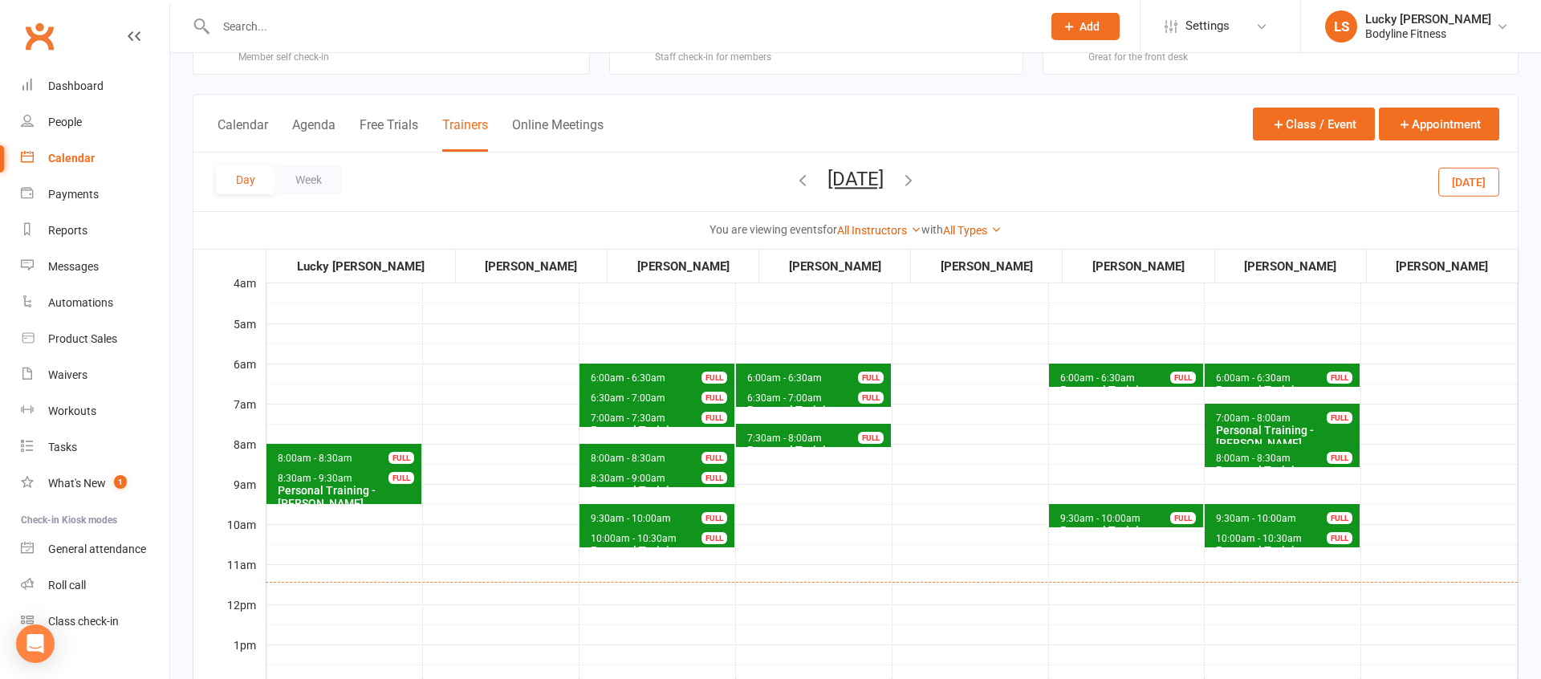
click at [660, 372] on span "6:00am - 6:30am" at bounding box center [628, 377] width 76 height 11
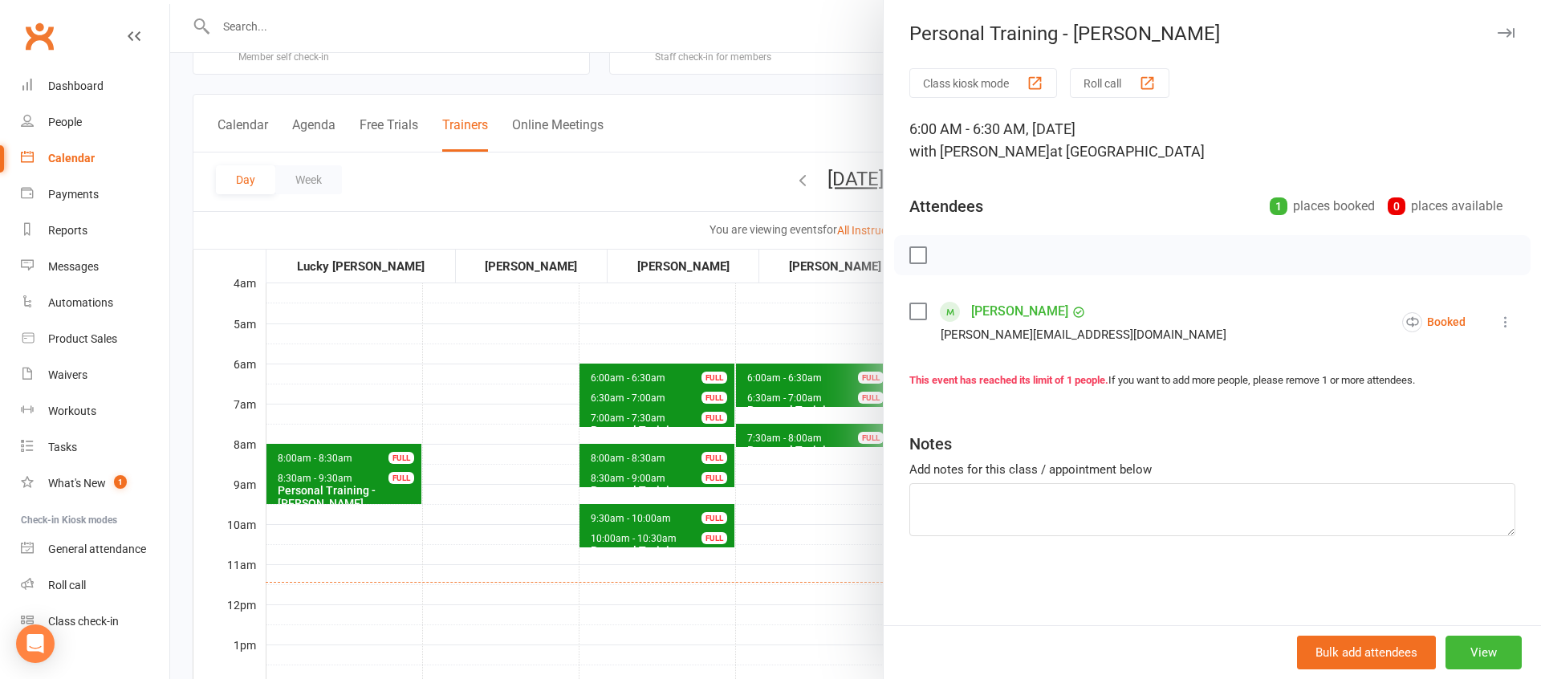
click at [766, 552] on div at bounding box center [855, 339] width 1371 height 679
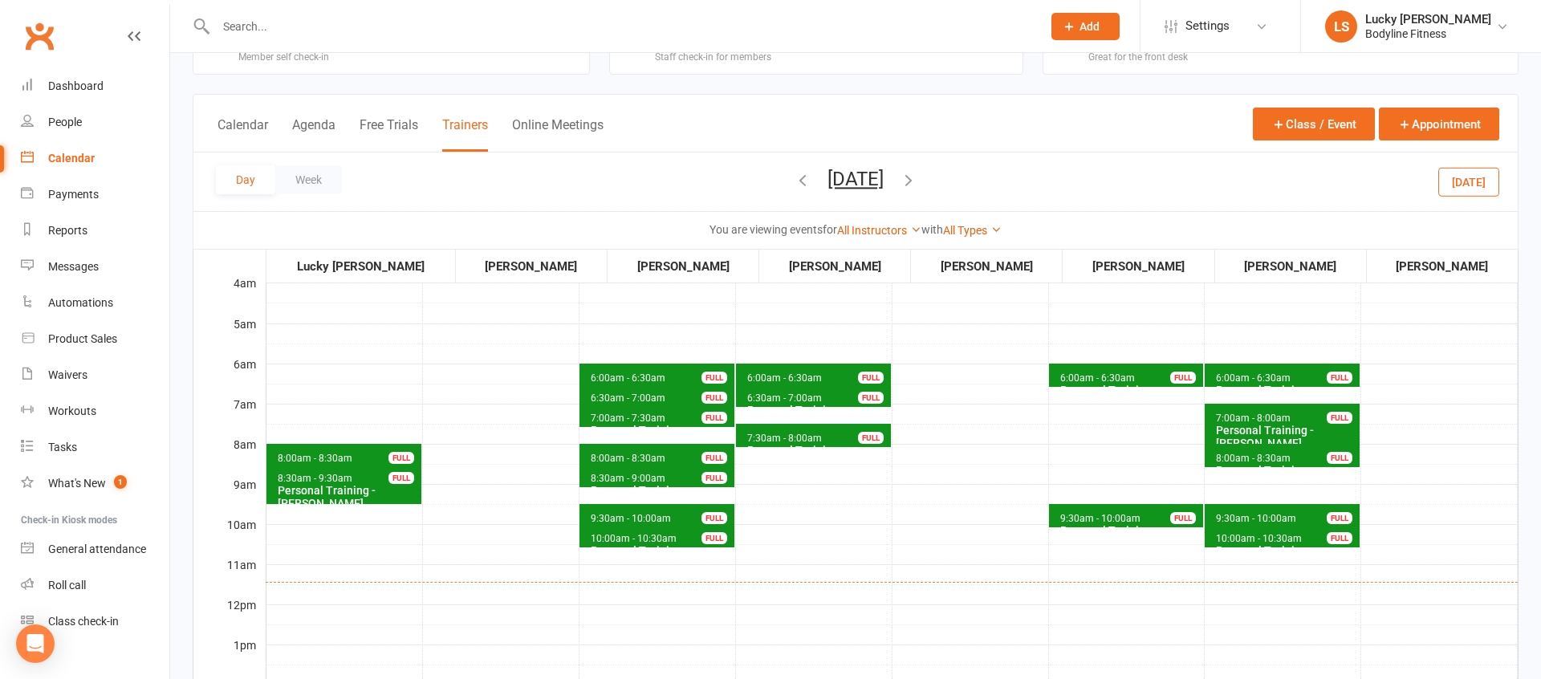
click at [1264, 377] on span "6:00am - 6:30am" at bounding box center [1253, 377] width 76 height 11
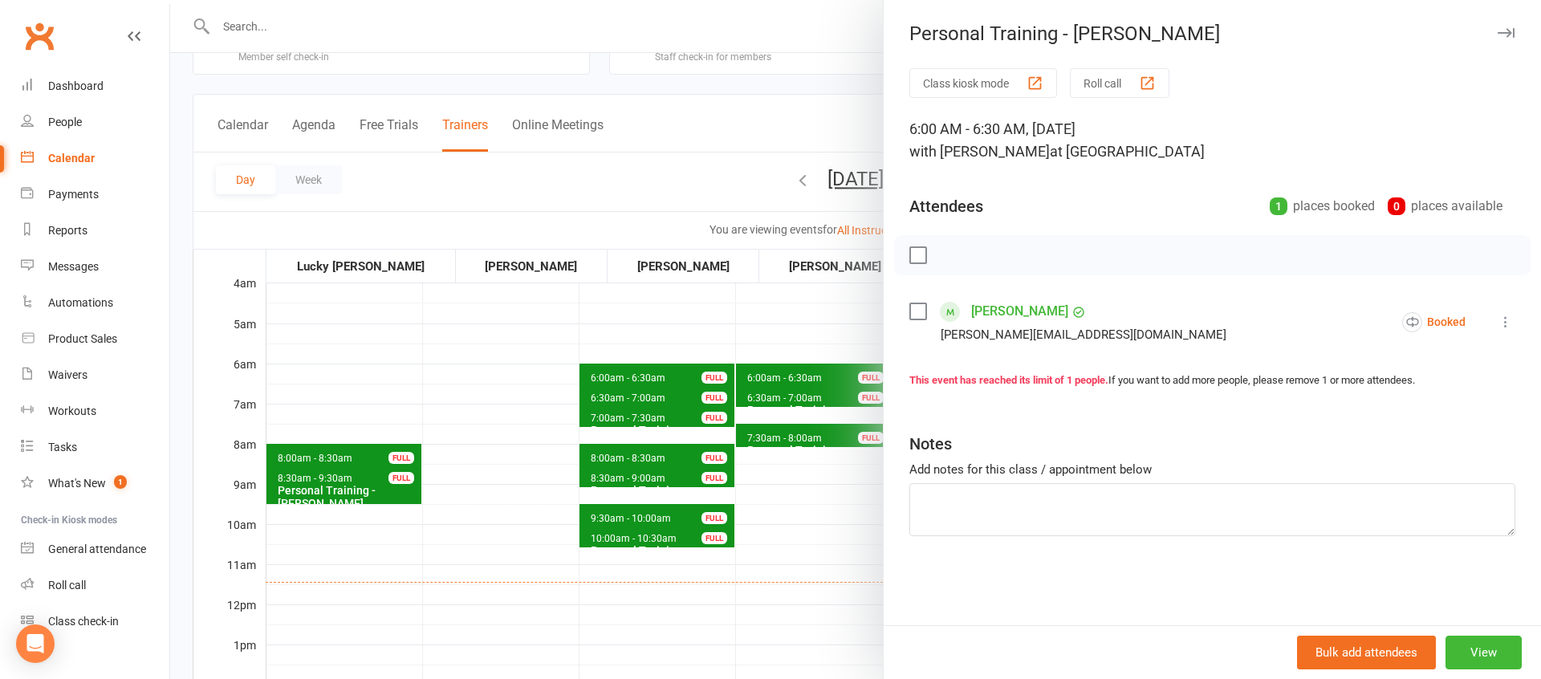
click at [877, 511] on div at bounding box center [855, 339] width 1371 height 679
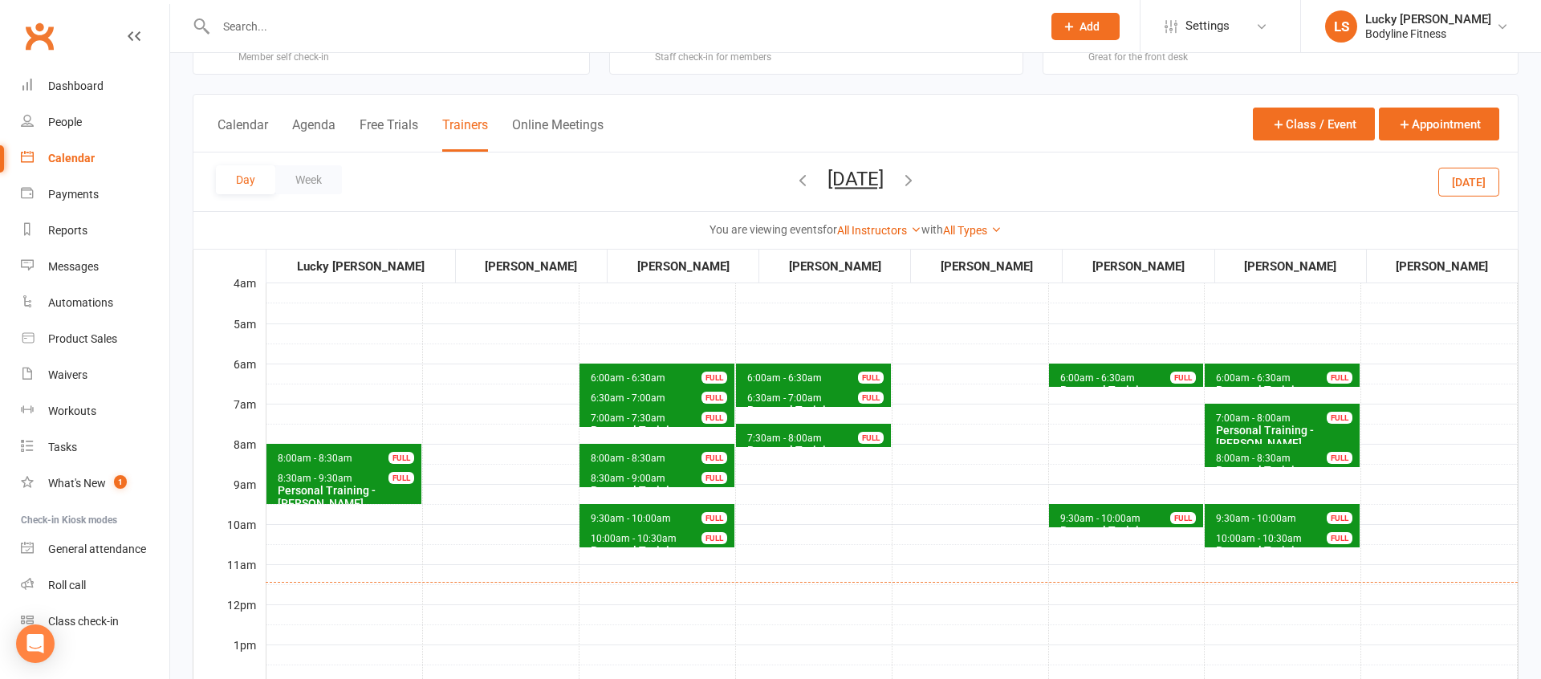
click at [917, 181] on icon "button" at bounding box center [909, 180] width 18 height 18
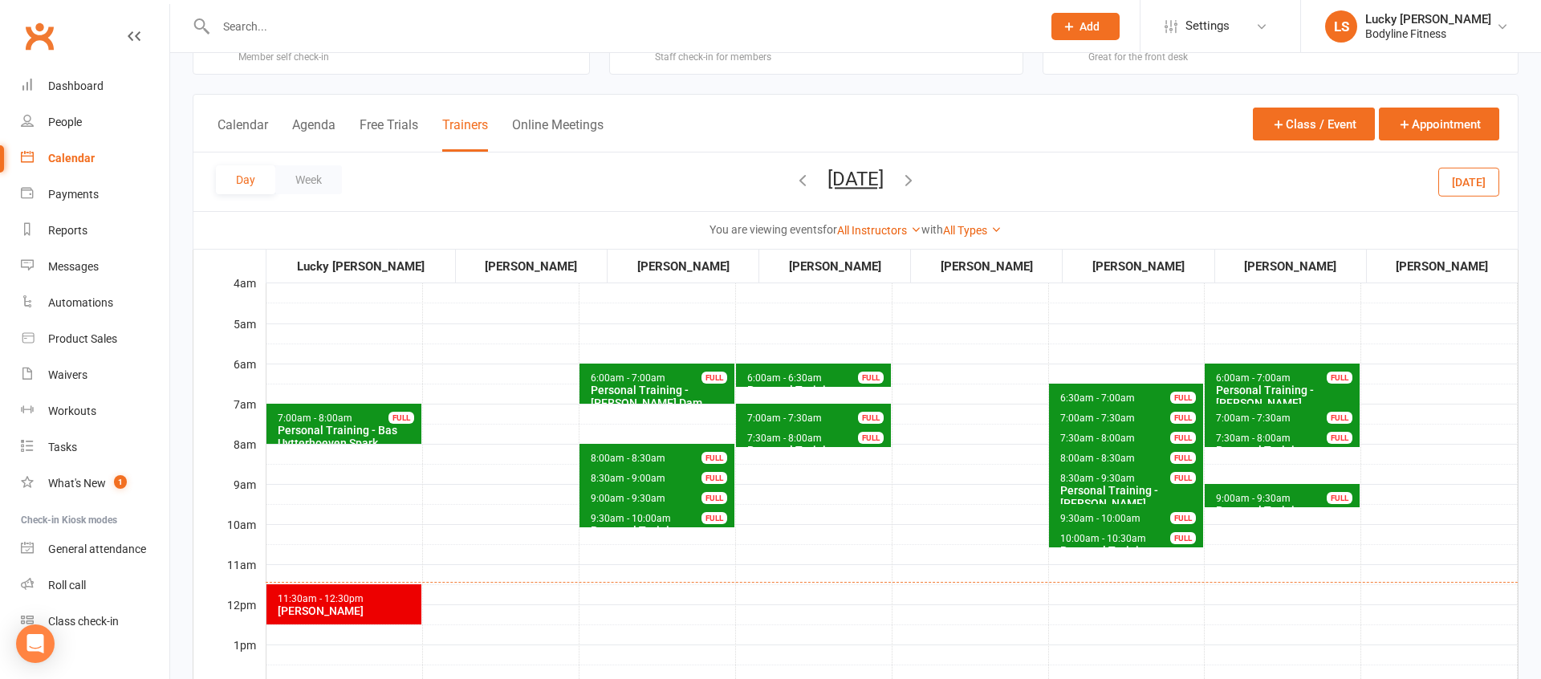
click at [917, 181] on icon "button" at bounding box center [909, 180] width 18 height 18
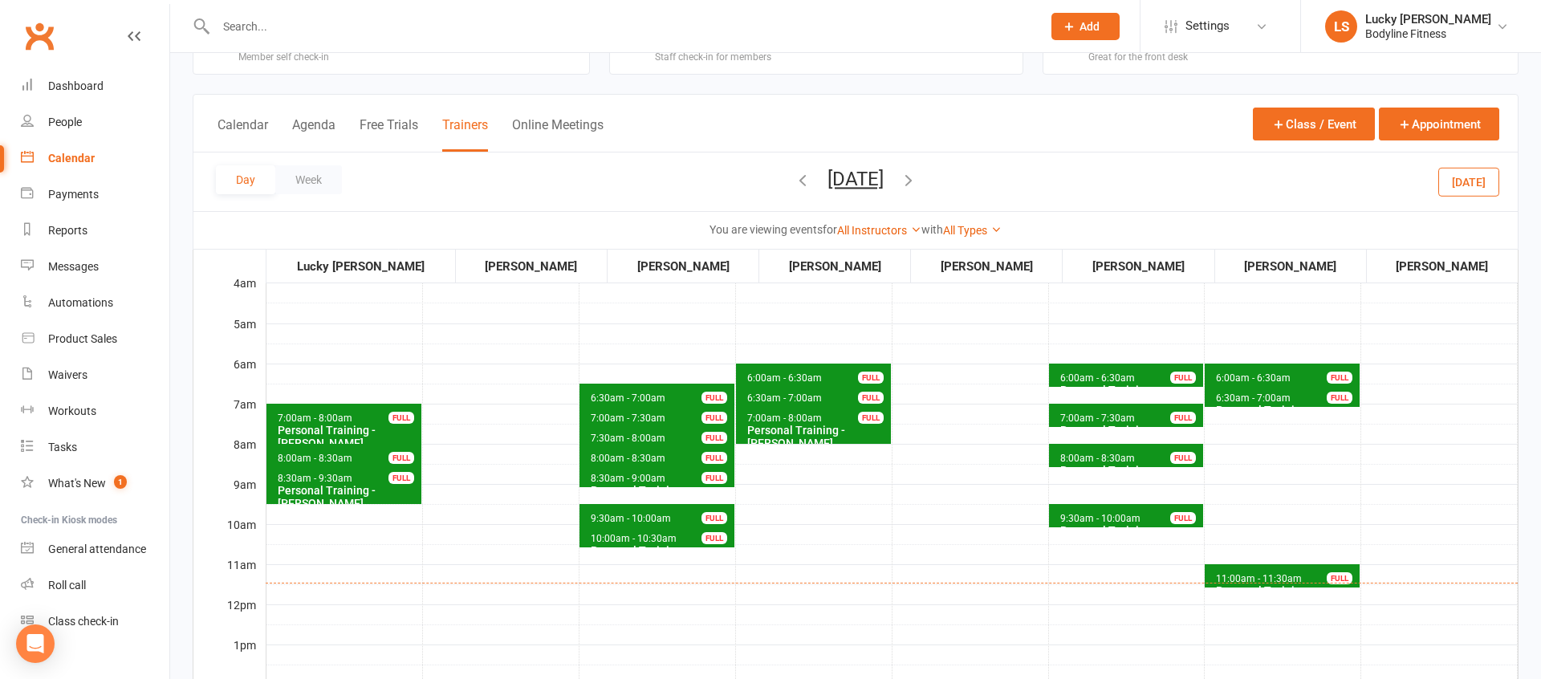
click at [1234, 397] on span "6:30am - 7:00am" at bounding box center [1253, 398] width 76 height 11
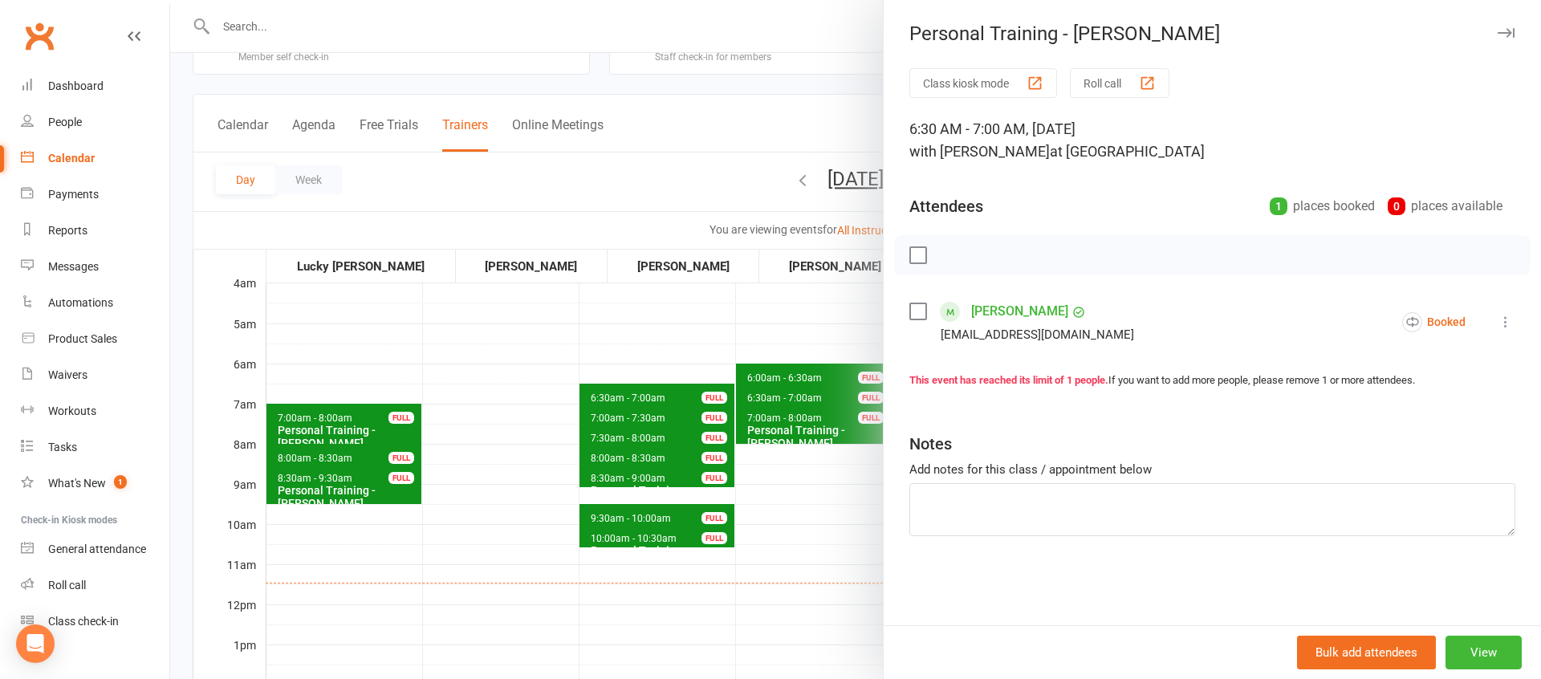
click at [850, 542] on div at bounding box center [855, 339] width 1371 height 679
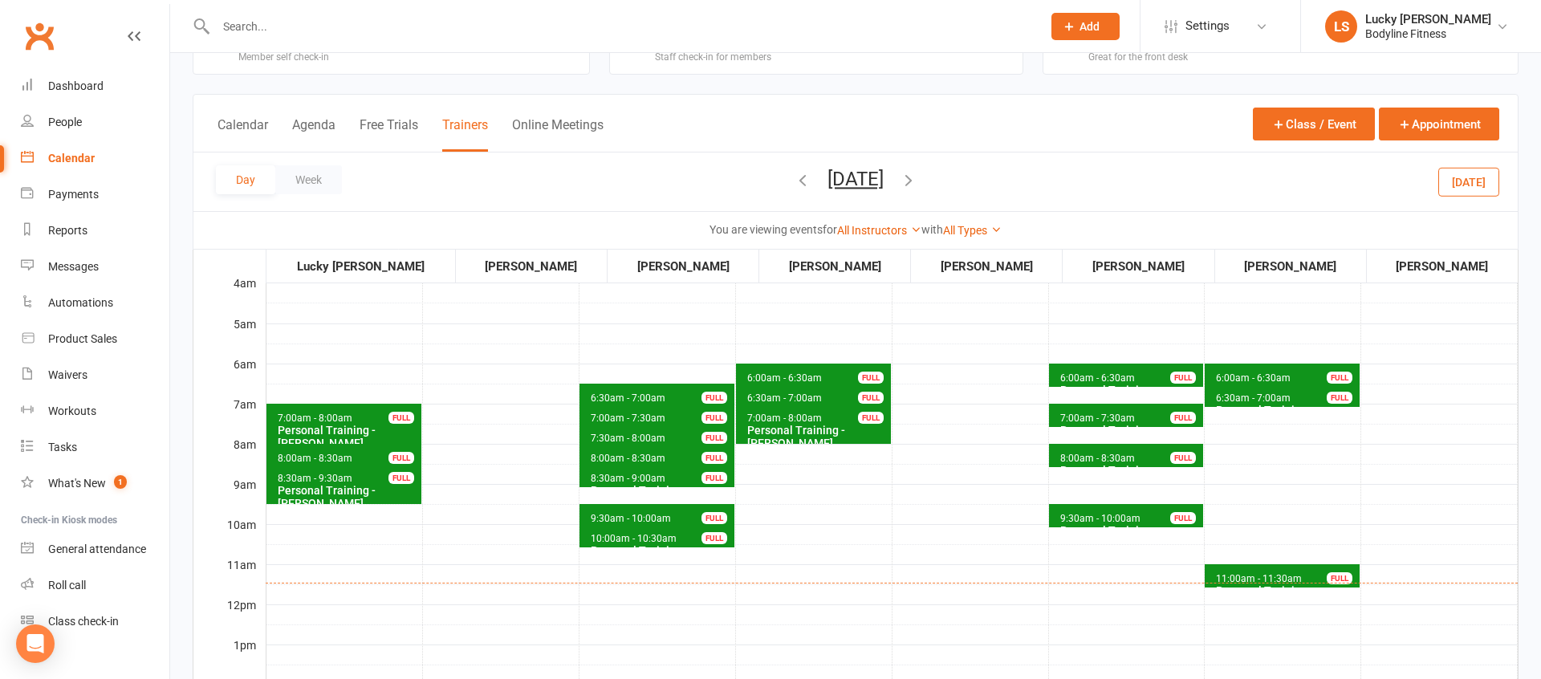
scroll to position [108, 0]
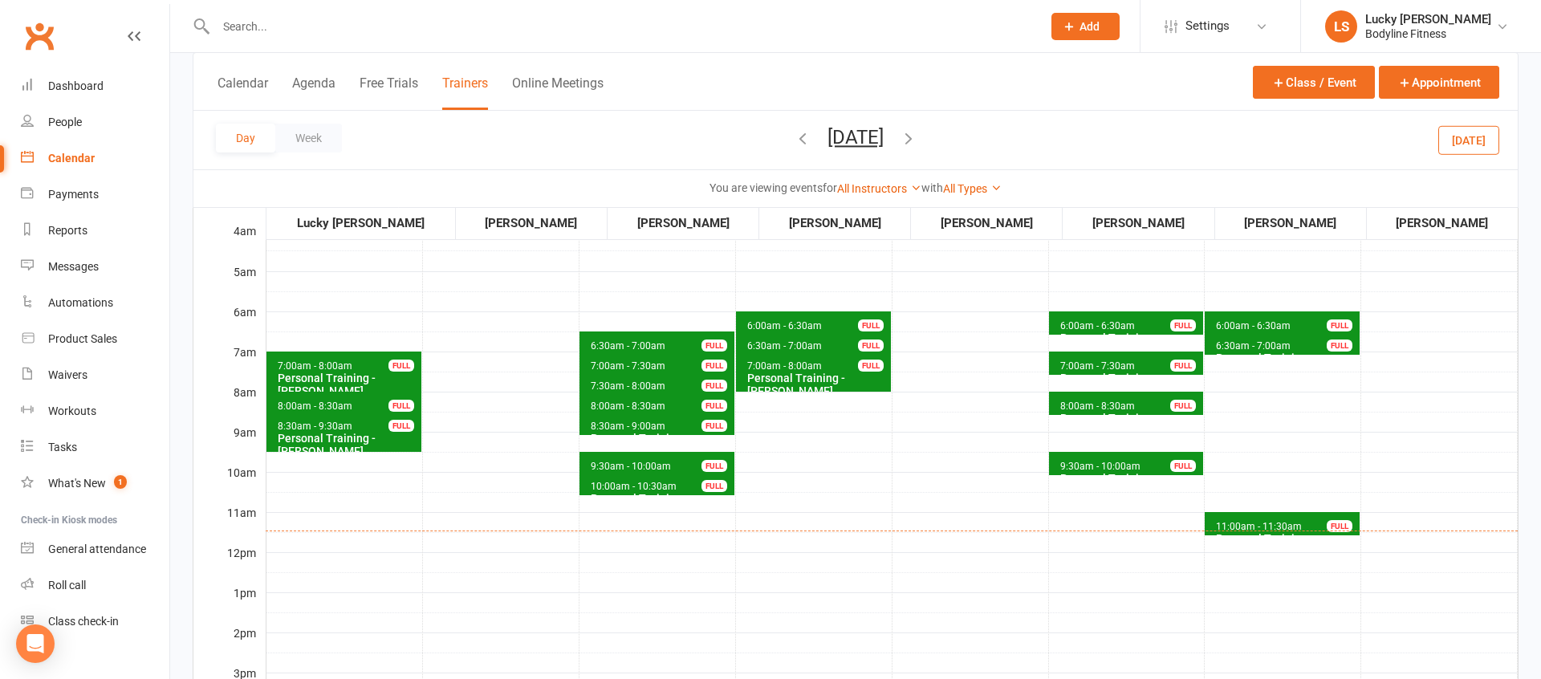
click at [884, 130] on button "[DATE]" at bounding box center [856, 137] width 56 height 22
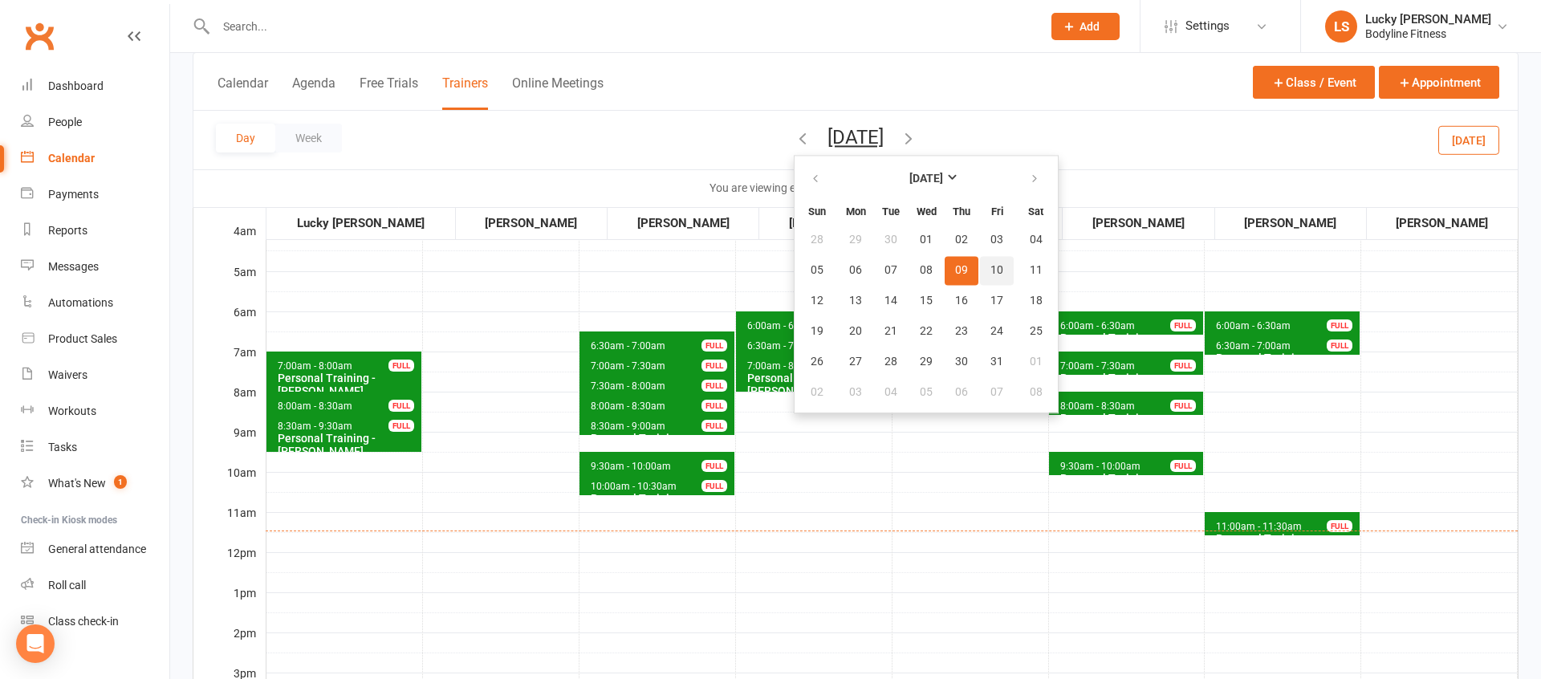
click at [991, 270] on span "10" at bounding box center [997, 270] width 13 height 13
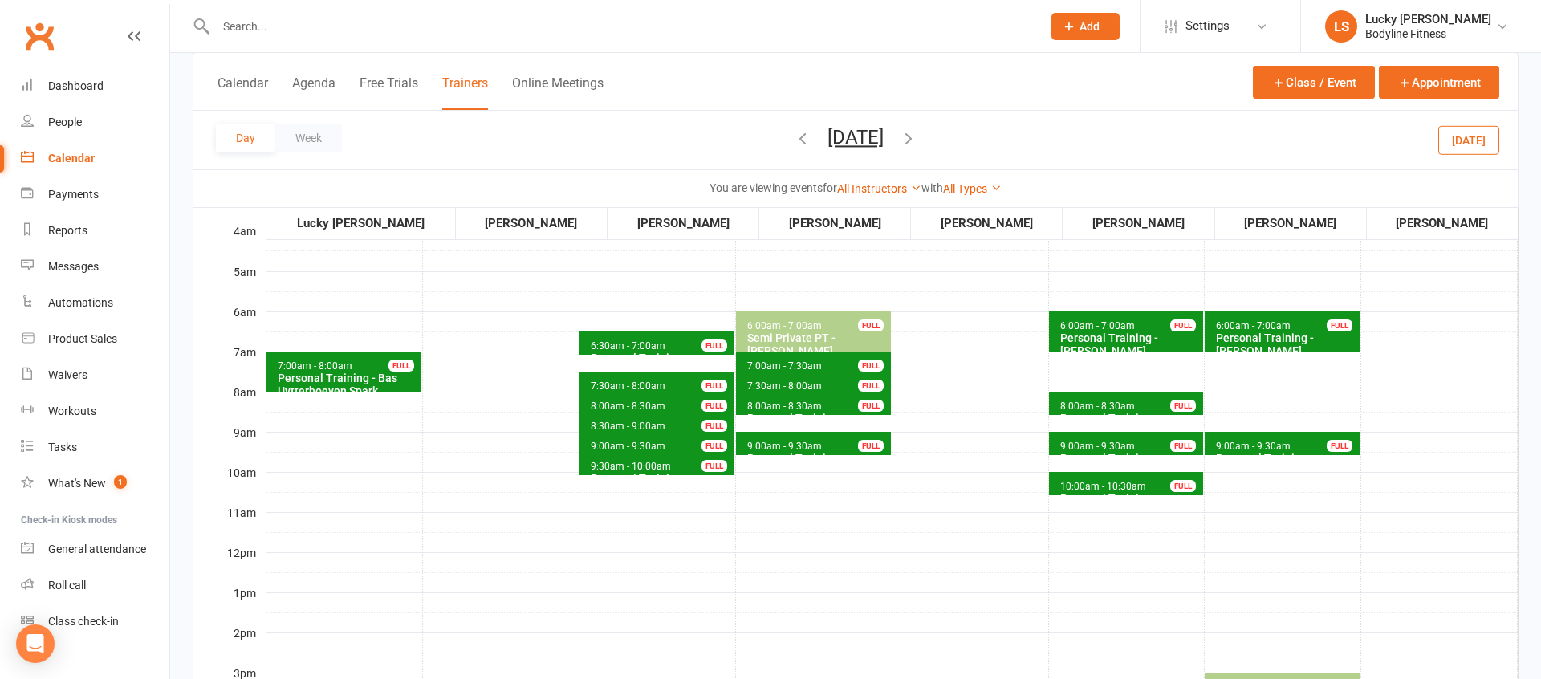
click at [1238, 445] on span "9:00am - 9:30am" at bounding box center [1253, 446] width 76 height 11
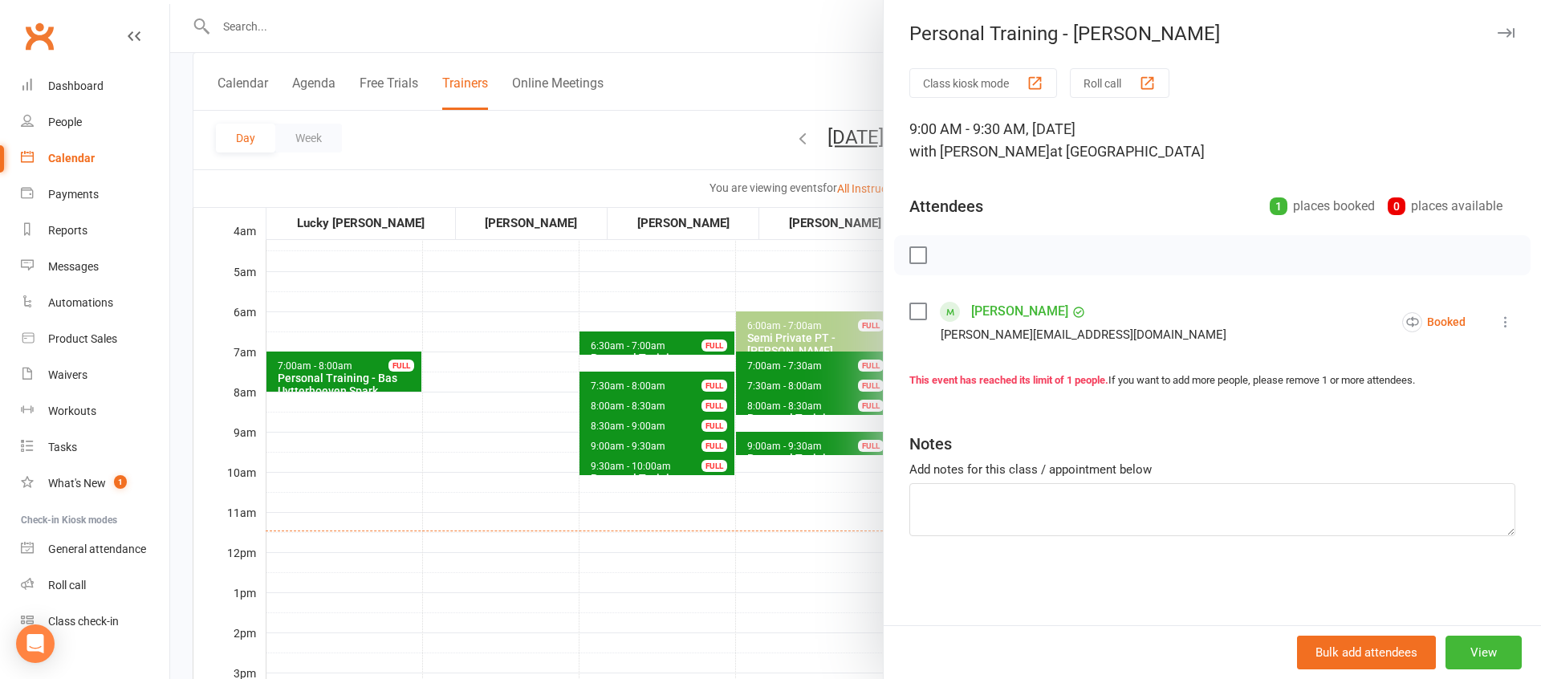
click at [820, 537] on div at bounding box center [855, 339] width 1371 height 679
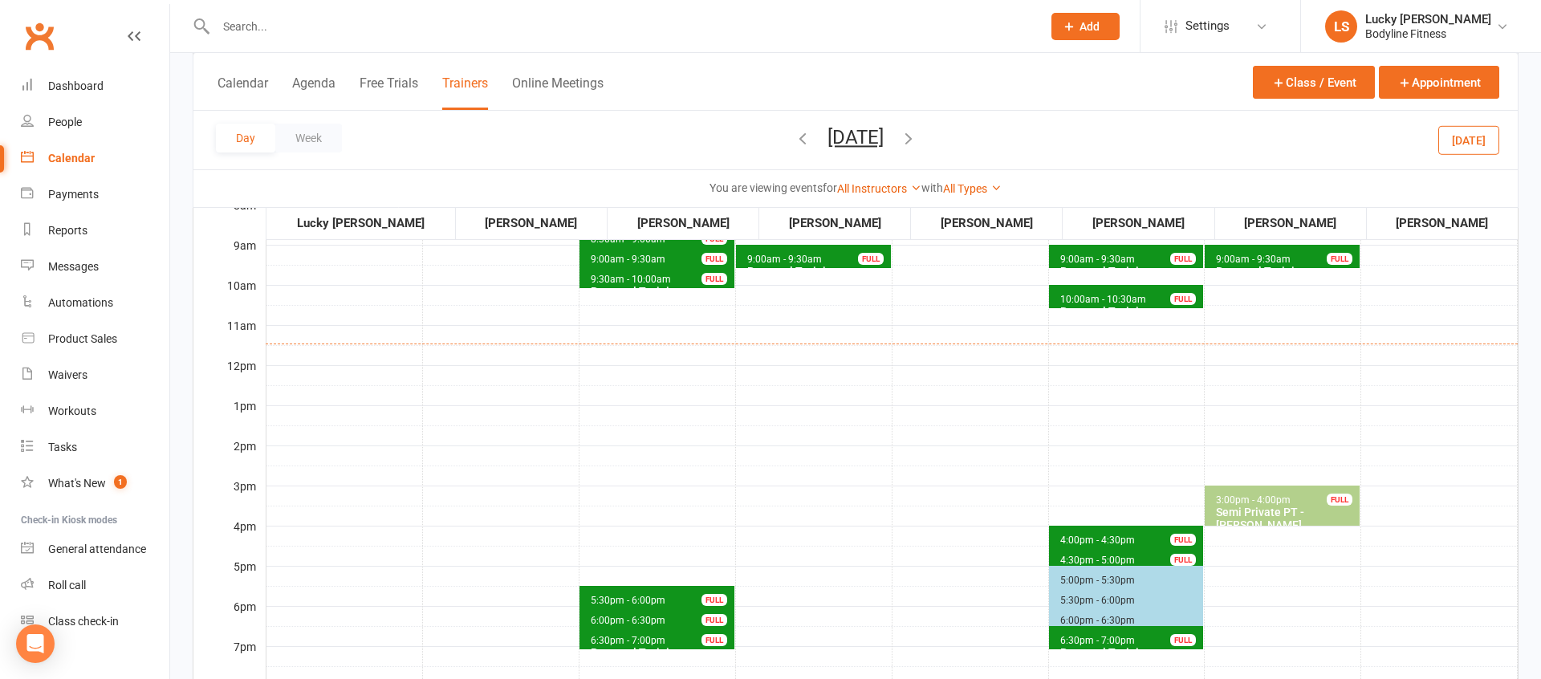
scroll to position [328, 0]
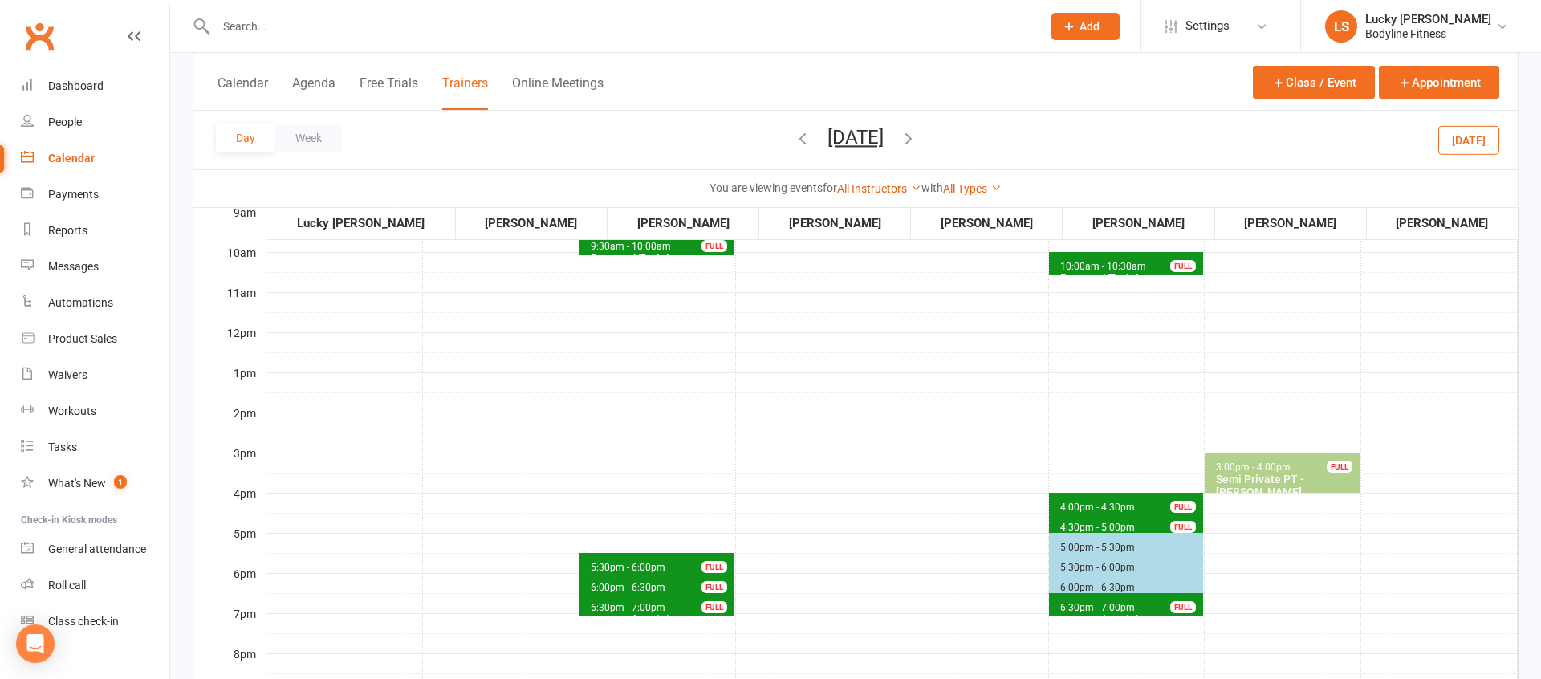
click at [884, 145] on button "[DATE]" at bounding box center [856, 137] width 56 height 22
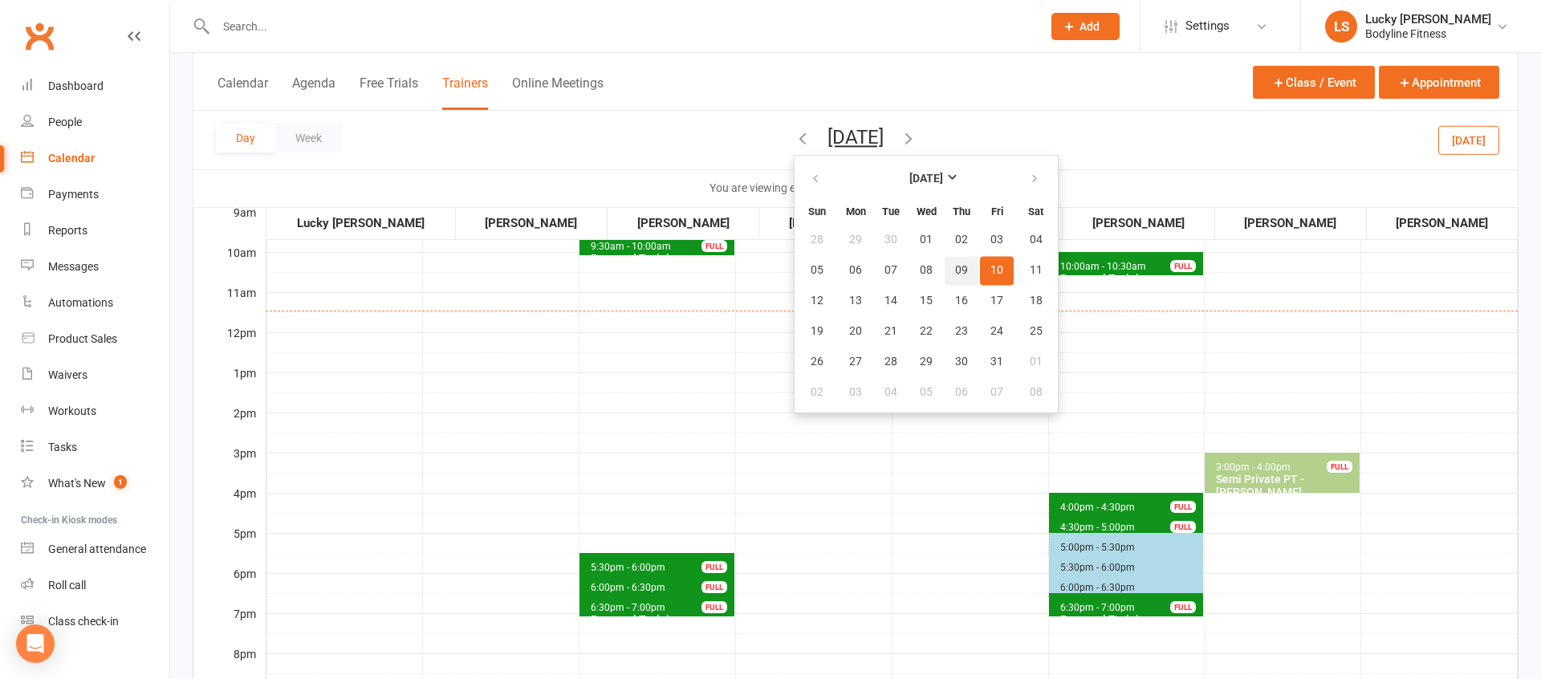
click at [955, 271] on span "09" at bounding box center [961, 270] width 13 height 13
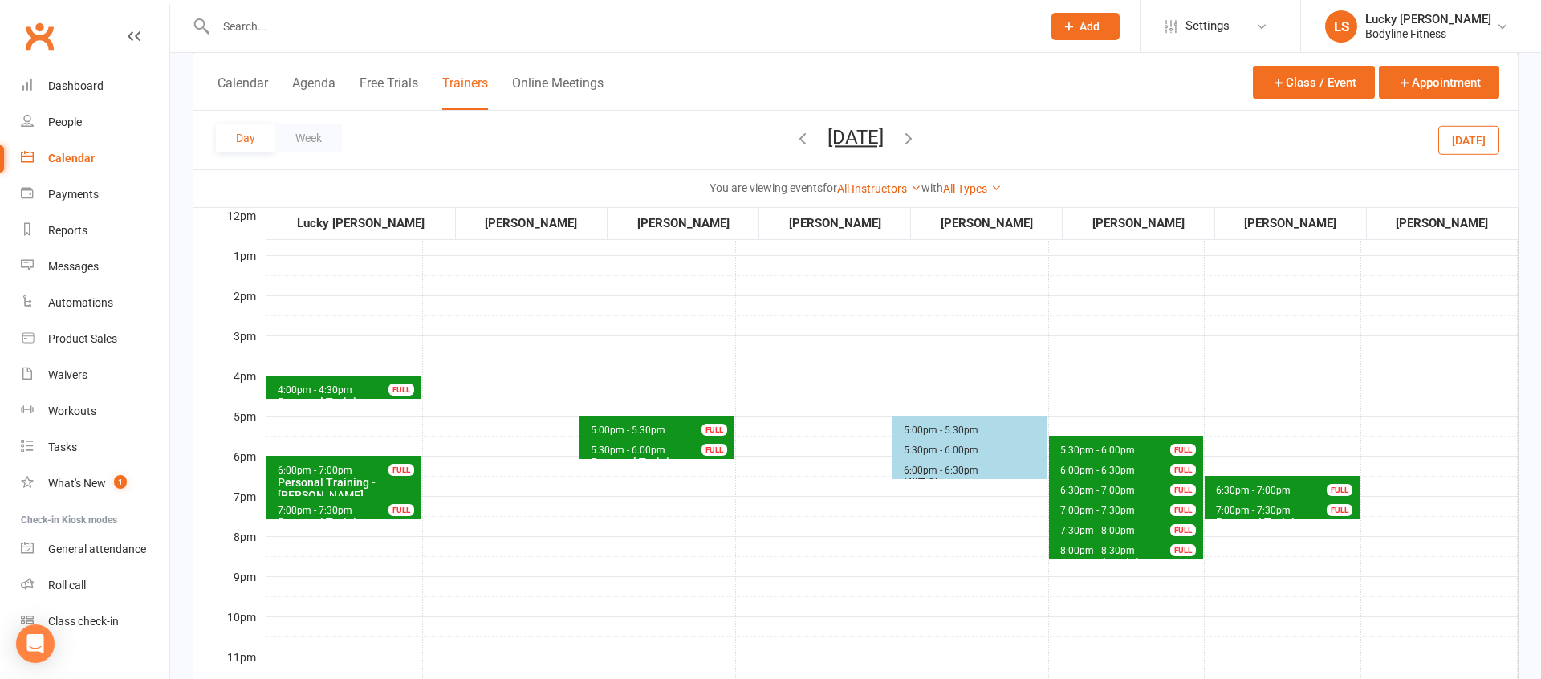
scroll to position [445, 0]
click at [828, 133] on button "[DATE]" at bounding box center [856, 137] width 56 height 22
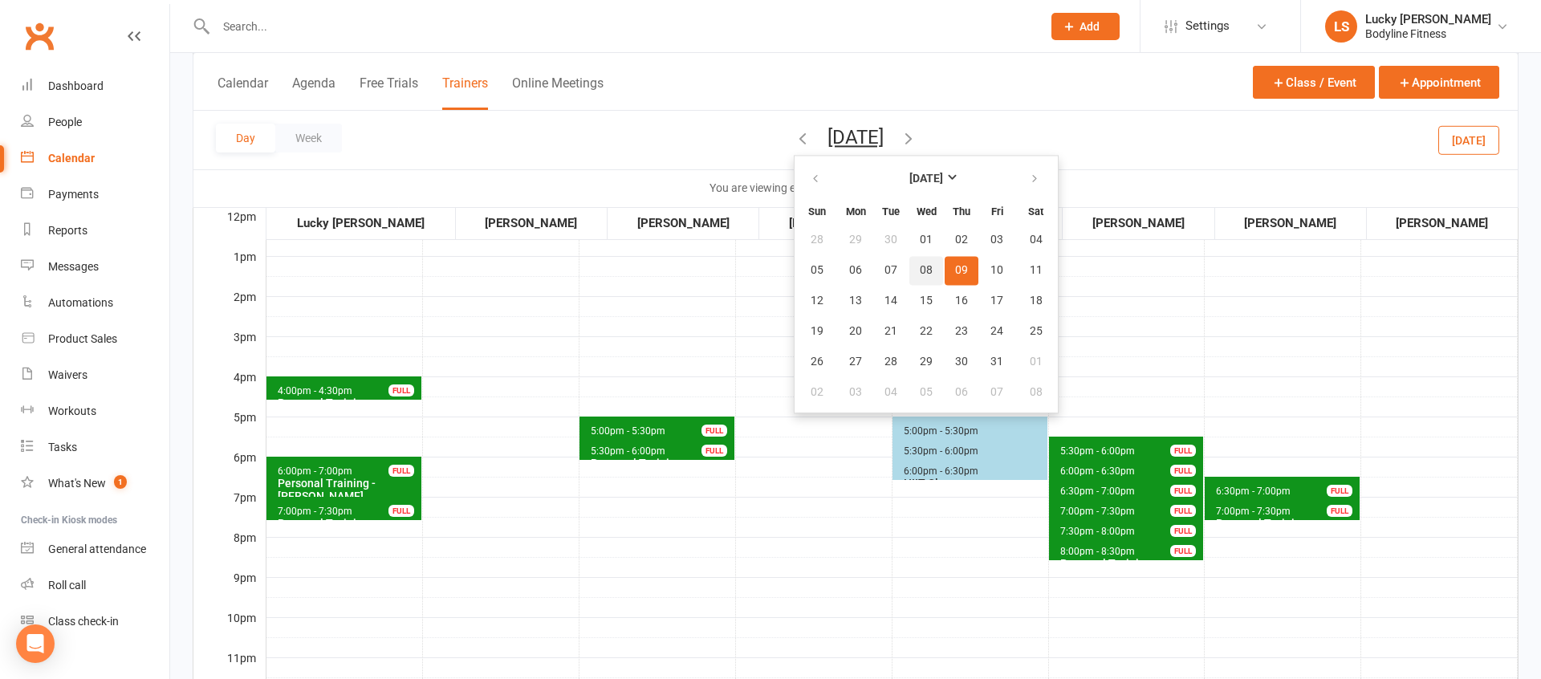
click at [920, 266] on span "08" at bounding box center [926, 270] width 13 height 13
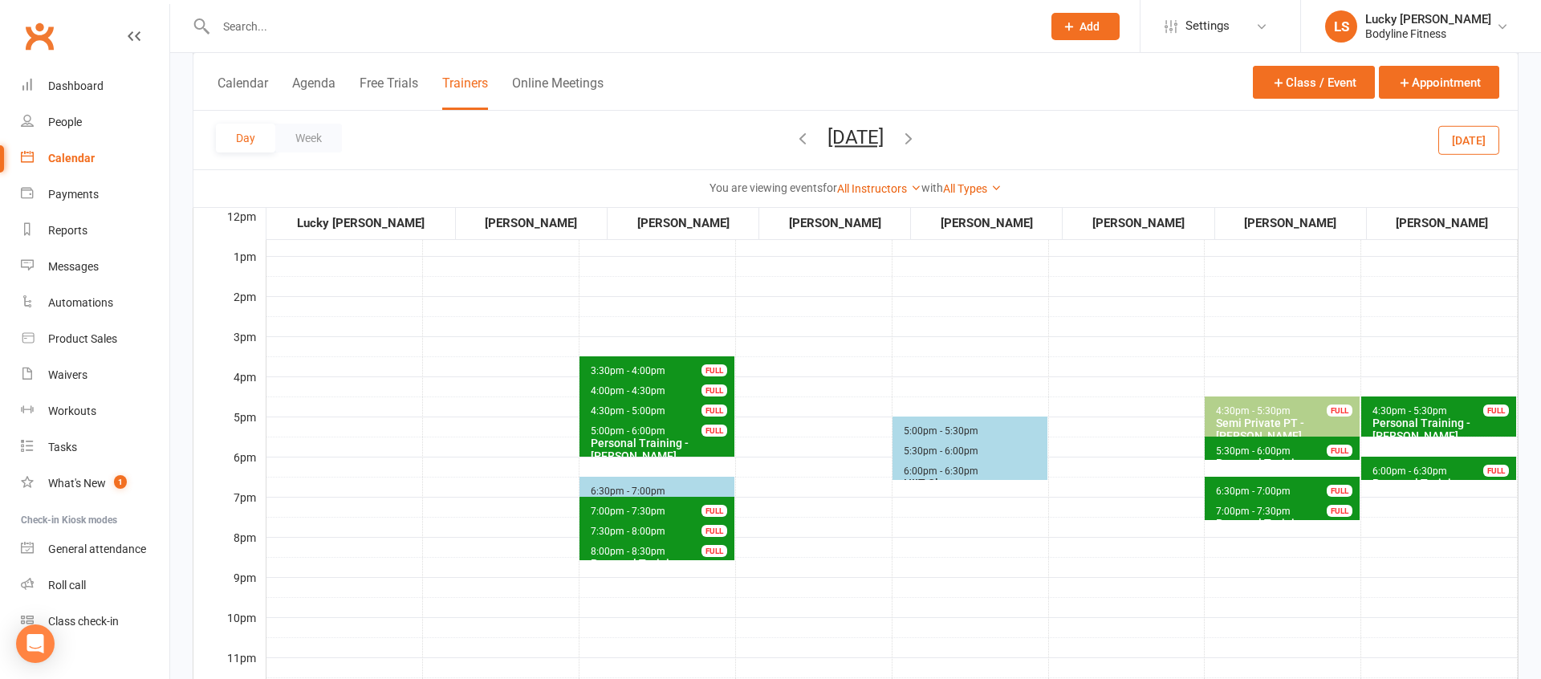
scroll to position [383, 0]
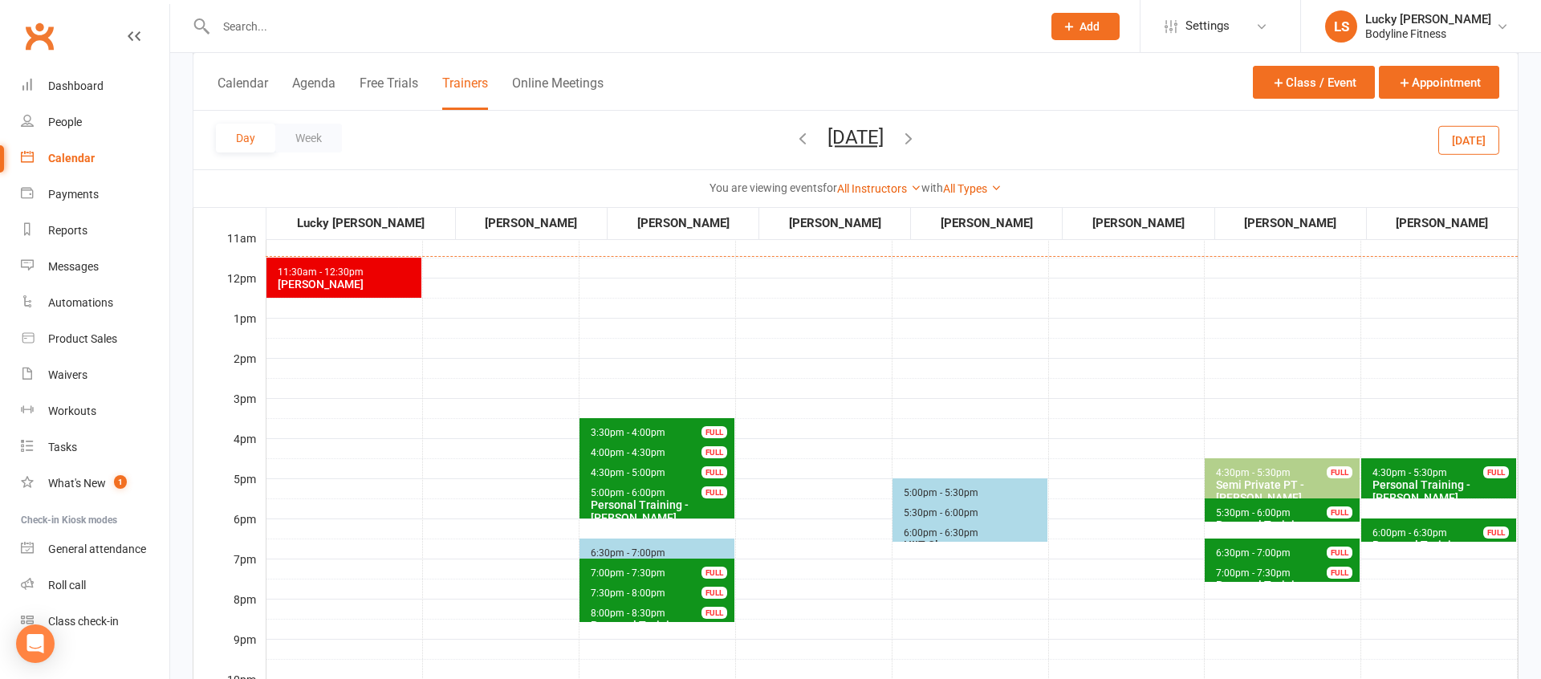
click at [1263, 512] on span "5:30pm - 6:00pm" at bounding box center [1253, 512] width 76 height 11
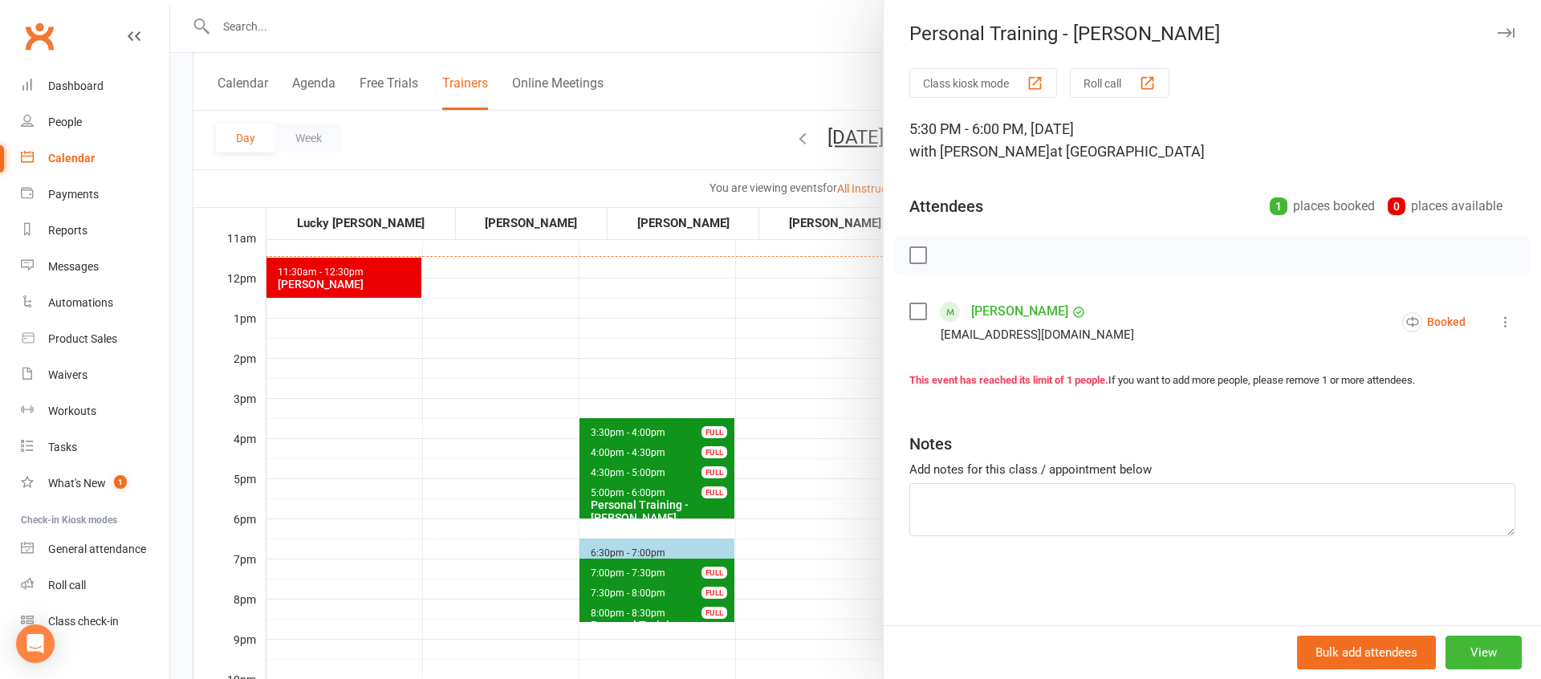
click at [834, 538] on div at bounding box center [855, 339] width 1371 height 679
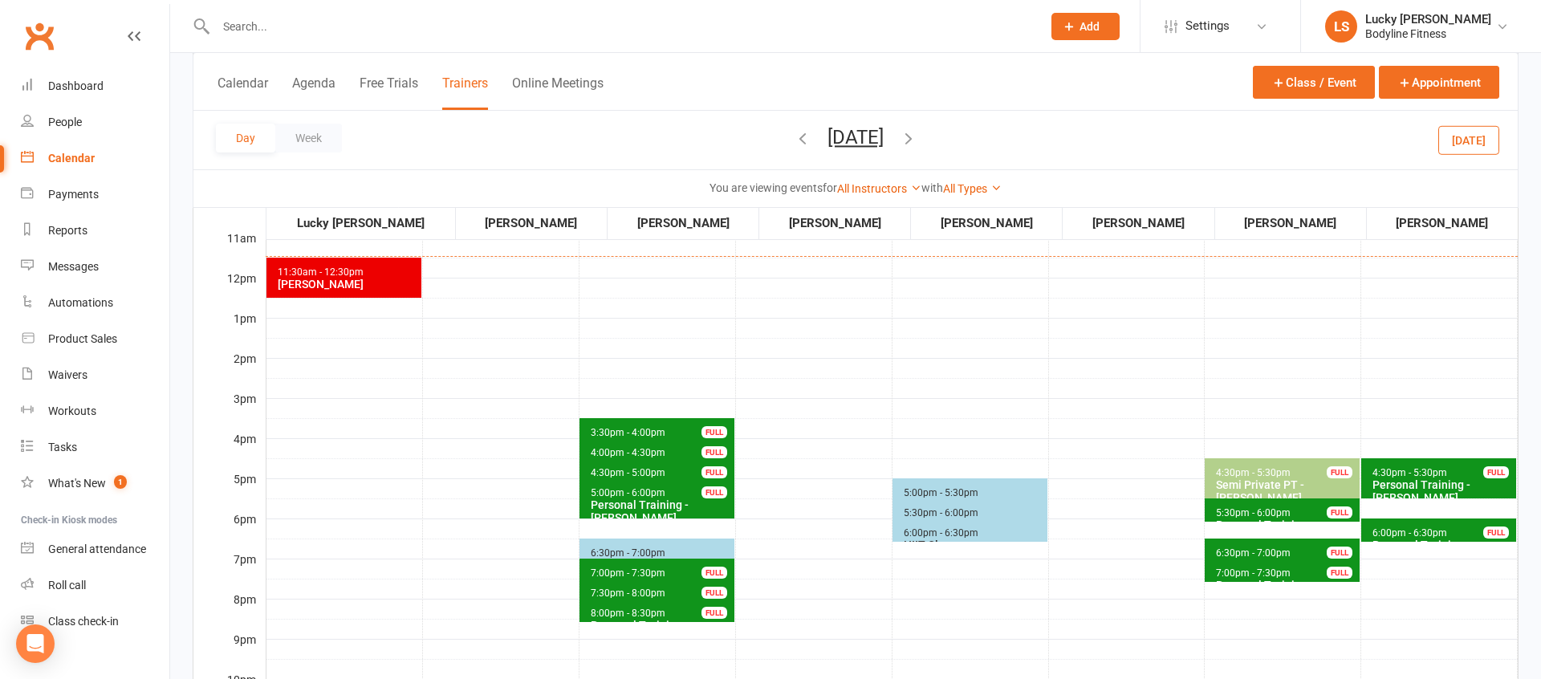
click at [1263, 553] on span "6:30pm - 7:00pm" at bounding box center [1253, 552] width 76 height 11
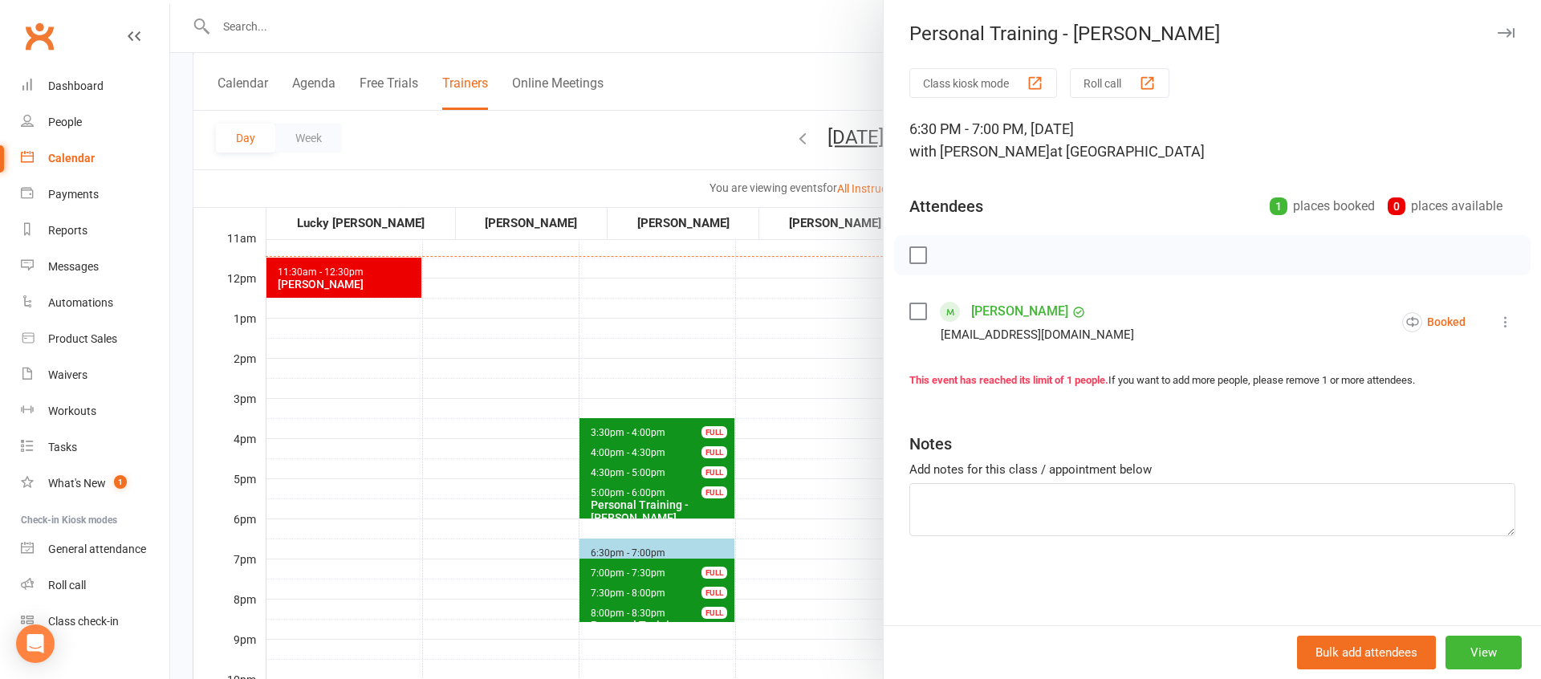
click at [811, 568] on div at bounding box center [855, 339] width 1371 height 679
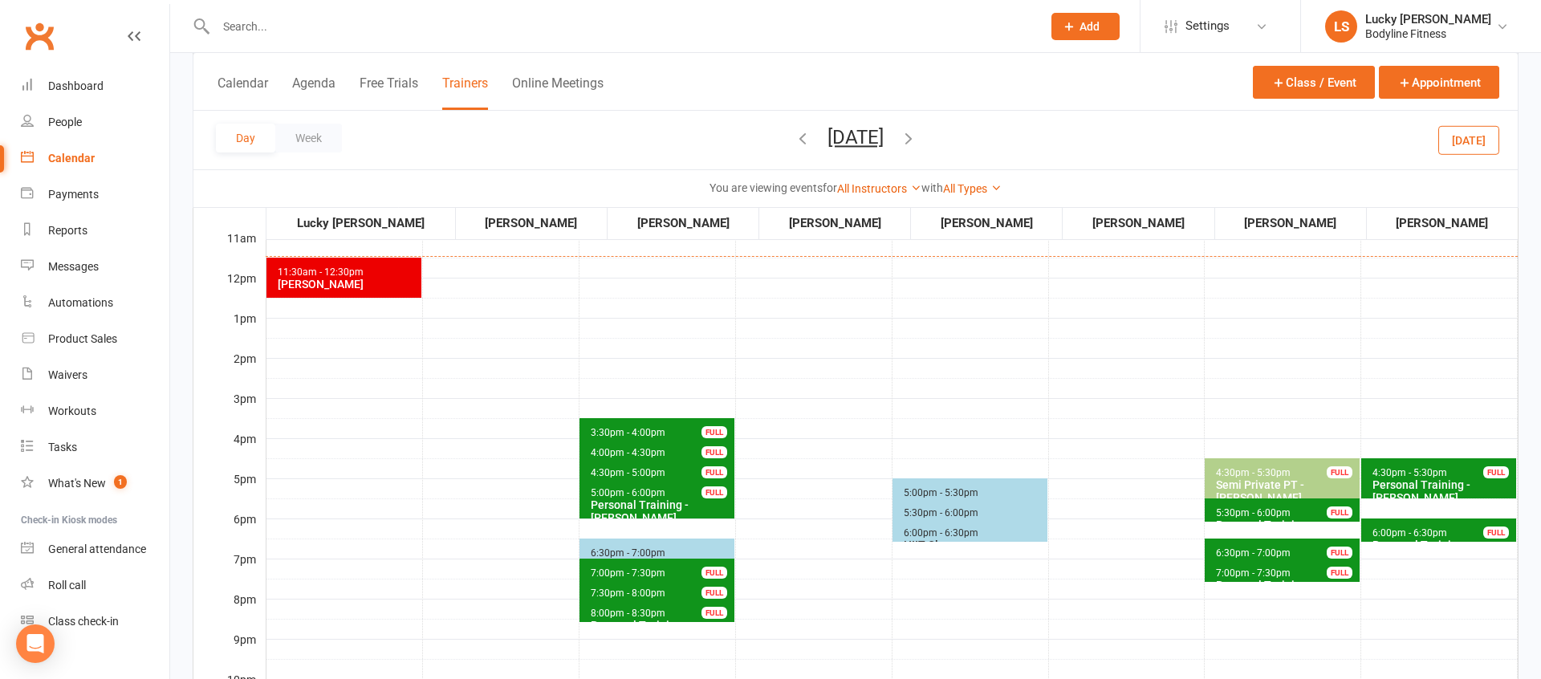
click at [1248, 570] on span "7:00pm - 7:30pm" at bounding box center [1253, 573] width 76 height 11
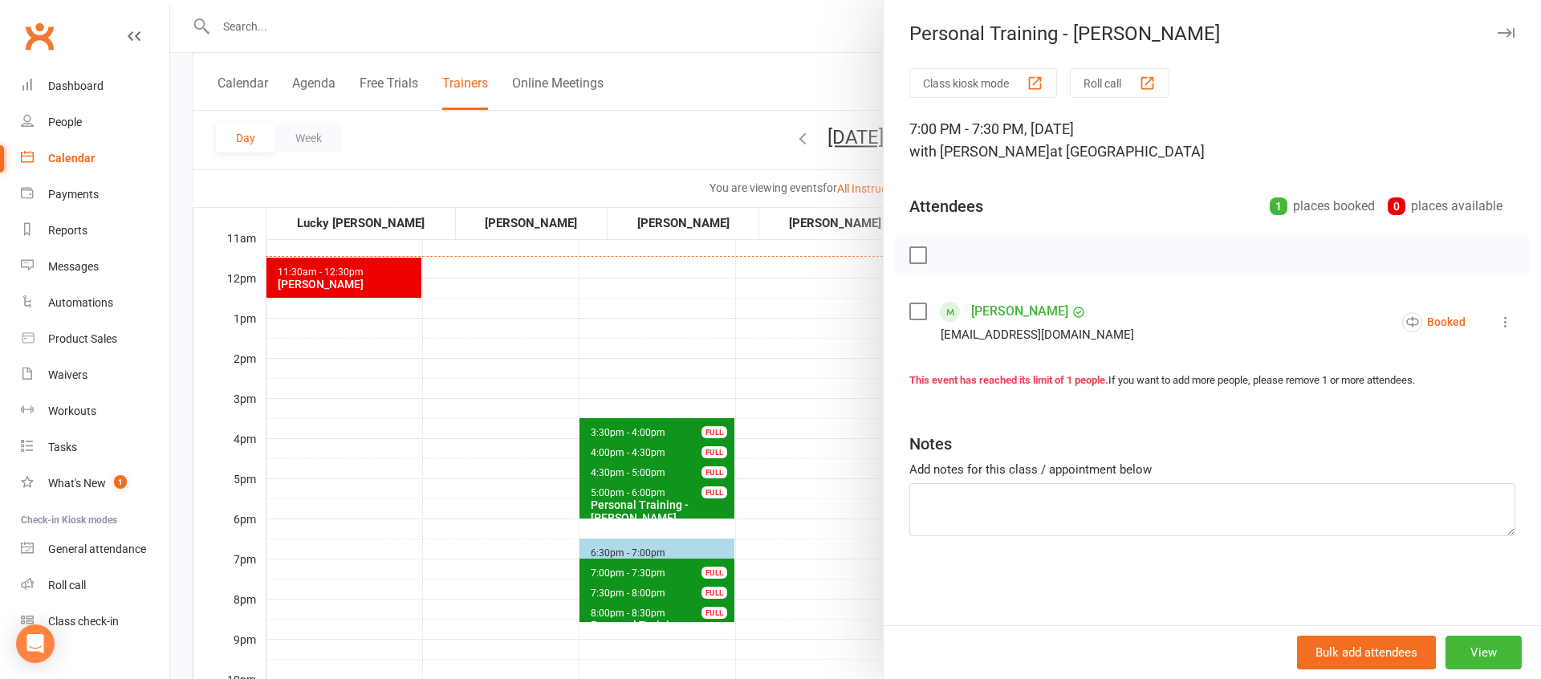
click at [818, 531] on div at bounding box center [855, 339] width 1371 height 679
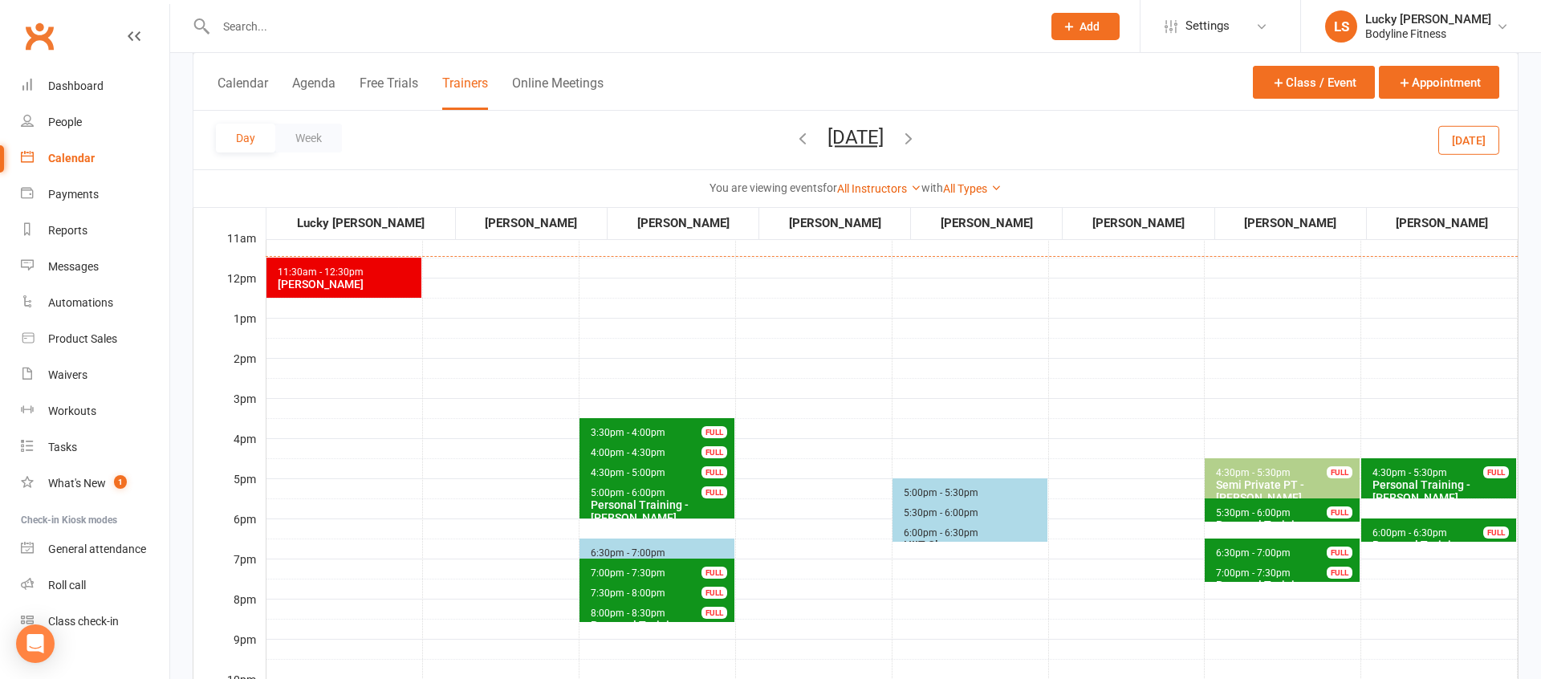
click at [1249, 545] on span "6:30pm - 7:00pm Personal Training - [PERSON_NAME] FULL" at bounding box center [1282, 550] width 155 height 23
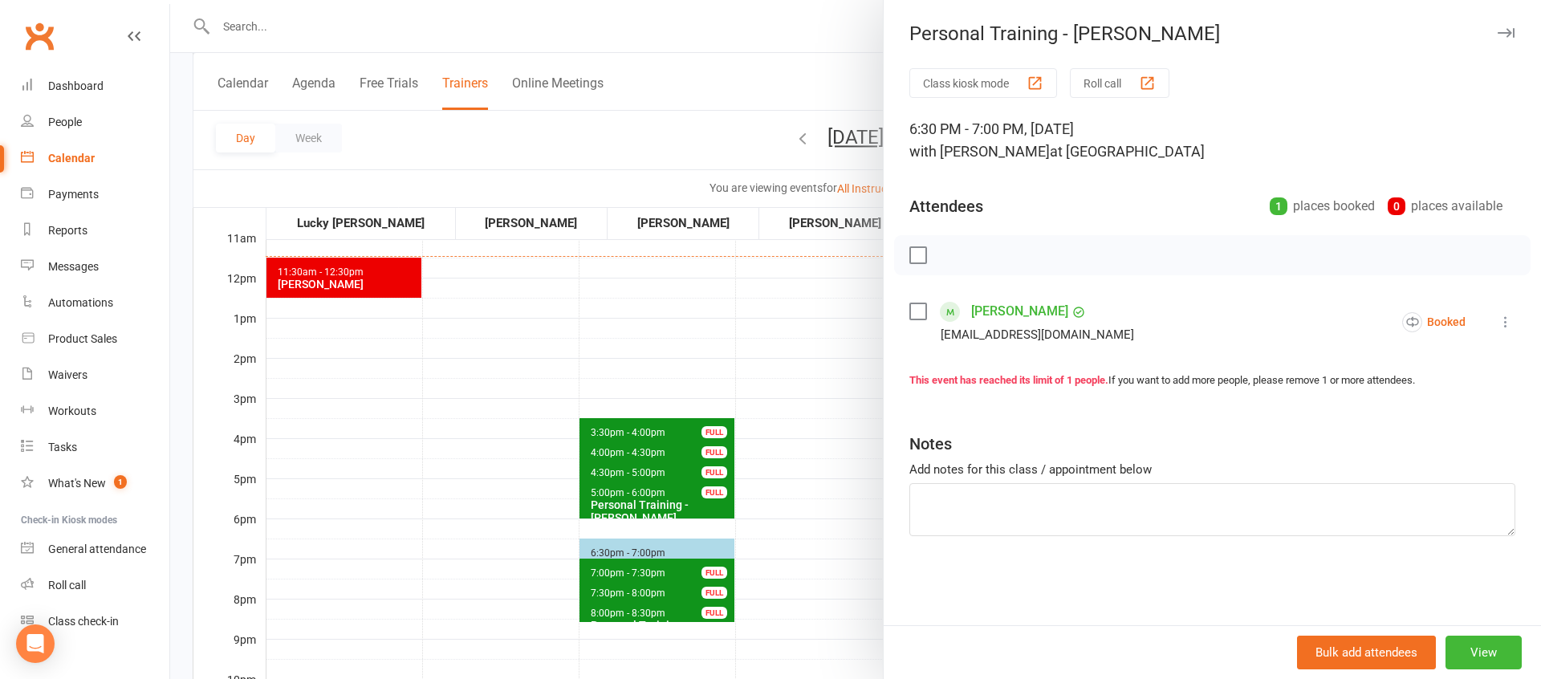
click at [834, 594] on div at bounding box center [855, 339] width 1371 height 679
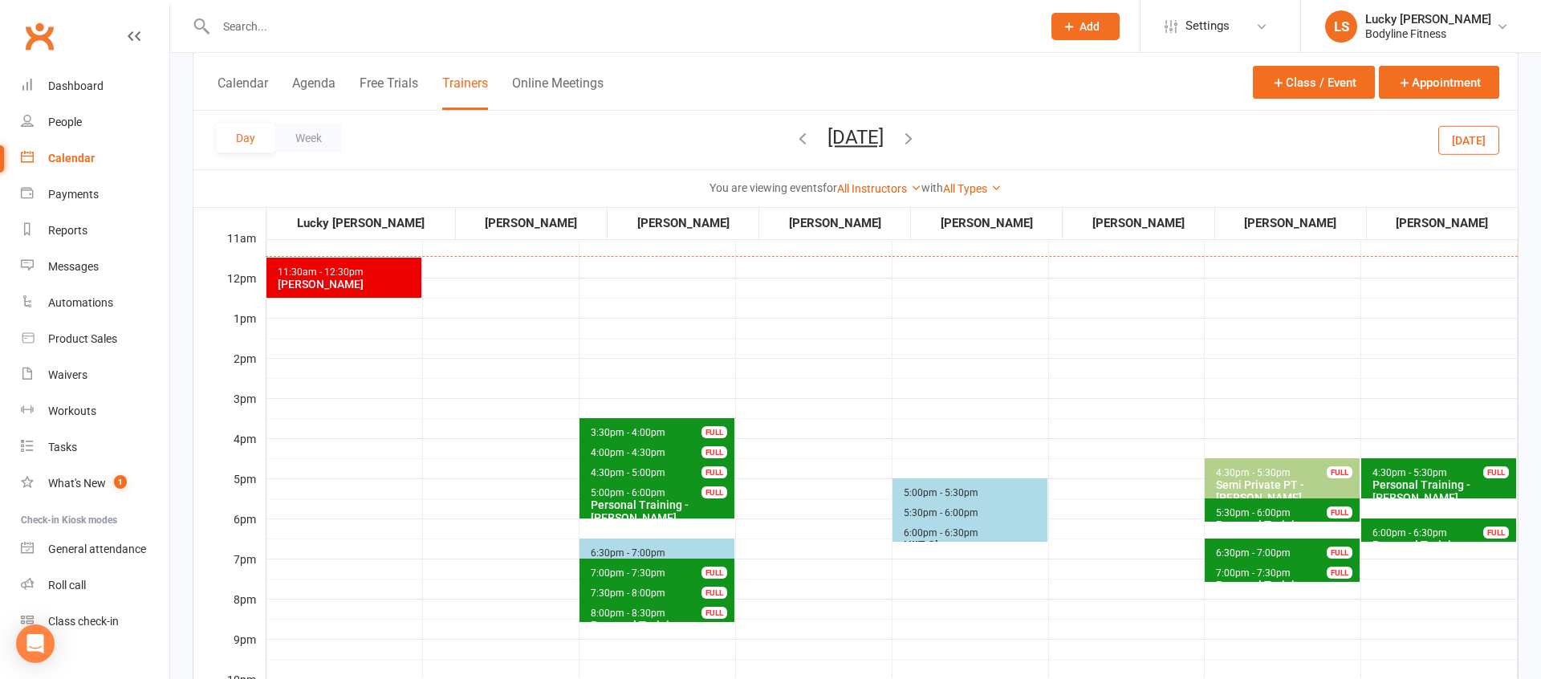
click at [1249, 512] on span "5:30pm - 6:00pm" at bounding box center [1253, 512] width 76 height 11
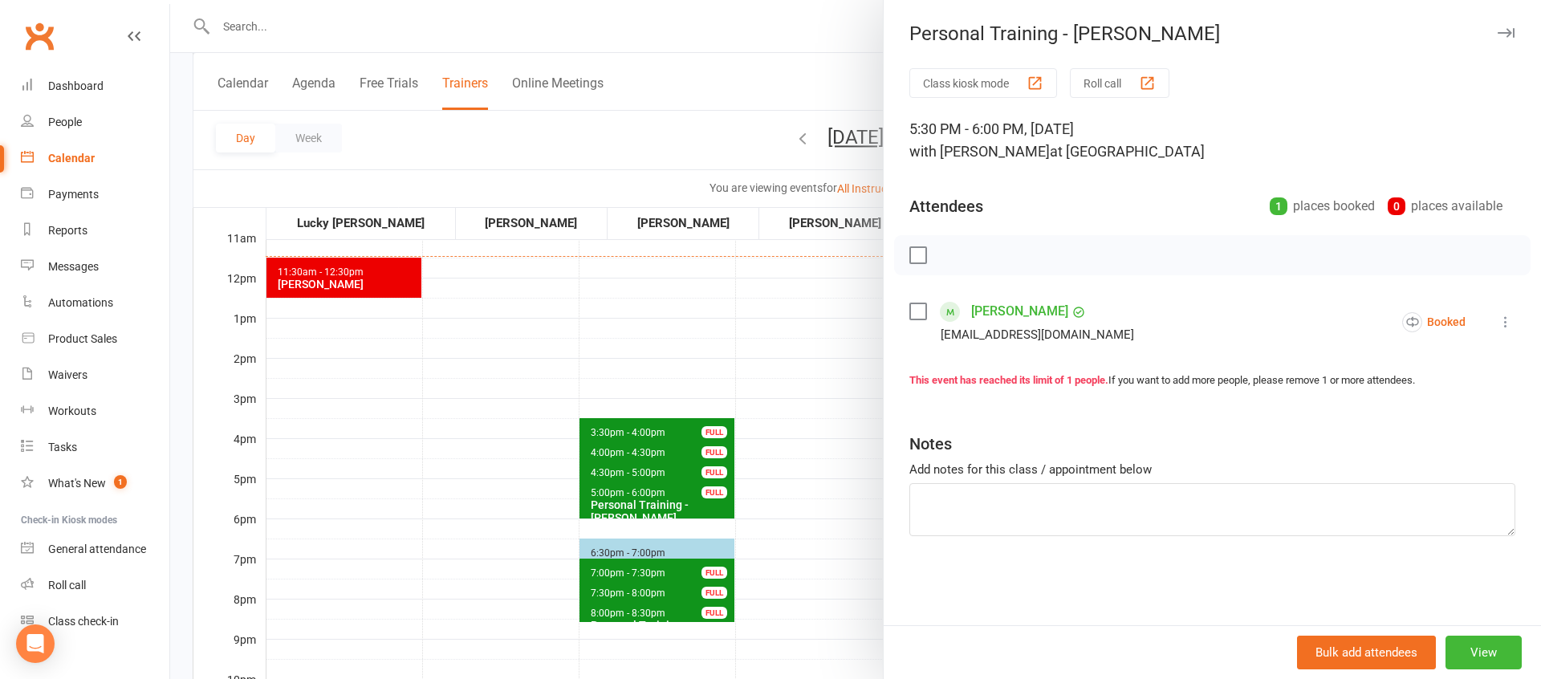
click at [817, 451] on div at bounding box center [855, 339] width 1371 height 679
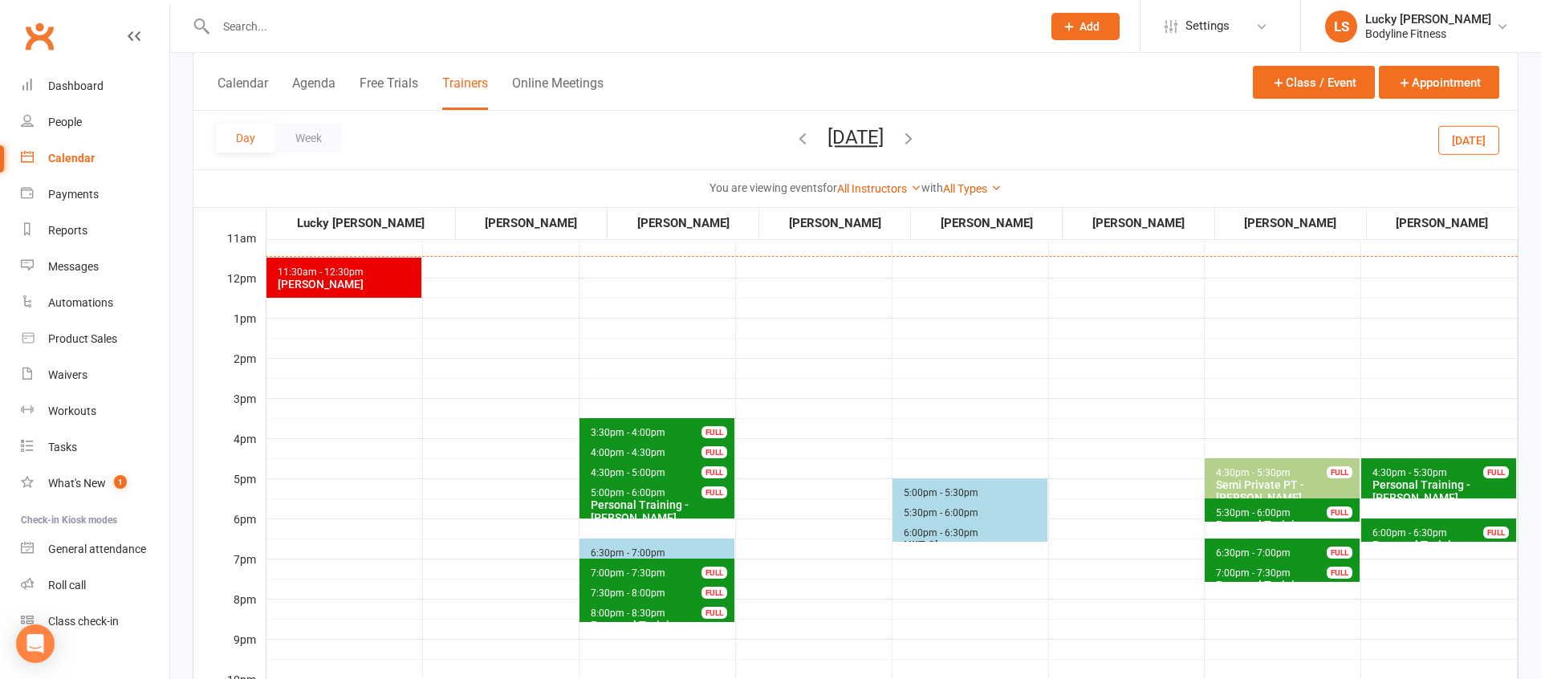
click at [1251, 569] on span "7:00pm - 7:30pm" at bounding box center [1253, 573] width 76 height 11
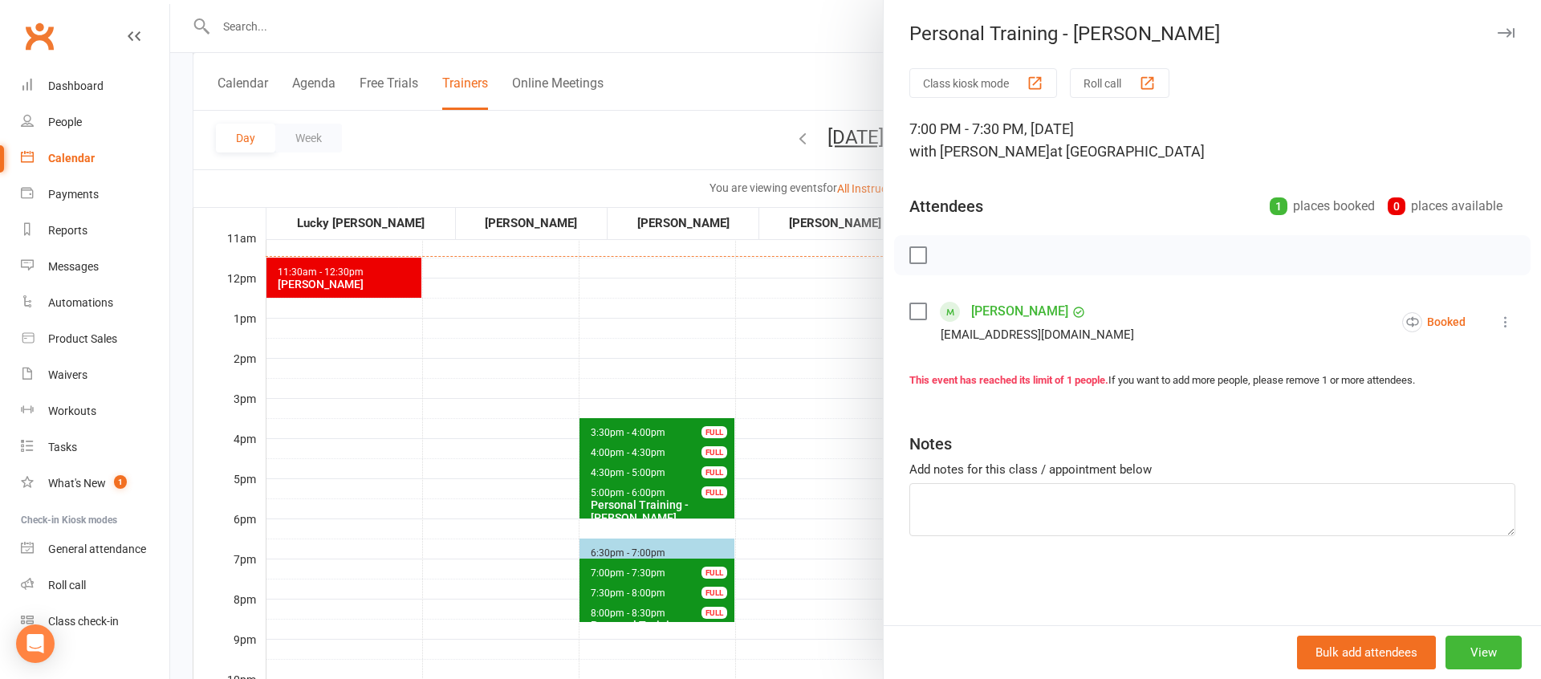
click at [819, 467] on div at bounding box center [855, 339] width 1371 height 679
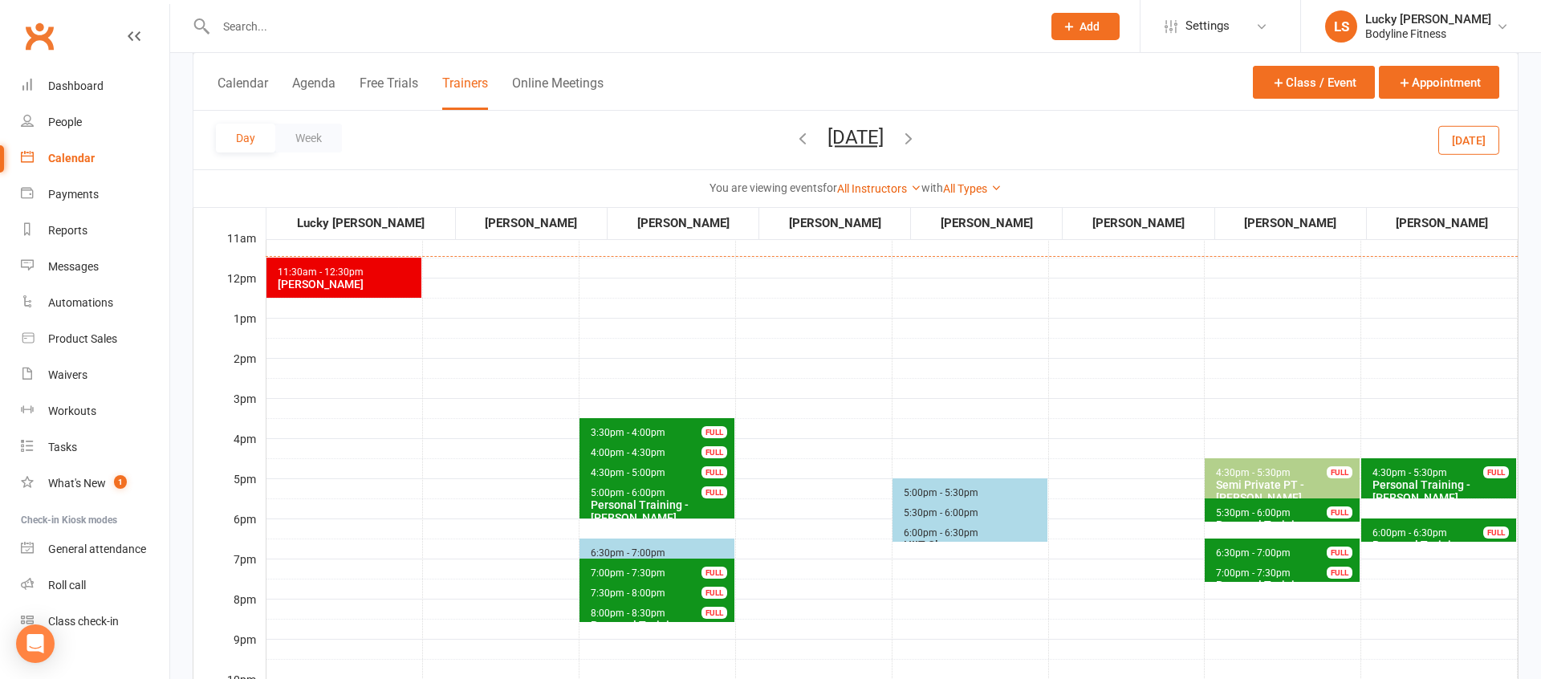
click at [1267, 542] on span "6:30pm - 7:00pm Personal Training - [PERSON_NAME] FULL" at bounding box center [1282, 550] width 155 height 23
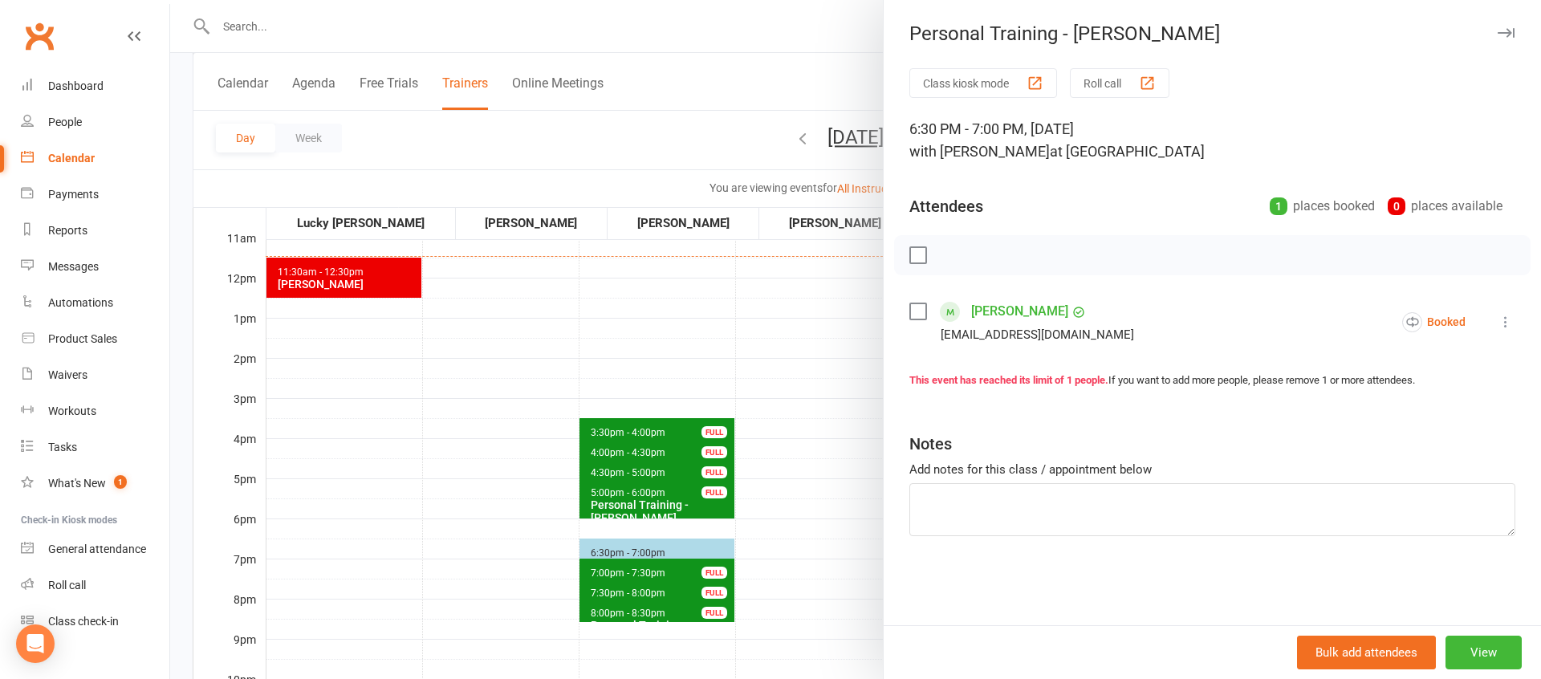
click at [812, 433] on div at bounding box center [855, 339] width 1371 height 679
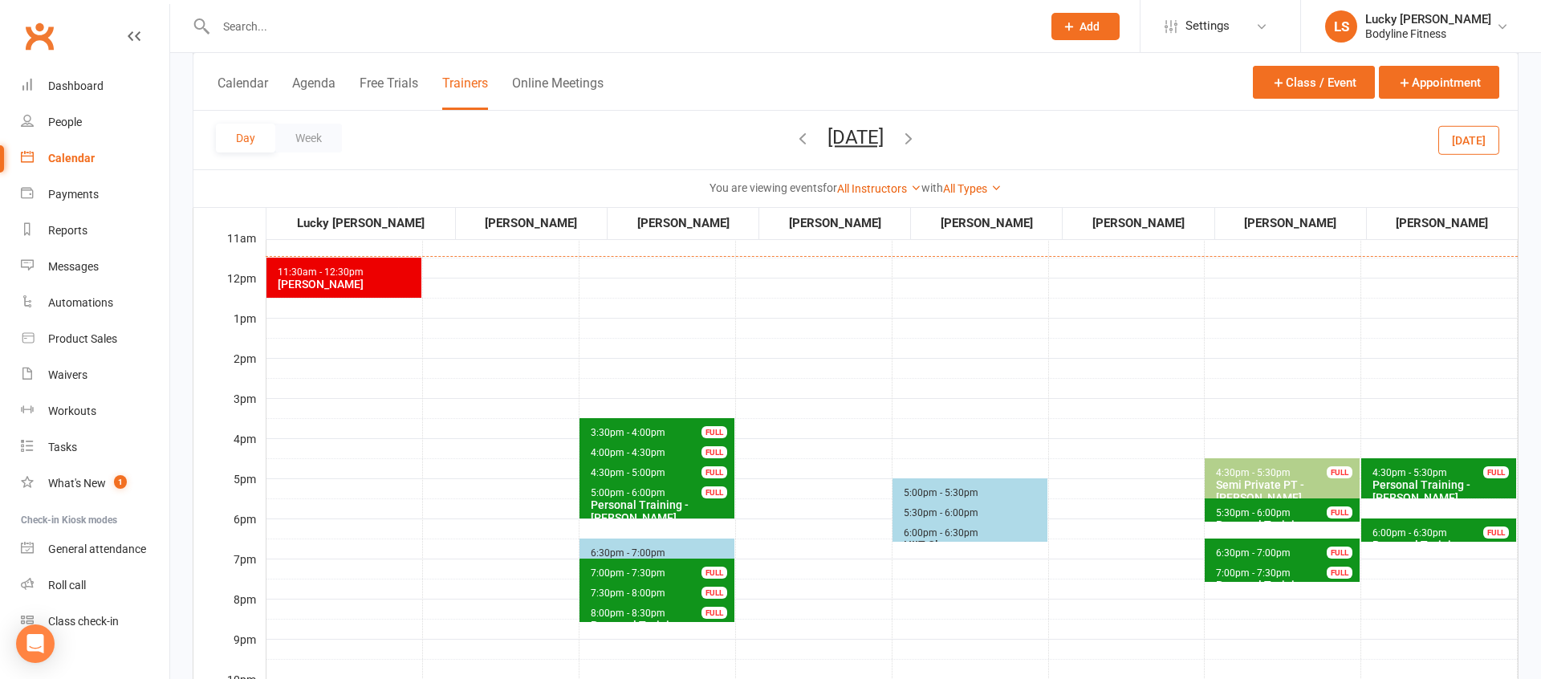
click at [917, 140] on icon "button" at bounding box center [909, 138] width 18 height 18
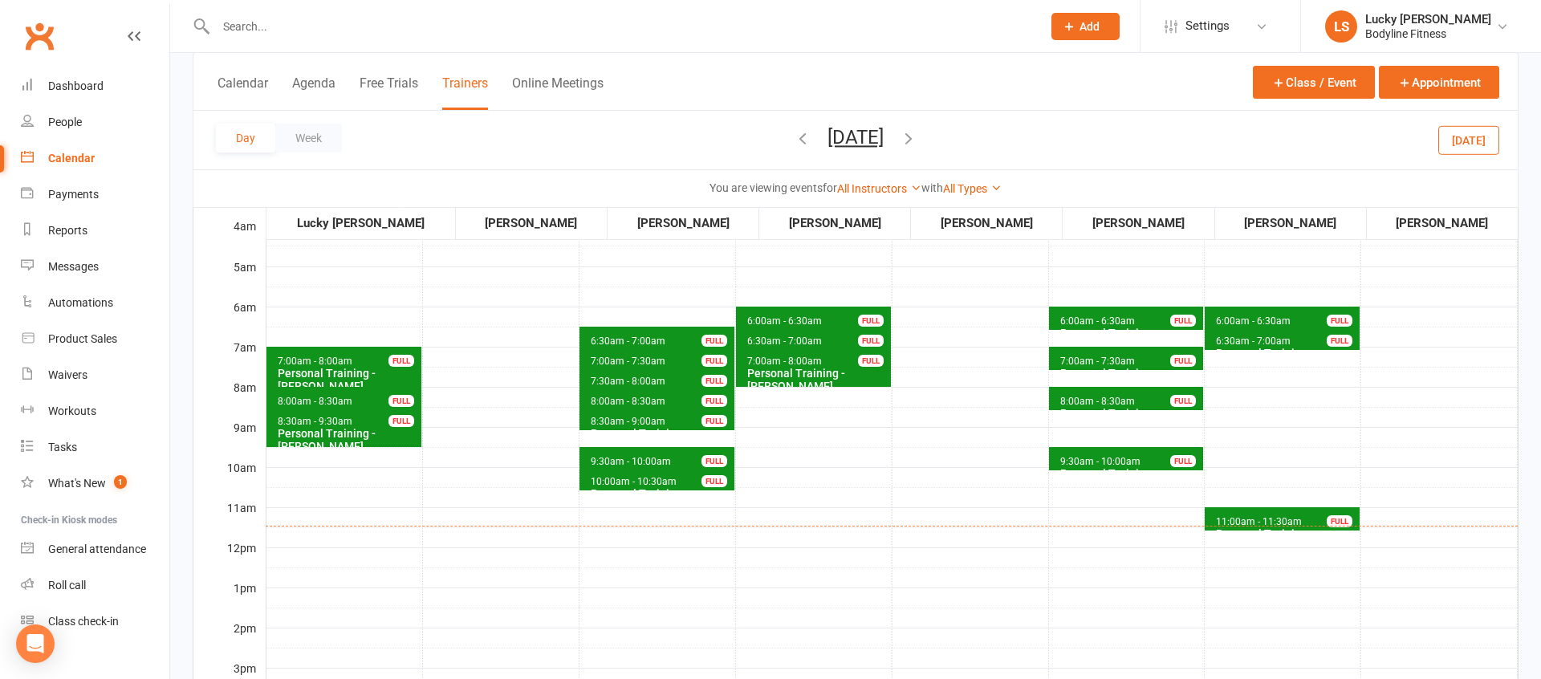
scroll to position [88, 0]
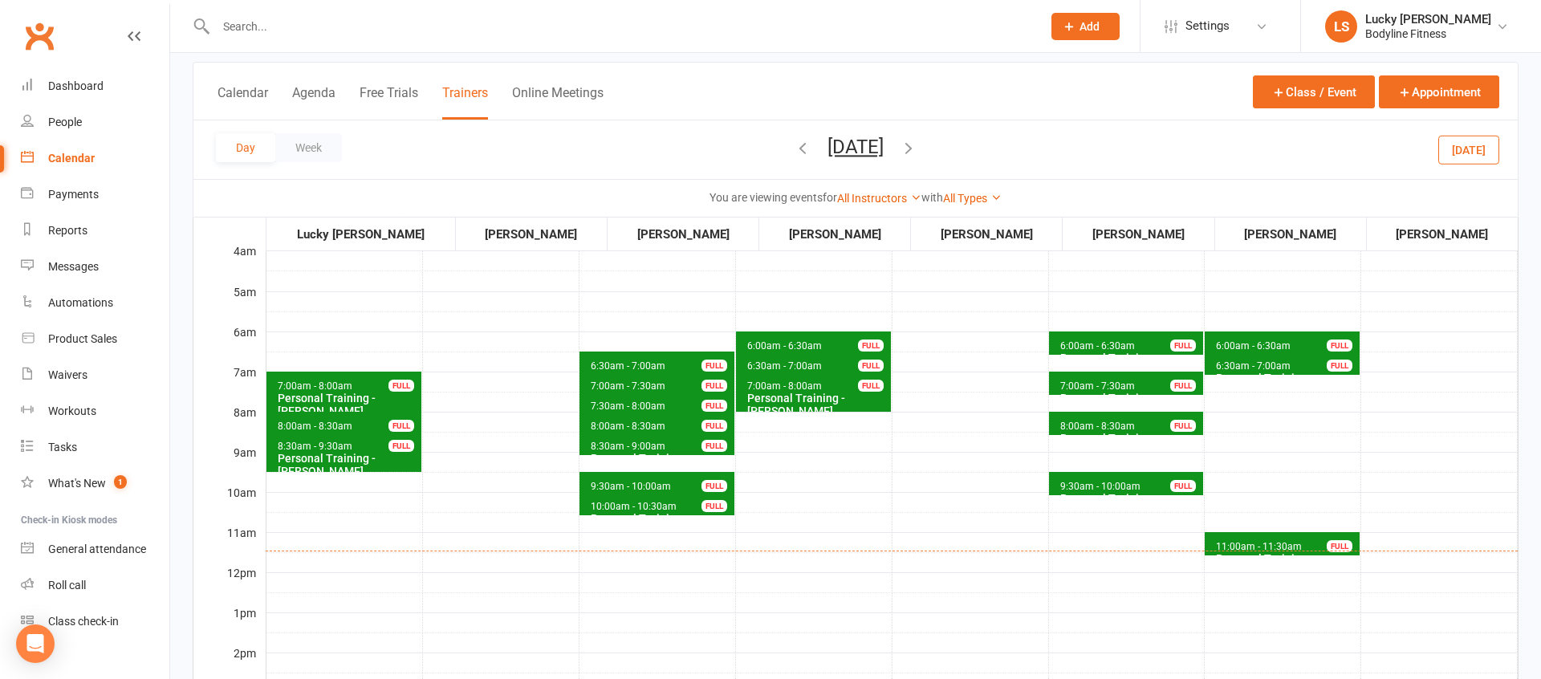
click at [1242, 344] on span "6:00am - 6:30am" at bounding box center [1253, 345] width 76 height 11
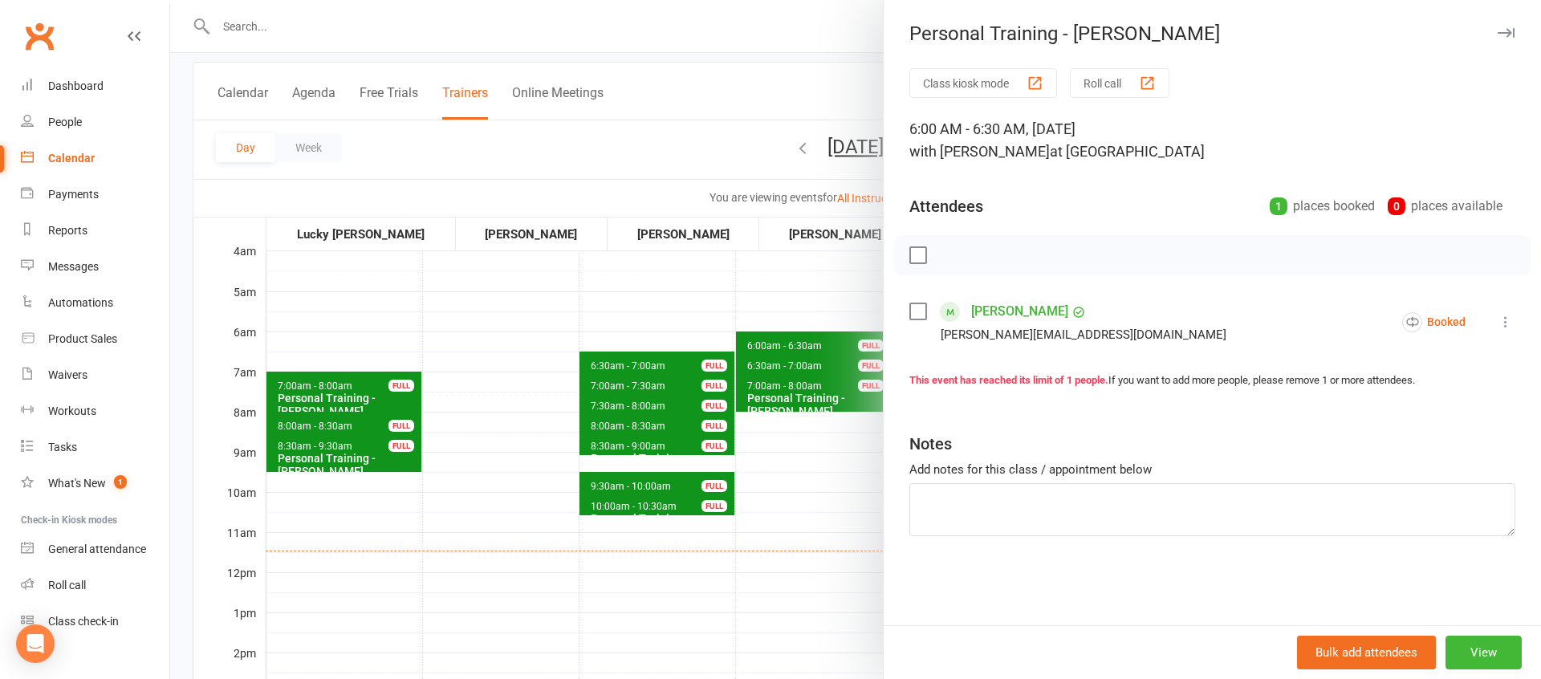
drag, startPoint x: 823, startPoint y: 519, endPoint x: 1061, endPoint y: 518, distance: 238.4
click at [824, 518] on div at bounding box center [855, 339] width 1371 height 679
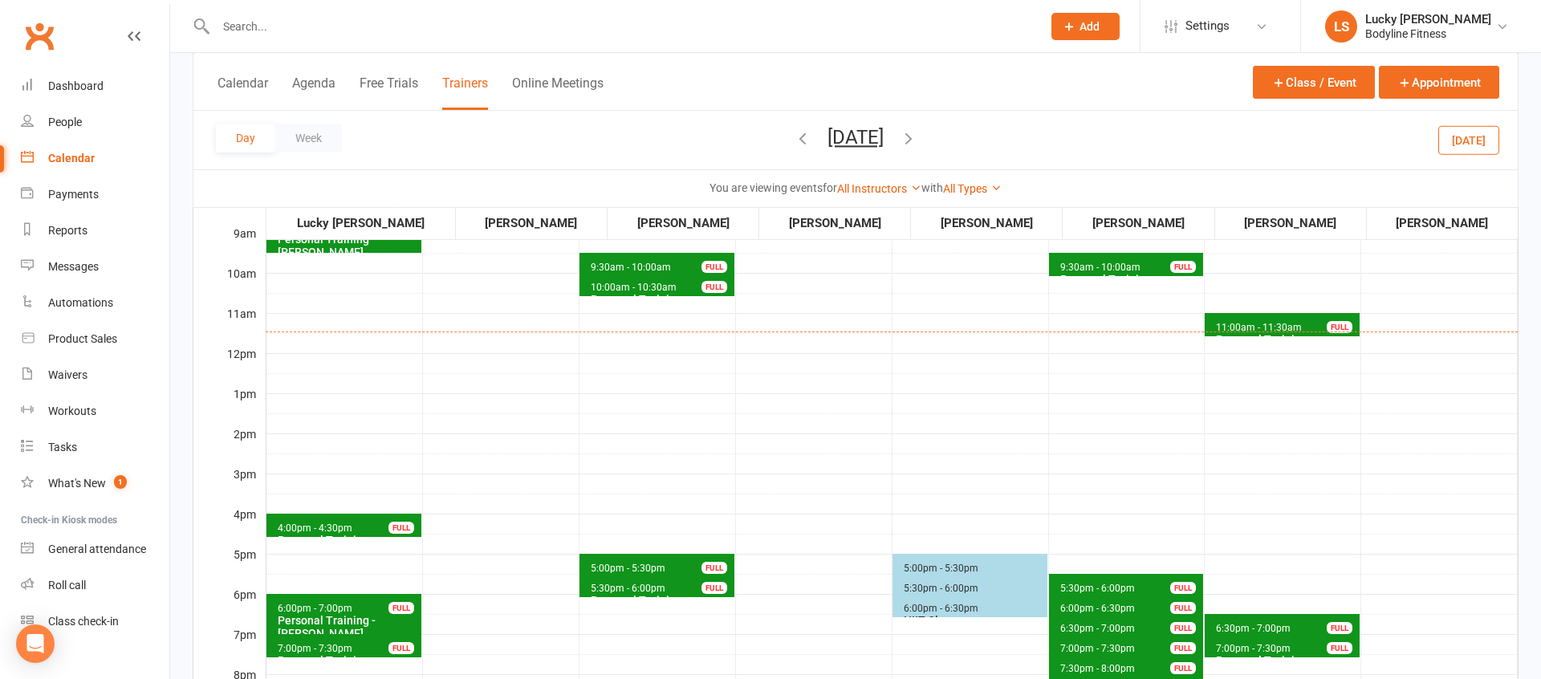
scroll to position [433, 0]
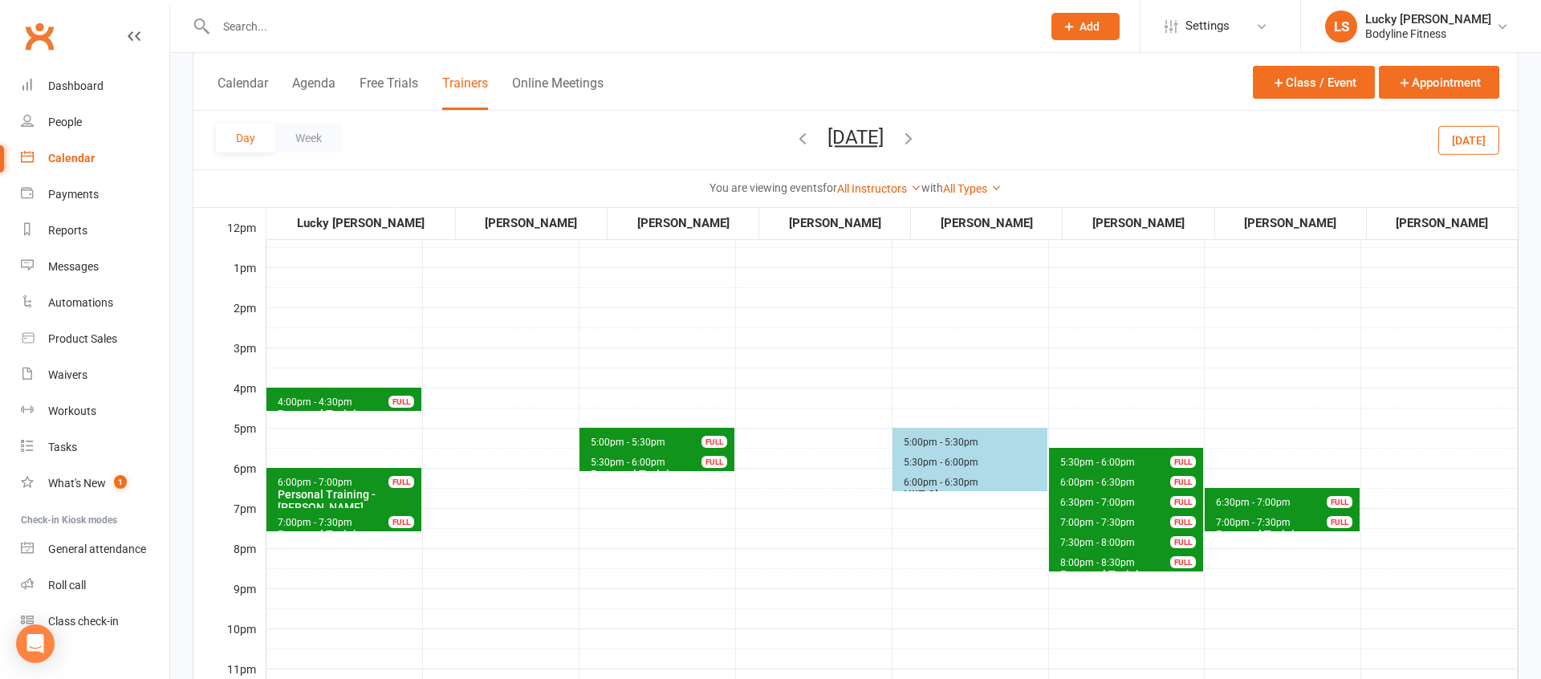
click at [1238, 501] on span "6:30pm - 7:00pm" at bounding box center [1253, 502] width 76 height 11
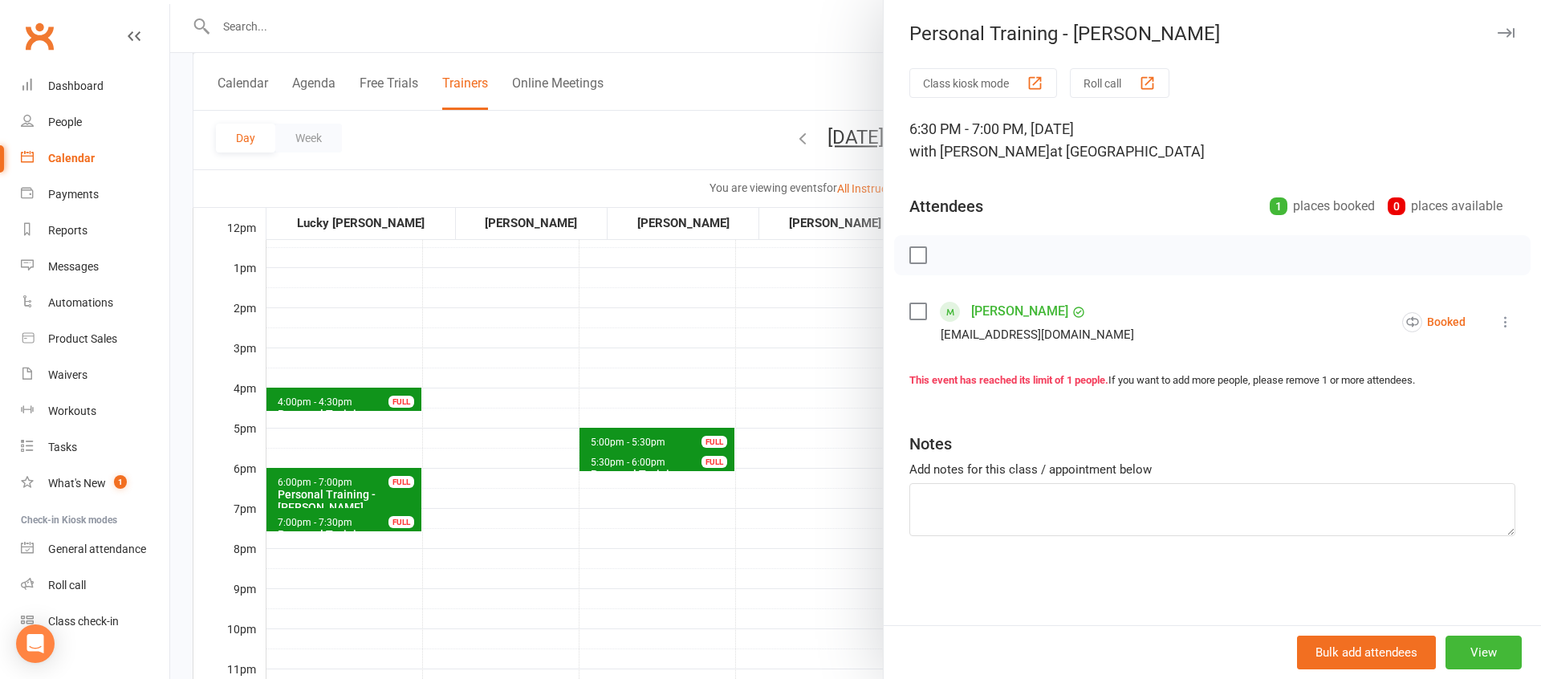
drag, startPoint x: 735, startPoint y: 523, endPoint x: 1166, endPoint y: 532, distance: 431.1
click at [738, 523] on div at bounding box center [855, 339] width 1371 height 679
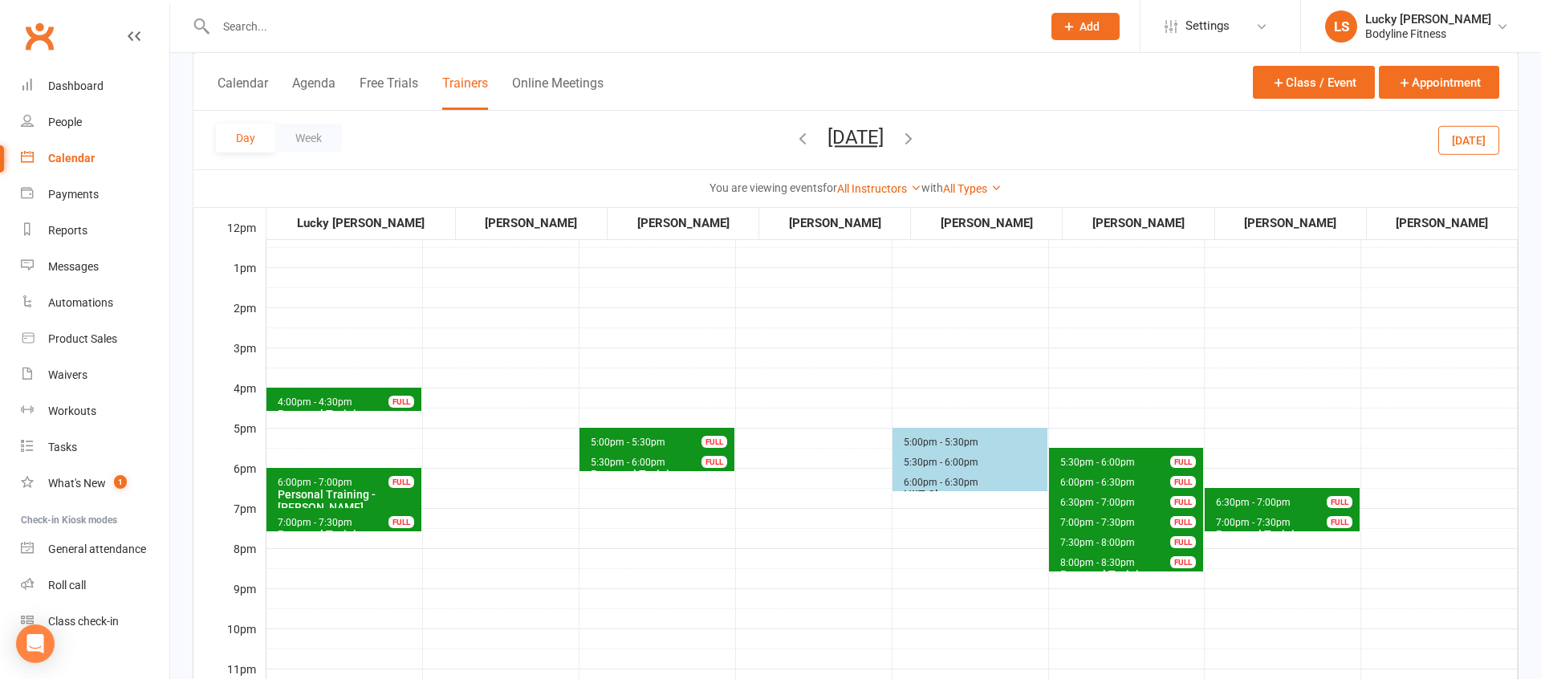
click at [1249, 522] on span "7:00pm - 7:30pm" at bounding box center [1253, 522] width 76 height 11
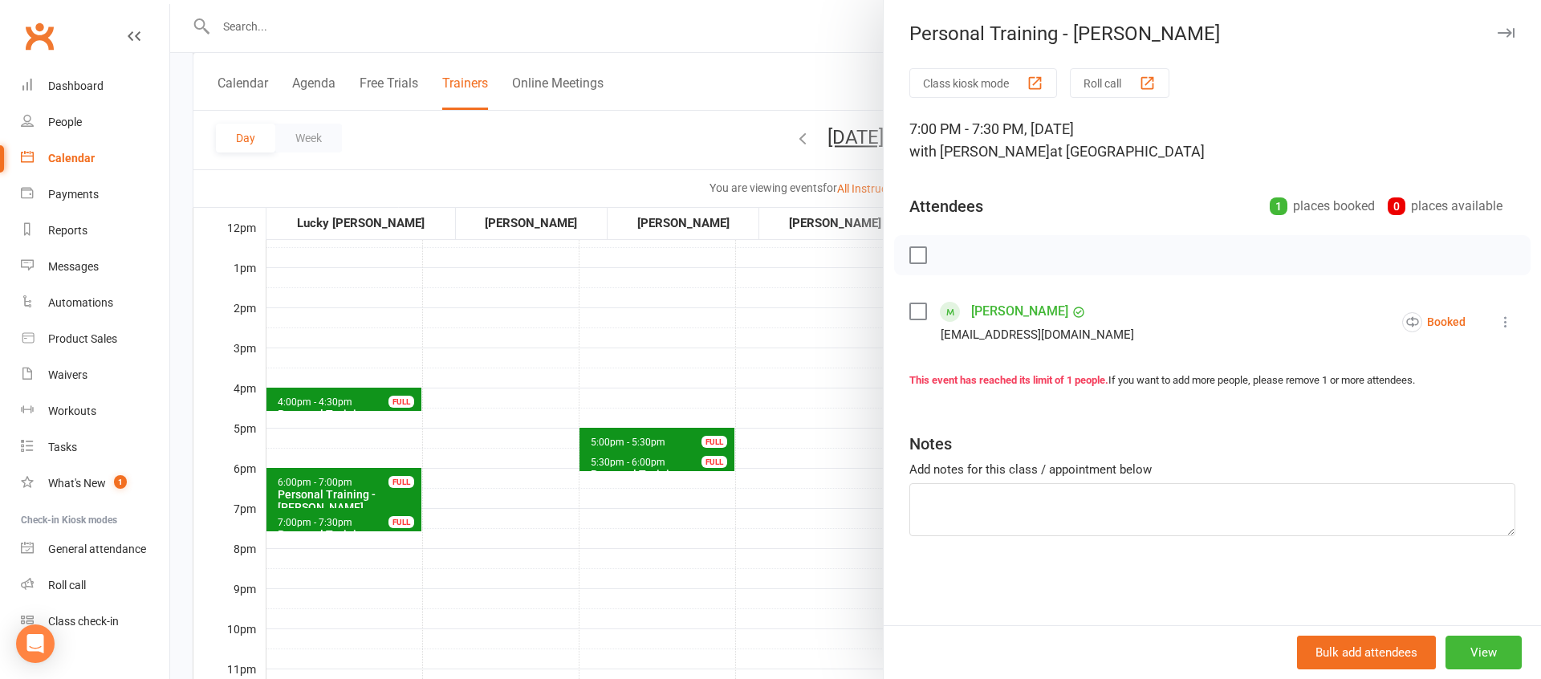
click at [759, 552] on div at bounding box center [855, 339] width 1371 height 679
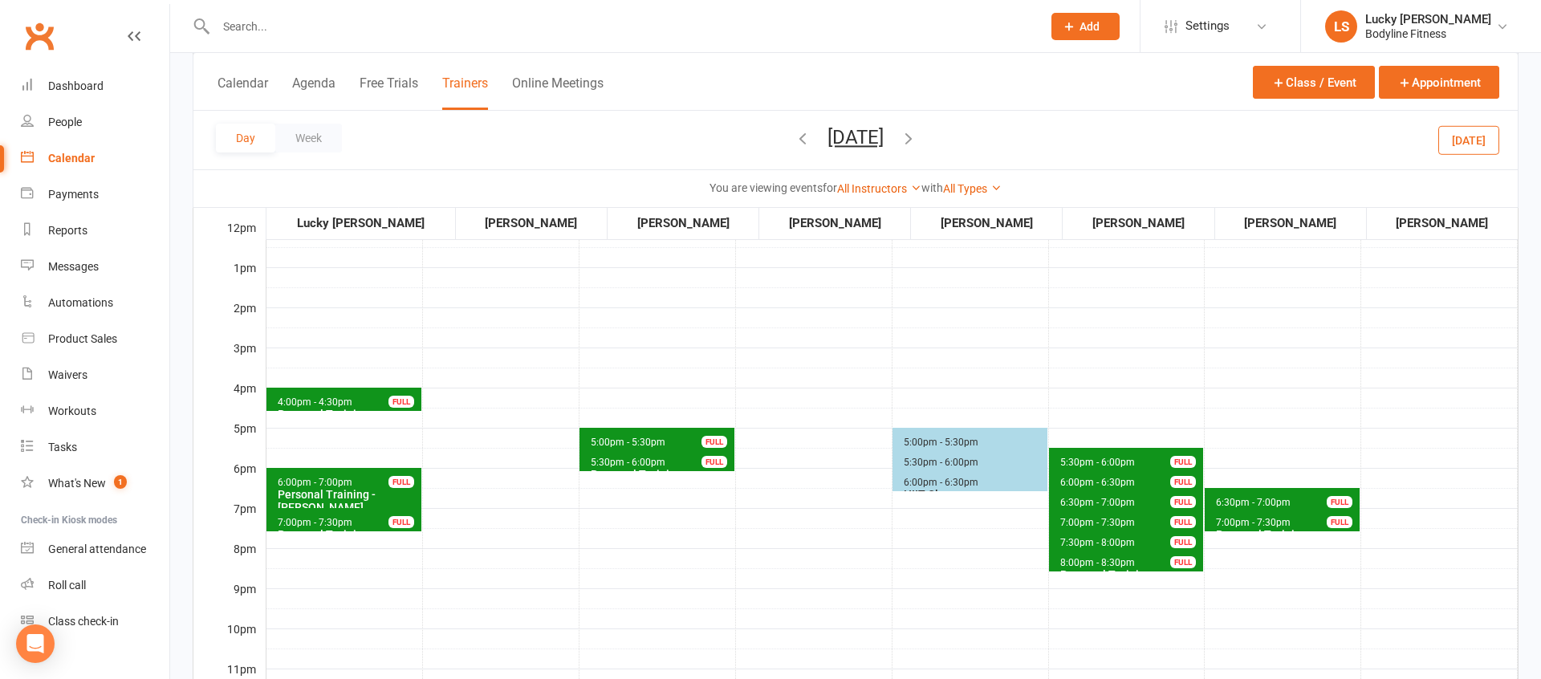
click at [917, 136] on icon "button" at bounding box center [909, 138] width 18 height 18
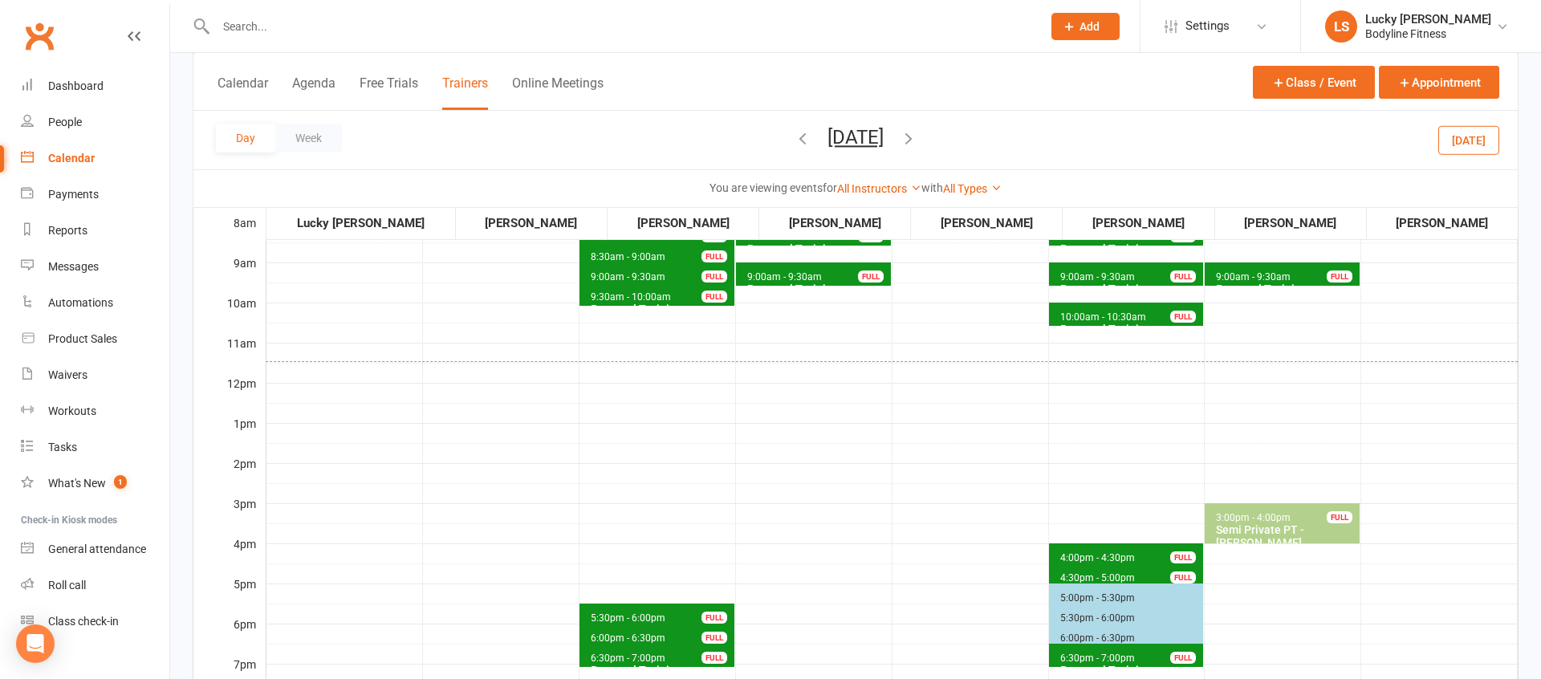
scroll to position [258, 0]
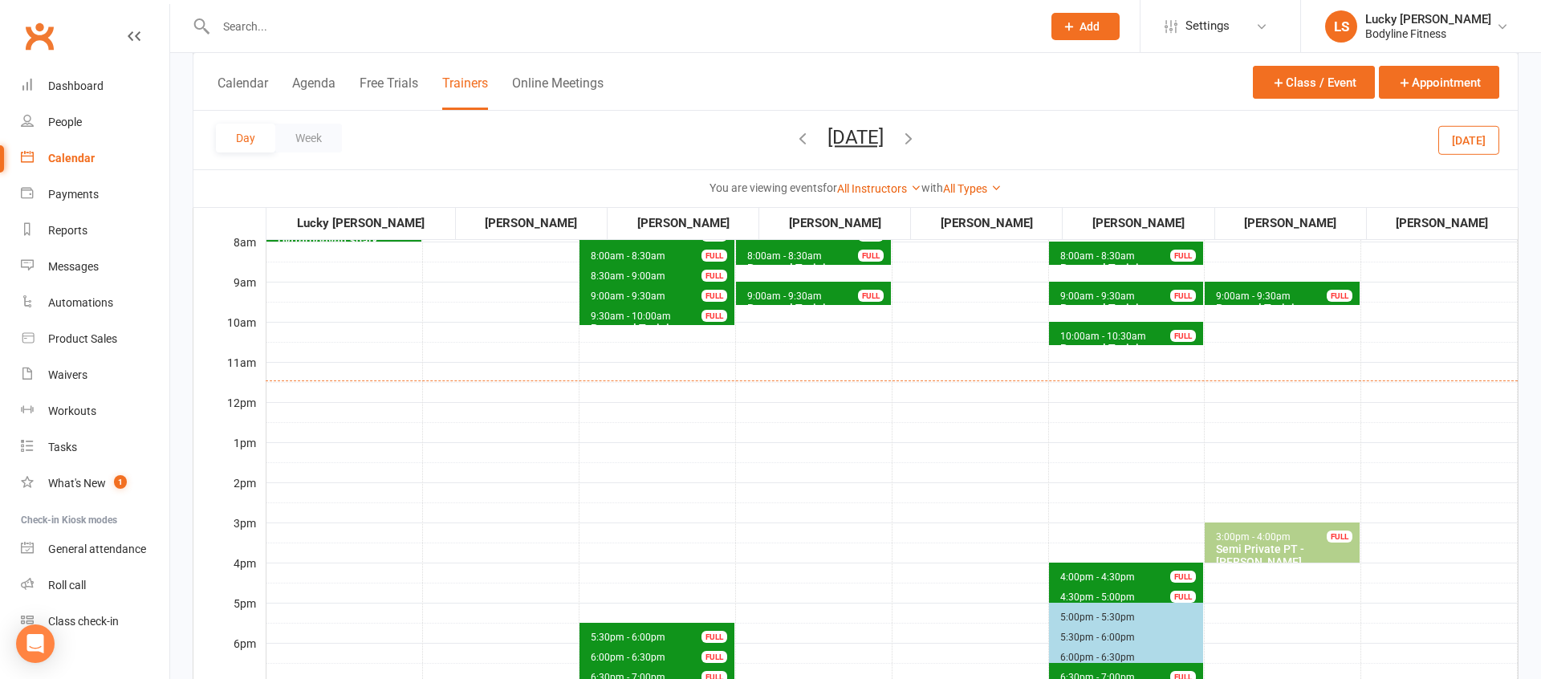
click at [864, 139] on button "[DATE]" at bounding box center [856, 137] width 56 height 22
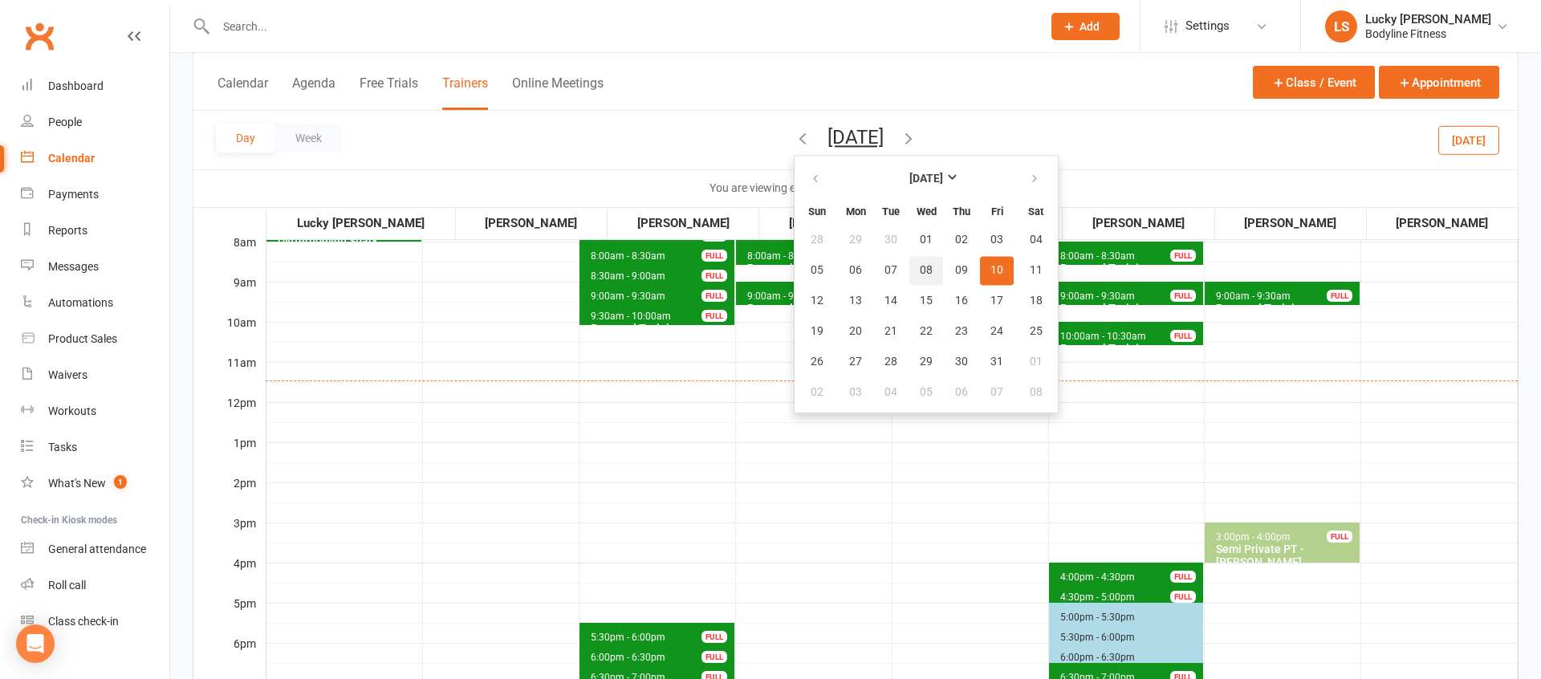
click at [920, 270] on span "08" at bounding box center [926, 270] width 13 height 13
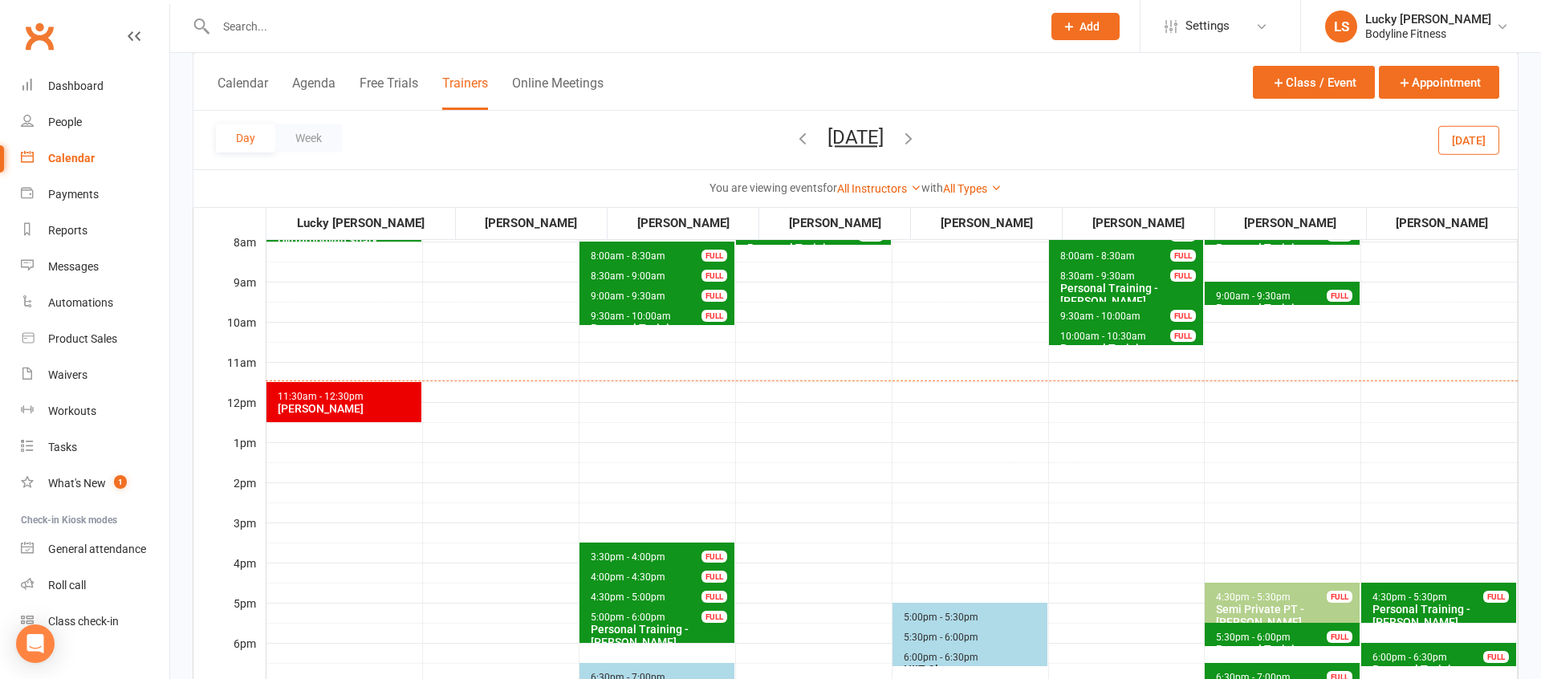
click at [598, 596] on span "4:30pm - 5:00pm" at bounding box center [628, 597] width 76 height 11
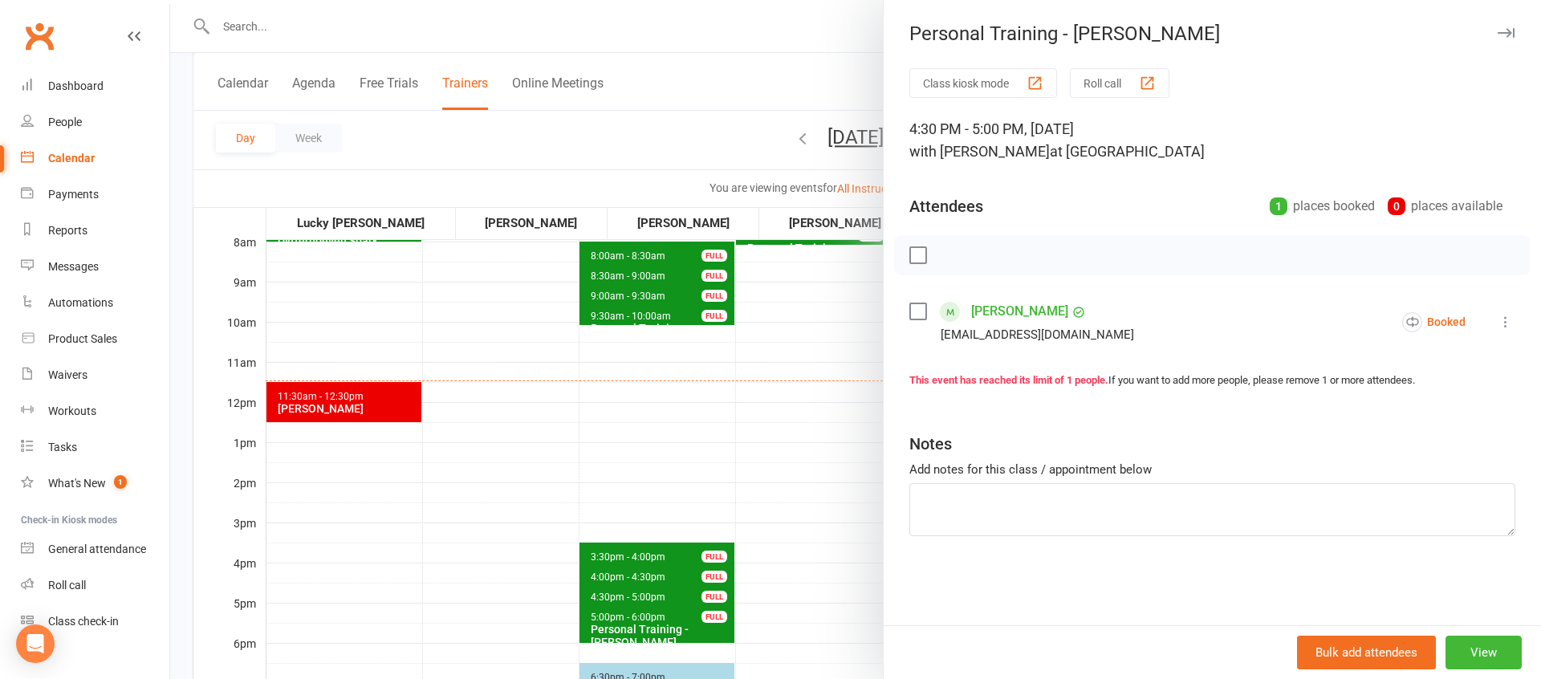
click at [728, 572] on div at bounding box center [855, 339] width 1371 height 679
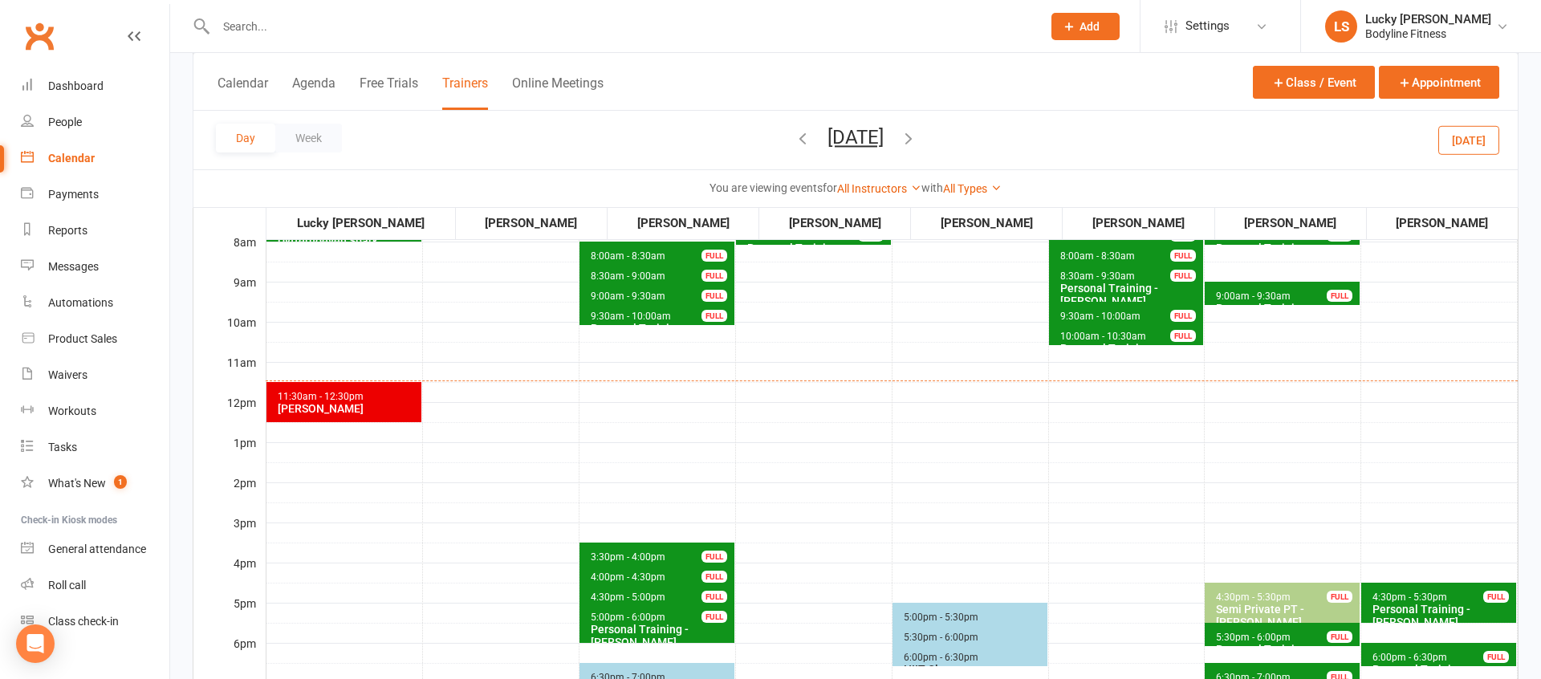
click at [629, 578] on span "4:00pm - 4:30pm" at bounding box center [628, 577] width 76 height 11
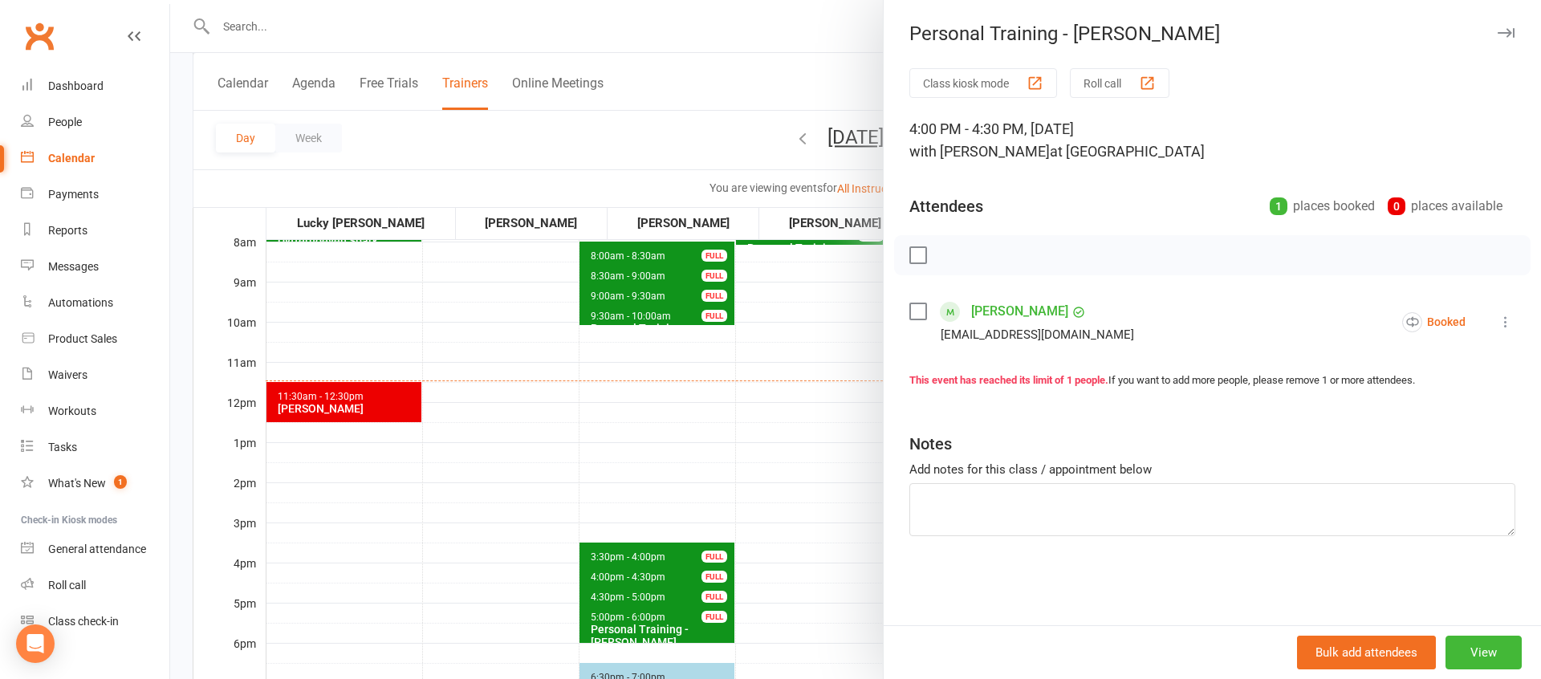
click at [662, 511] on div at bounding box center [855, 339] width 1371 height 679
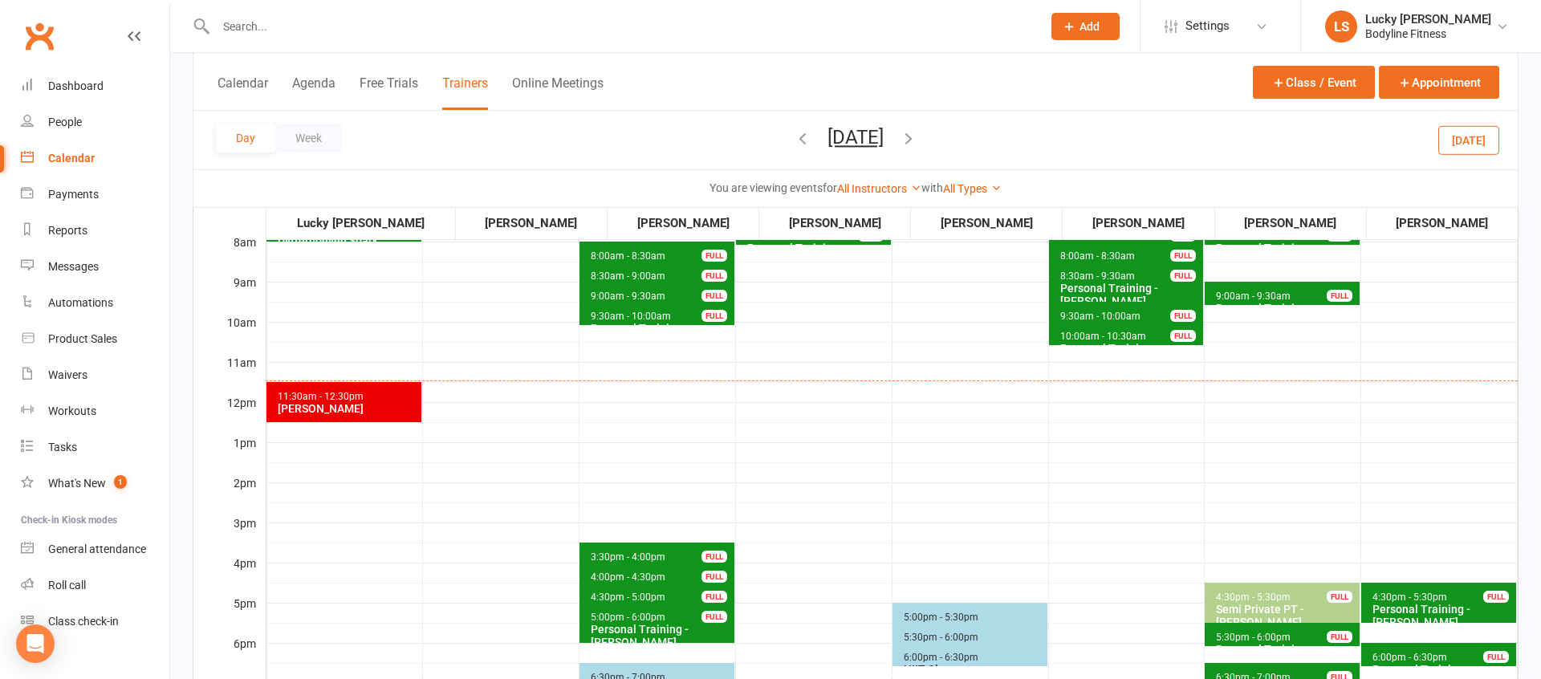
click at [884, 140] on button "[DATE]" at bounding box center [856, 137] width 56 height 22
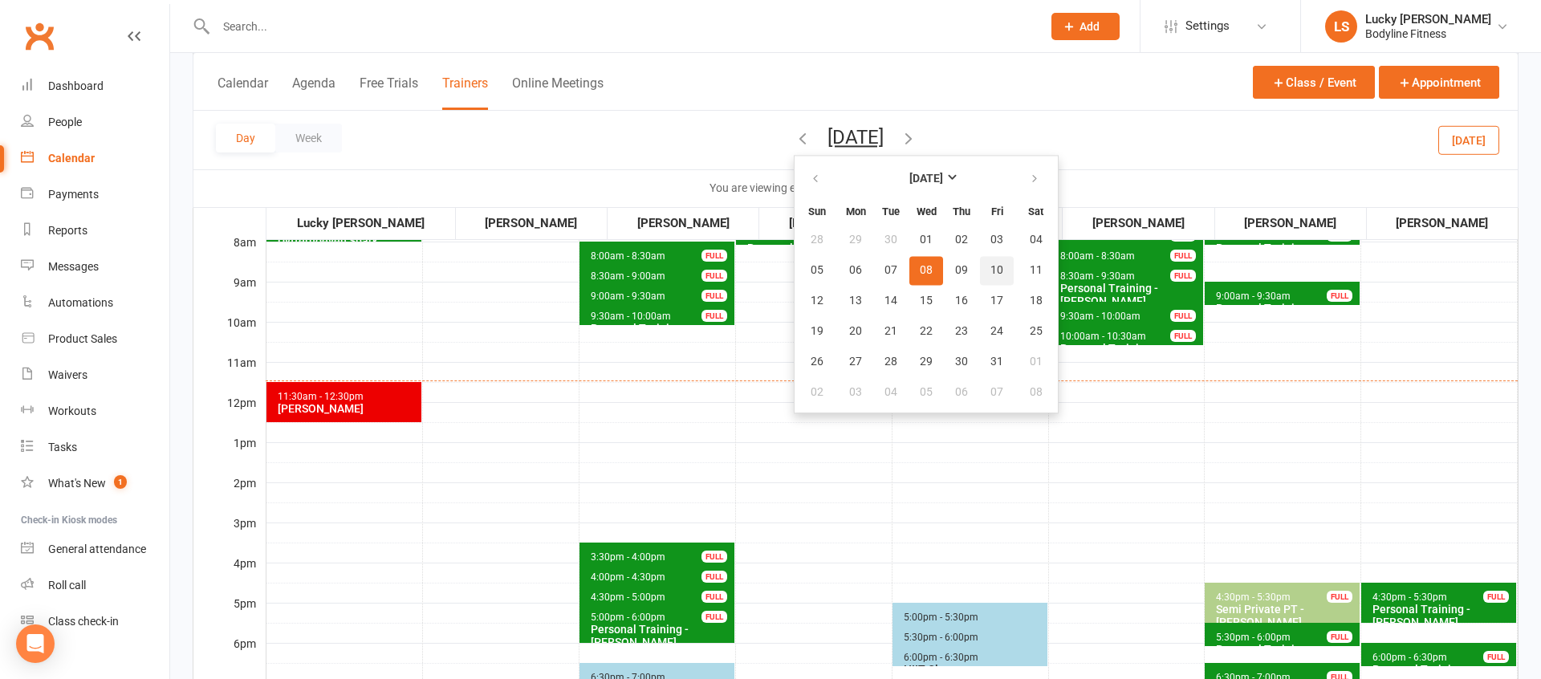
click at [991, 265] on span "10" at bounding box center [997, 270] width 13 height 13
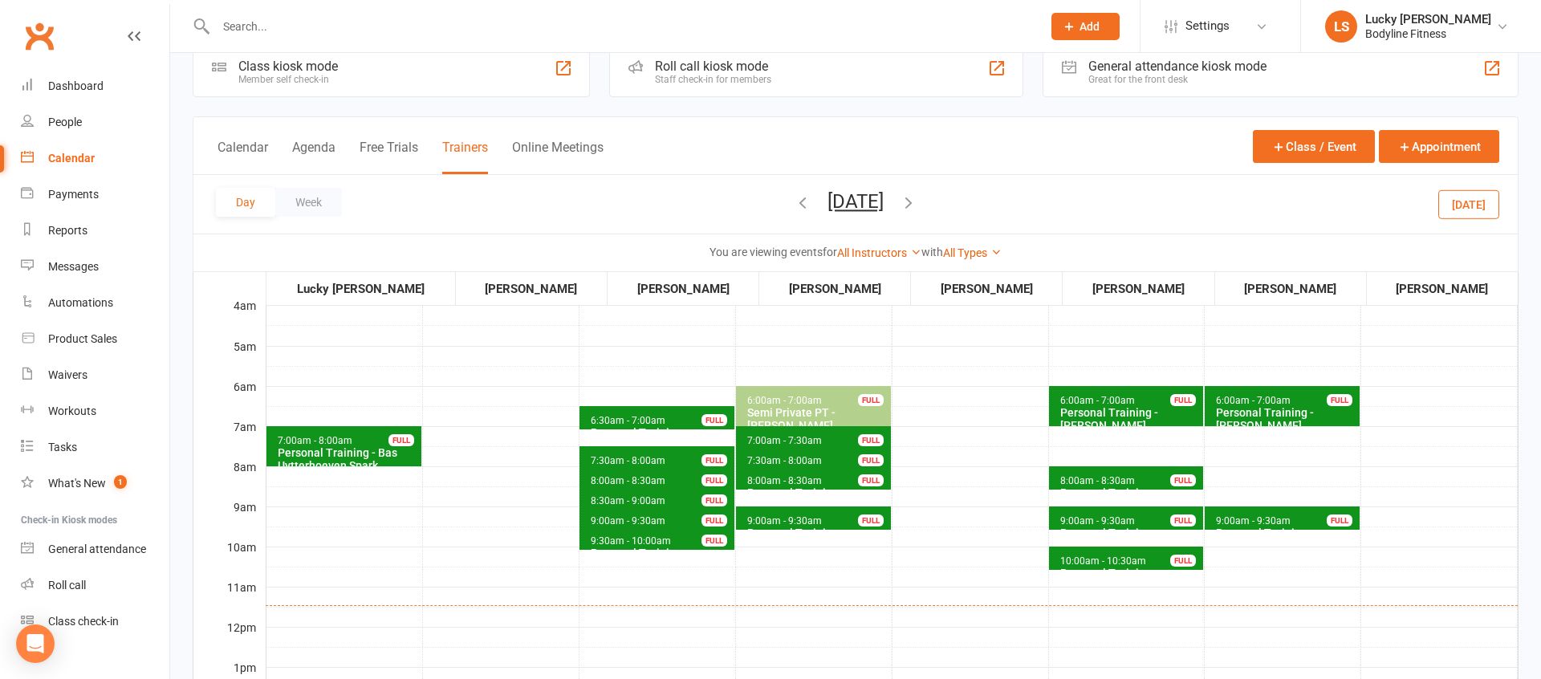
scroll to position [0, 0]
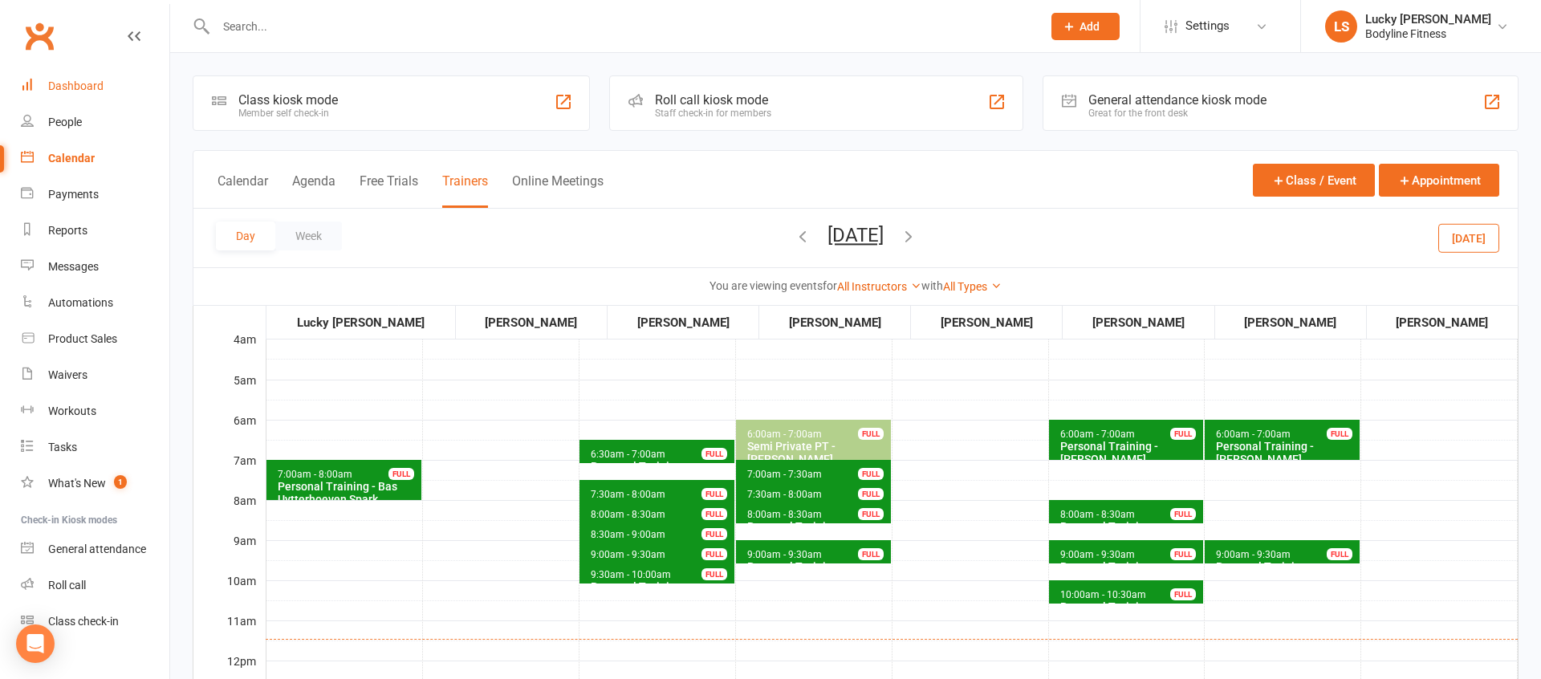
click at [104, 78] on link "Dashboard" at bounding box center [95, 86] width 148 height 36
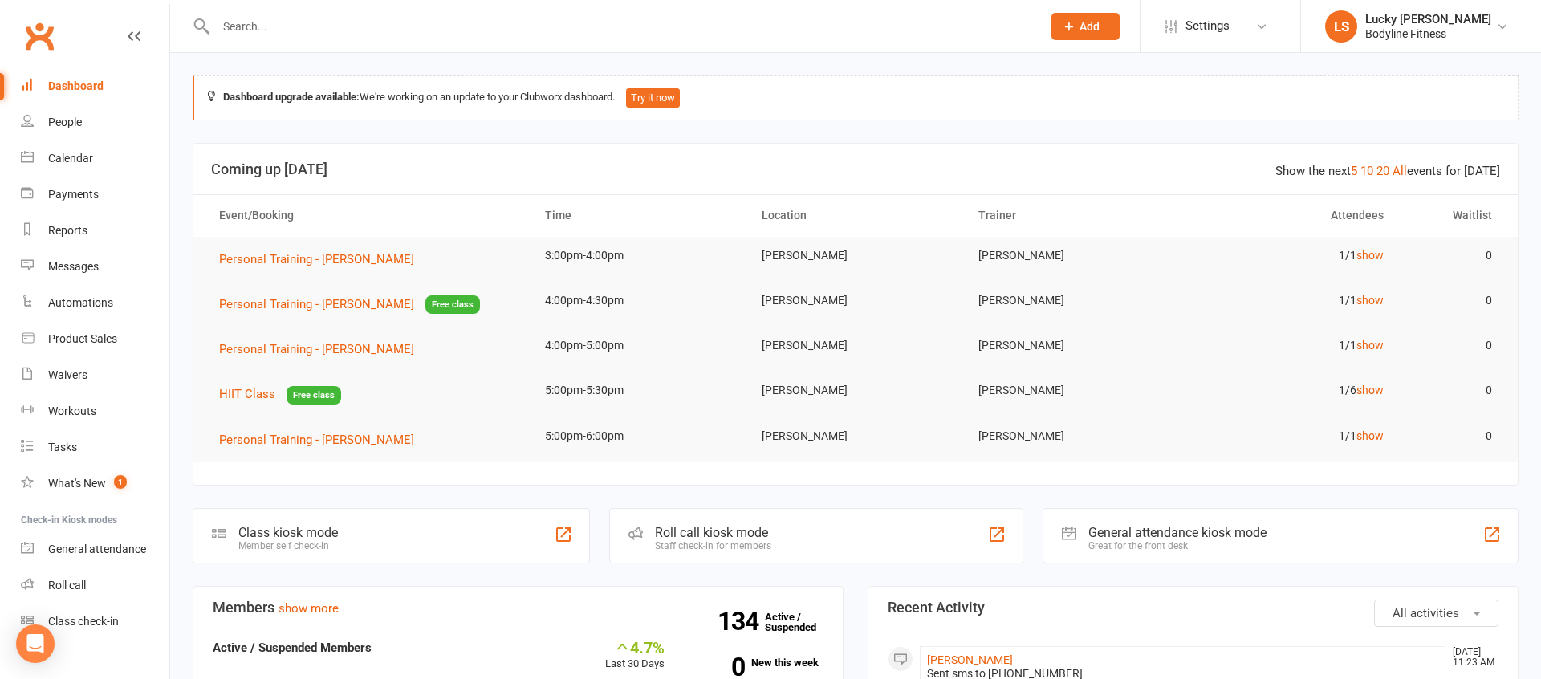
click at [360, 22] on input "text" at bounding box center [621, 26] width 820 height 22
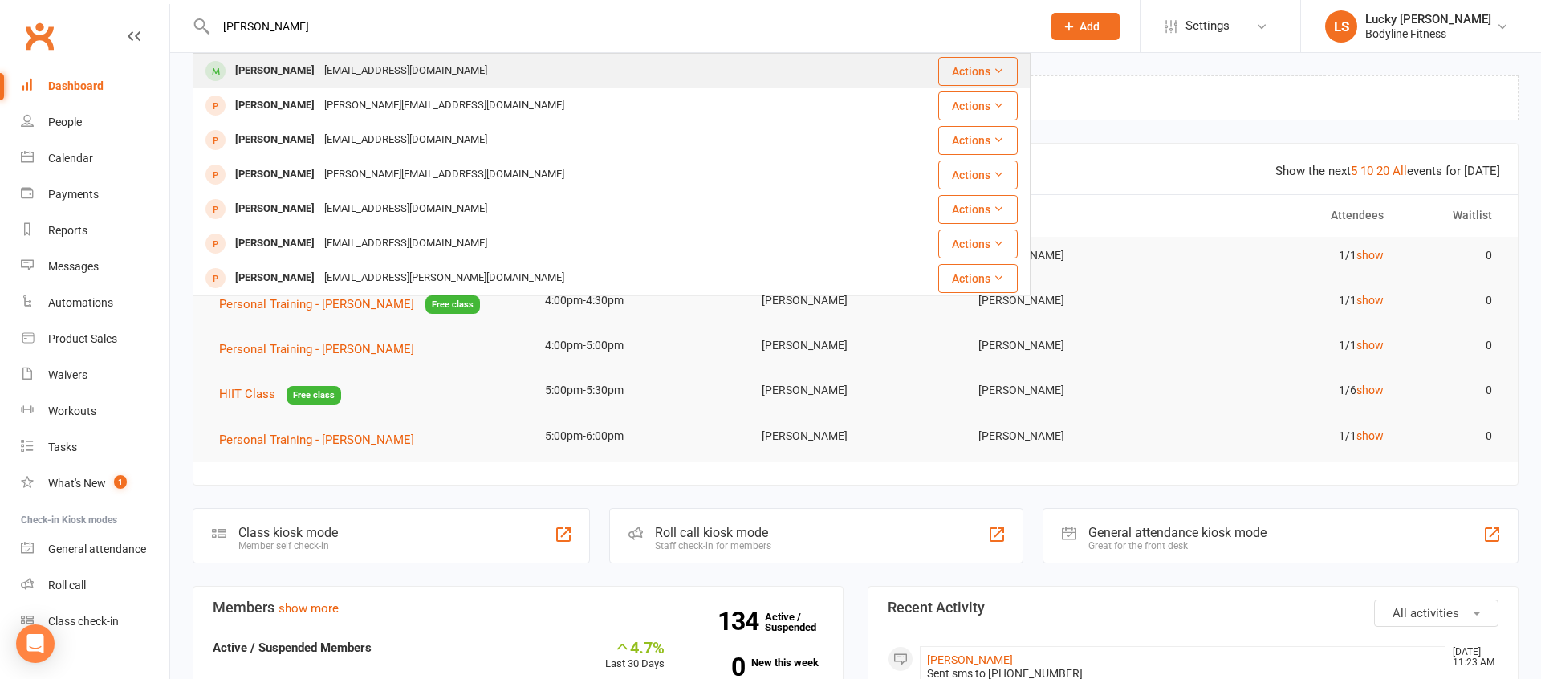
type input "[PERSON_NAME]"
click at [279, 69] on div "[PERSON_NAME]" at bounding box center [274, 70] width 89 height 23
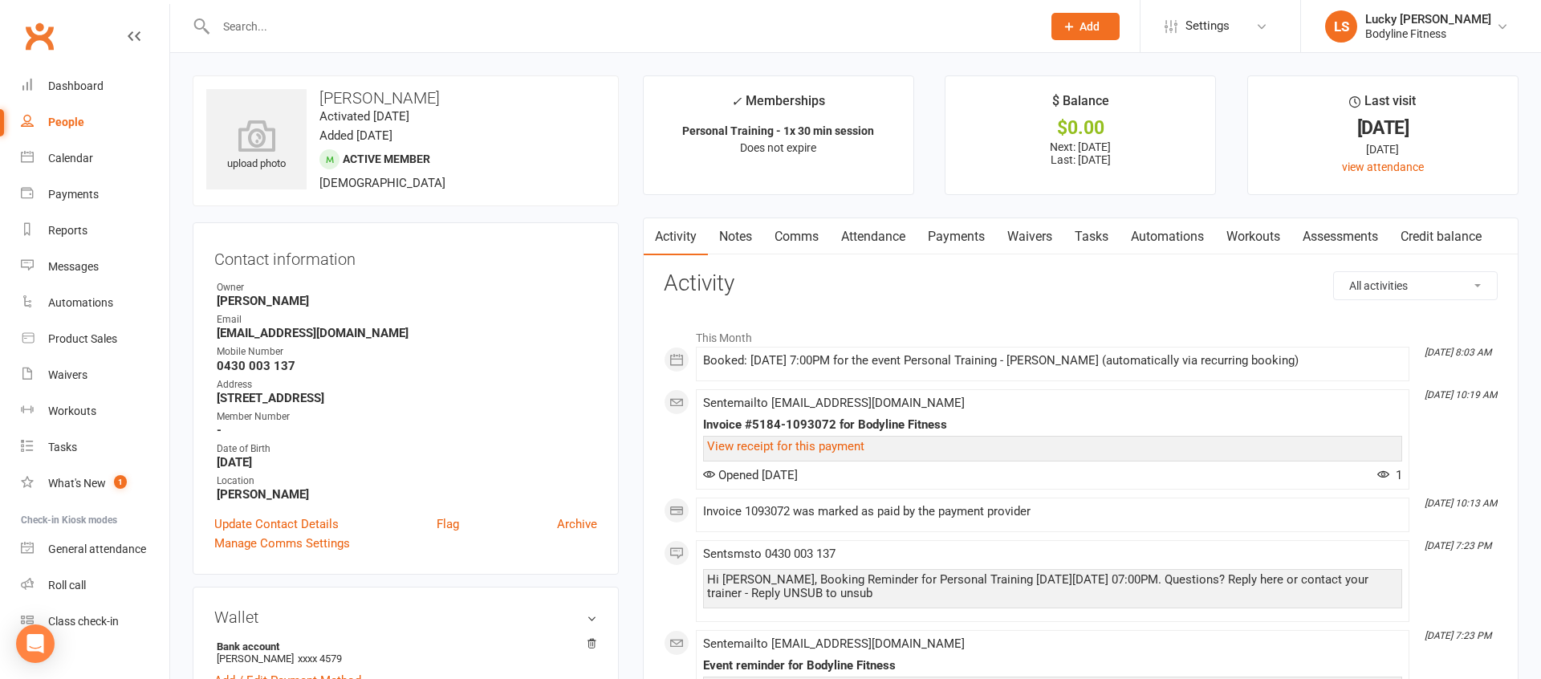
click at [970, 231] on link "Payments" at bounding box center [956, 236] width 79 height 37
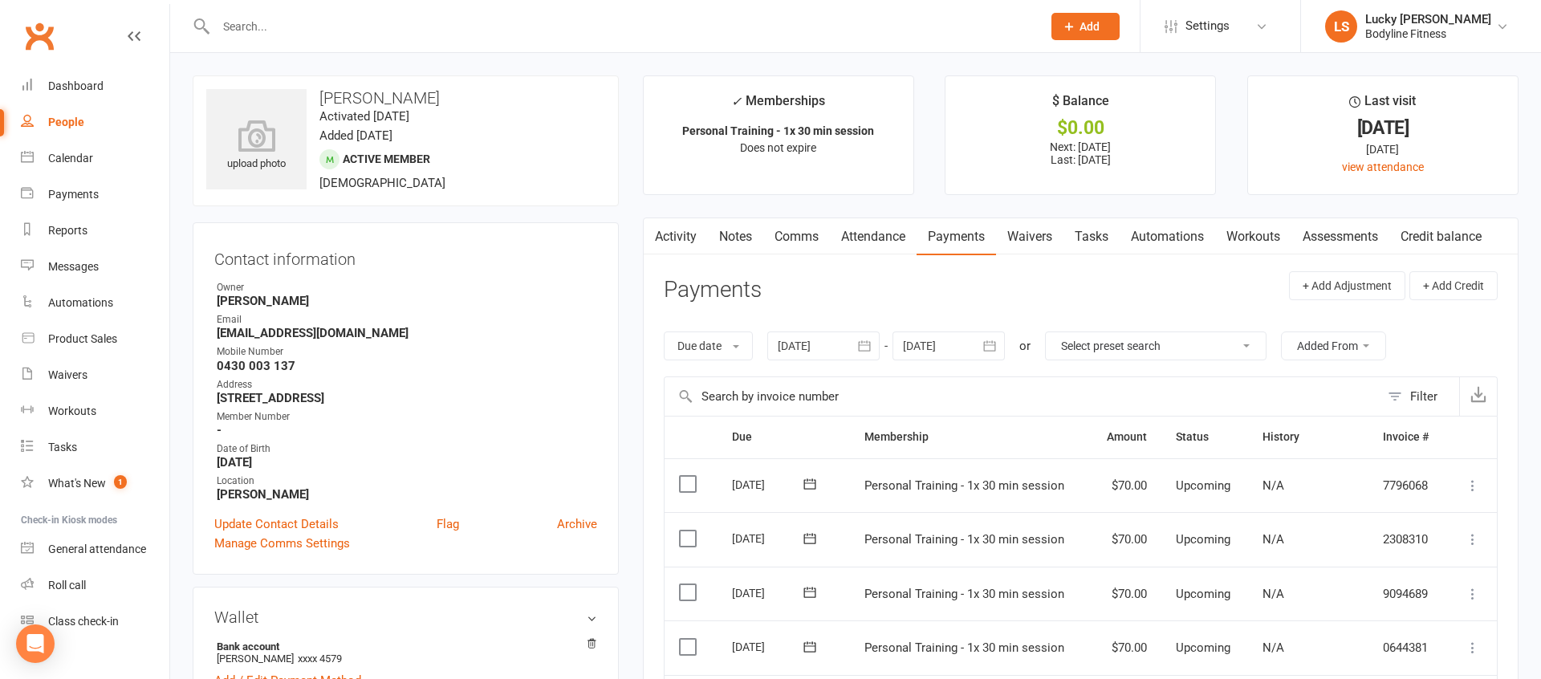
click at [939, 344] on div at bounding box center [949, 346] width 112 height 29
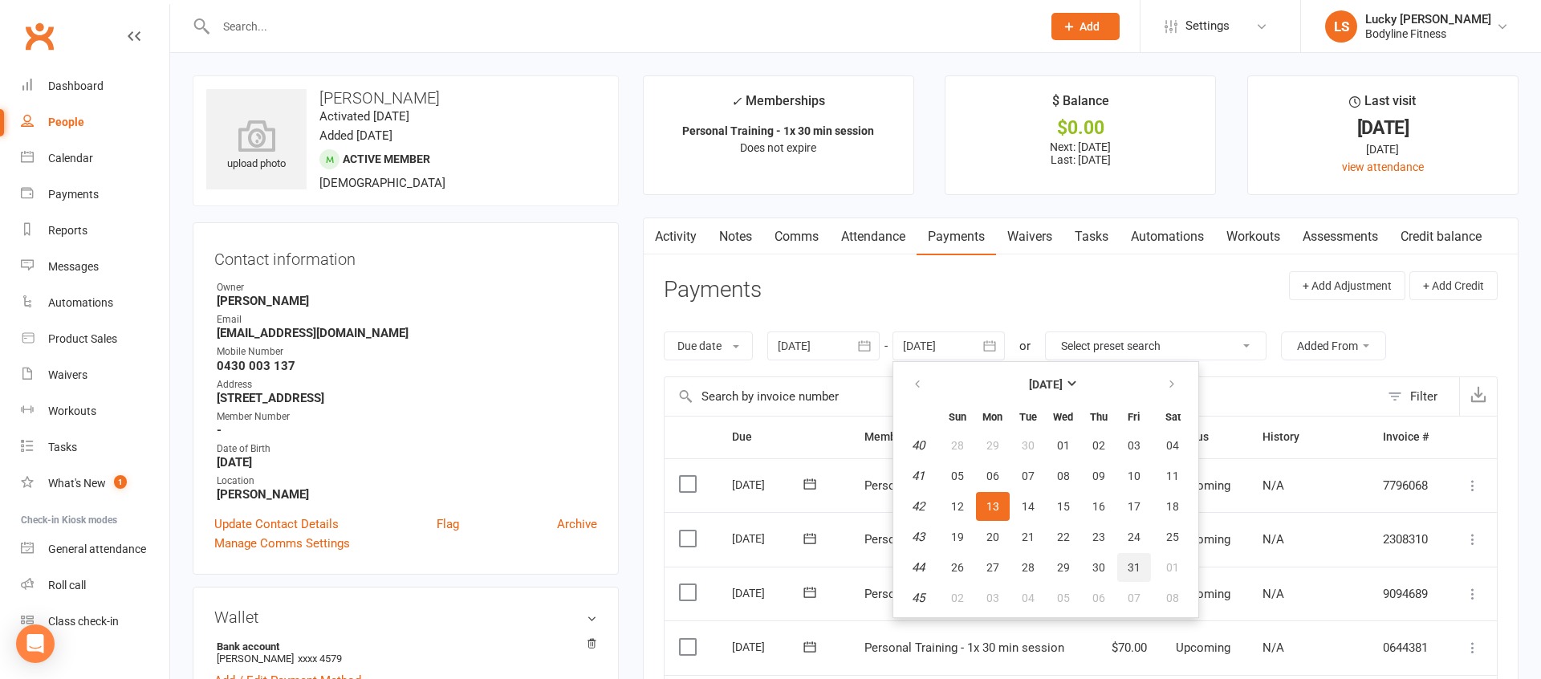
click at [1135, 568] on span "31" at bounding box center [1134, 567] width 13 height 13
type input "[DATE]"
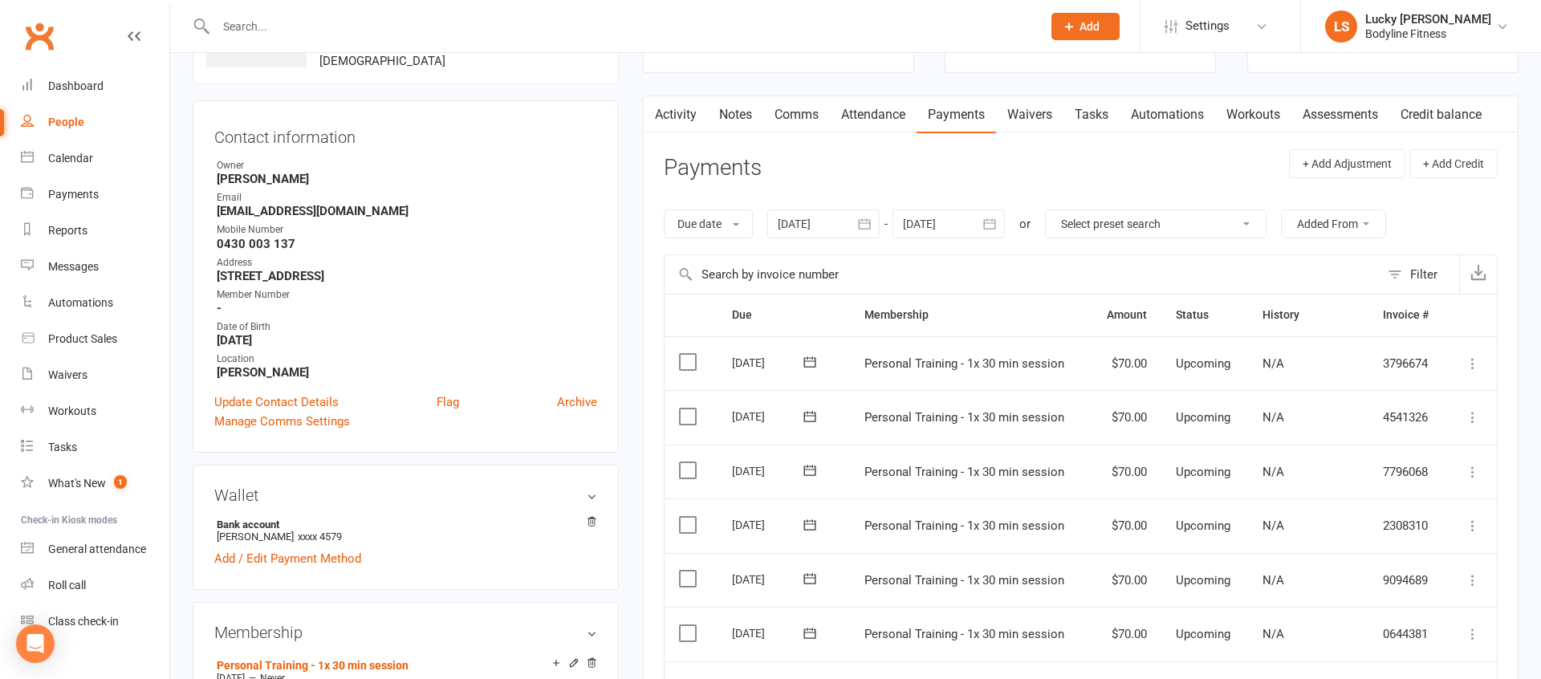
scroll to position [125, 0]
click at [70, 121] on div "People" at bounding box center [66, 122] width 36 height 13
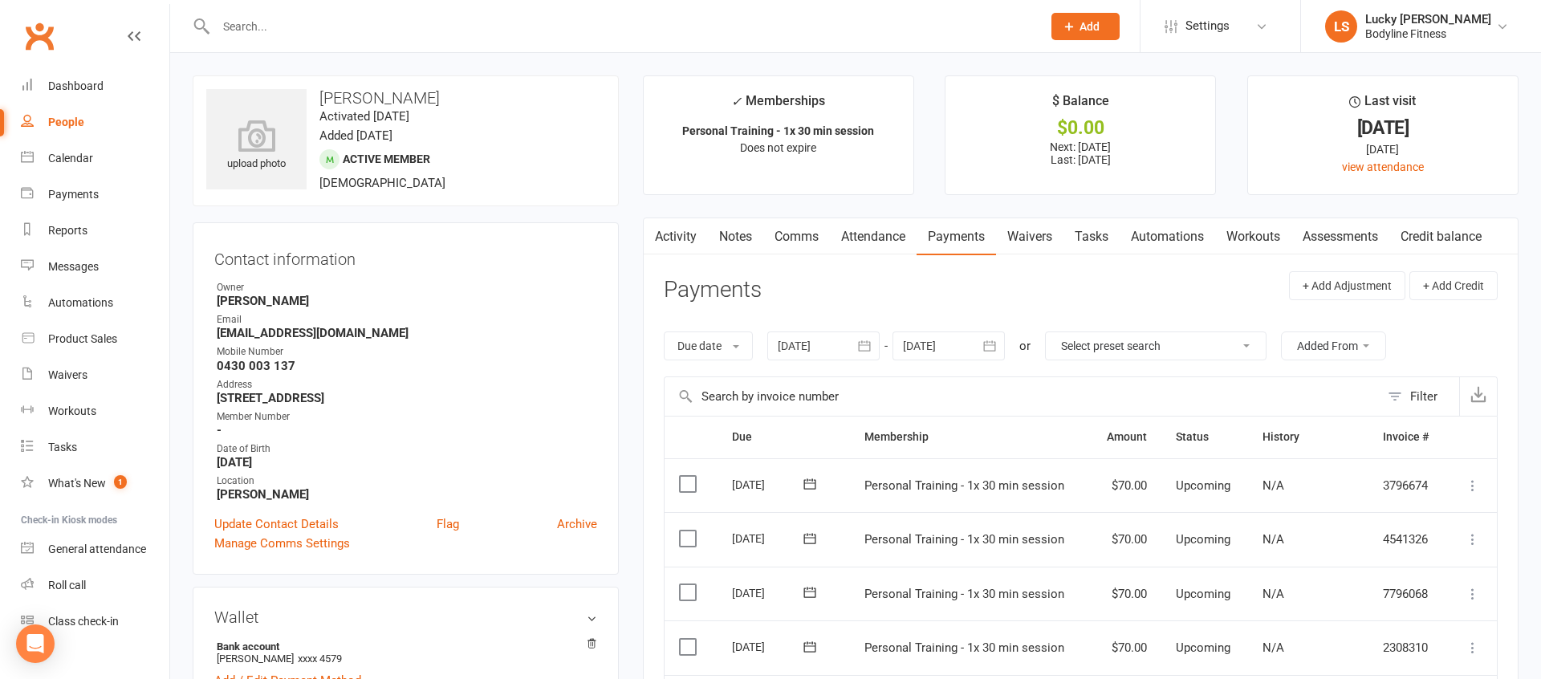
select select "100"
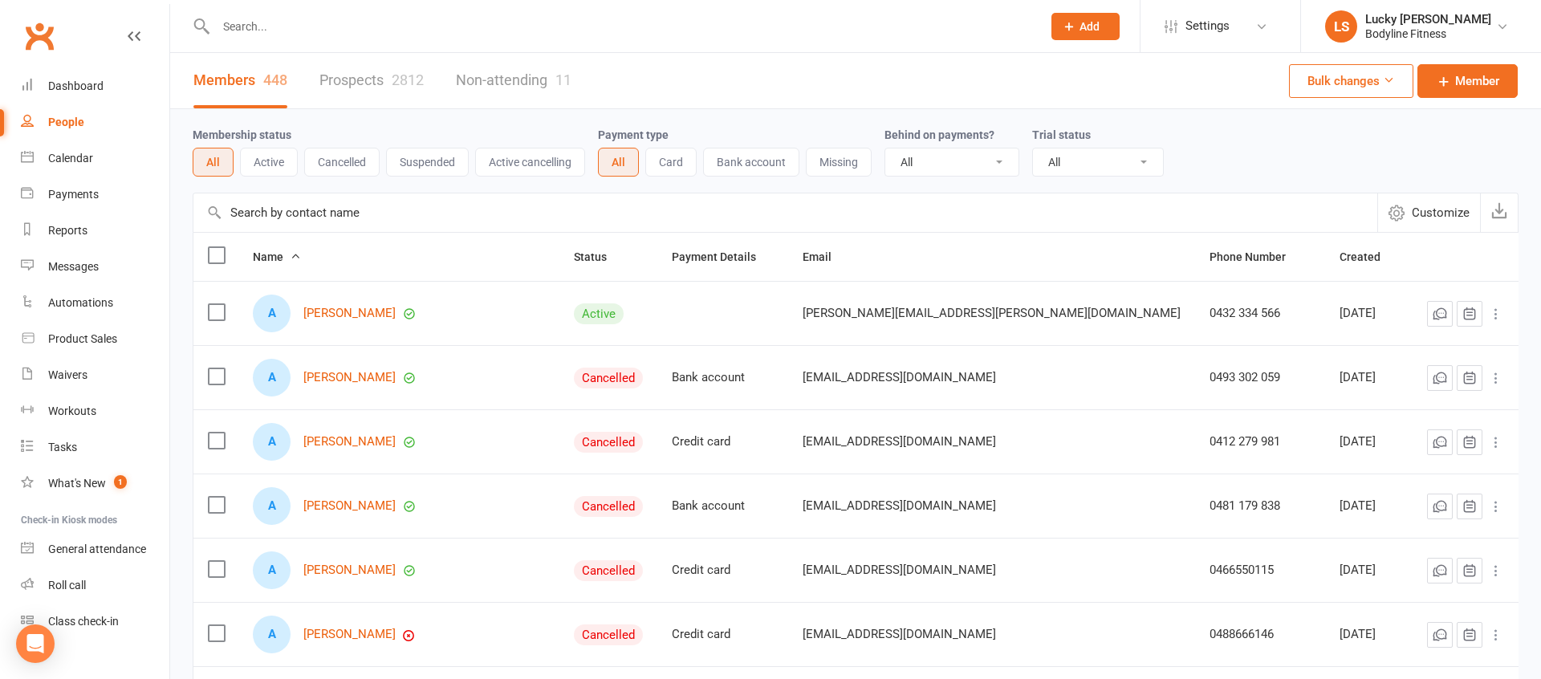
click at [346, 82] on link "Prospects 2812" at bounding box center [371, 80] width 104 height 55
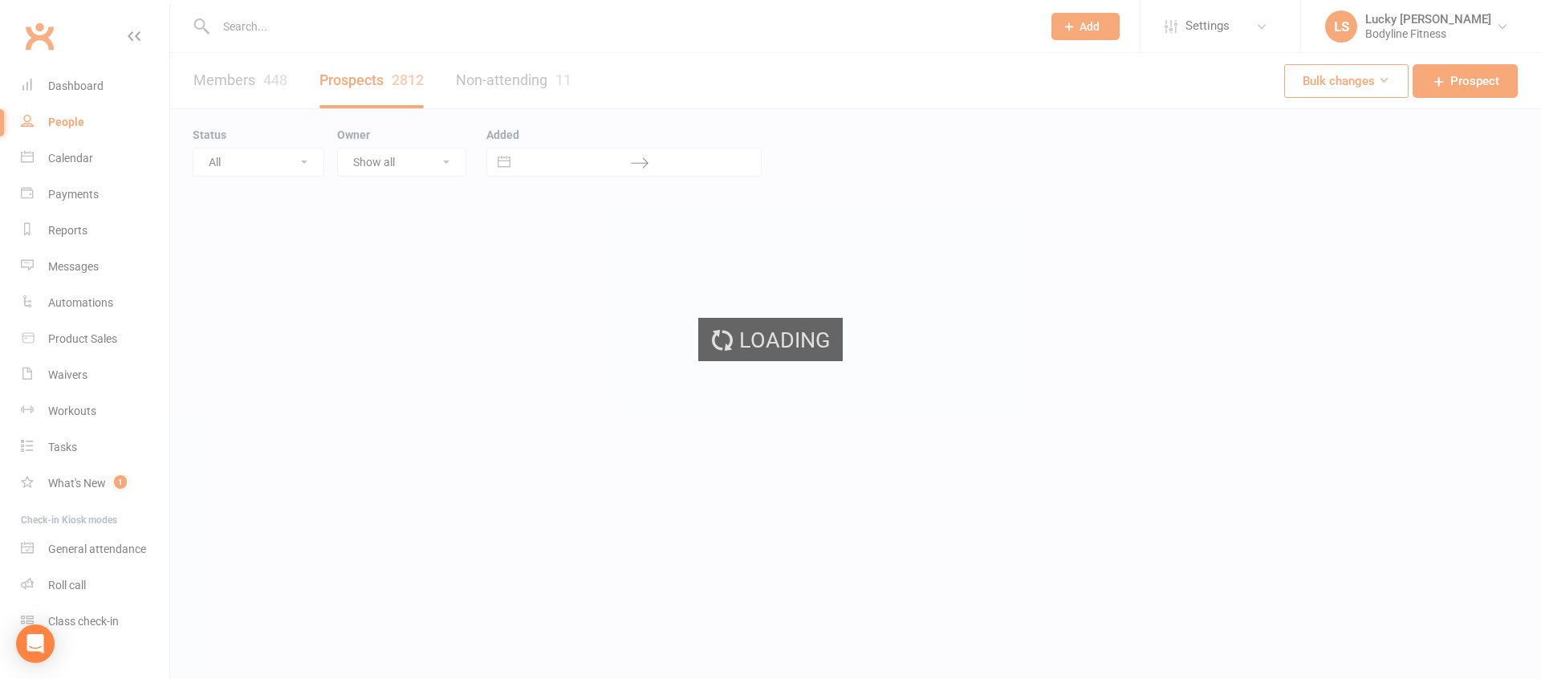
select select "100"
click at [258, 170] on select "All (No status set) (Invalid status) New Lead Contacted Follow Up Email & SMS B…" at bounding box center [258, 161] width 130 height 27
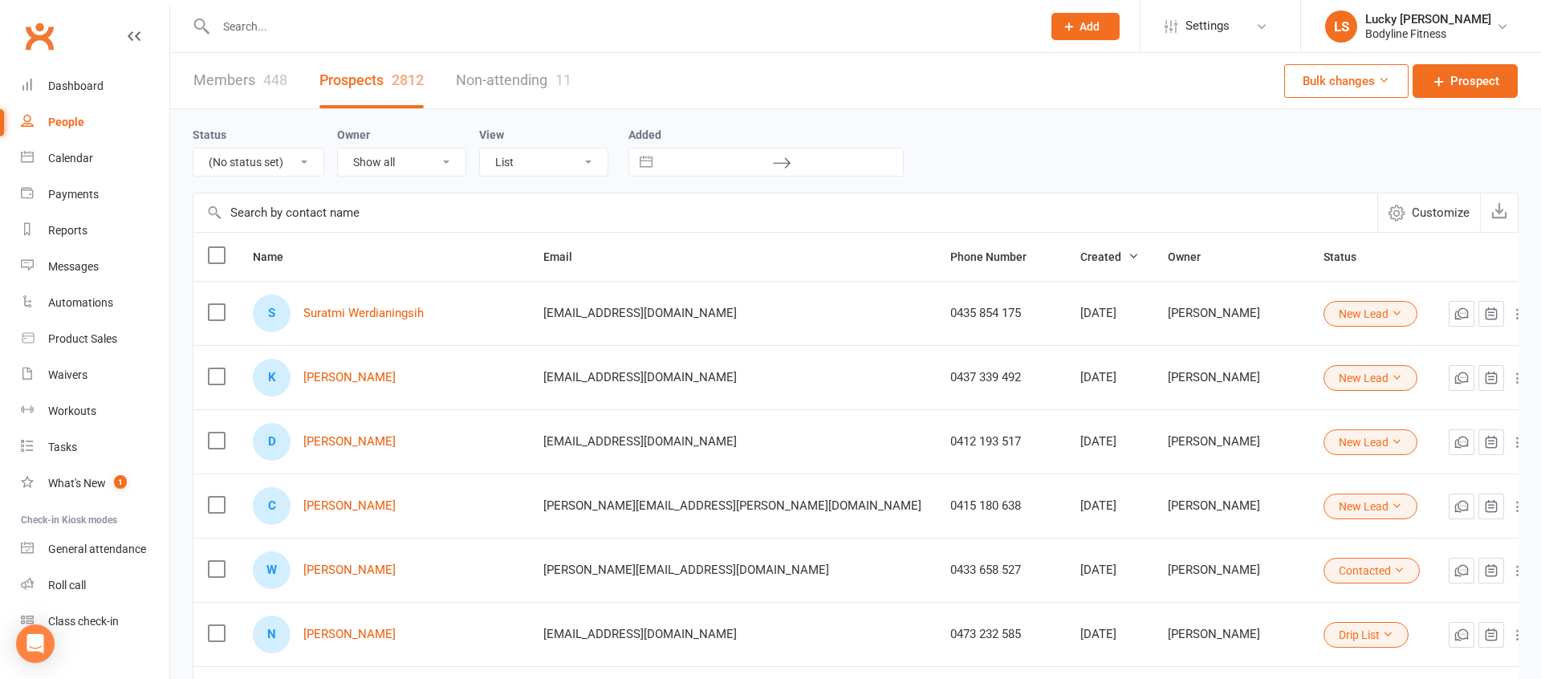
click at [193, 148] on select "All (No status set) (Invalid status) New Lead Contacted Follow Up Email & SMS B…" at bounding box center [258, 161] width 130 height 27
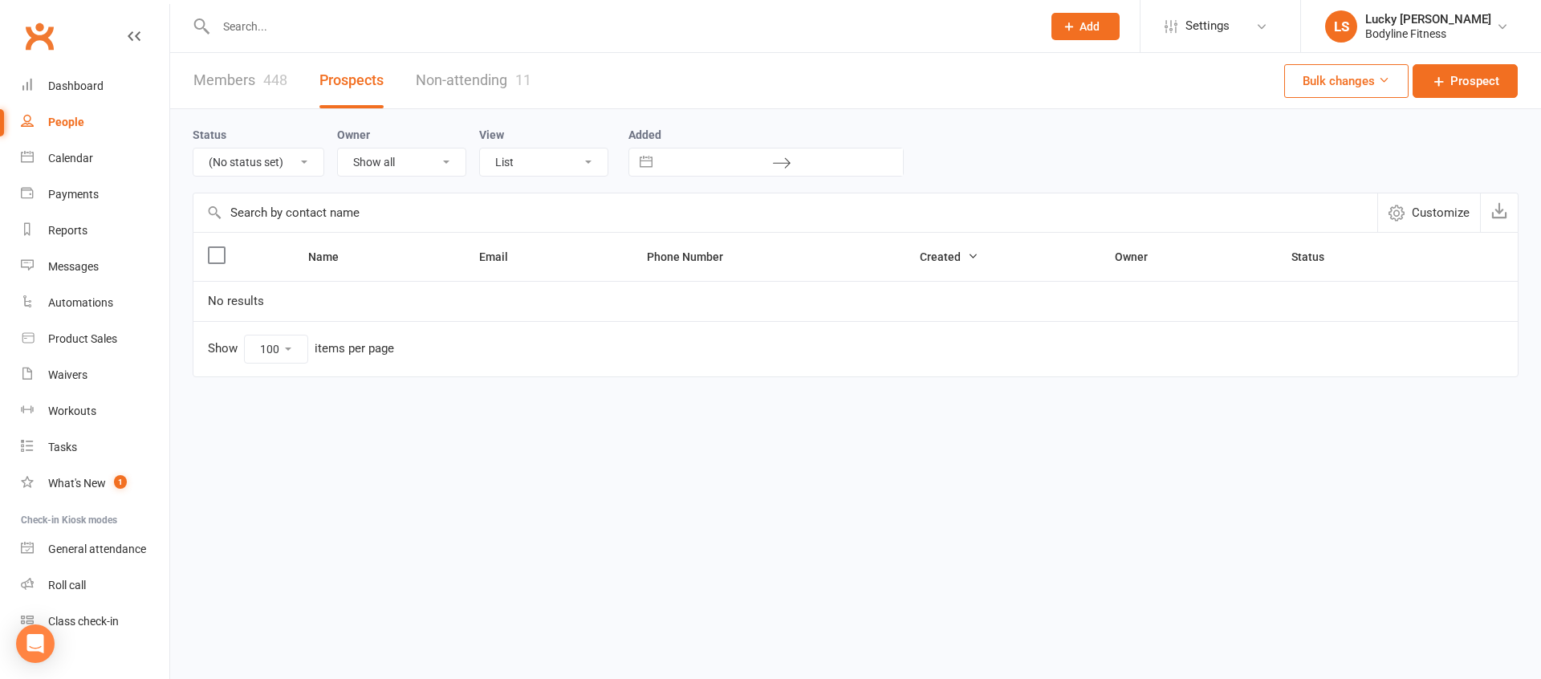
click at [263, 162] on select "All (No status set) (Invalid status) New Lead Contacted Follow Up Email & SMS B…" at bounding box center [258, 161] width 130 height 27
click at [193, 148] on select "All (No status set) (Invalid status) New Lead Contacted Follow Up Email & SMS B…" at bounding box center [258, 161] width 130 height 27
click at [254, 161] on select "All (No status set) (Invalid status) New Lead Contacted Follow Up Email & SMS B…" at bounding box center [258, 161] width 130 height 27
click at [193, 148] on select "All (No status set) (Invalid status) New Lead Contacted Follow Up Email & SMS B…" at bounding box center [258, 161] width 130 height 27
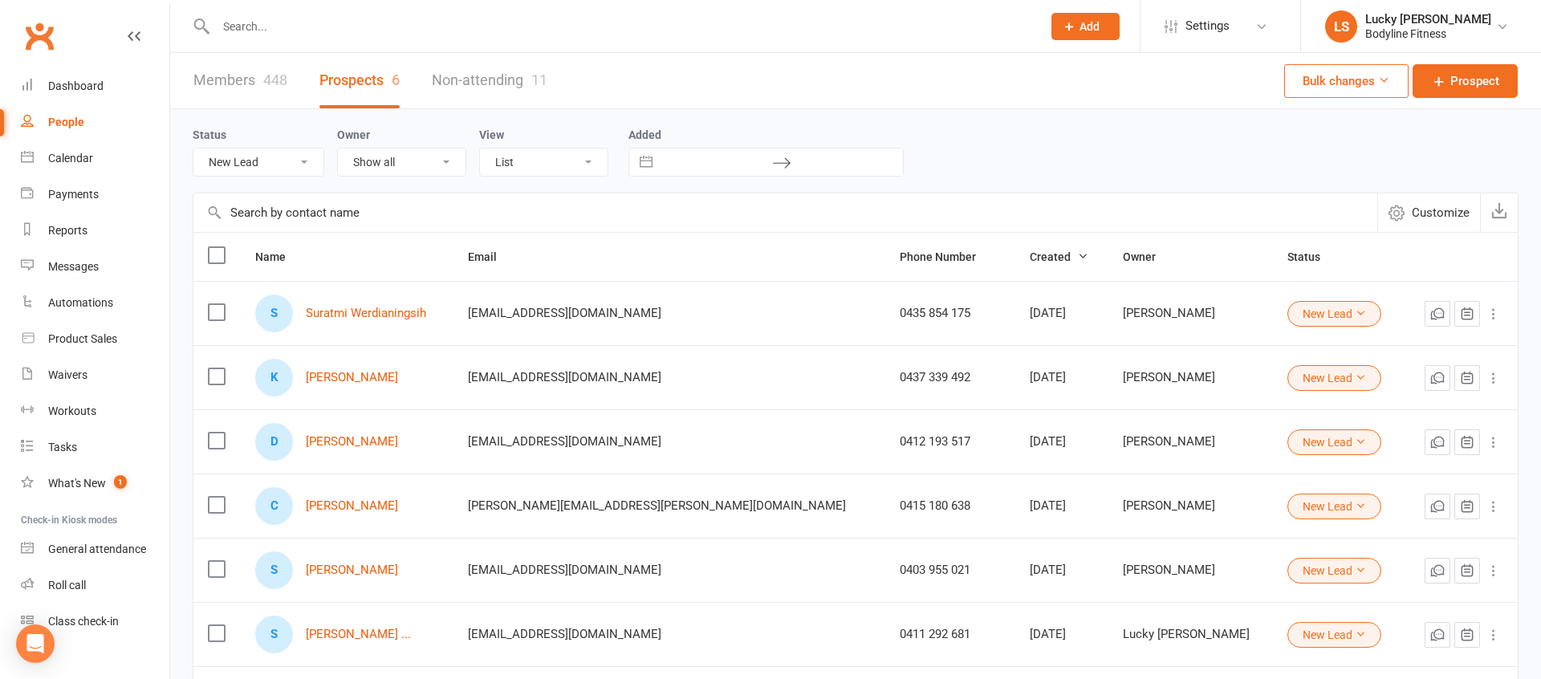
click at [260, 162] on select "All (No status set) (Invalid status) New Lead Contacted Follow Up Email & SMS B…" at bounding box center [258, 161] width 130 height 27
select select "Follow Up"
click at [193, 148] on select "All (No status set) (Invalid status) New Lead Contacted Follow Up Email & SMS B…" at bounding box center [258, 161] width 130 height 27
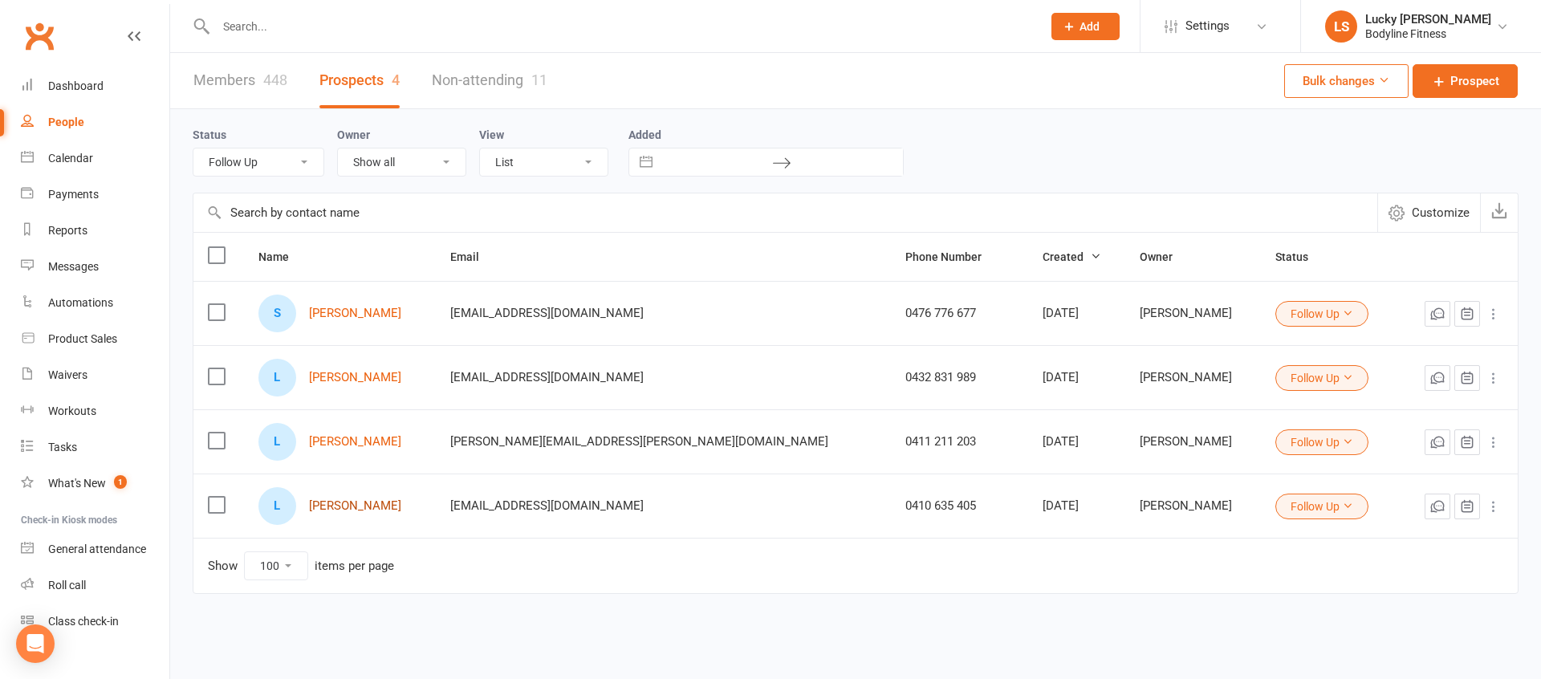
click at [385, 507] on link "[PERSON_NAME]" at bounding box center [355, 506] width 92 height 14
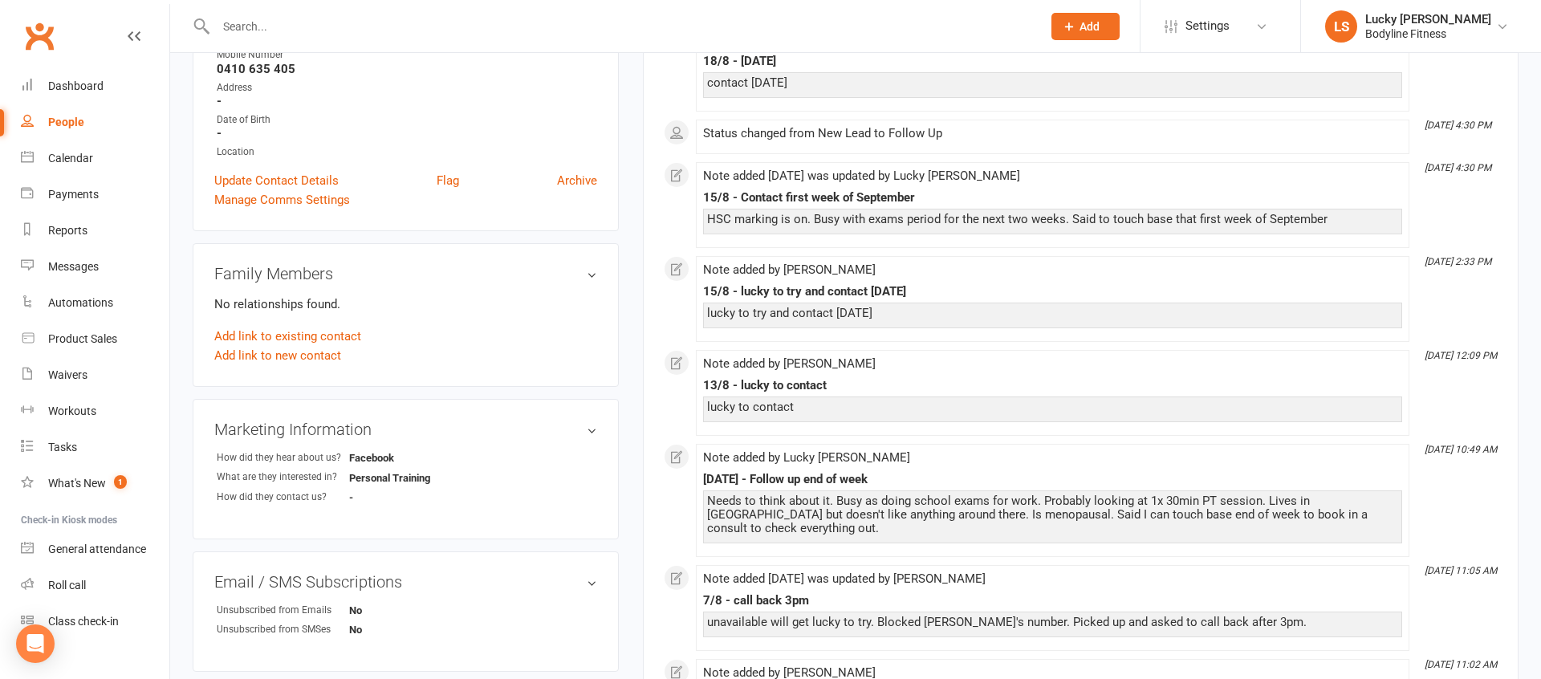
scroll to position [17, 0]
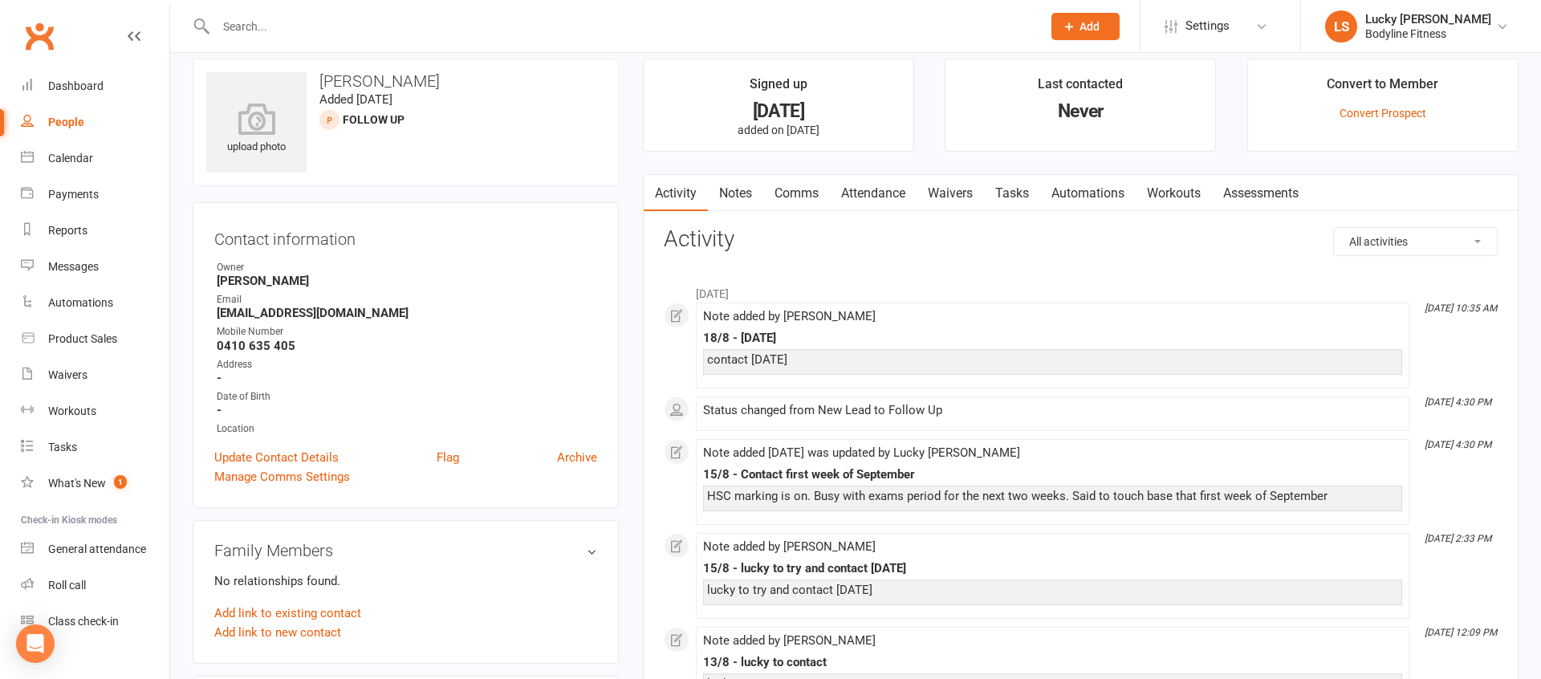
click at [738, 193] on link "Notes" at bounding box center [735, 193] width 55 height 37
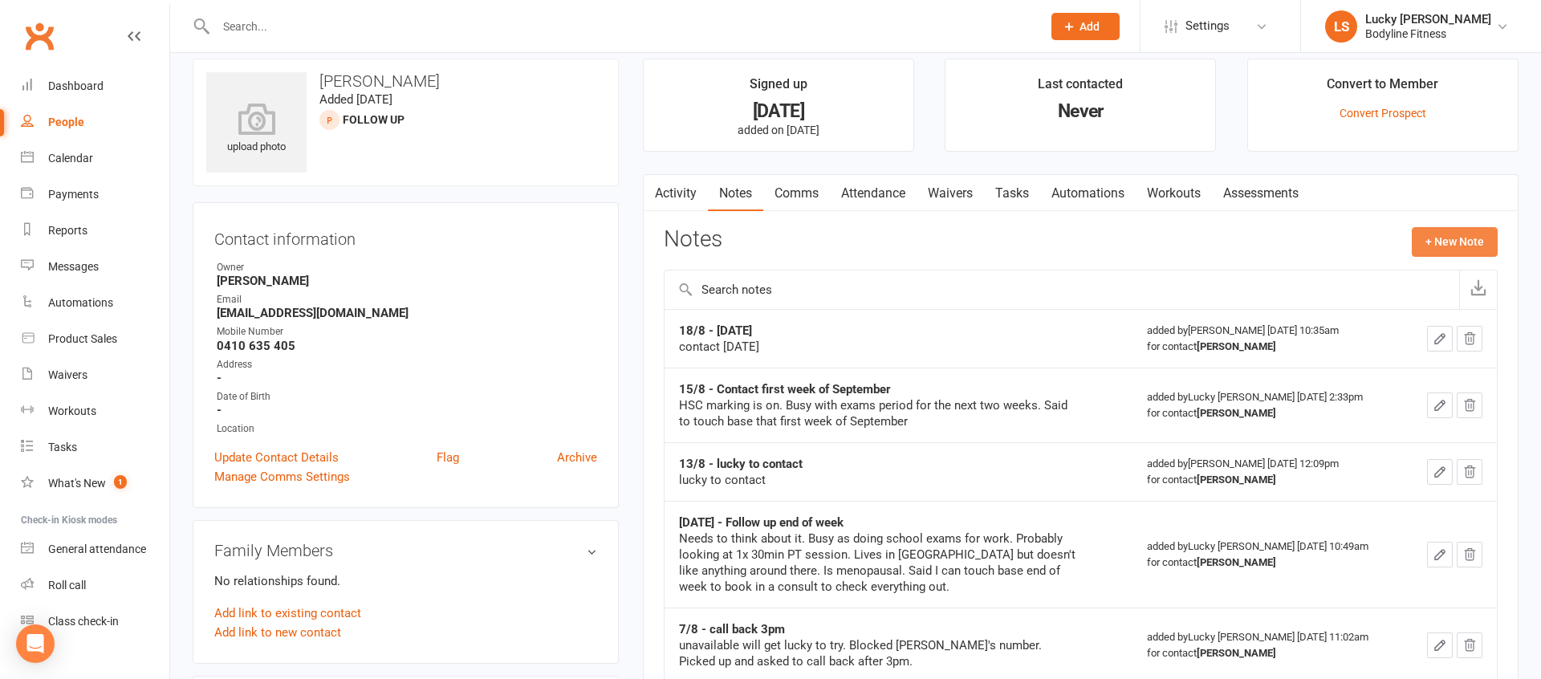
click at [1424, 246] on button "+ New Note" at bounding box center [1455, 241] width 86 height 29
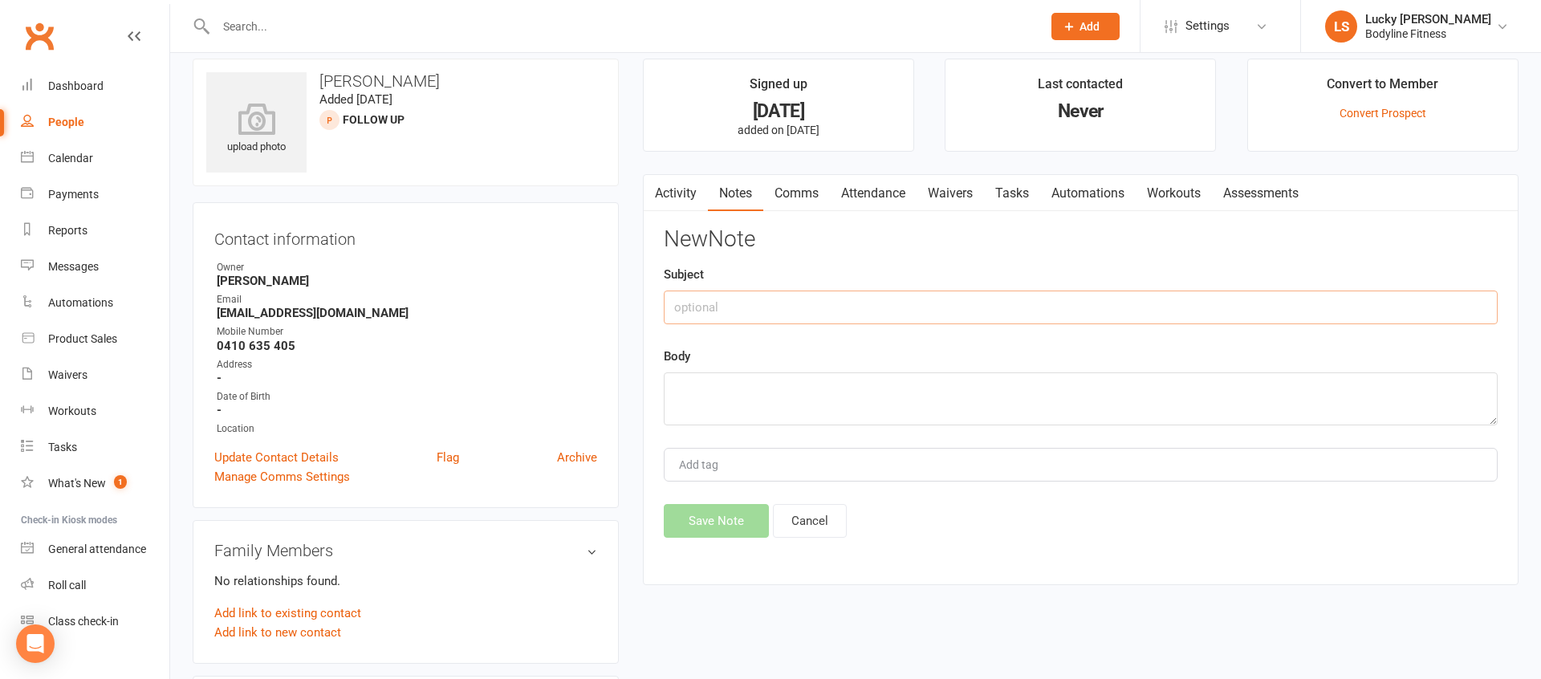
click at [779, 311] on input "text" at bounding box center [1081, 308] width 834 height 34
type input "[DATE] - said will call back"
click at [767, 380] on textarea at bounding box center [1081, 398] width 834 height 53
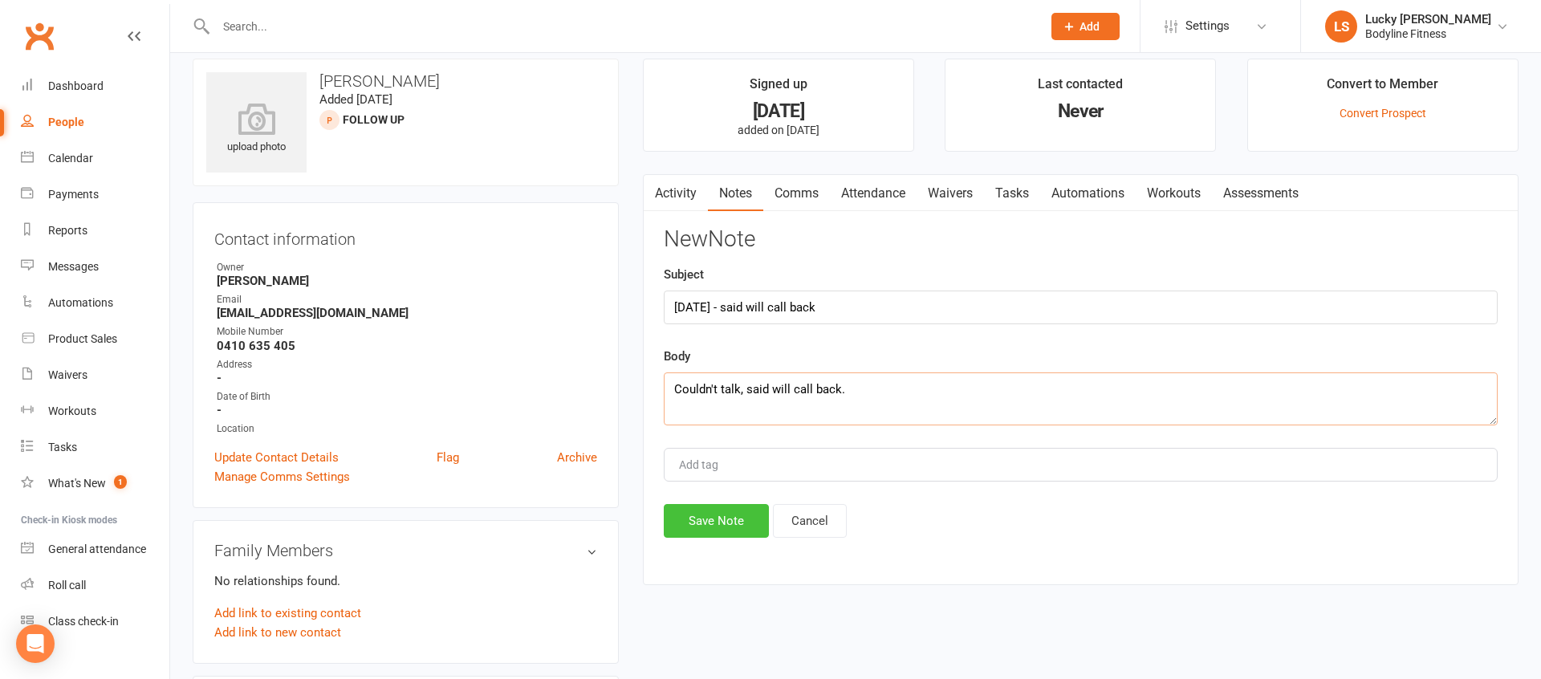
type textarea "Couldn't talk, said will call back."
click at [707, 525] on button "Save Note" at bounding box center [716, 521] width 105 height 34
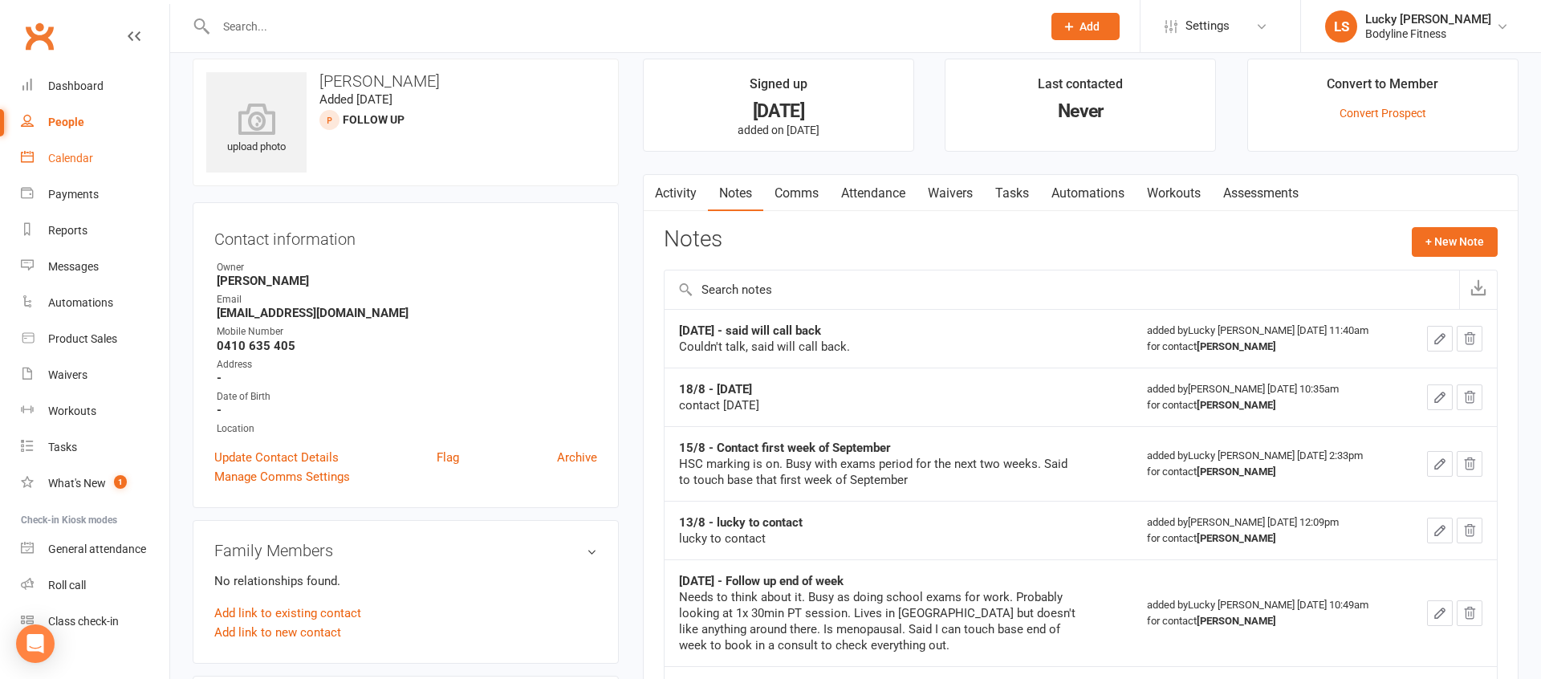
click at [71, 159] on div "Calendar" at bounding box center [70, 158] width 45 height 13
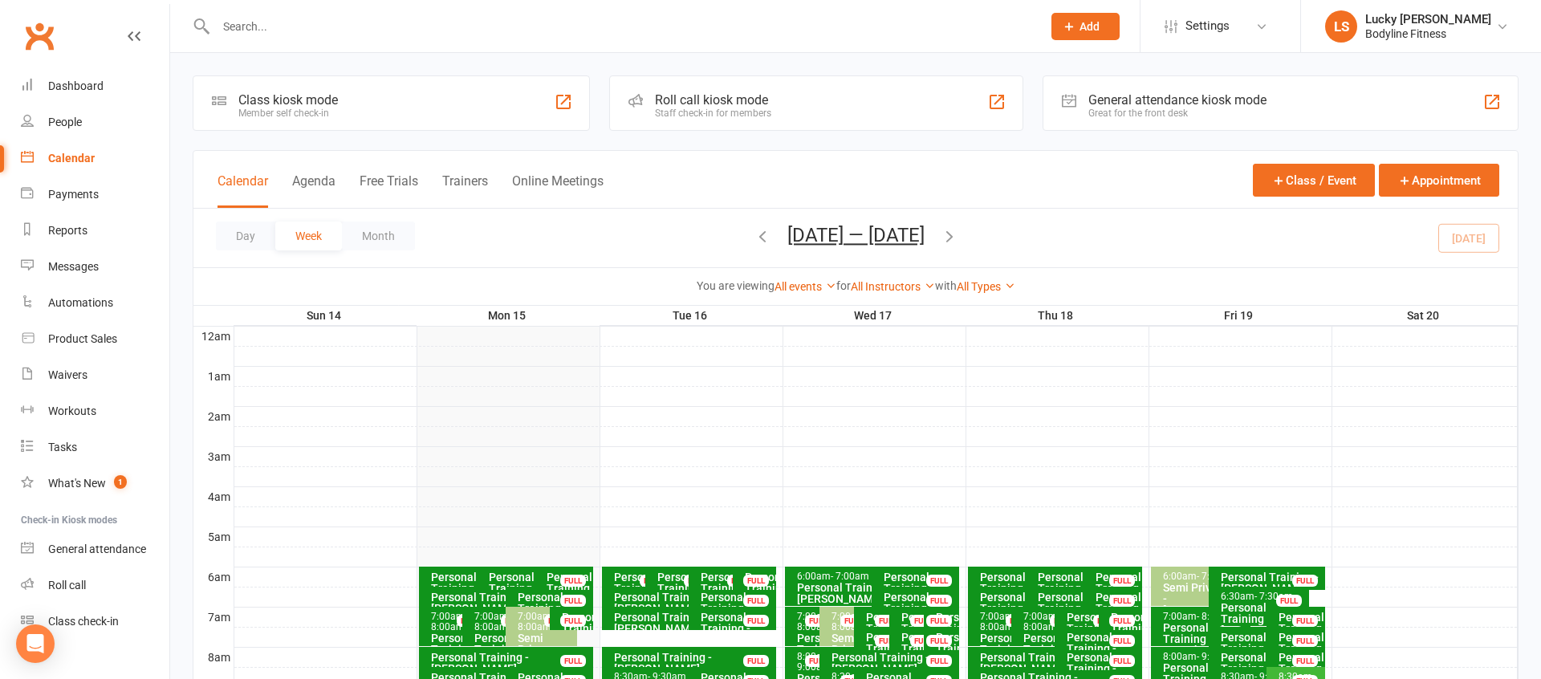
click at [602, 69] on div "Class kiosk mode Member self check-in Roll call kiosk mode Staff check-in for m…" at bounding box center [855, 682] width 1371 height 1259
click at [53, 78] on link "Dashboard" at bounding box center [95, 86] width 148 height 36
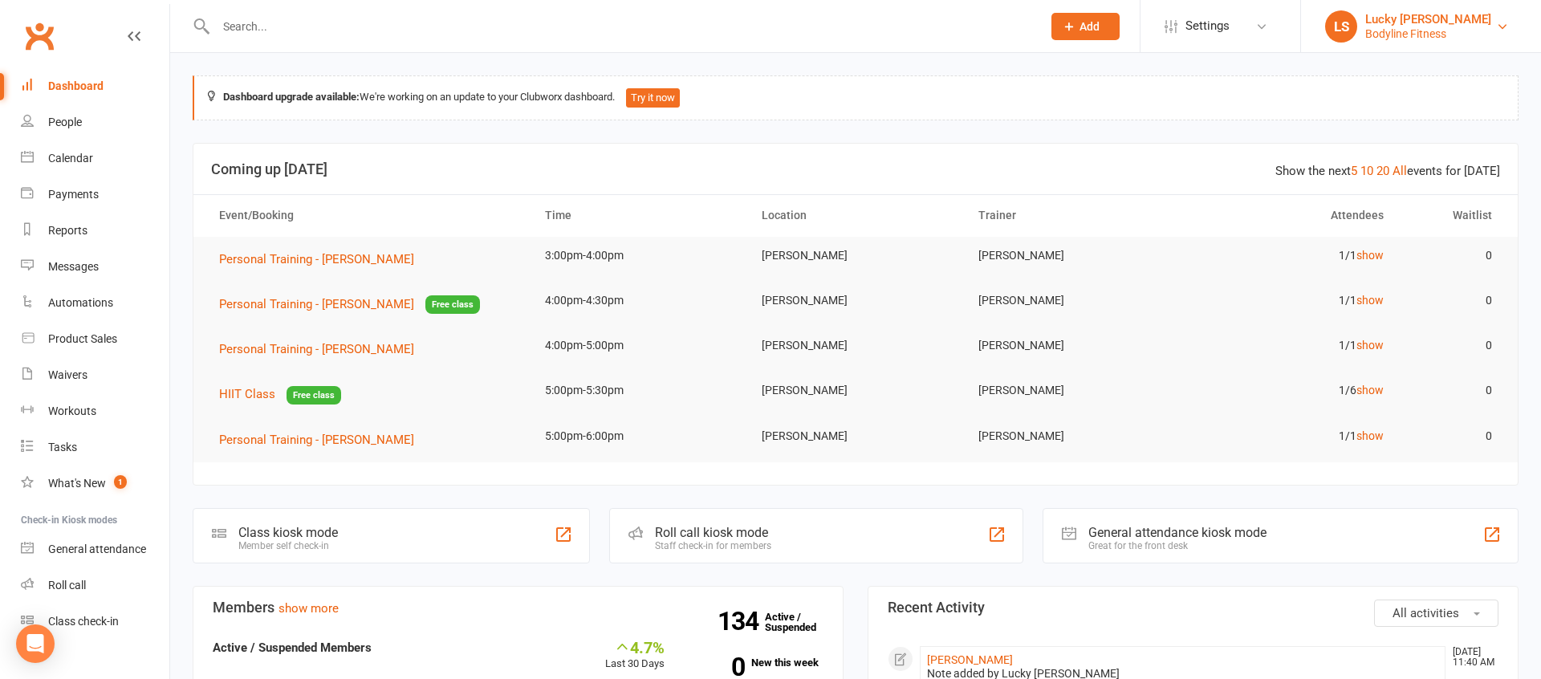
click at [1424, 35] on div "Bodyline Fitness" at bounding box center [1428, 33] width 126 height 14
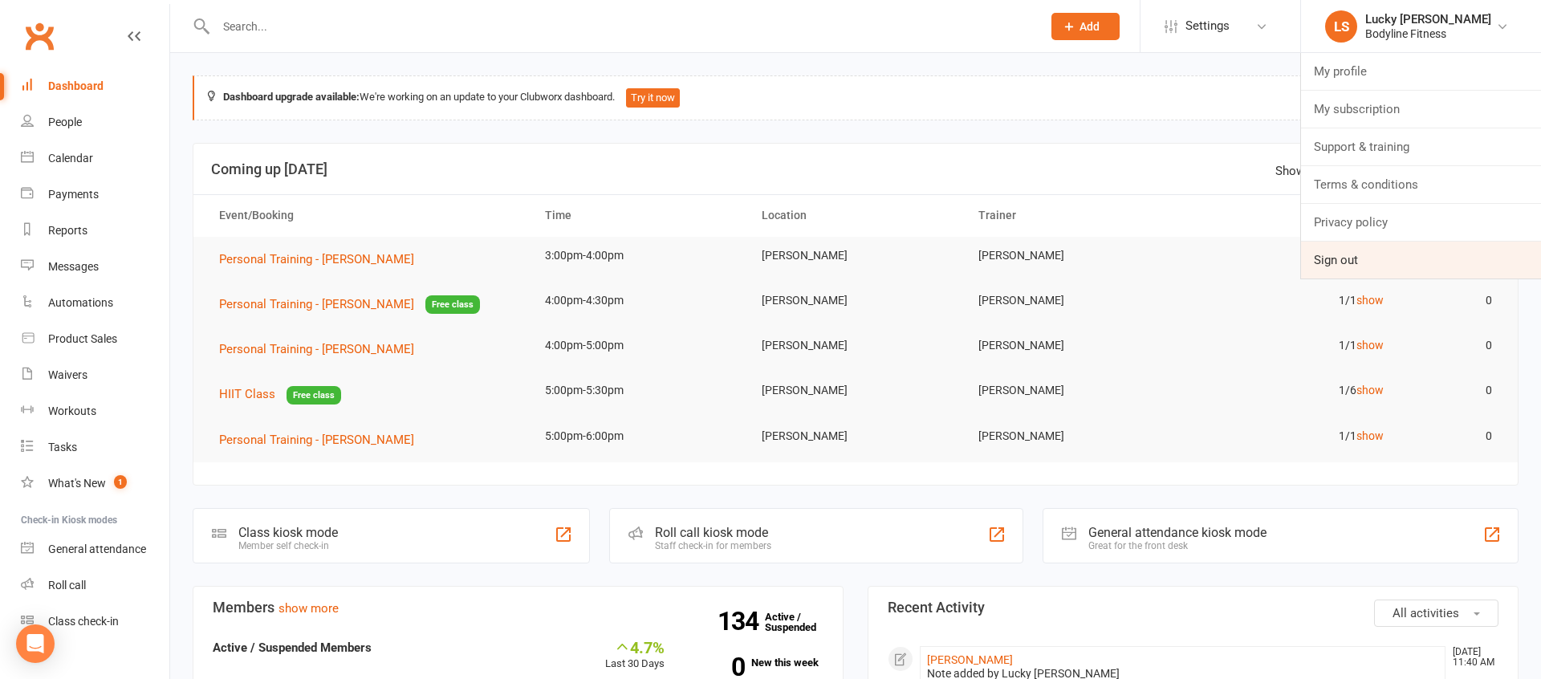
click at [1357, 258] on link "Sign out" at bounding box center [1421, 260] width 240 height 37
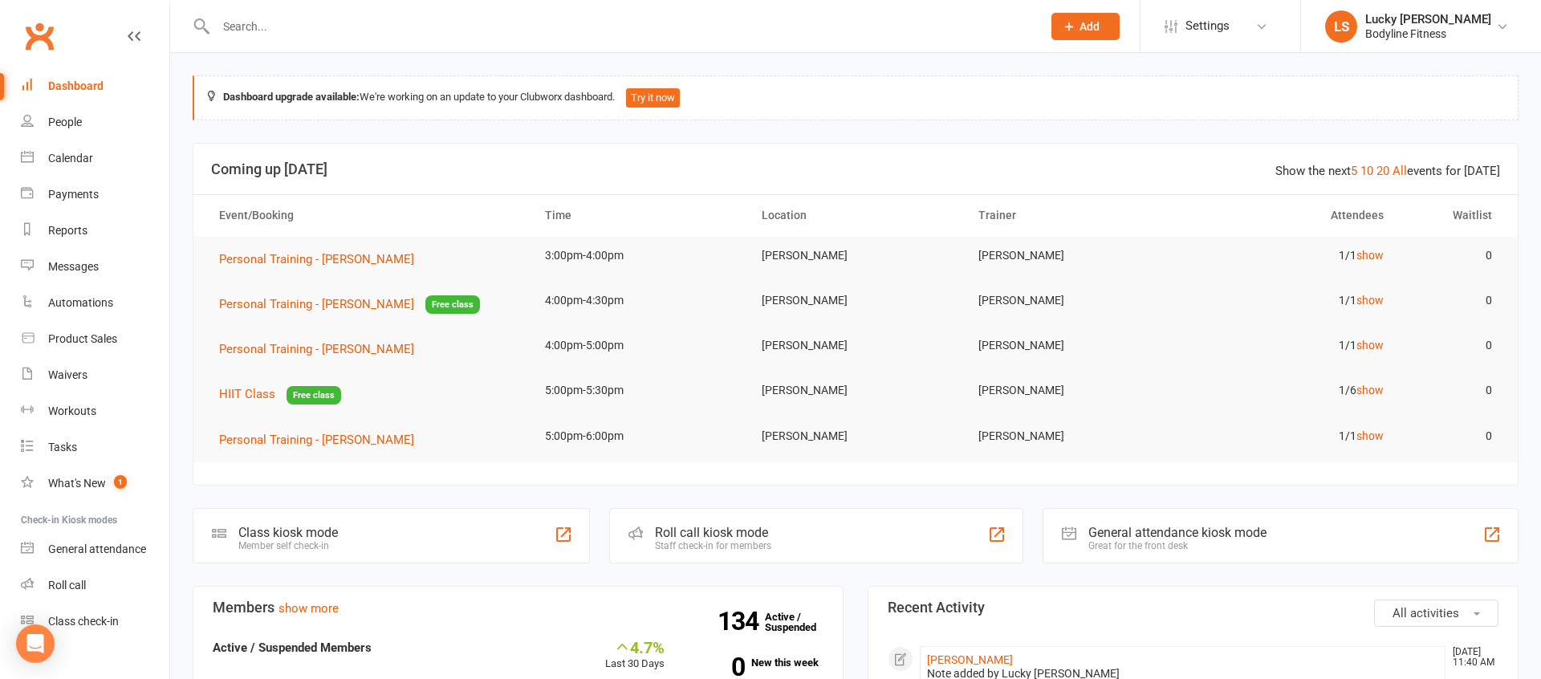
click at [313, 29] on input "text" at bounding box center [621, 26] width 820 height 22
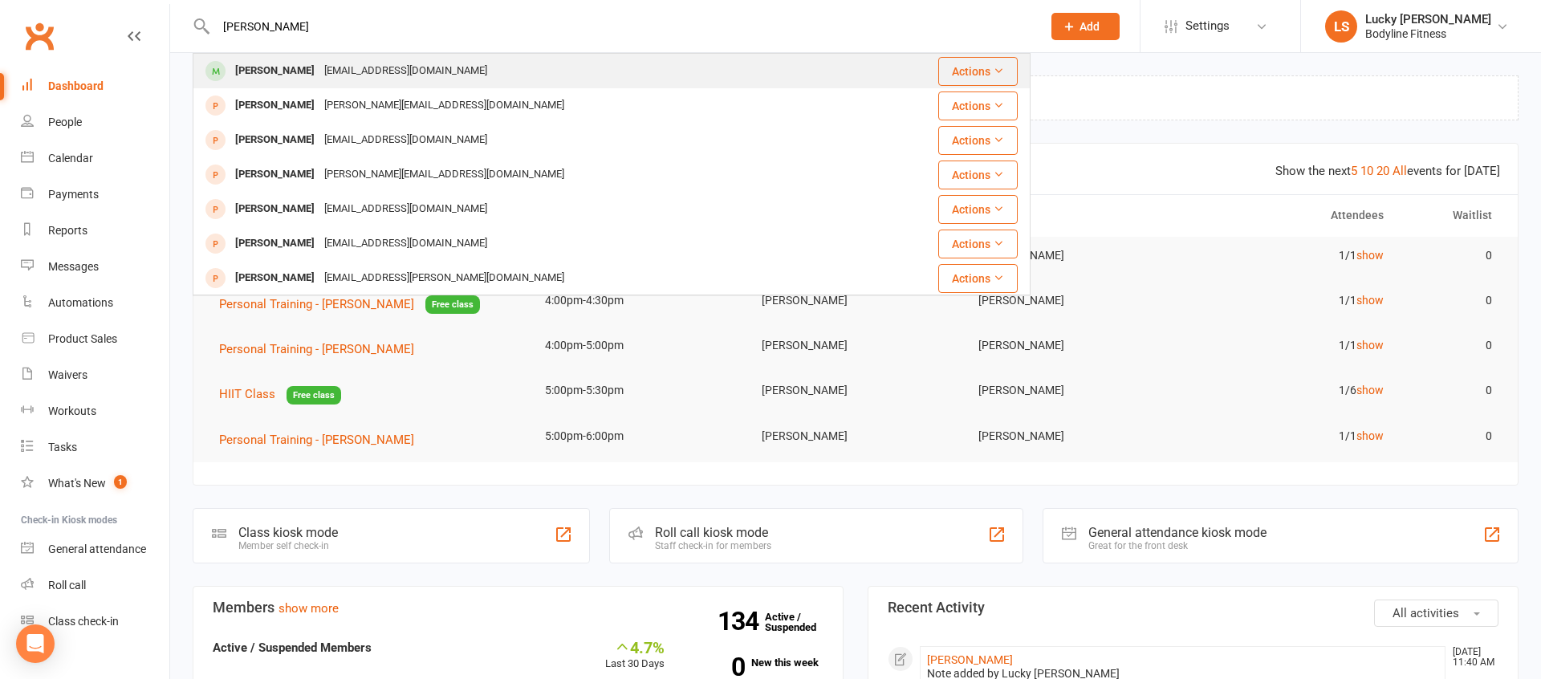
type input "[PERSON_NAME]"
click at [276, 67] on div "[PERSON_NAME]" at bounding box center [274, 70] width 89 height 23
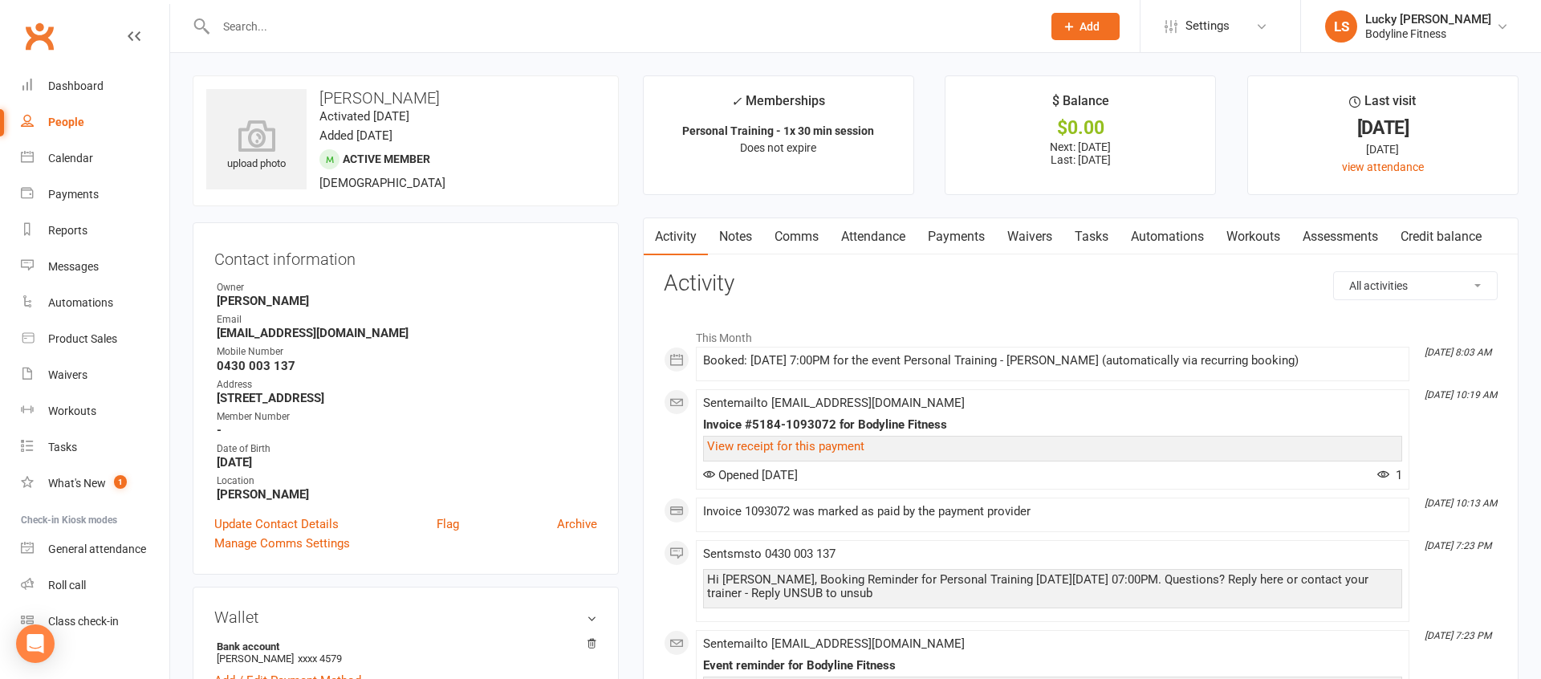
click at [970, 243] on link "Payments" at bounding box center [956, 236] width 79 height 37
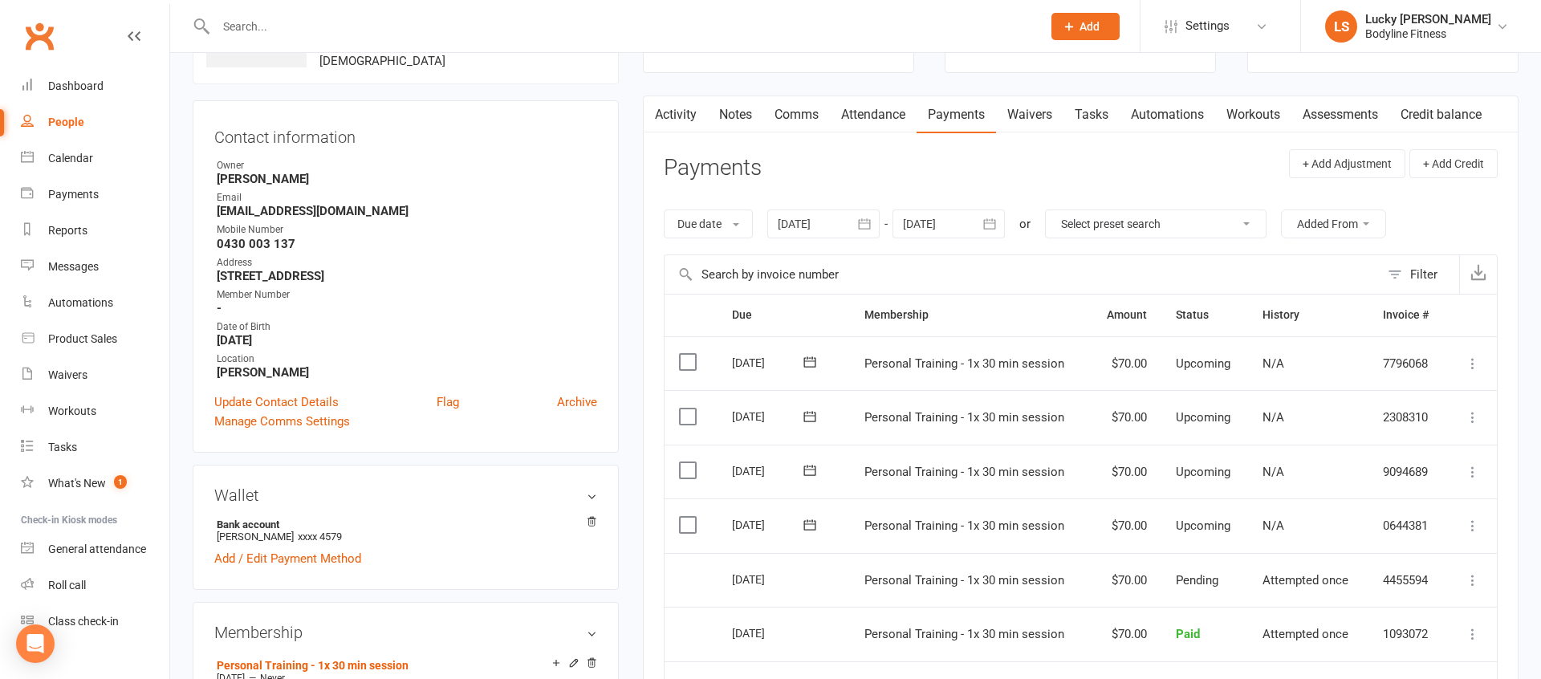
scroll to position [149, 0]
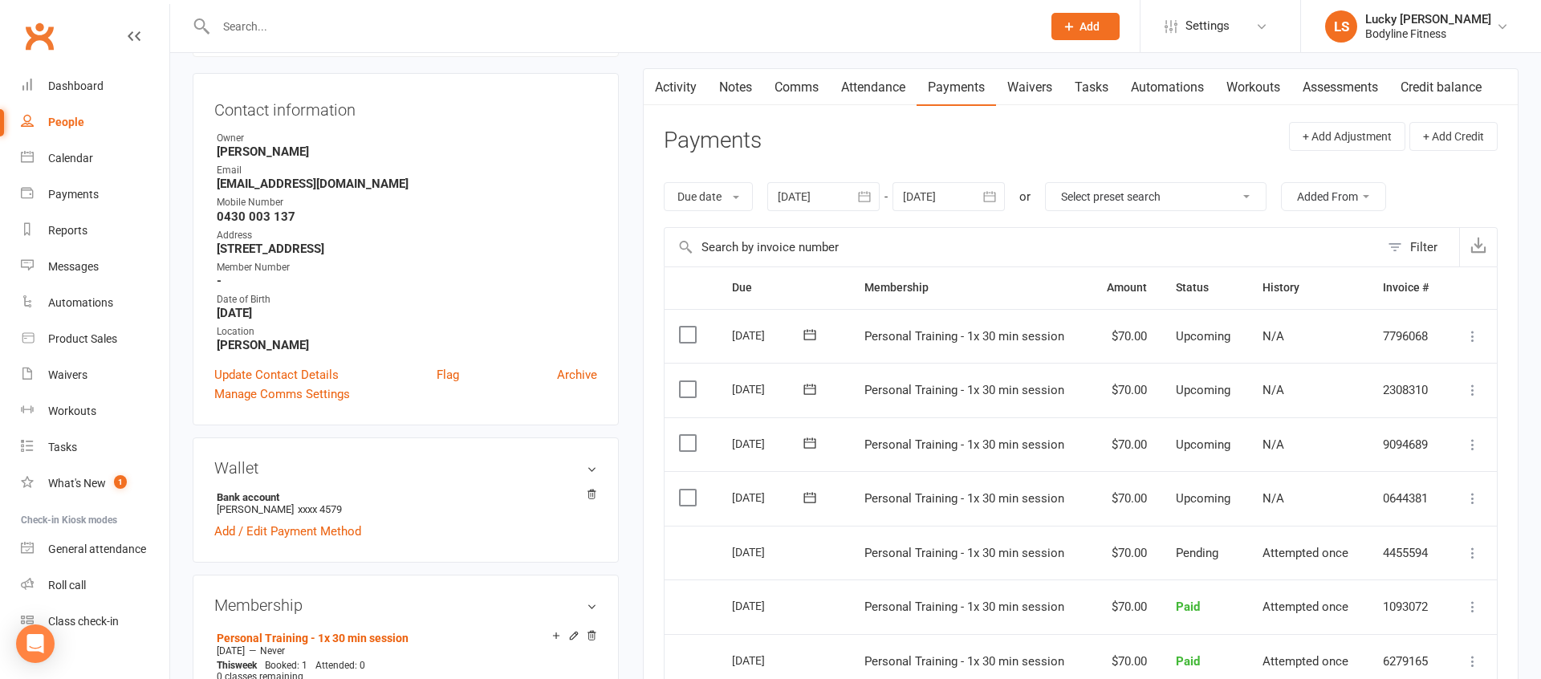
click at [929, 201] on div at bounding box center [949, 196] width 112 height 29
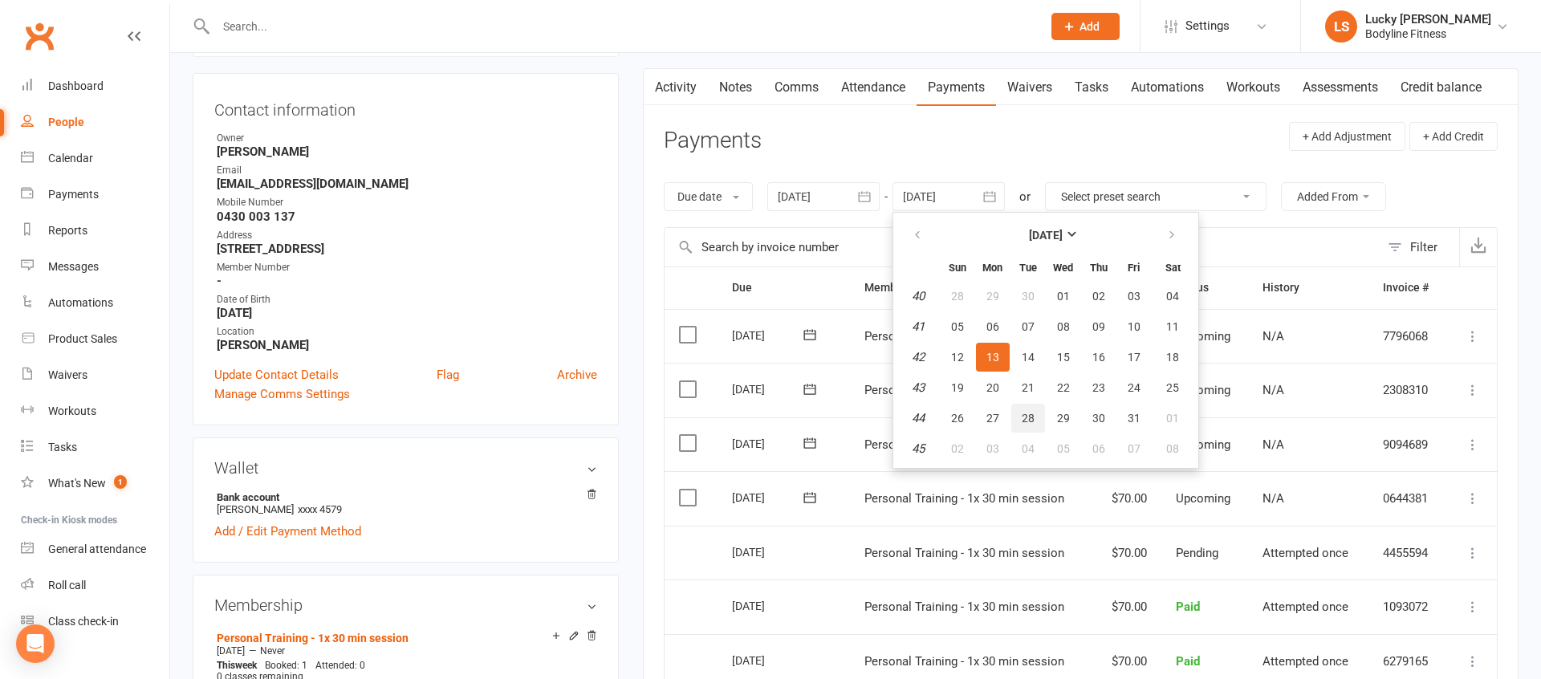
click at [1031, 425] on button "28" at bounding box center [1028, 418] width 34 height 29
type input "28 Oct 2025"
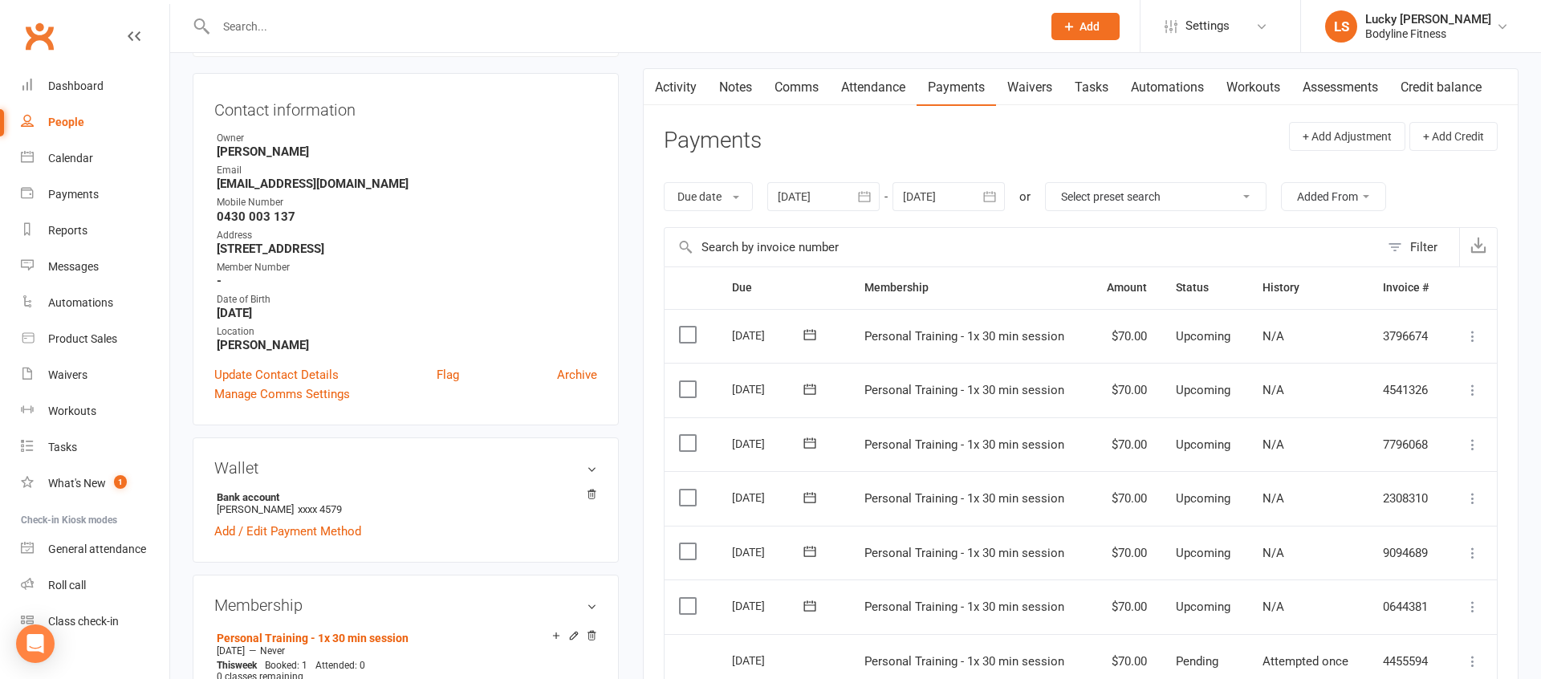
click at [1476, 501] on icon at bounding box center [1473, 498] width 16 height 16
click at [1319, 624] on link "Skip" at bounding box center [1386, 626] width 189 height 32
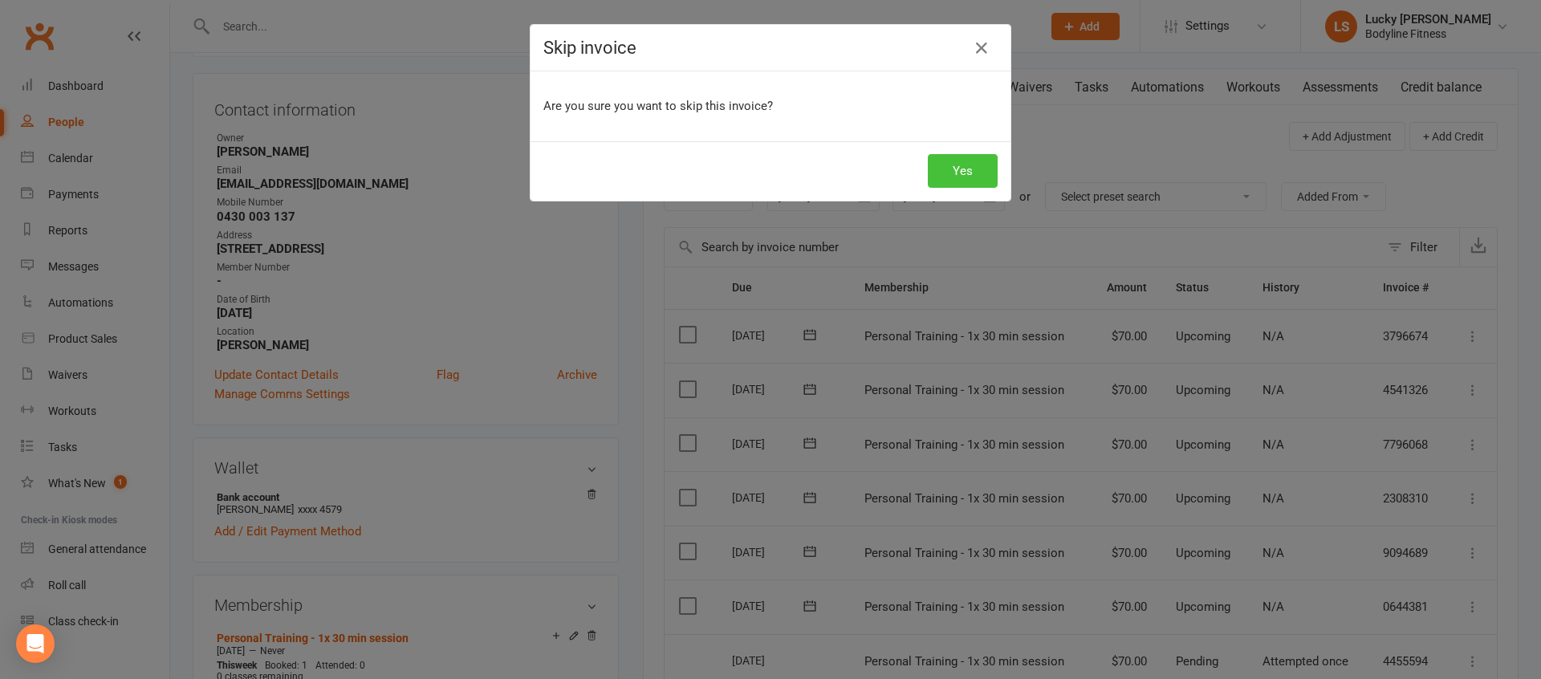
click at [960, 168] on button "Yes" at bounding box center [963, 171] width 70 height 34
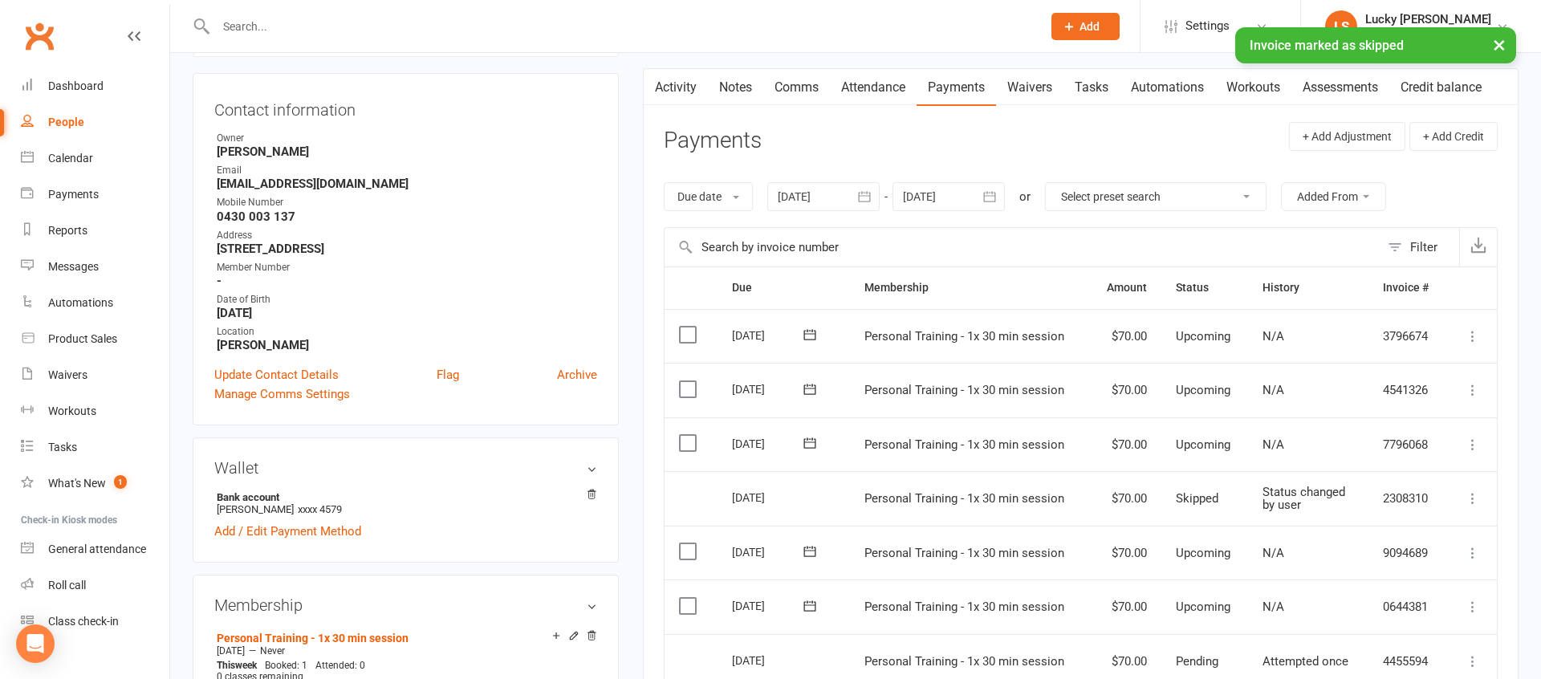
click at [1478, 445] on icon at bounding box center [1473, 445] width 16 height 16
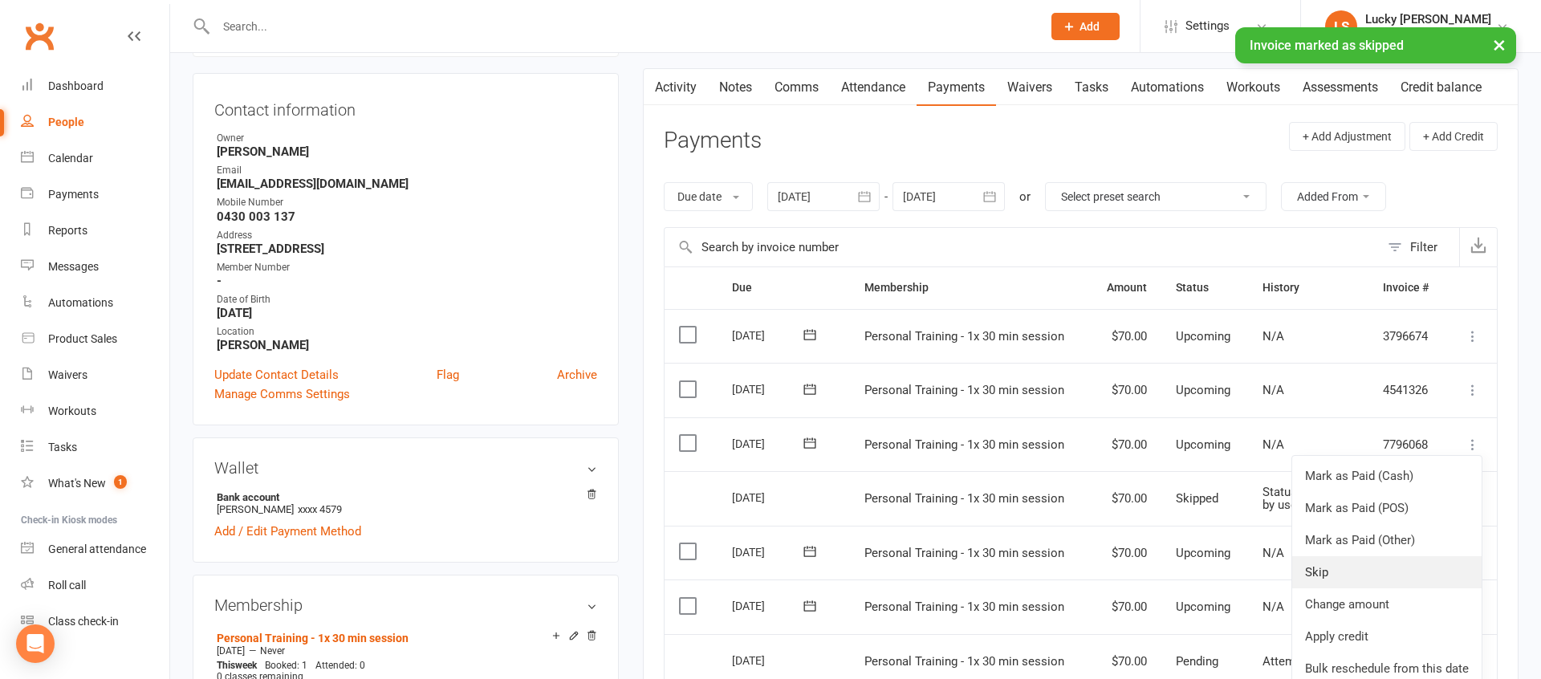
click at [1325, 563] on link "Skip" at bounding box center [1386, 572] width 189 height 32
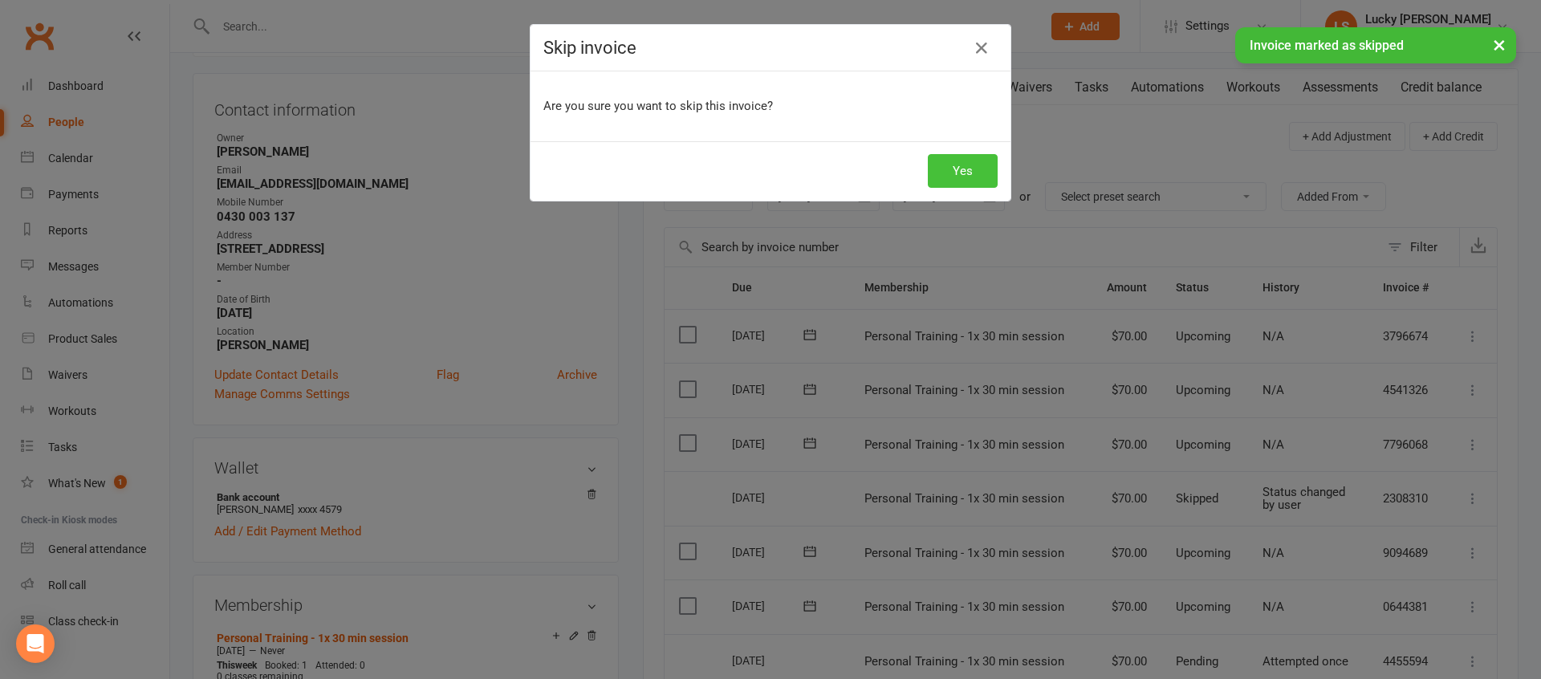
click at [958, 175] on button "Yes" at bounding box center [963, 171] width 70 height 34
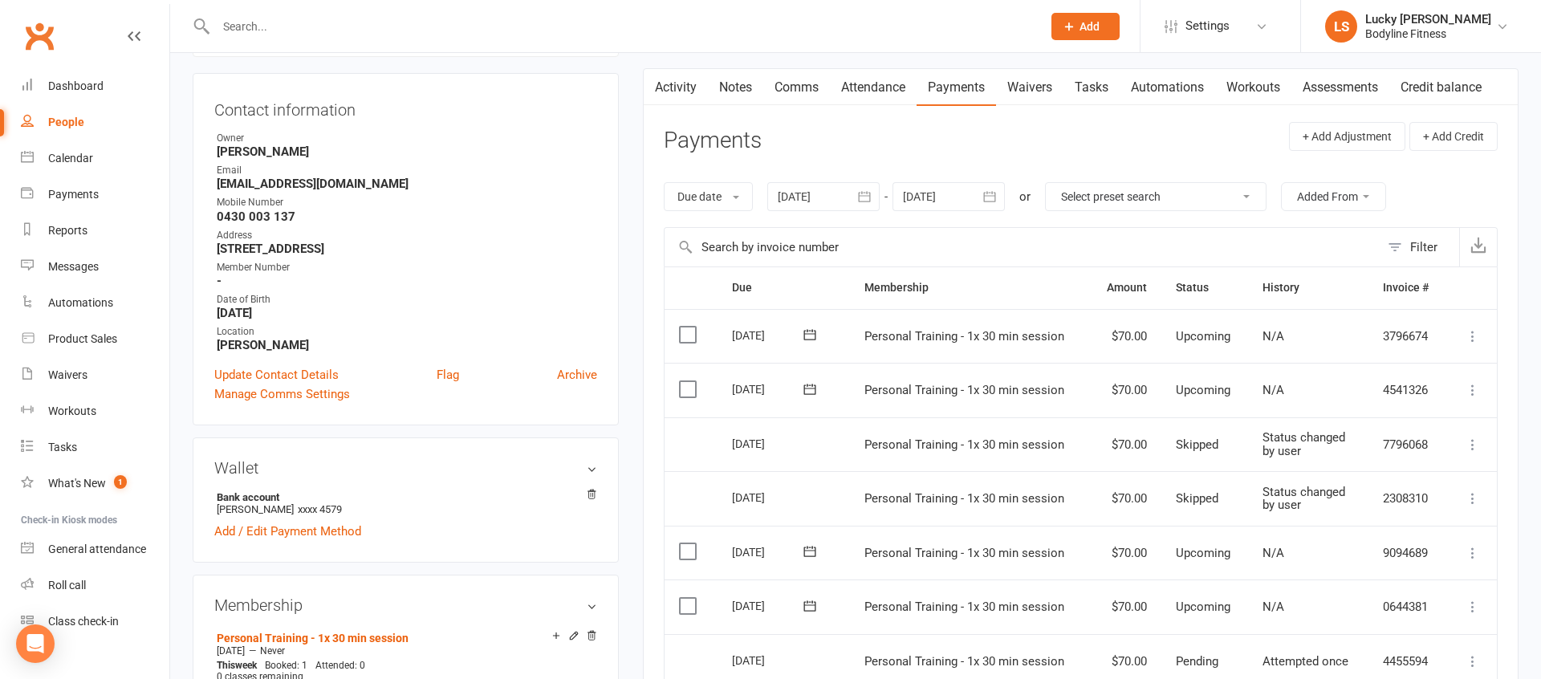
click at [1474, 393] on icon at bounding box center [1473, 390] width 16 height 16
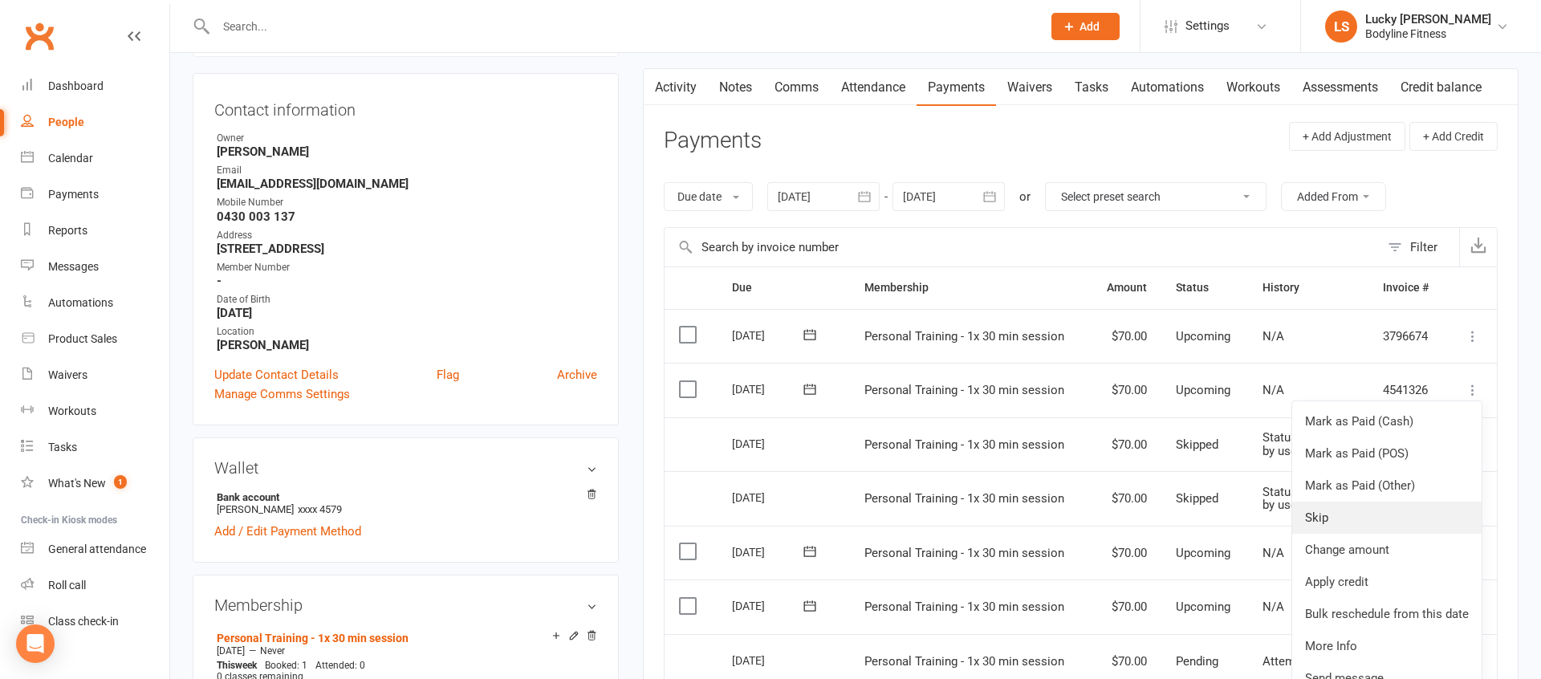
click at [1349, 515] on link "Skip" at bounding box center [1386, 518] width 189 height 32
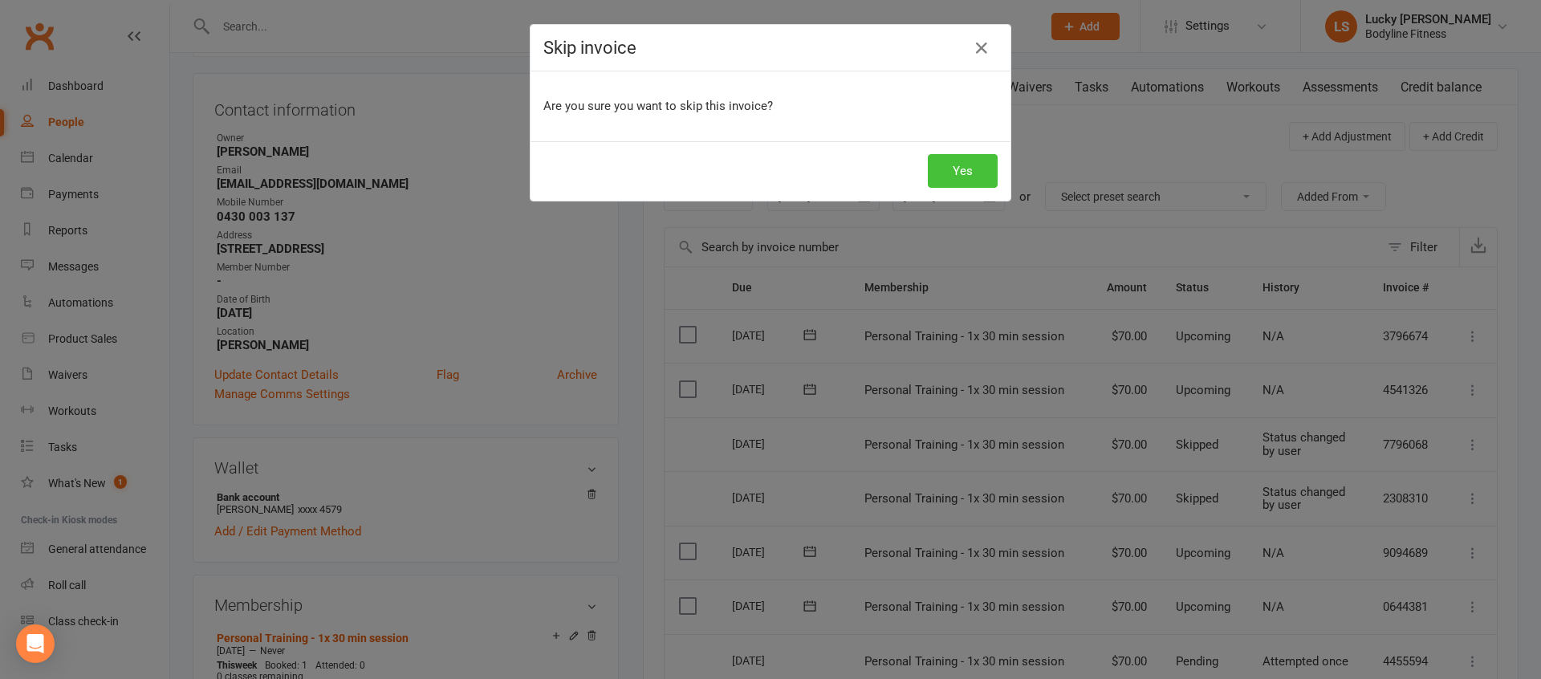
click at [938, 173] on button "Yes" at bounding box center [963, 171] width 70 height 34
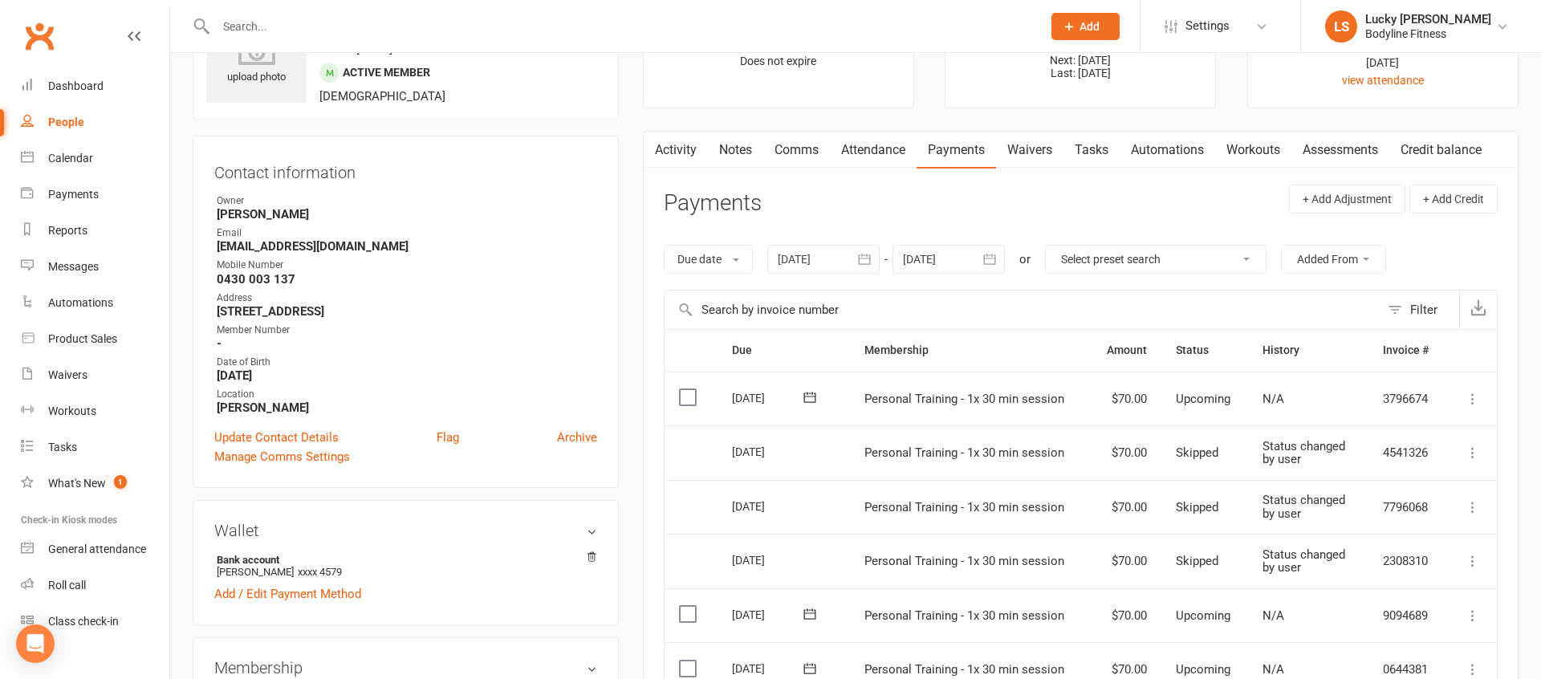
scroll to position [0, 0]
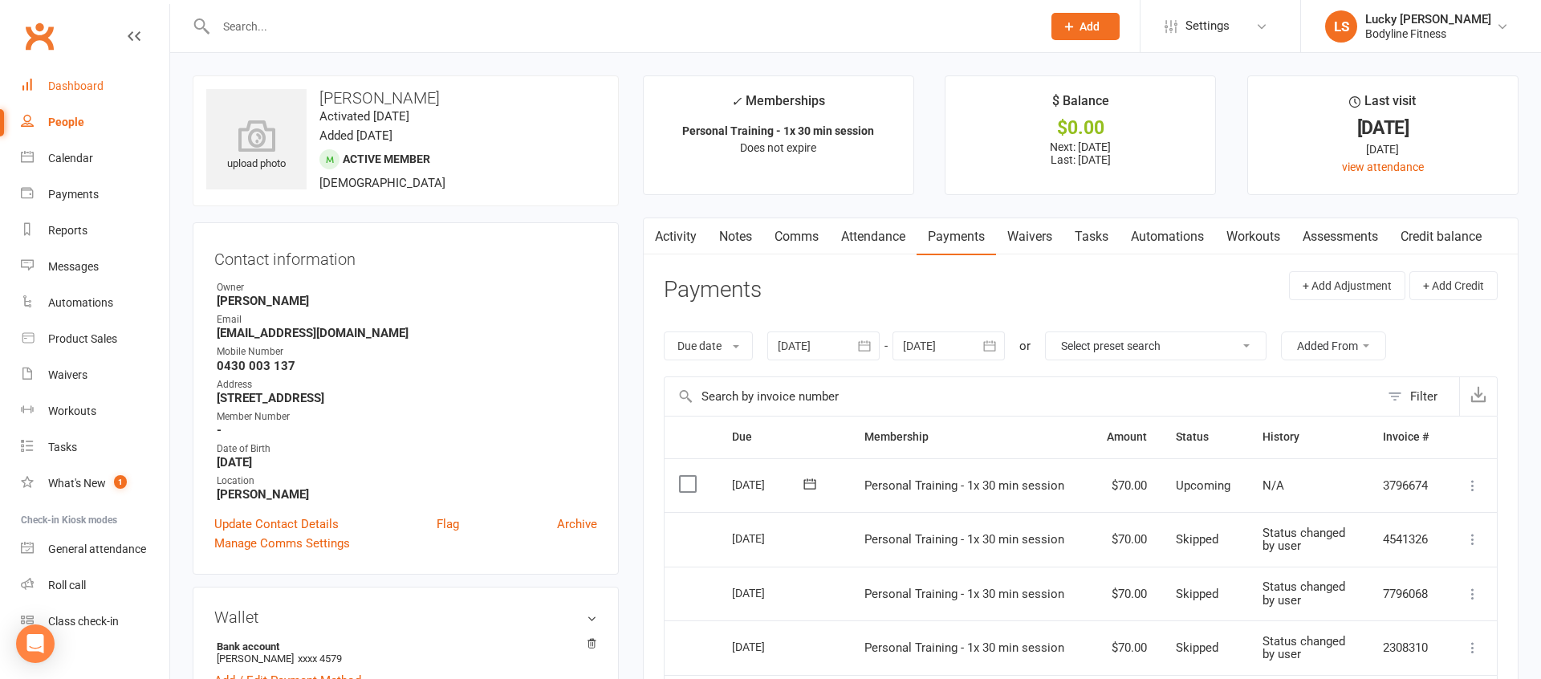
click at [77, 89] on div "Dashboard" at bounding box center [75, 85] width 55 height 13
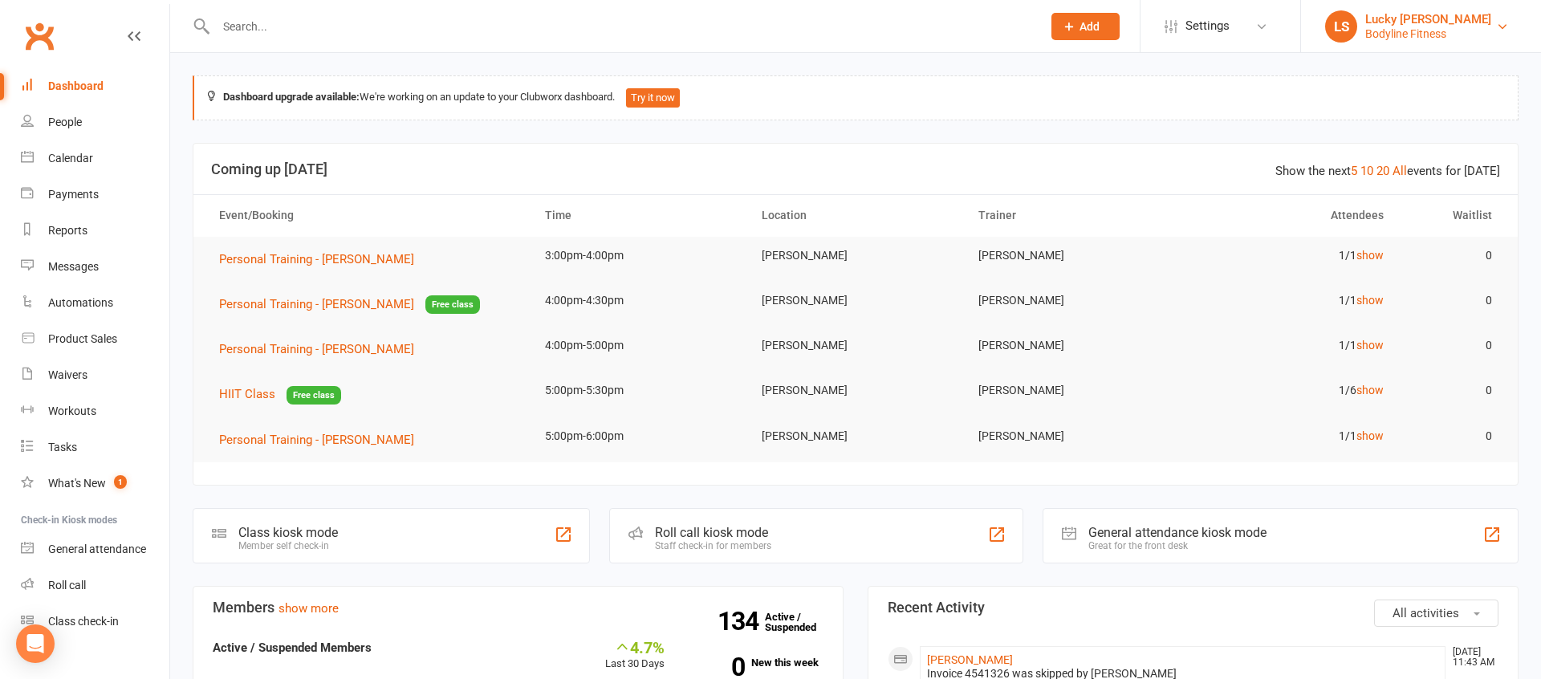
click at [1381, 18] on div "Lucky [PERSON_NAME]" at bounding box center [1428, 19] width 126 height 14
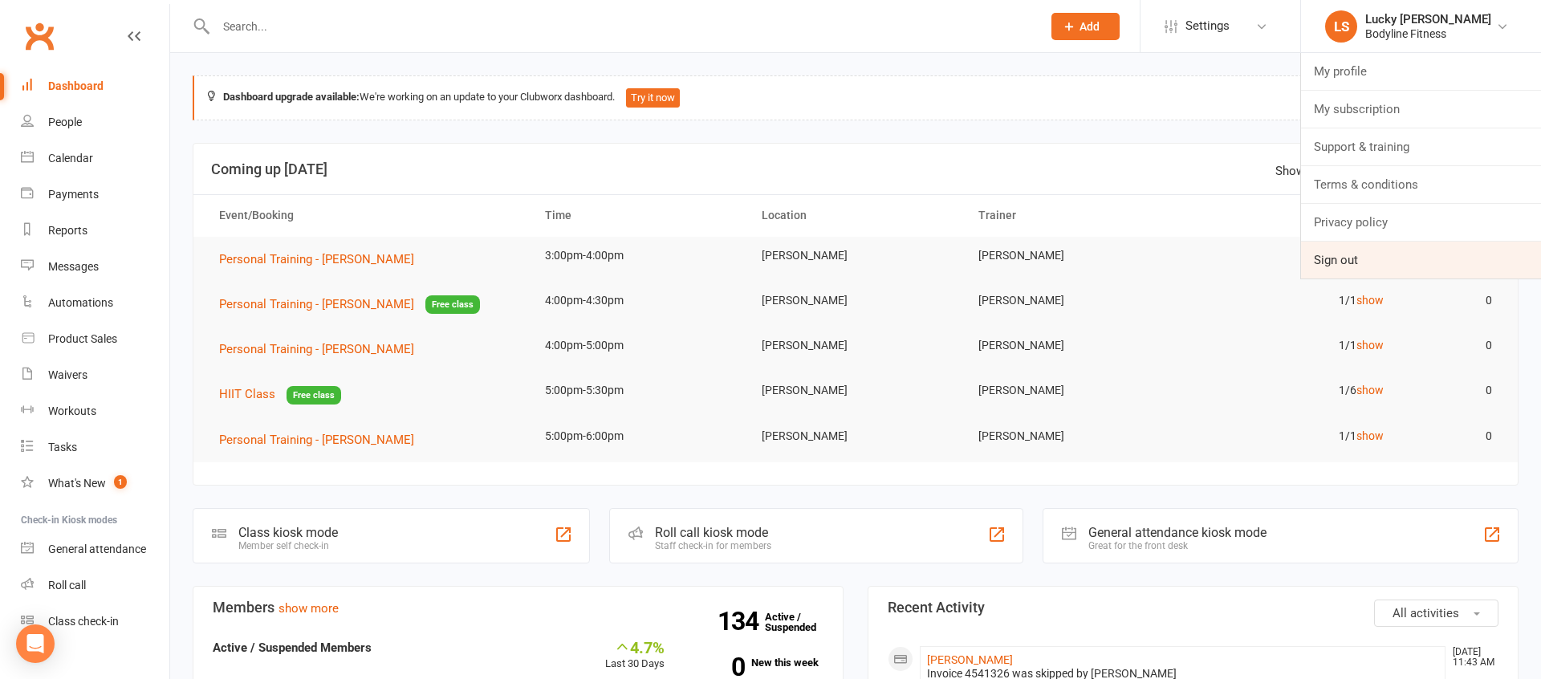
click at [1352, 253] on link "Sign out" at bounding box center [1421, 260] width 240 height 37
